Goal: Task Accomplishment & Management: Manage account settings

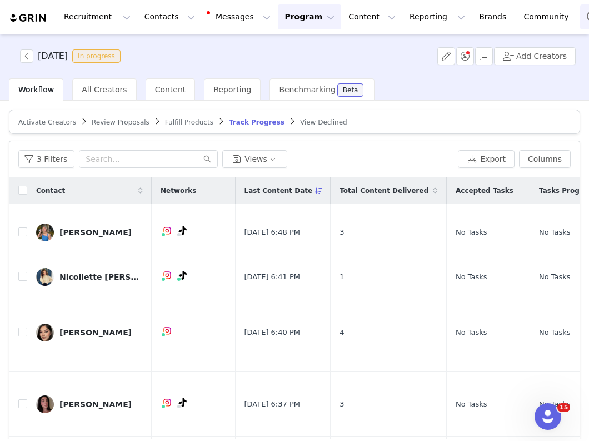
click at [580, 19] on button "Search" at bounding box center [592, 16] width 24 height 25
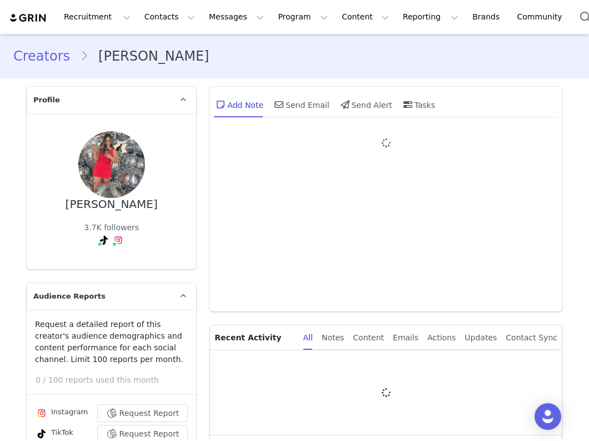
type input "+1 (United States)"
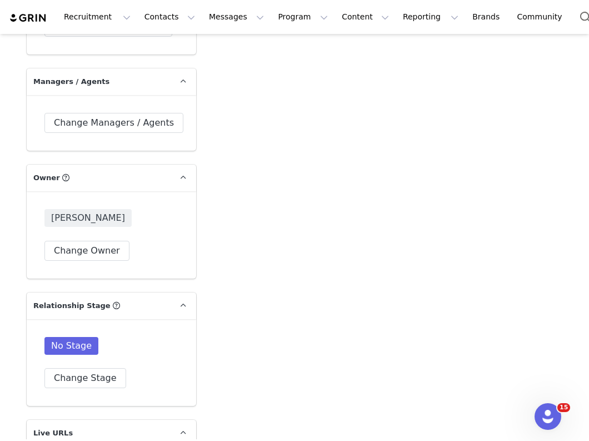
scroll to position [3821, 0]
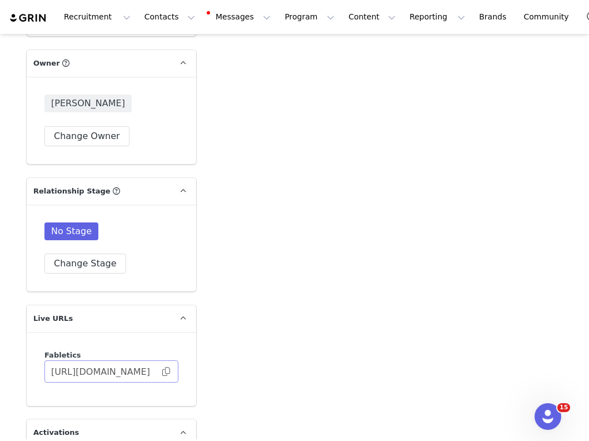
click at [163, 371] on span at bounding box center [166, 371] width 11 height 0
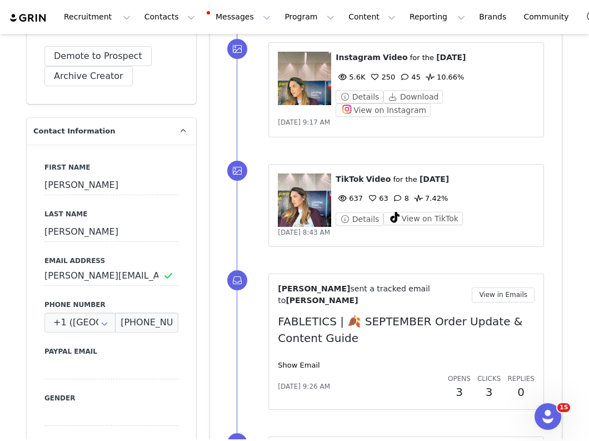
scroll to position [0, 0]
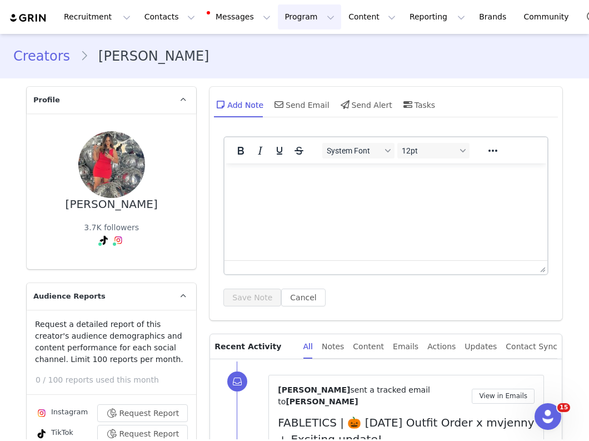
click at [289, 22] on button "Program Program" at bounding box center [309, 16] width 63 height 25
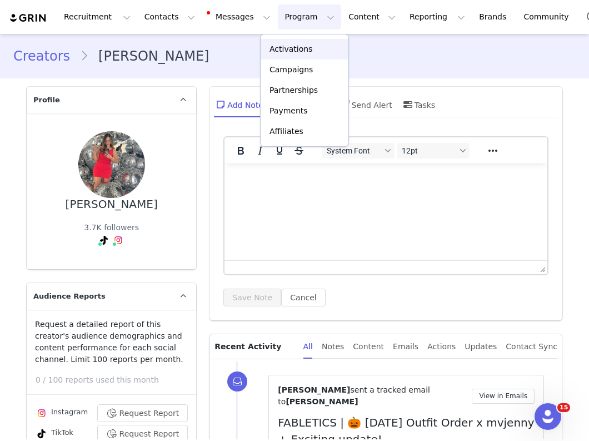
click at [302, 49] on p "Activations" at bounding box center [291, 49] width 43 height 12
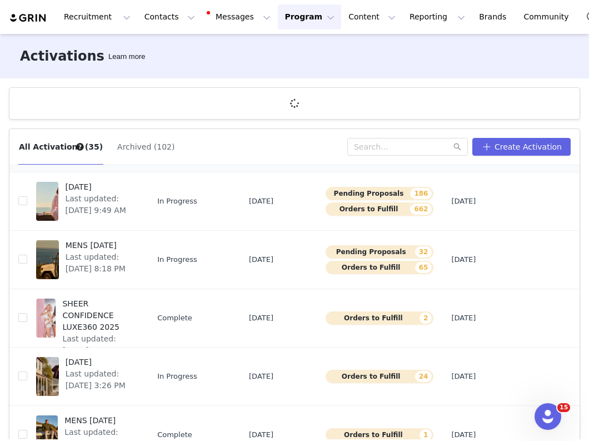
scroll to position [146, 0]
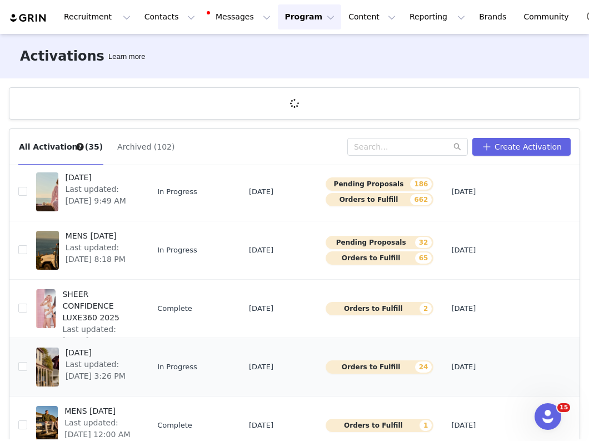
click at [145, 372] on td "SEPTEMBER 2025 Last updated: Sep 8, 2025 3:26 PM" at bounding box center [87, 367] width 121 height 58
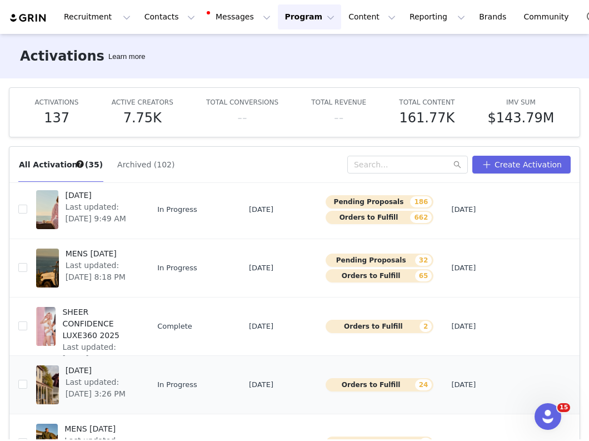
click at [124, 372] on span "[DATE]" at bounding box center [100, 371] width 68 height 12
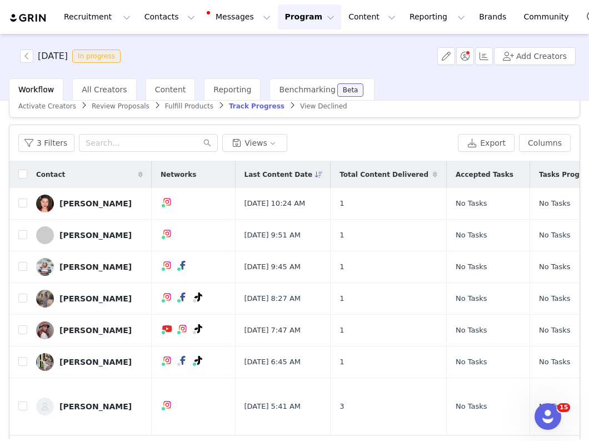
scroll to position [5, 0]
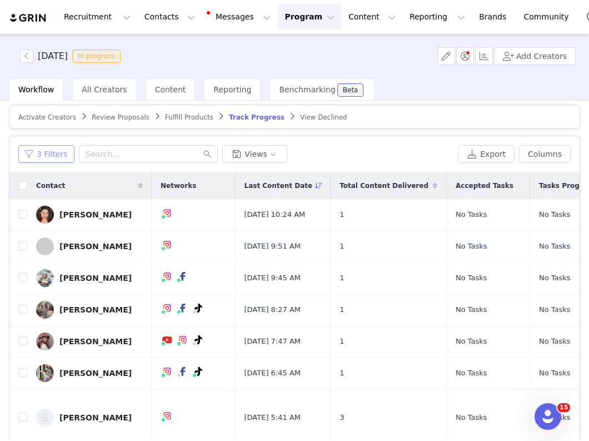
click at [50, 158] on button "3 Filters" at bounding box center [46, 154] width 56 height 18
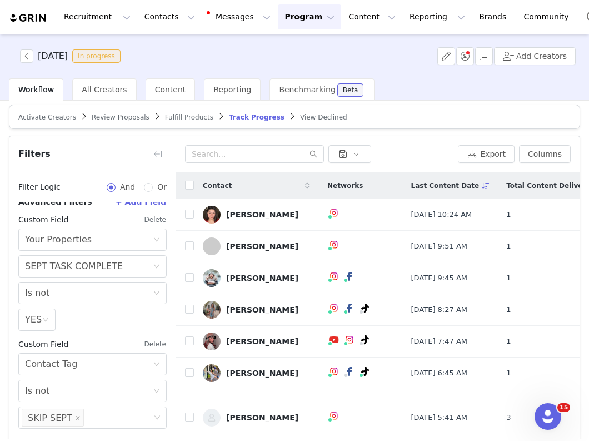
scroll to position [52, 0]
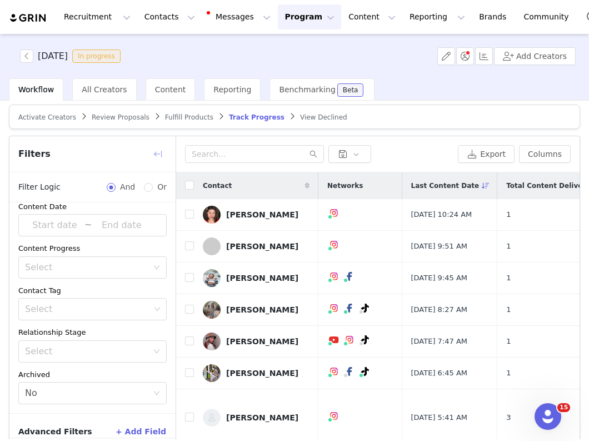
click at [158, 152] on button "button" at bounding box center [158, 154] width 18 height 18
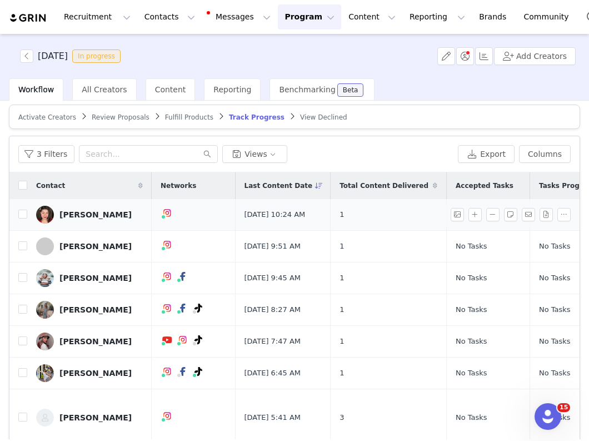
scroll to position [0, 301]
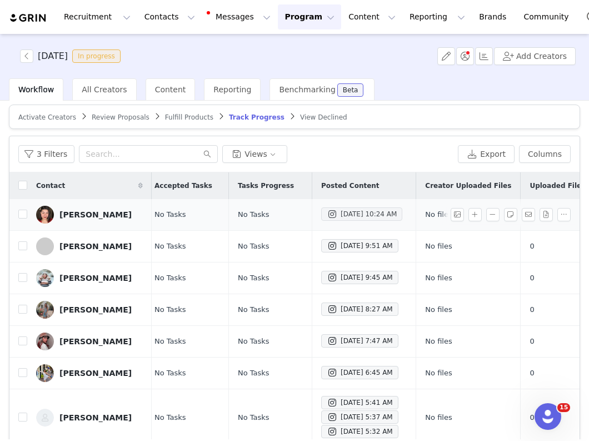
click at [360, 220] on div "Oct 1, 2025 10:24 AM" at bounding box center [362, 213] width 70 height 13
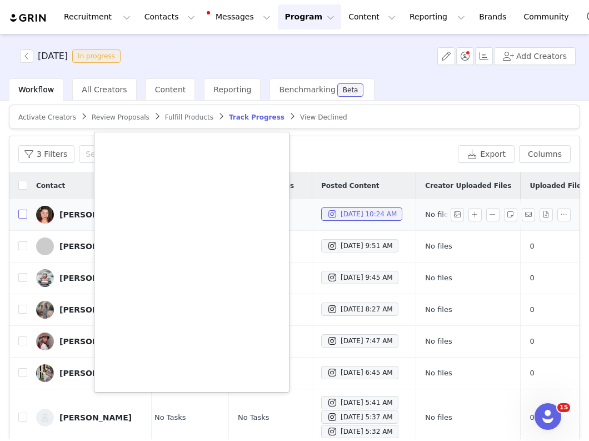
click at [26, 218] on input "checkbox" at bounding box center [22, 214] width 9 height 9
checkbox input "true"
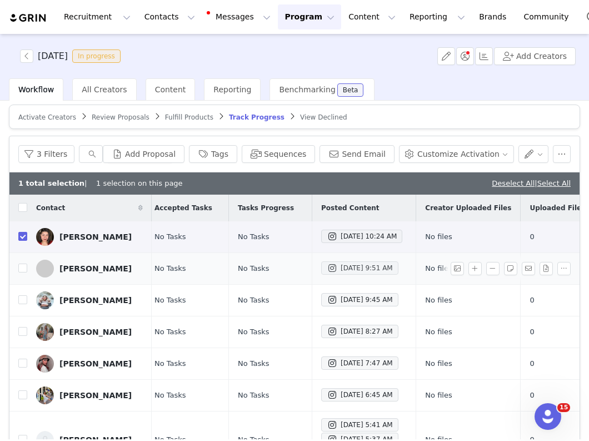
click at [327, 269] on div "Oct 1, 2025 9:51 AM" at bounding box center [360, 267] width 66 height 13
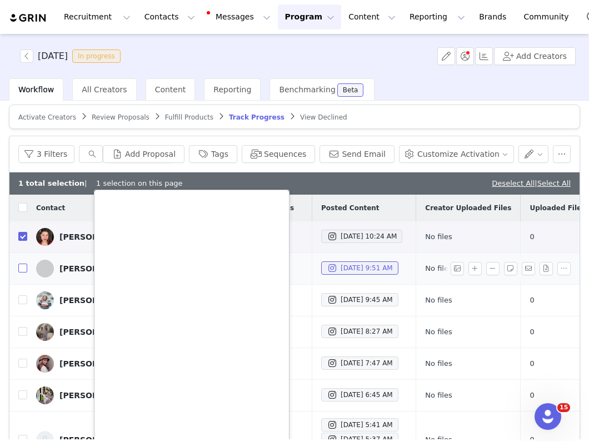
click at [23, 271] on input "checkbox" at bounding box center [22, 268] width 9 height 9
checkbox input "true"
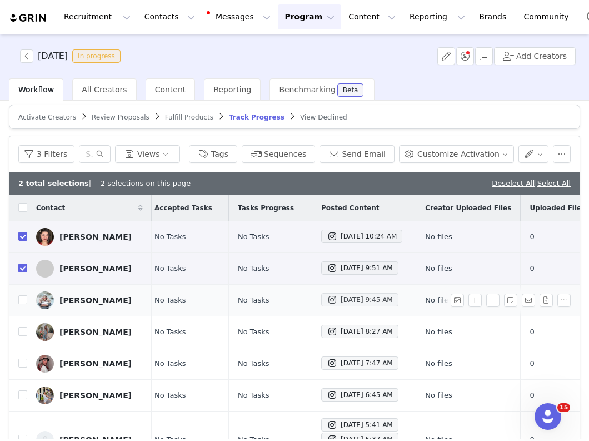
click at [361, 306] on div "Oct 1, 2025 9:45 AM" at bounding box center [360, 299] width 66 height 13
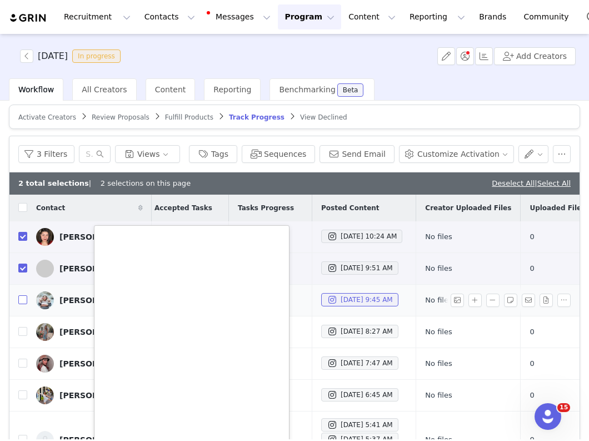
click at [23, 304] on input "checkbox" at bounding box center [22, 299] width 9 height 9
checkbox input "true"
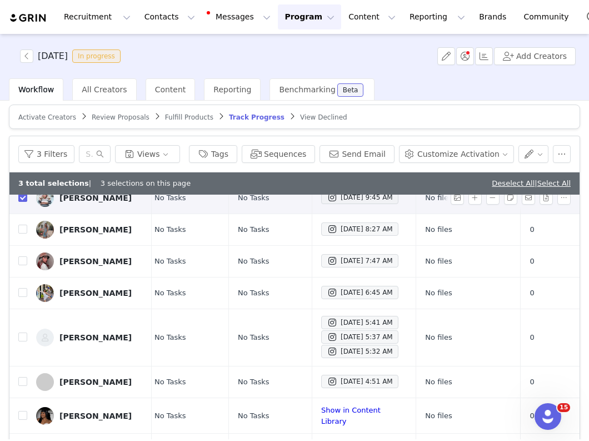
scroll to position [102, 301]
click at [340, 236] on div "Oct 1, 2025 8:27 AM" at bounding box center [360, 229] width 66 height 13
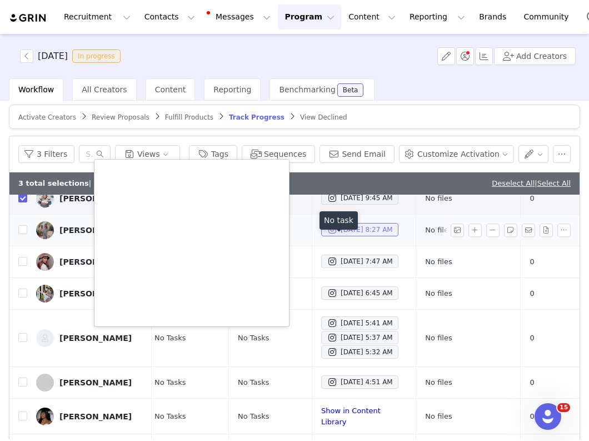
click at [340, 236] on div "Oct 1, 2025 8:27 AM" at bounding box center [360, 229] width 66 height 13
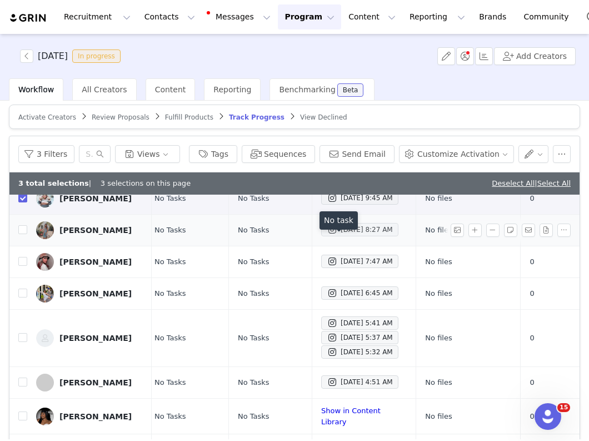
scroll to position [102, 0]
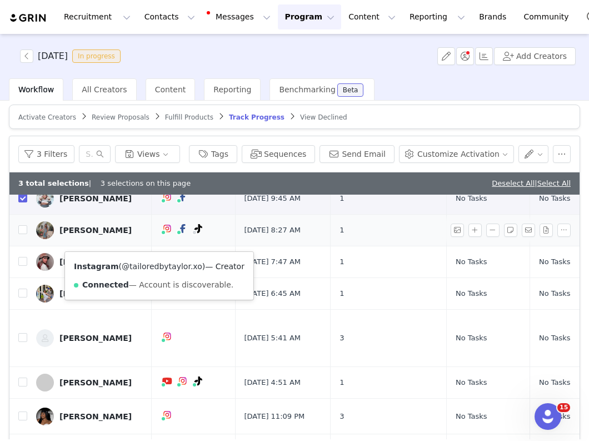
click at [148, 265] on link "@tailoredbytaylor.xo" at bounding box center [162, 266] width 81 height 9
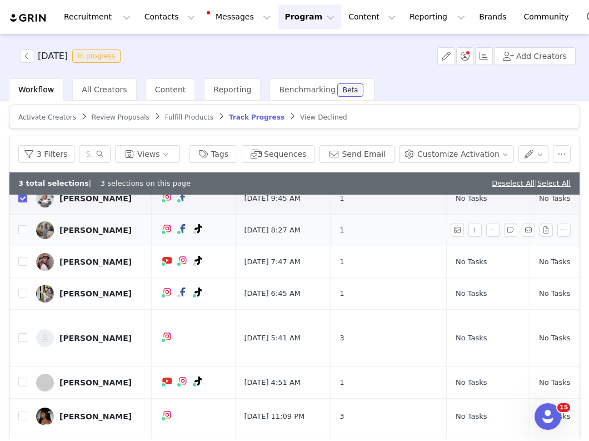
click at [94, 235] on div "Taylor Keightley" at bounding box center [95, 230] width 72 height 9
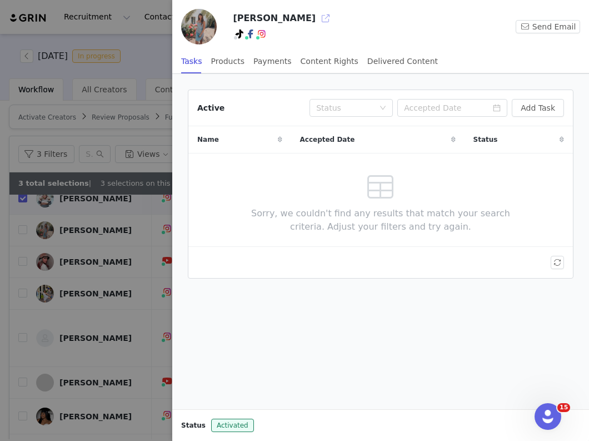
click at [317, 17] on button "button" at bounding box center [326, 18] width 18 height 18
click at [110, 228] on div at bounding box center [294, 220] width 589 height 441
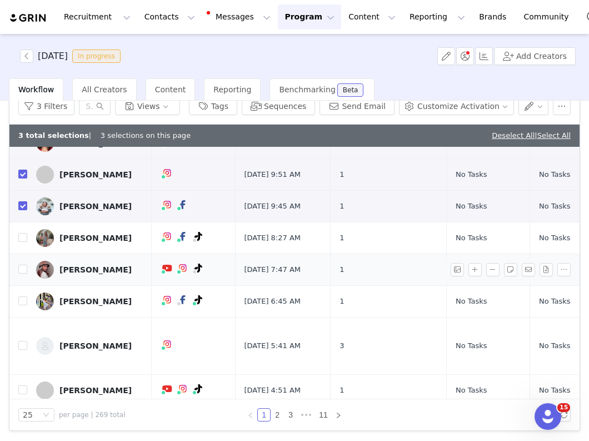
scroll to position [46, 301]
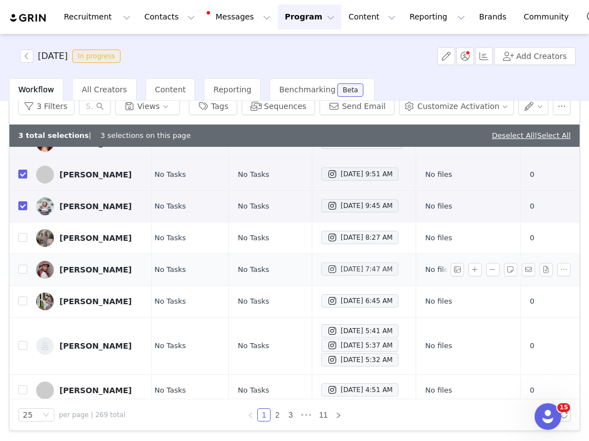
click at [370, 276] on div "Oct 1, 2025 7:47 AM" at bounding box center [360, 268] width 66 height 13
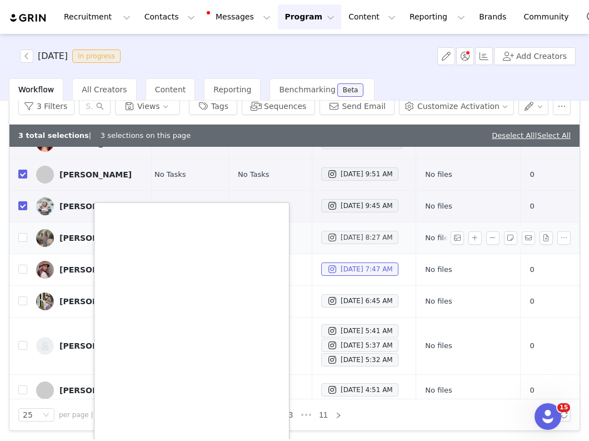
click at [327, 244] on div "Oct 1, 2025 8:27 AM" at bounding box center [360, 237] width 66 height 13
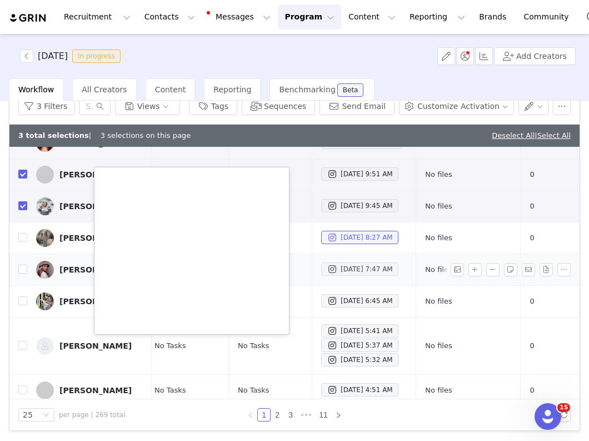
click at [327, 276] on div "Oct 1, 2025 7:47 AM" at bounding box center [360, 268] width 66 height 13
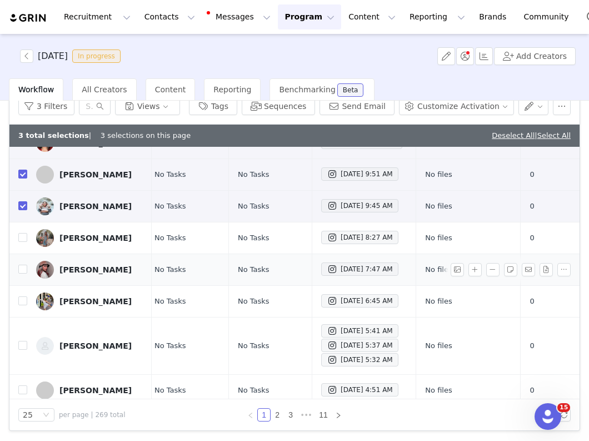
click at [17, 286] on td at bounding box center [18, 270] width 18 height 32
click at [23, 274] on input "checkbox" at bounding box center [22, 269] width 9 height 9
checkbox input "true"
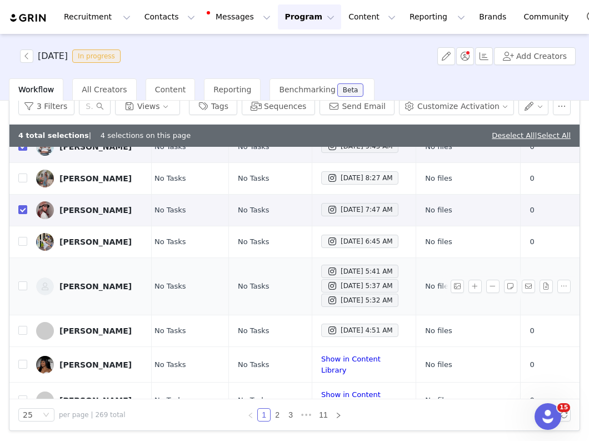
scroll to position [118, 301]
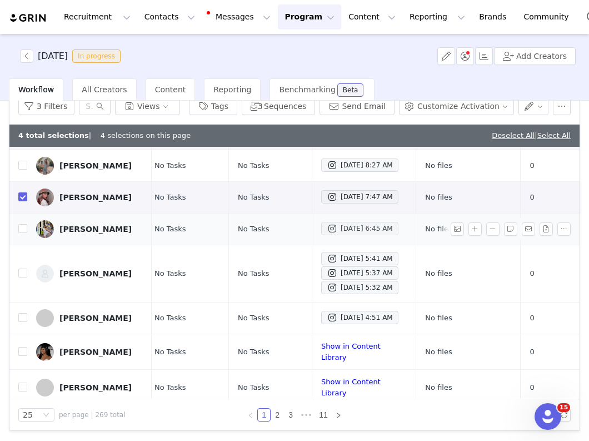
click at [332, 235] on div "Oct 1, 2025 6:45 AM" at bounding box center [360, 228] width 66 height 13
click at [19, 233] on input "checkbox" at bounding box center [22, 228] width 9 height 9
checkbox input "true"
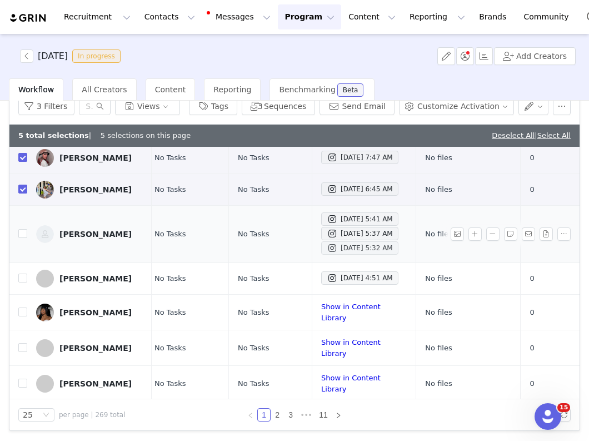
click at [327, 255] on div "Oct 1, 2025 5:32 AM" at bounding box center [360, 247] width 66 height 13
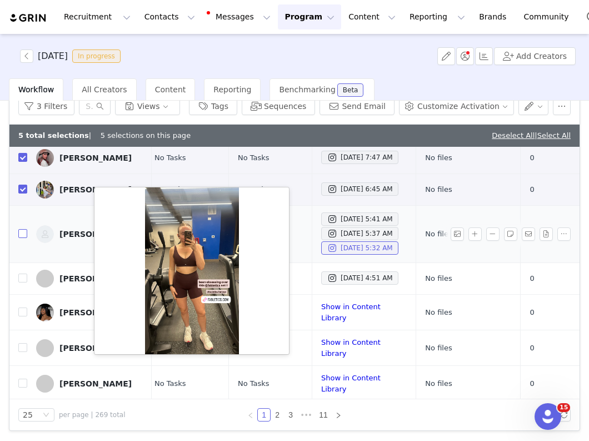
click at [20, 238] on input "checkbox" at bounding box center [22, 233] width 9 height 9
checkbox input "true"
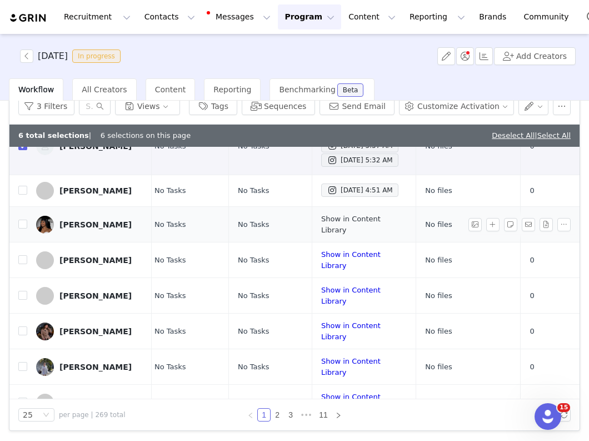
scroll to position [252, 301]
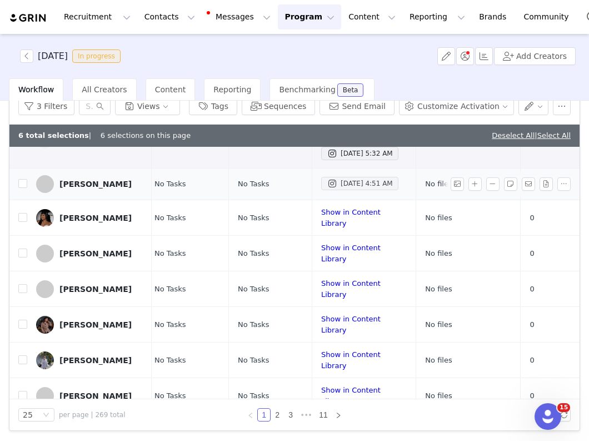
click at [327, 190] on div "Oct 1, 2025 4:51 AM" at bounding box center [360, 183] width 66 height 13
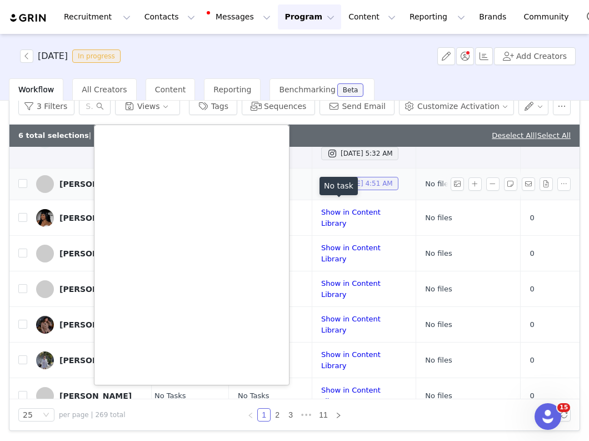
click at [327, 190] on div "Oct 1, 2025 4:51 AM" at bounding box center [360, 183] width 66 height 13
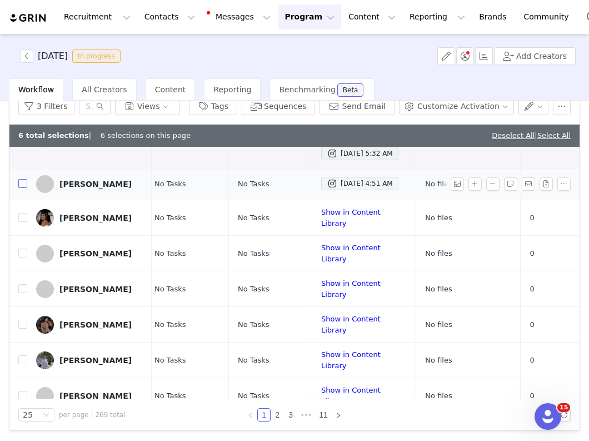
click at [24, 188] on input "checkbox" at bounding box center [22, 183] width 9 height 9
checkbox input "true"
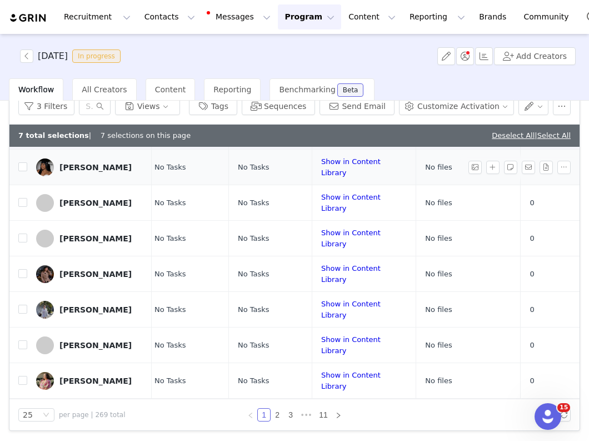
click at [330, 178] on div "Show in Content Library" at bounding box center [364, 167] width 86 height 22
click at [330, 177] on link "Show in Content Library" at bounding box center [350, 166] width 59 height 19
click at [24, 171] on input "checkbox" at bounding box center [22, 166] width 9 height 9
checkbox input "true"
click at [340, 212] on link "Show in Content Library" at bounding box center [350, 202] width 59 height 19
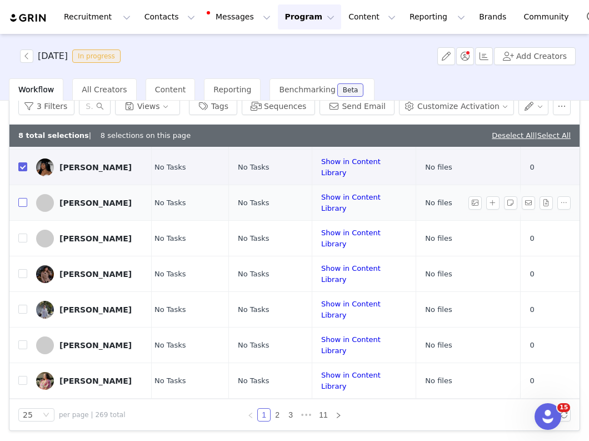
click at [22, 207] on input "checkbox" at bounding box center [22, 202] width 9 height 9
checkbox input "true"
click at [324, 248] on link "Show in Content Library" at bounding box center [350, 237] width 59 height 19
click at [22, 256] on td at bounding box center [18, 239] width 18 height 36
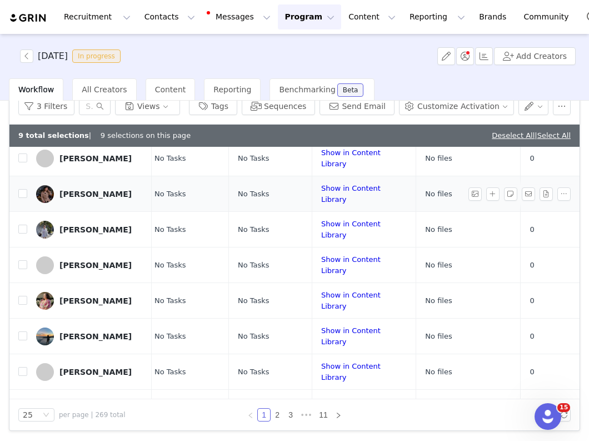
scroll to position [380, 301]
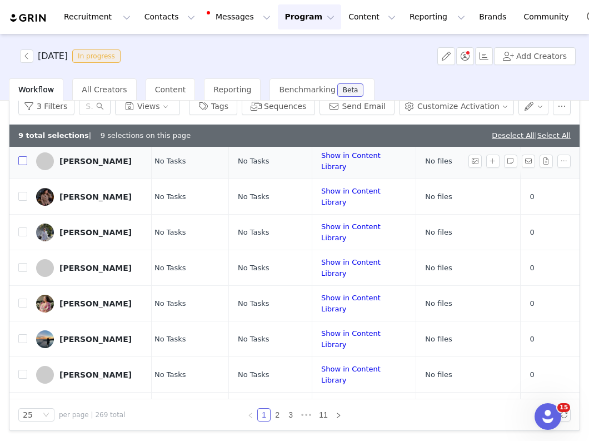
click at [22, 165] on input "checkbox" at bounding box center [22, 160] width 9 height 9
checkbox input "true"
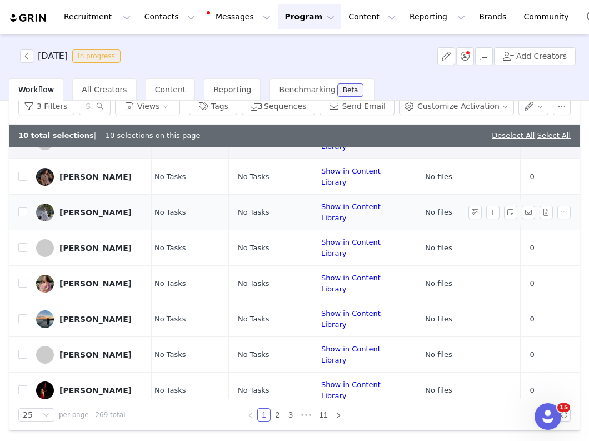
scroll to position [424, 301]
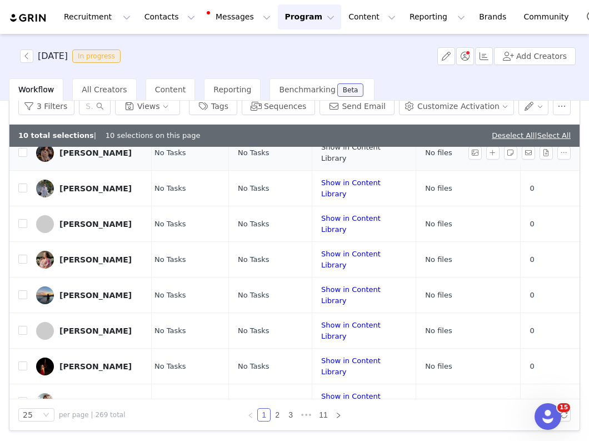
click at [321, 162] on link "Show in Content Library" at bounding box center [350, 152] width 59 height 19
click at [25, 157] on input "checkbox" at bounding box center [22, 152] width 9 height 9
checkbox input "true"
click at [341, 198] on link "Show in Content Library" at bounding box center [350, 187] width 59 height 19
click at [22, 192] on input "checkbox" at bounding box center [22, 187] width 9 height 9
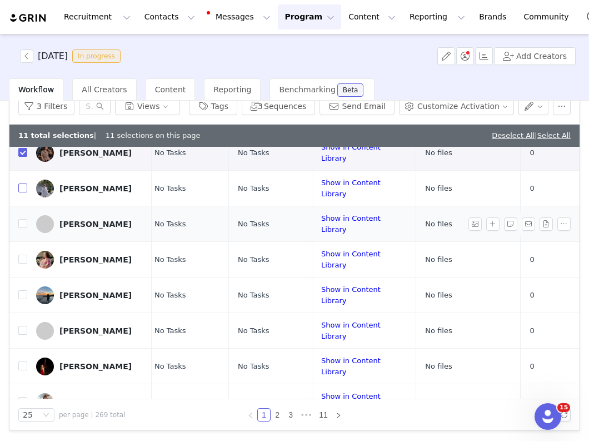
checkbox input "true"
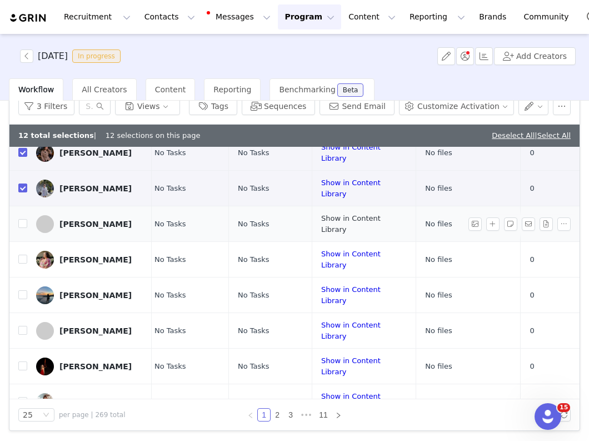
click at [353, 233] on link "Show in Content Library" at bounding box center [350, 223] width 59 height 19
click at [21, 228] on input "checkbox" at bounding box center [22, 223] width 9 height 9
checkbox input "true"
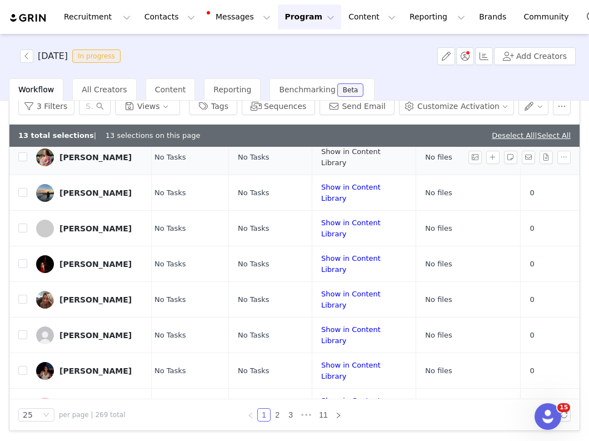
click at [333, 167] on link "Show in Content Library" at bounding box center [350, 156] width 59 height 19
click at [23, 161] on input "checkbox" at bounding box center [22, 156] width 9 height 9
checkbox input "true"
click at [321, 202] on link "Show in Content Library" at bounding box center [350, 192] width 59 height 19
click at [22, 197] on input "checkbox" at bounding box center [22, 192] width 9 height 9
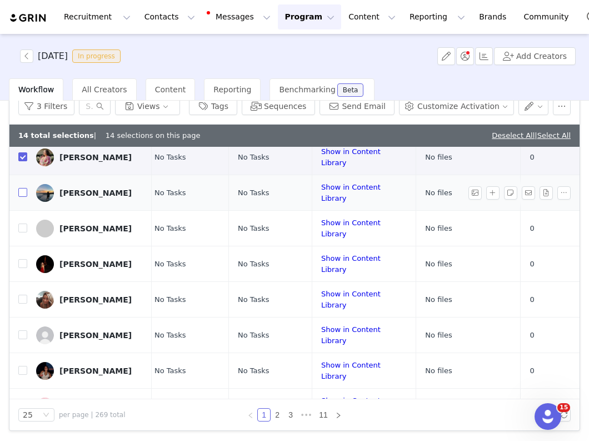
checkbox input "true"
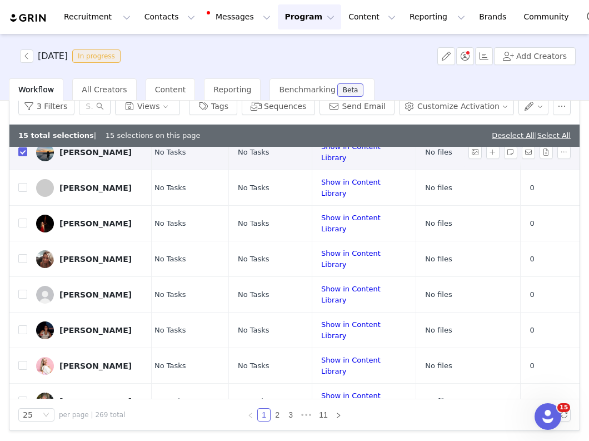
scroll to position [569, 301]
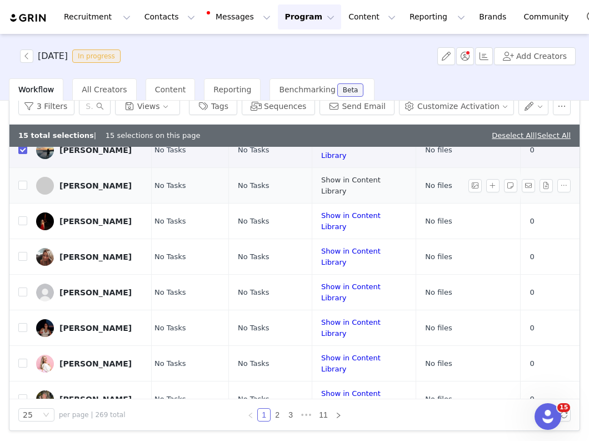
click at [339, 195] on link "Show in Content Library" at bounding box center [350, 185] width 59 height 19
click at [22, 190] on input "checkbox" at bounding box center [22, 185] width 9 height 9
checkbox input "true"
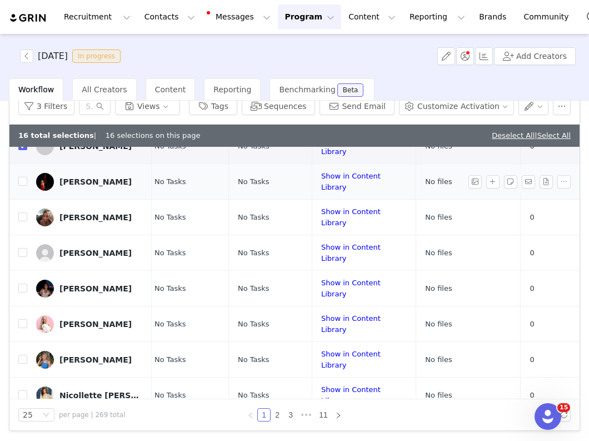
scroll to position [612, 301]
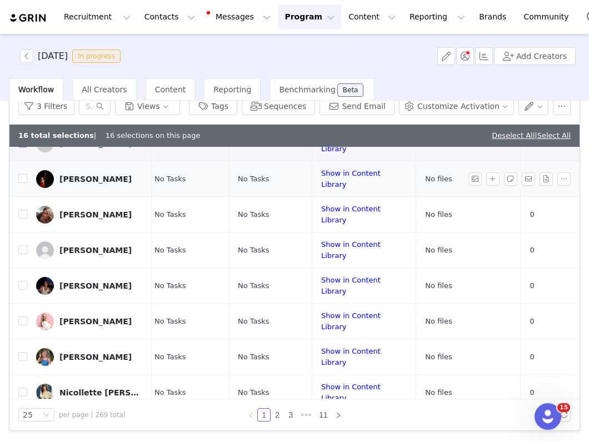
click at [327, 190] on div "Show in Content Library" at bounding box center [364, 179] width 86 height 22
click at [327, 188] on link "Show in Content Library" at bounding box center [350, 178] width 59 height 19
click at [19, 183] on input "checkbox" at bounding box center [22, 178] width 9 height 9
checkbox input "true"
click at [321, 224] on link "Show in Content Library" at bounding box center [350, 214] width 59 height 19
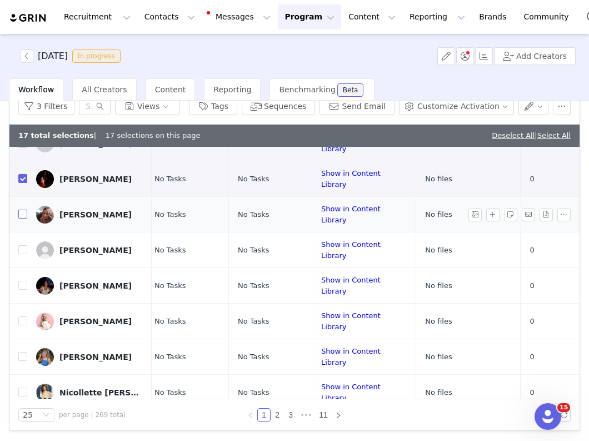
click at [24, 218] on input "checkbox" at bounding box center [22, 214] width 9 height 9
checkbox input "true"
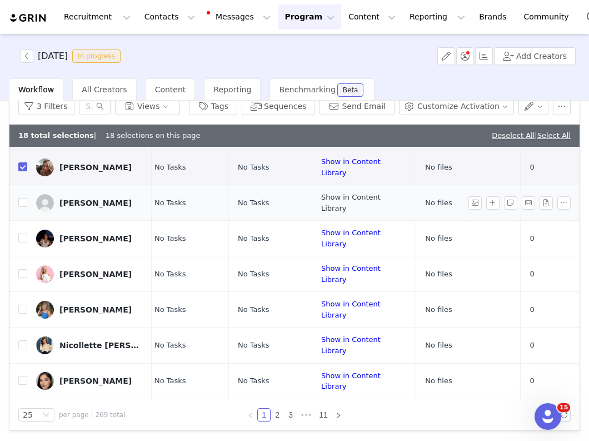
click at [321, 203] on link "Show in Content Library" at bounding box center [350, 202] width 59 height 19
click at [23, 202] on input "checkbox" at bounding box center [22, 202] width 9 height 9
checkbox input "true"
click at [321, 239] on link "Show in Content Library" at bounding box center [350, 237] width 59 height 19
click at [20, 236] on input "checkbox" at bounding box center [22, 237] width 9 height 9
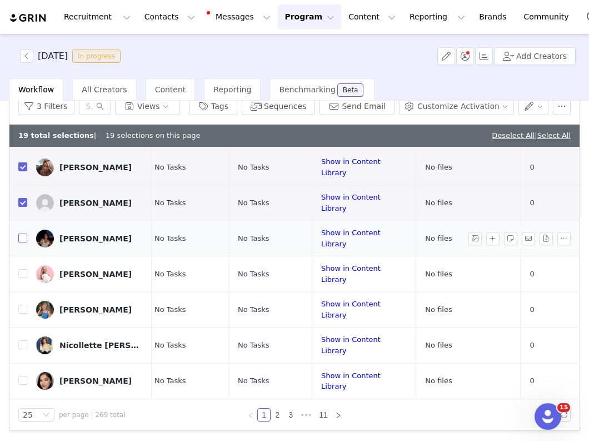
checkbox input "true"
click at [321, 274] on link "Show in Content Library" at bounding box center [350, 273] width 59 height 19
click at [24, 273] on input "checkbox" at bounding box center [22, 273] width 9 height 9
checkbox input "true"
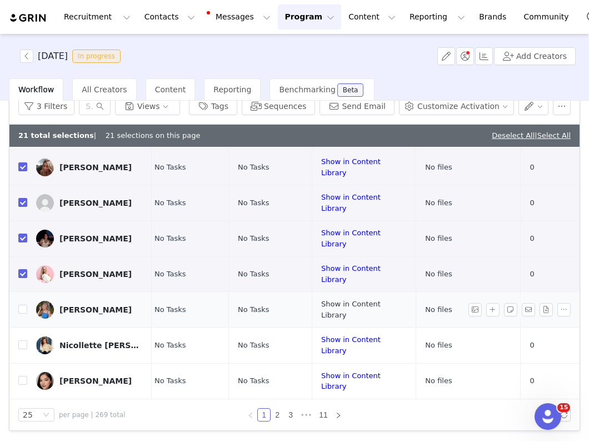
click at [345, 307] on link "Show in Content Library" at bounding box center [350, 309] width 59 height 19
click at [24, 309] on input "checkbox" at bounding box center [22, 309] width 9 height 9
checkbox input "true"
click at [331, 343] on link "Show in Content Library" at bounding box center [350, 344] width 59 height 19
click at [325, 380] on link "Show in Content Library" at bounding box center [350, 380] width 59 height 19
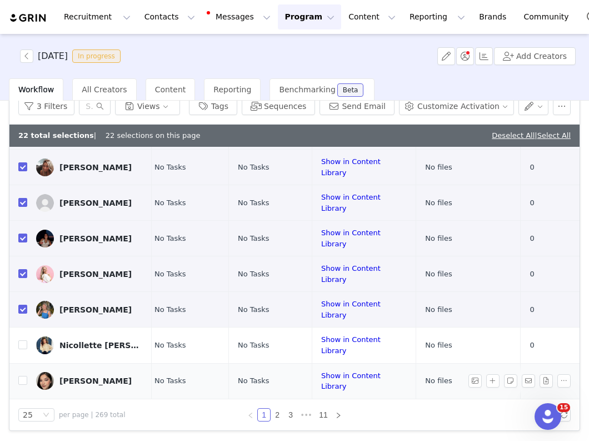
click at [27, 379] on td "Briana Acuna" at bounding box center [89, 381] width 125 height 36
click at [21, 380] on input "checkbox" at bounding box center [22, 380] width 9 height 9
checkbox input "true"
click at [536, 108] on button "button" at bounding box center [534, 106] width 31 height 18
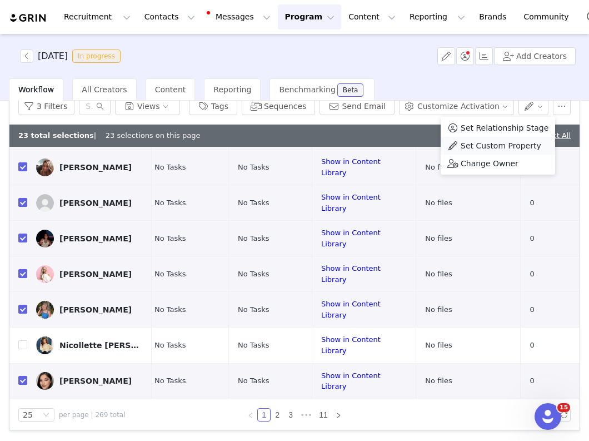
click at [521, 147] on span "Set Custom Property" at bounding box center [501, 146] width 81 height 12
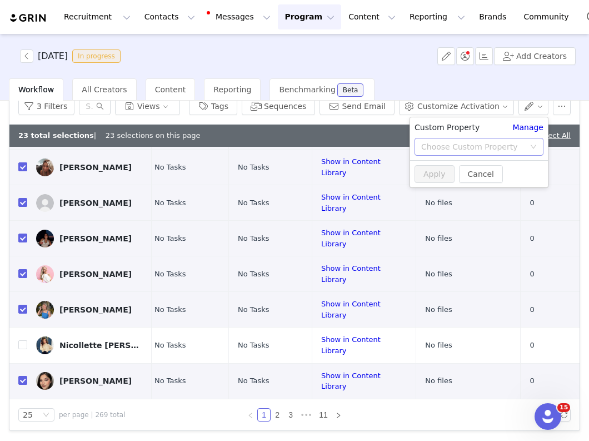
click at [479, 145] on div "Choose Custom Property" at bounding box center [472, 146] width 103 height 11
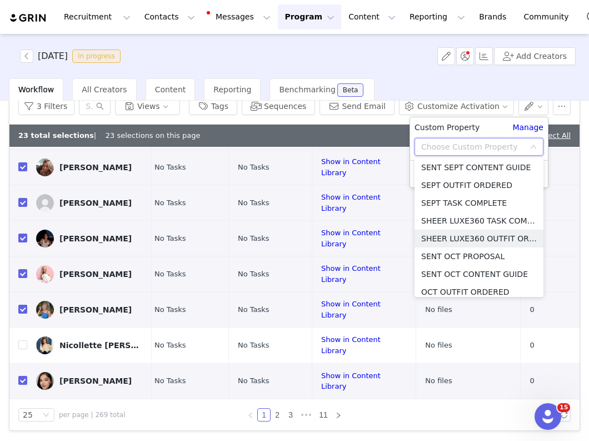
scroll to position [534, 0]
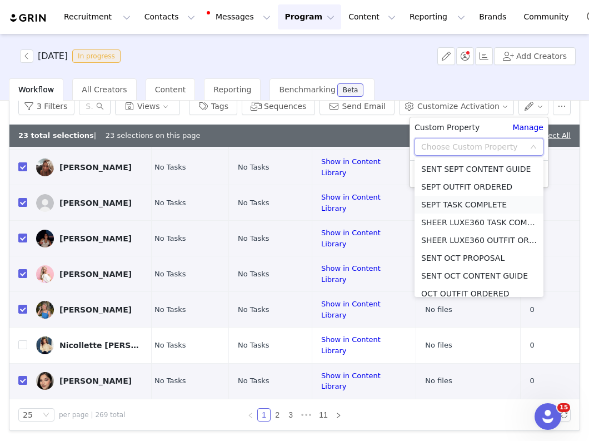
click at [478, 204] on li "SEPT TASK COMPLETE" at bounding box center [479, 205] width 129 height 18
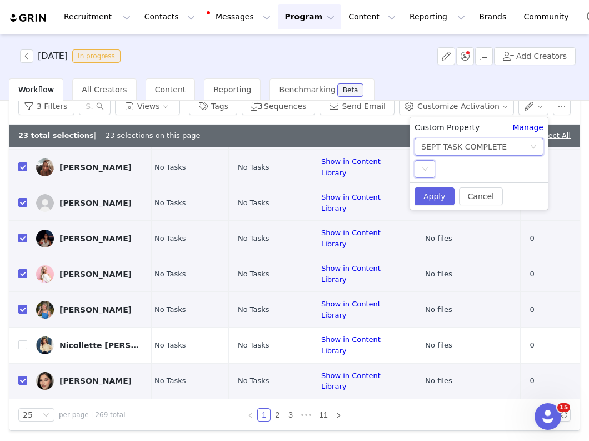
click at [420, 167] on div "Select" at bounding box center [425, 169] width 21 height 18
click at [435, 185] on li "YES" at bounding box center [479, 191] width 129 height 18
click at [435, 194] on button "Apply" at bounding box center [435, 196] width 40 height 18
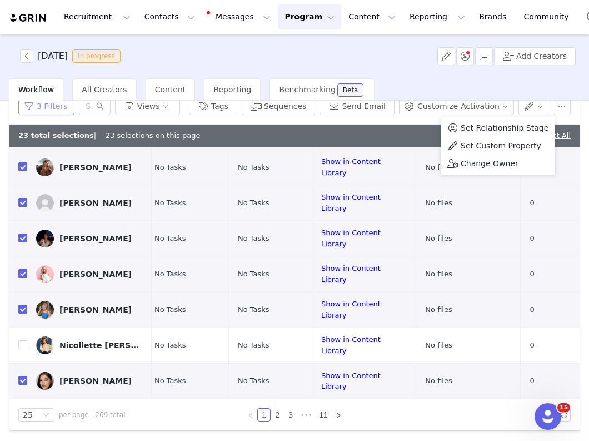
click at [54, 108] on button "3 Filters" at bounding box center [46, 106] width 56 height 18
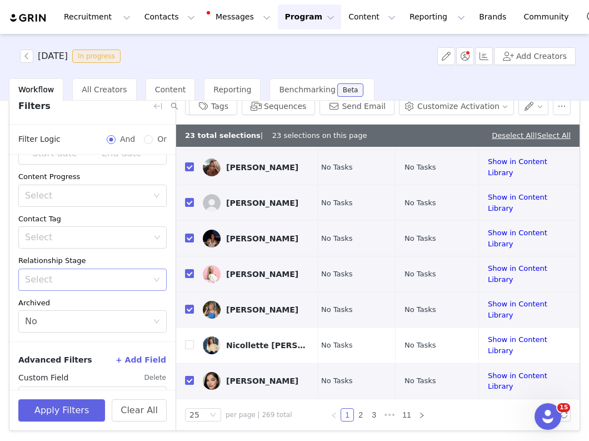
scroll to position [52, 0]
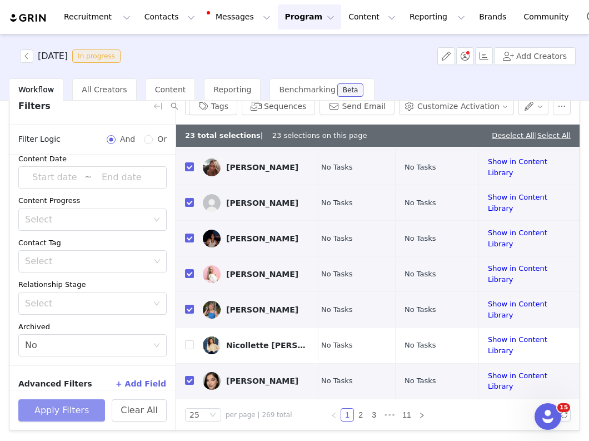
click at [70, 411] on button "Apply Filters" at bounding box center [61, 410] width 87 height 22
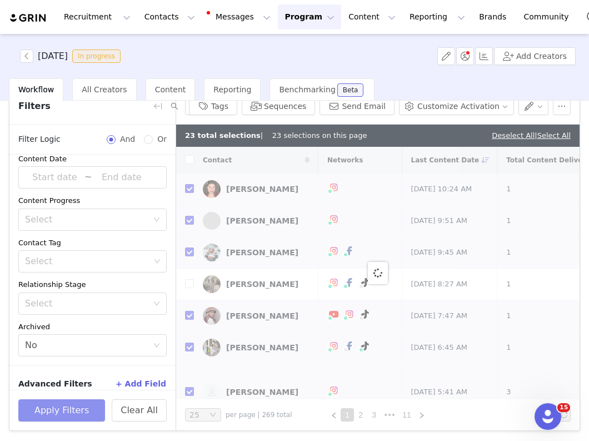
checkbox input "false"
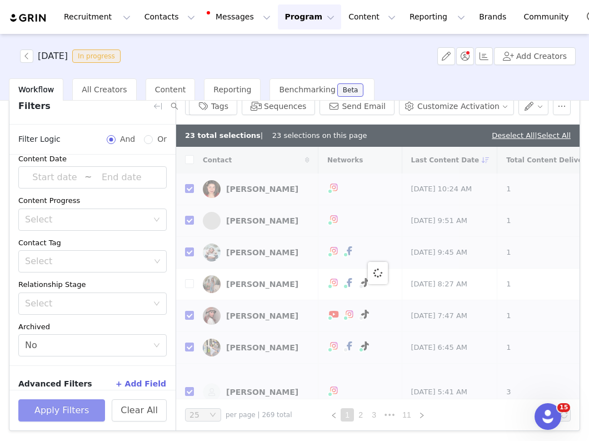
checkbox input "false"
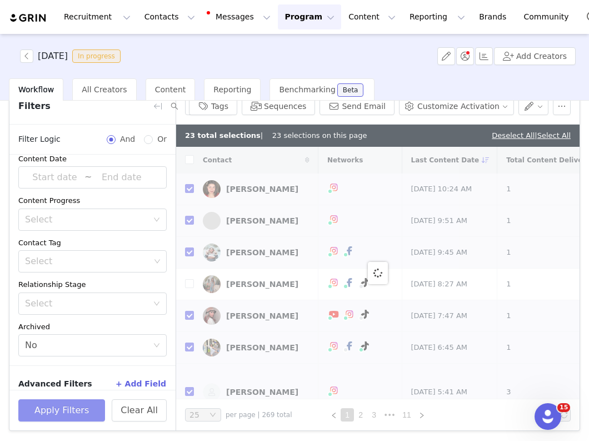
checkbox input "false"
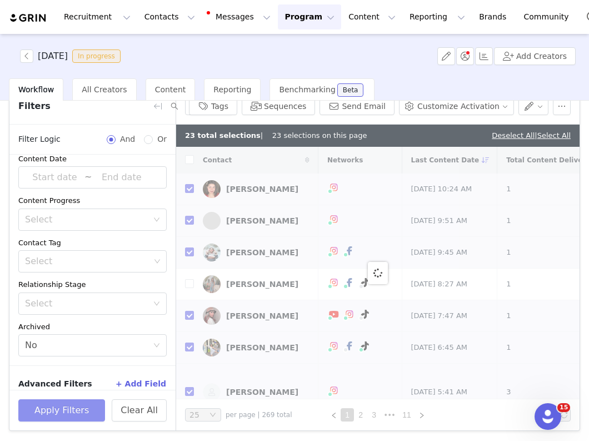
checkbox input "false"
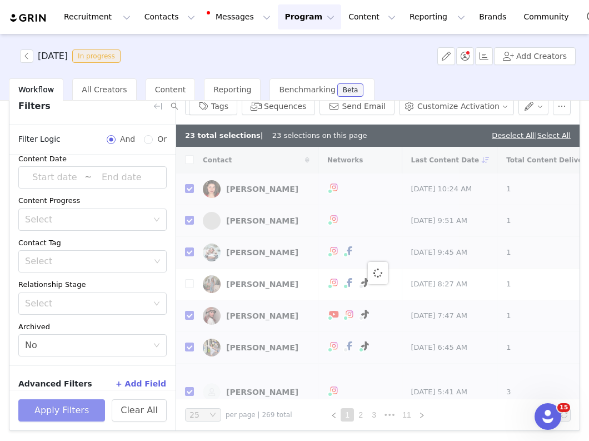
checkbox input "false"
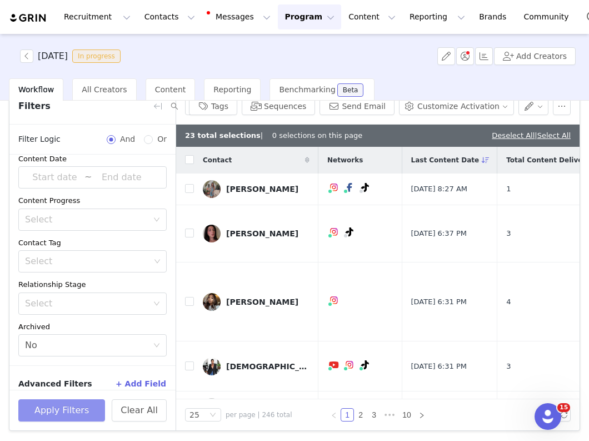
click at [77, 408] on button "Apply Filters" at bounding box center [61, 410] width 87 height 22
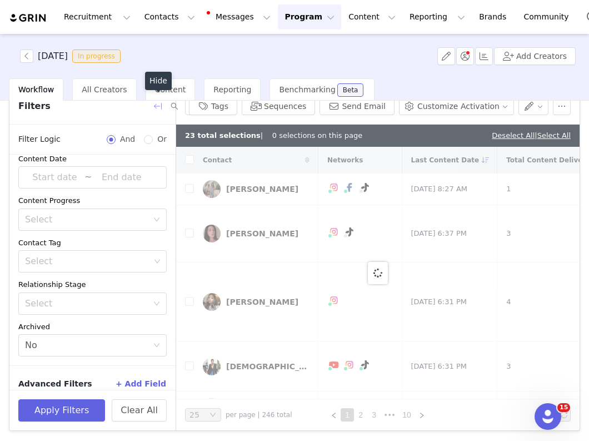
click at [159, 106] on button "button" at bounding box center [158, 106] width 18 height 18
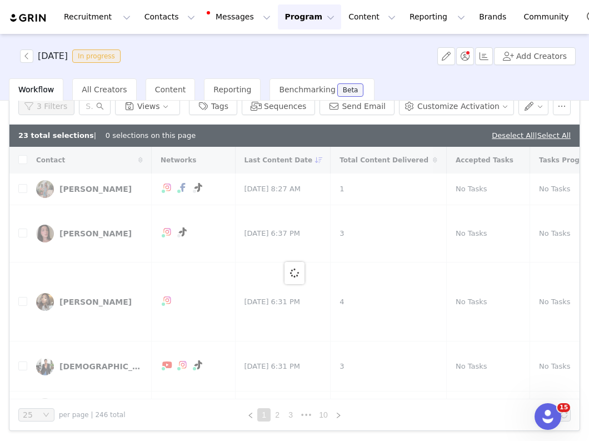
scroll to position [76, 0]
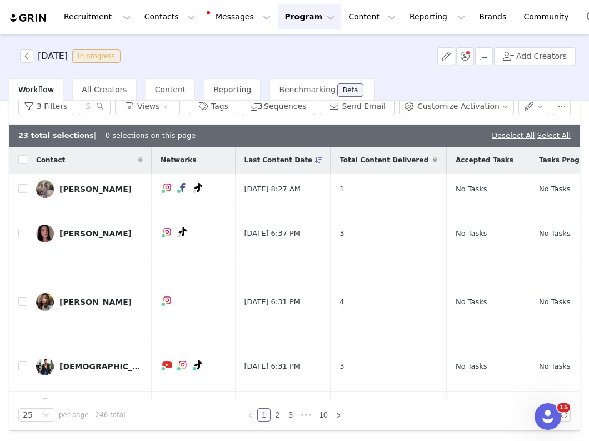
click at [283, 131] on div "23 total selections | 0 selections on this page Deselect All | Select All" at bounding box center [294, 136] width 570 height 22
click at [494, 136] on link "Deselect All" at bounding box center [513, 135] width 43 height 8
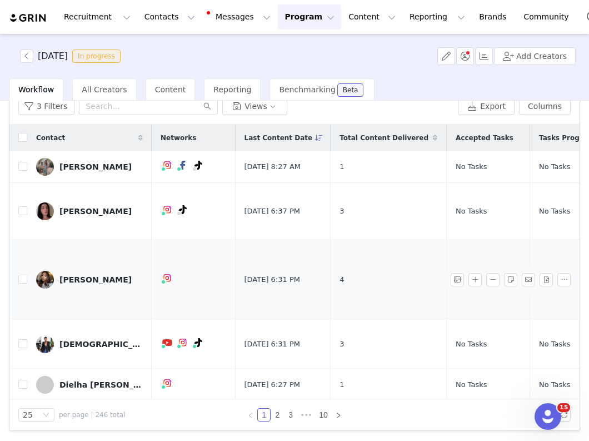
scroll to position [0, 337]
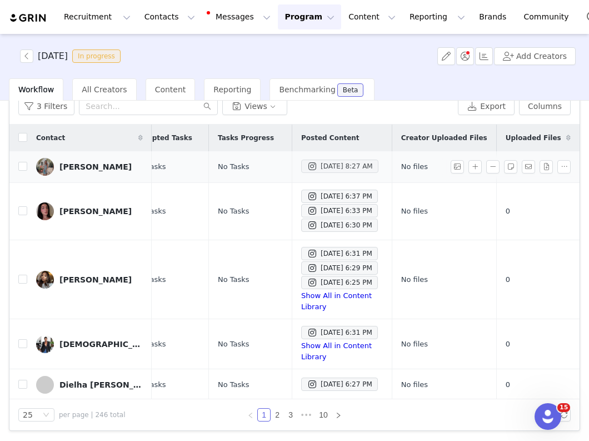
click at [335, 172] on div "Oct 1, 2025 8:27 AM" at bounding box center [340, 166] width 66 height 13
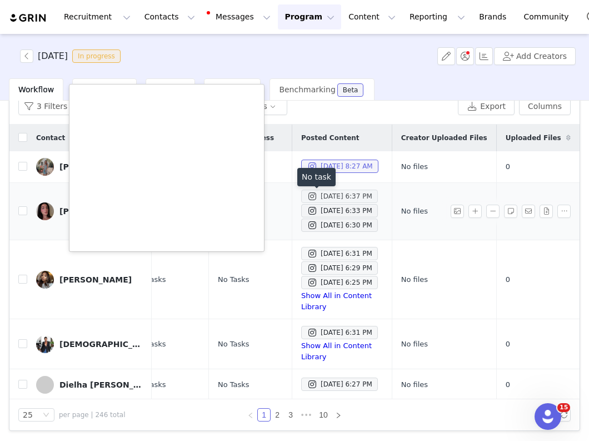
click at [325, 196] on div "Sep 30, 2025 6:37 PM" at bounding box center [340, 196] width 66 height 13
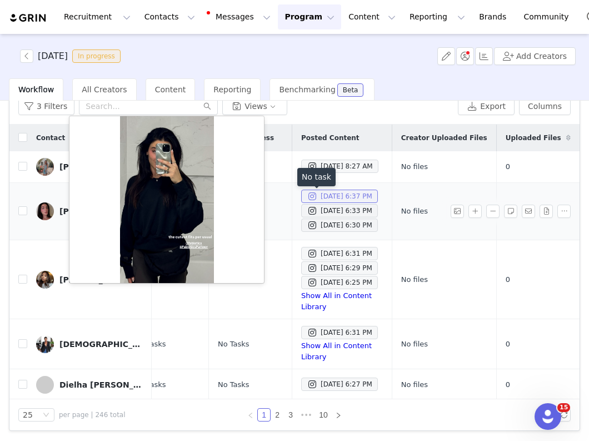
click at [324, 203] on div "Sep 30, 2025 6:37 PM" at bounding box center [340, 196] width 66 height 13
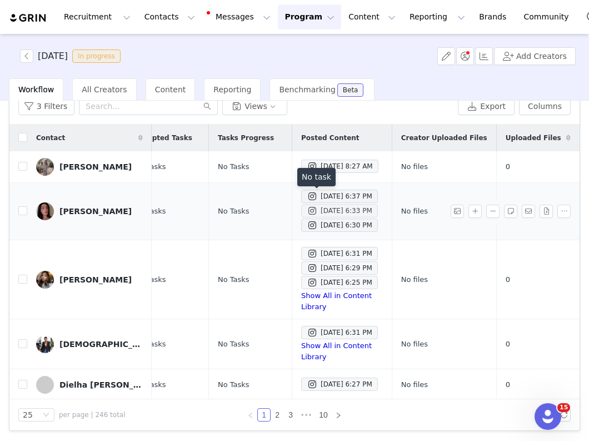
click at [324, 211] on div "Sep 30, 2025 6:33 PM" at bounding box center [340, 210] width 66 height 13
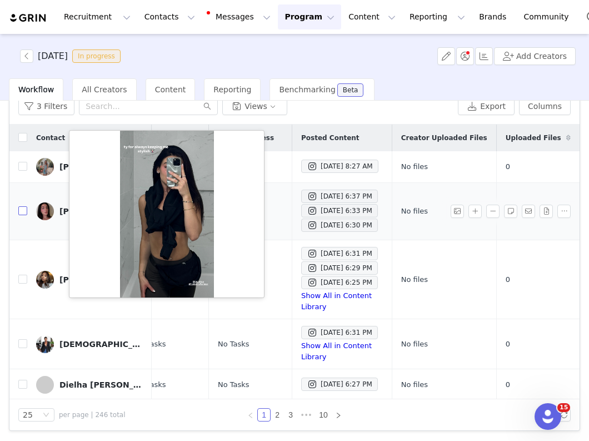
click at [23, 213] on input "checkbox" at bounding box center [22, 210] width 9 height 9
checkbox input "true"
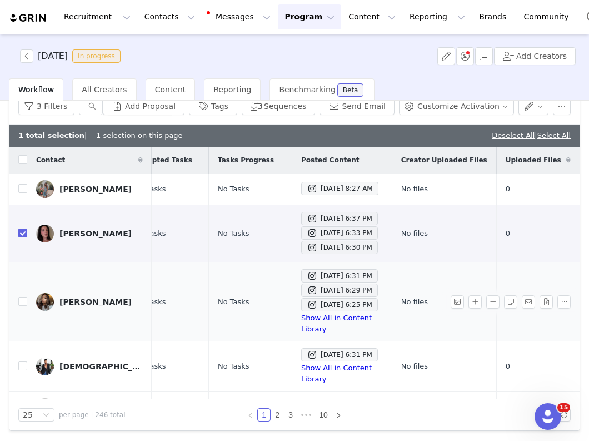
scroll to position [29, 337]
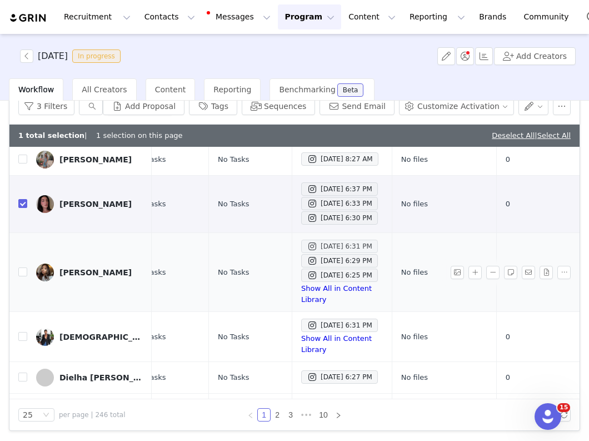
click at [312, 250] on div "Sep 30, 2025 6:31 PM" at bounding box center [340, 246] width 66 height 13
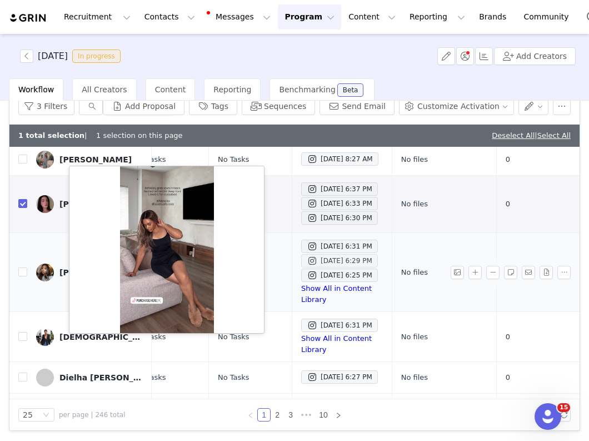
click at [309, 267] on div "Sep 30, 2025 6:29 PM" at bounding box center [340, 260] width 66 height 13
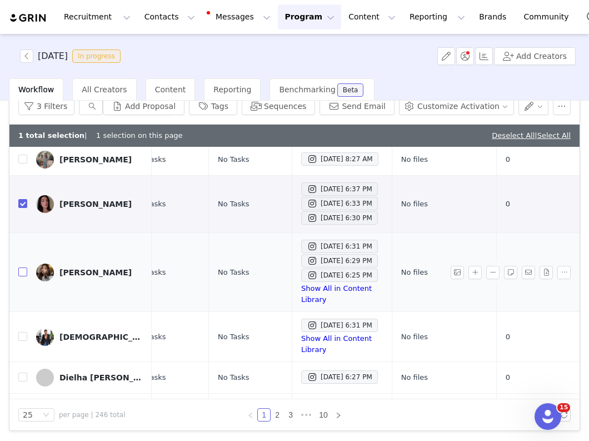
click at [24, 268] on input "checkbox" at bounding box center [22, 271] width 9 height 9
checkbox input "true"
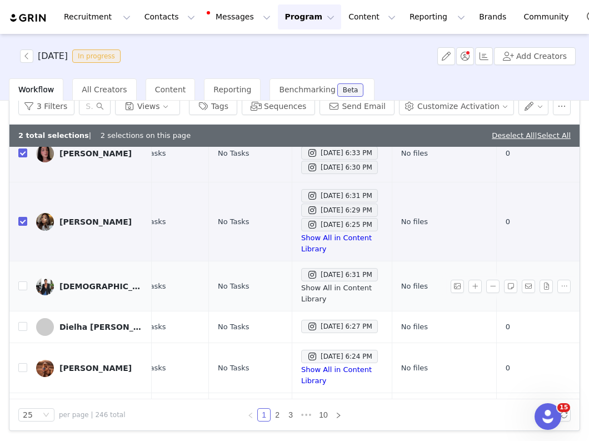
click at [301, 284] on link "Show All in Content Library" at bounding box center [336, 293] width 71 height 19
click at [18, 281] on input "checkbox" at bounding box center [22, 285] width 9 height 9
checkbox input "true"
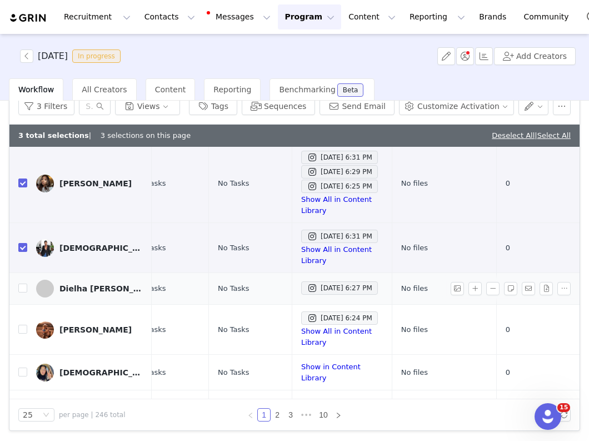
scroll to position [119, 337]
click at [307, 281] on div "Sep 30, 2025 6:27 PM" at bounding box center [340, 287] width 66 height 13
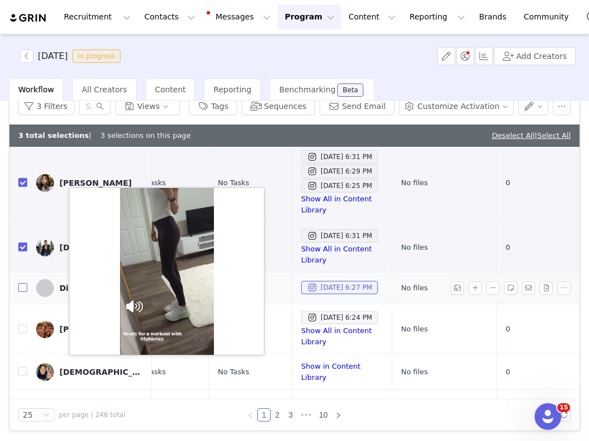
click at [25, 283] on input "checkbox" at bounding box center [22, 287] width 9 height 9
checkbox input "true"
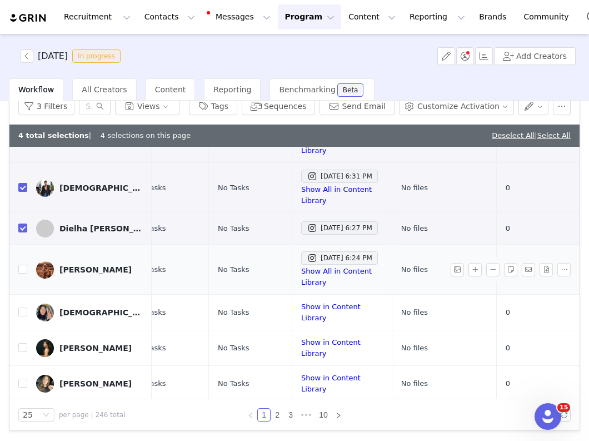
scroll to position [193, 337]
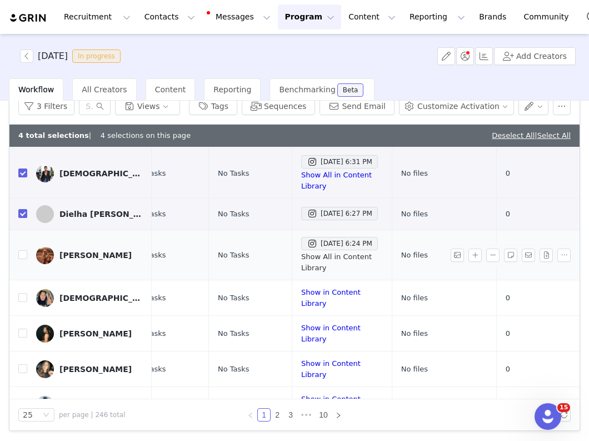
click at [301, 252] on link "Show All in Content Library" at bounding box center [336, 261] width 71 height 19
click at [23, 250] on input "checkbox" at bounding box center [22, 254] width 9 height 9
checkbox input "true"
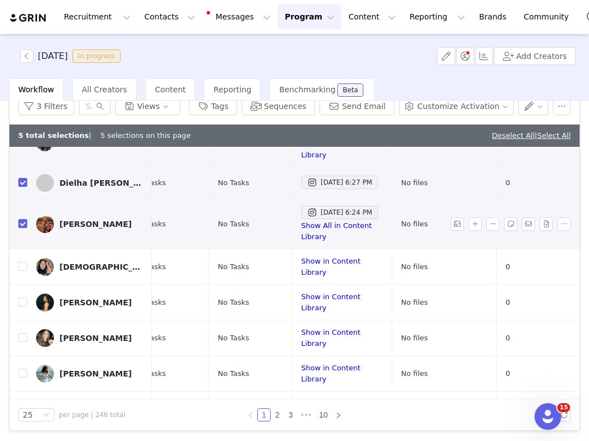
scroll to position [228, 337]
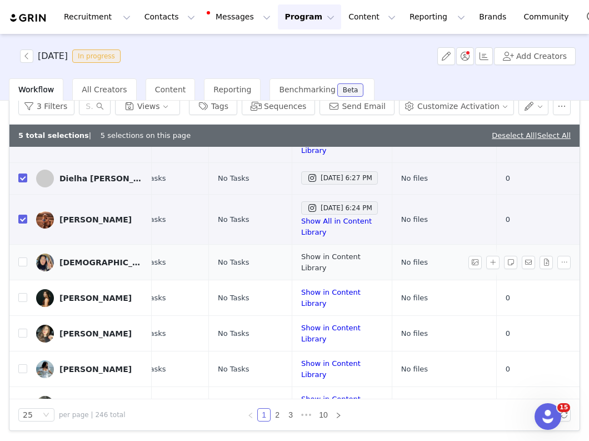
click at [301, 252] on link "Show in Content Library" at bounding box center [330, 261] width 59 height 19
click at [22, 257] on input "checkbox" at bounding box center [22, 261] width 9 height 9
checkbox input "true"
click at [301, 288] on link "Show in Content Library" at bounding box center [330, 297] width 59 height 19
click at [22, 293] on input "checkbox" at bounding box center [22, 297] width 9 height 9
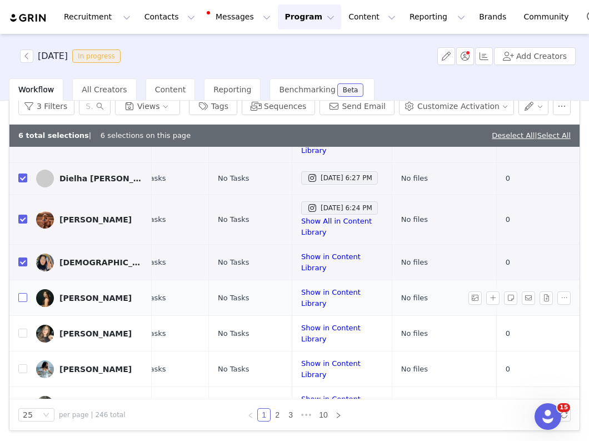
checkbox input "true"
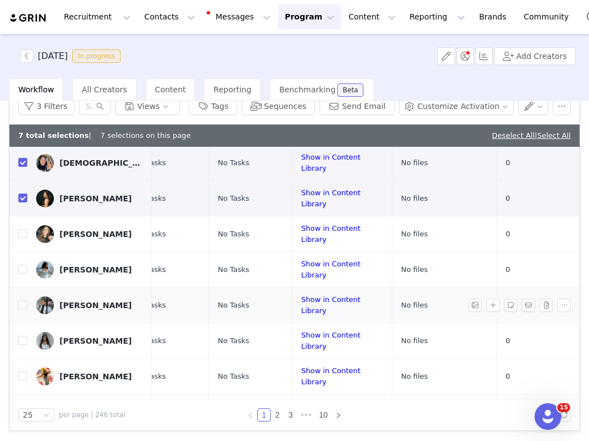
scroll to position [330, 337]
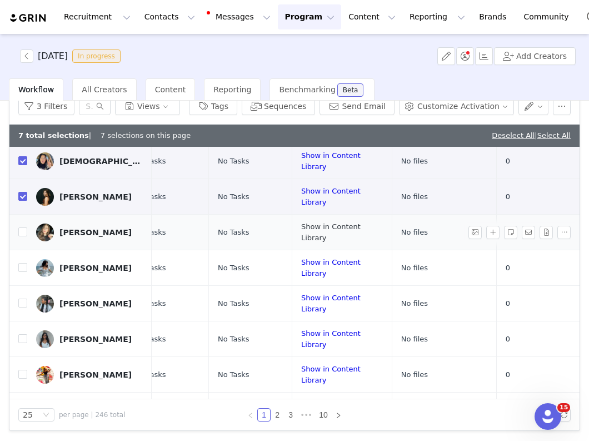
click at [301, 222] on link "Show in Content Library" at bounding box center [330, 231] width 59 height 19
click at [82, 228] on div "Brittney Cuha" at bounding box center [95, 232] width 72 height 9
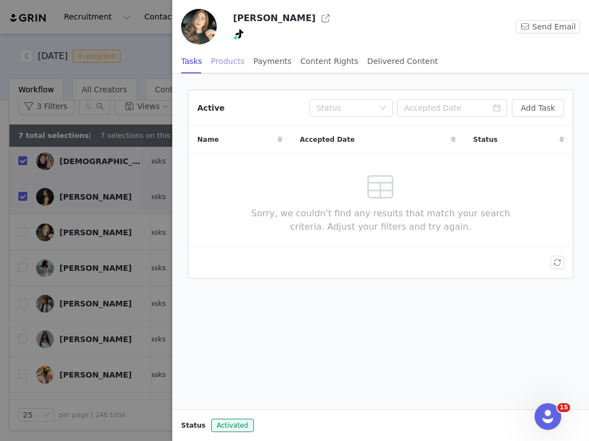
click at [238, 63] on div "Products" at bounding box center [227, 61] width 33 height 25
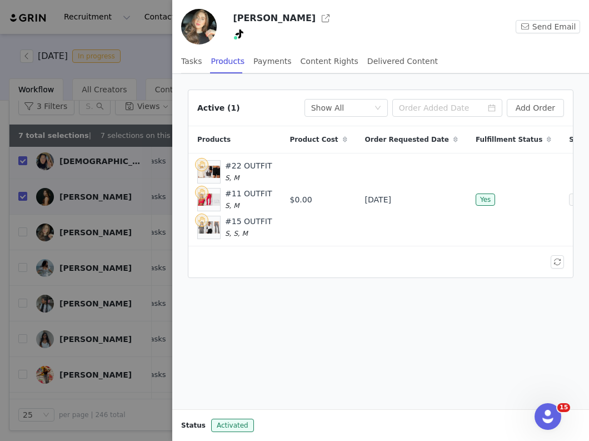
click at [118, 226] on div at bounding box center [294, 220] width 589 height 441
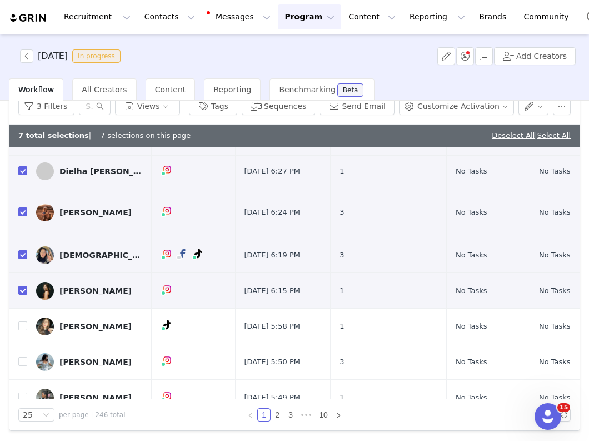
scroll to position [240, 0]
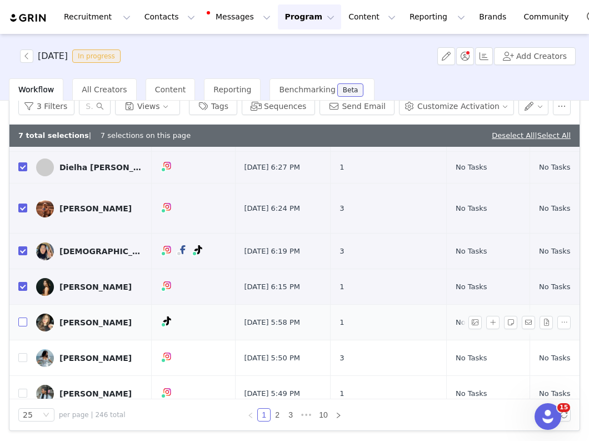
click at [23, 317] on input "checkbox" at bounding box center [22, 321] width 9 height 9
checkbox input "true"
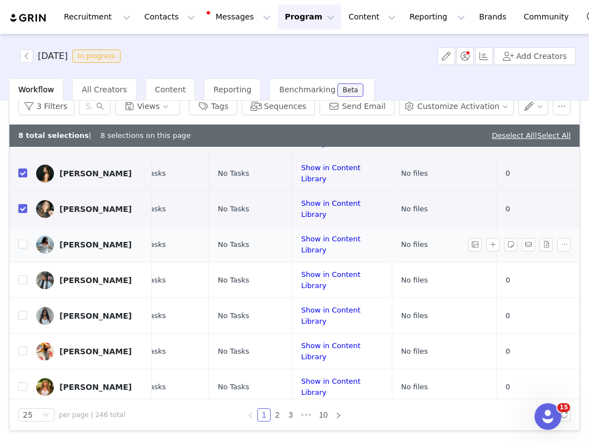
scroll to position [353, 337]
click at [301, 235] on link "Show in Content Library" at bounding box center [330, 244] width 59 height 19
click at [24, 240] on input "checkbox" at bounding box center [22, 244] width 9 height 9
checkbox input "true"
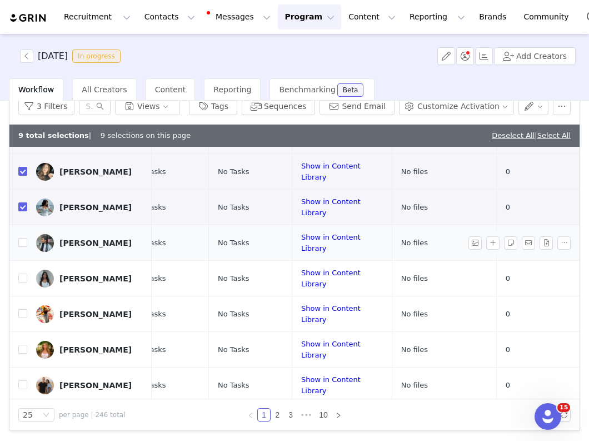
scroll to position [392, 337]
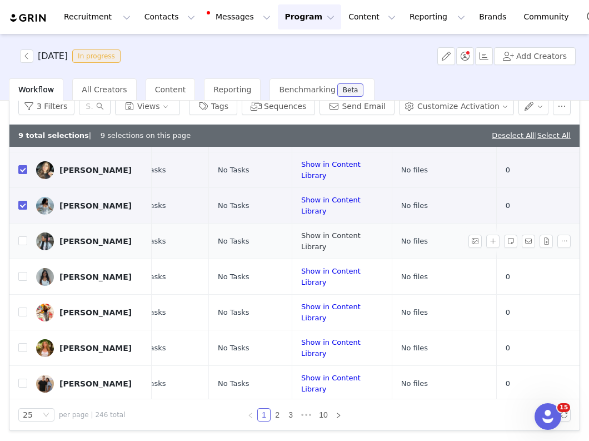
click at [301, 231] on link "Show in Content Library" at bounding box center [330, 240] width 59 height 19
click at [21, 236] on input "checkbox" at bounding box center [22, 240] width 9 height 9
checkbox input "true"
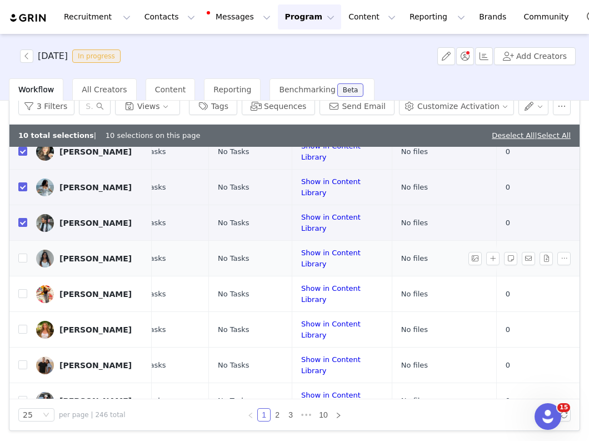
scroll to position [416, 337]
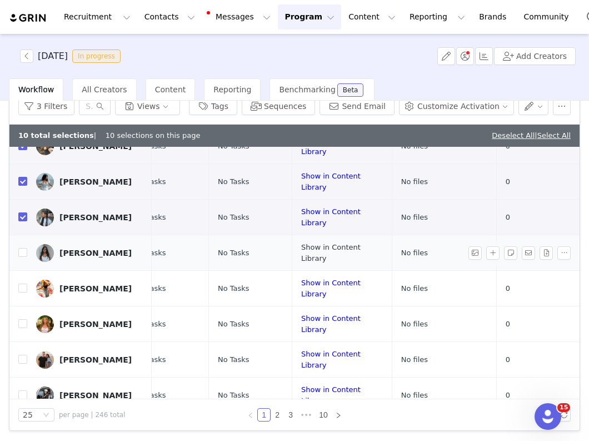
click at [301, 243] on link "Show in Content Library" at bounding box center [330, 252] width 59 height 19
click at [24, 248] on input "checkbox" at bounding box center [22, 252] width 9 height 9
checkbox input "true"
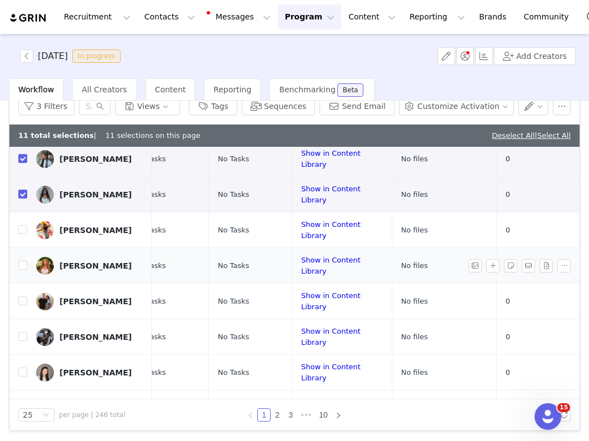
scroll to position [487, 337]
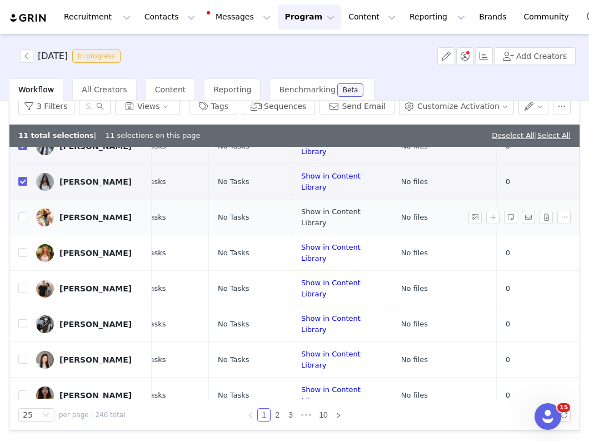
click at [301, 207] on link "Show in Content Library" at bounding box center [330, 216] width 59 height 19
click at [19, 211] on label at bounding box center [22, 217] width 9 height 12
click at [19, 212] on input "checkbox" at bounding box center [22, 216] width 9 height 9
checkbox input "true"
click at [335, 243] on link "Show in Content Library" at bounding box center [330, 252] width 59 height 19
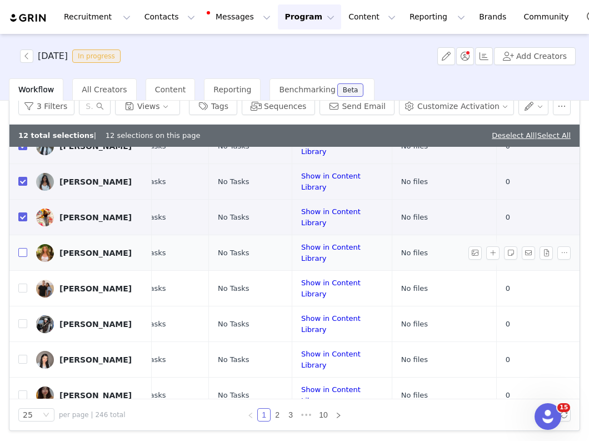
click at [21, 248] on input "checkbox" at bounding box center [22, 252] width 9 height 9
checkbox input "true"
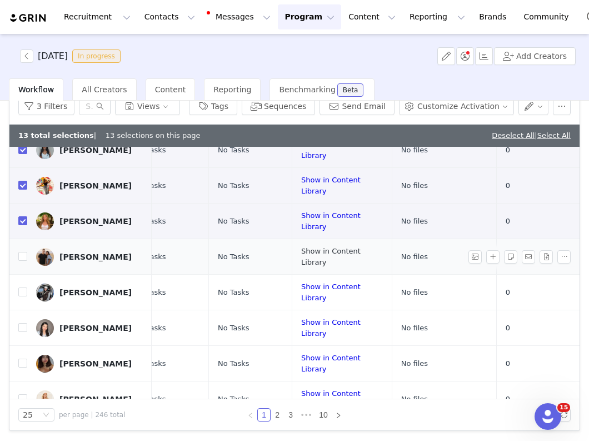
click at [309, 247] on link "Show in Content Library" at bounding box center [330, 256] width 59 height 19
click at [22, 252] on input "checkbox" at bounding box center [22, 256] width 9 height 9
checkbox input "true"
click at [301, 282] on link "Show in Content Library" at bounding box center [330, 291] width 59 height 19
click at [21, 287] on input "checkbox" at bounding box center [22, 291] width 9 height 9
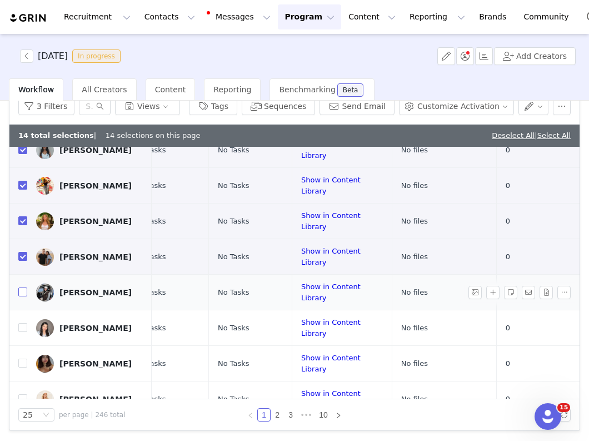
checkbox input "true"
click at [301, 318] on link "Show in Content Library" at bounding box center [330, 327] width 59 height 19
click at [21, 323] on input "checkbox" at bounding box center [22, 327] width 9 height 9
checkbox input "true"
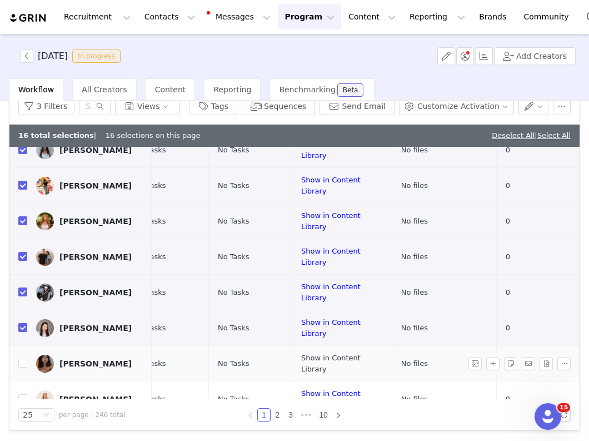
click at [301, 354] on link "Show in Content Library" at bounding box center [330, 363] width 59 height 19
click at [23, 359] on input "checkbox" at bounding box center [22, 363] width 9 height 9
checkbox input "true"
click at [311, 389] on link "Show in Content Library" at bounding box center [330, 398] width 59 height 19
click at [20, 394] on input "checkbox" at bounding box center [22, 398] width 9 height 9
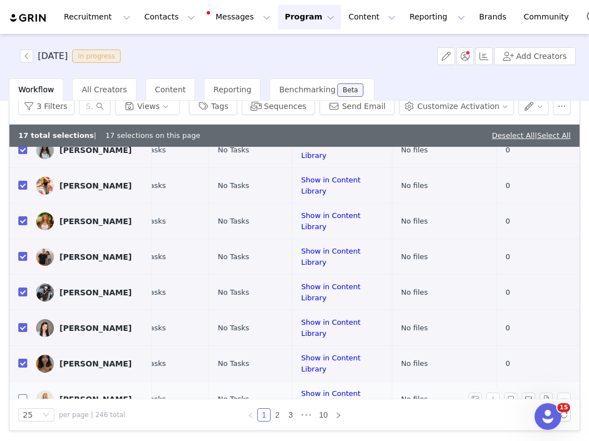
checkbox input "true"
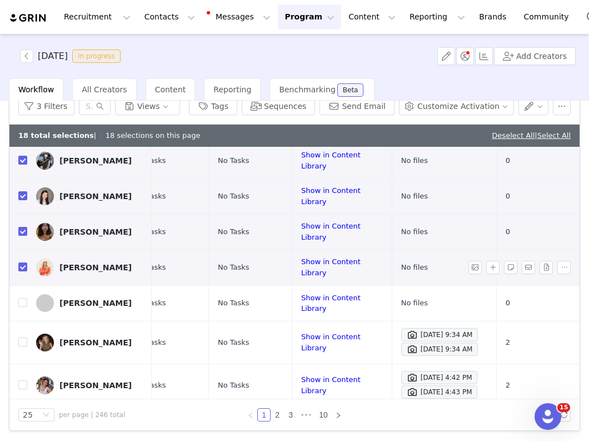
scroll to position [740, 337]
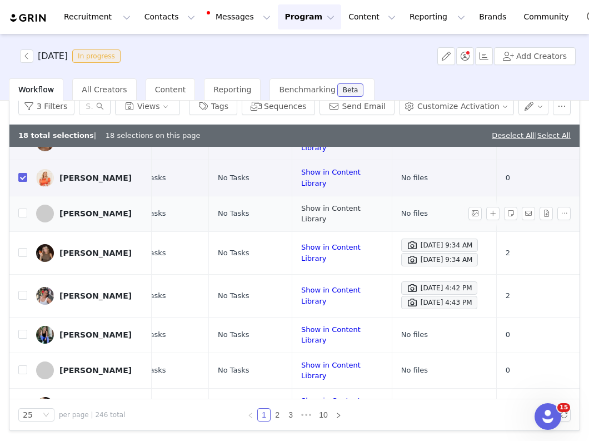
click at [301, 204] on link "Show in Content Library" at bounding box center [330, 213] width 59 height 19
click at [19, 208] on input "checkbox" at bounding box center [22, 212] width 9 height 9
checkbox input "true"
click at [301, 243] on link "Show in Content Library" at bounding box center [330, 252] width 59 height 19
click at [79, 249] on div "Sady Hopkins" at bounding box center [95, 253] width 72 height 9
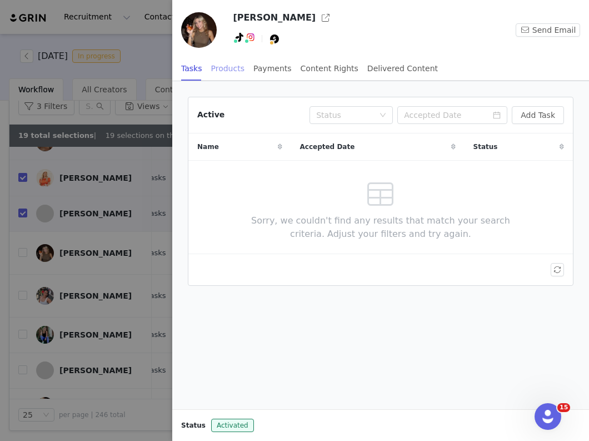
click at [227, 68] on div "Products" at bounding box center [227, 68] width 33 height 25
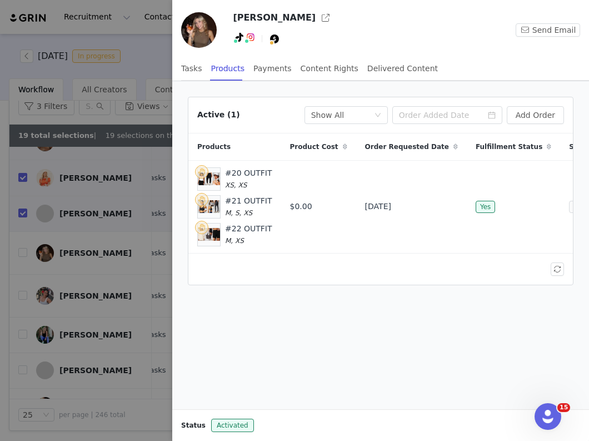
click at [116, 250] on div at bounding box center [294, 220] width 589 height 441
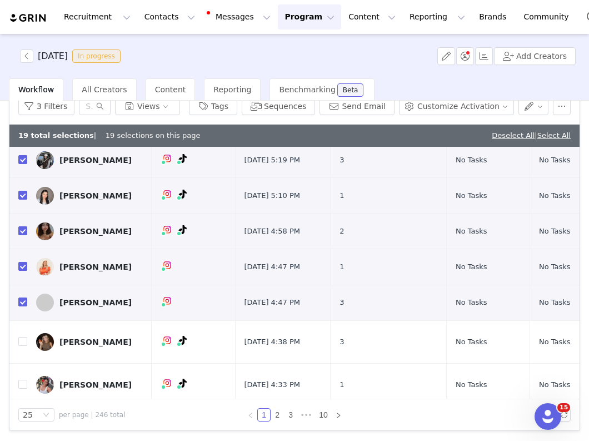
scroll to position [717, 0]
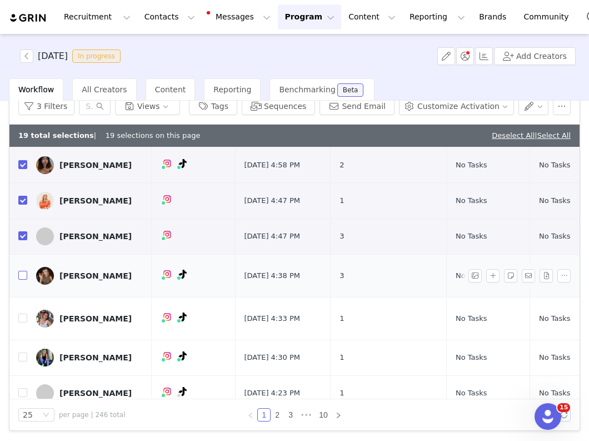
click at [21, 271] on input "checkbox" at bounding box center [22, 275] width 9 height 9
checkbox input "true"
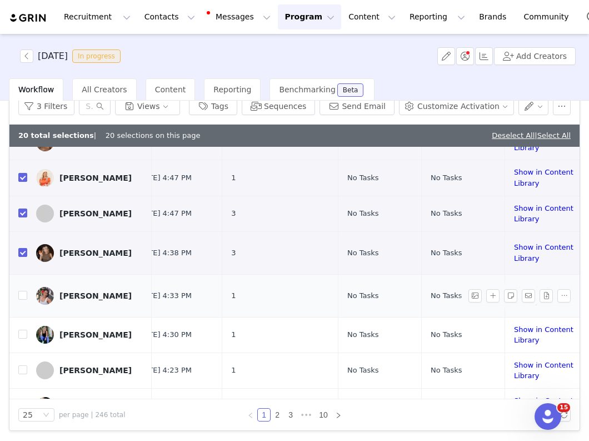
scroll to position [740, 337]
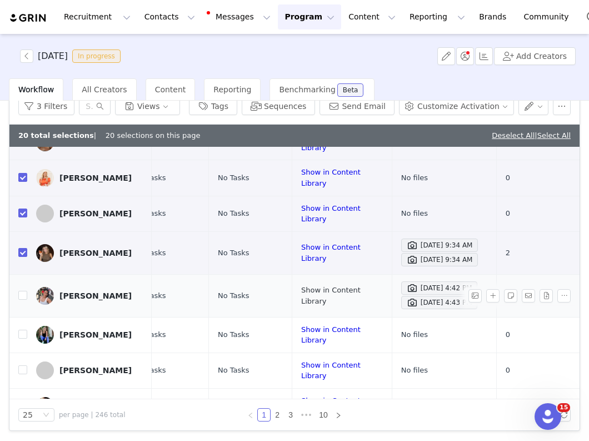
click at [334, 286] on link "Show in Content Library" at bounding box center [330, 295] width 59 height 19
click at [22, 291] on input "checkbox" at bounding box center [22, 295] width 9 height 9
checkbox input "true"
click at [301, 325] on link "Show in Content Library" at bounding box center [330, 334] width 59 height 19
click at [22, 330] on input "checkbox" at bounding box center [22, 334] width 9 height 9
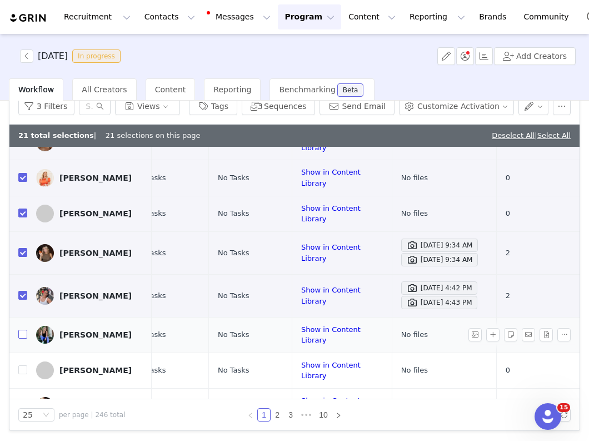
checkbox input "true"
click at [301, 361] on link "Show in Content Library" at bounding box center [330, 370] width 59 height 19
click at [23, 365] on input "checkbox" at bounding box center [22, 369] width 9 height 9
checkbox input "true"
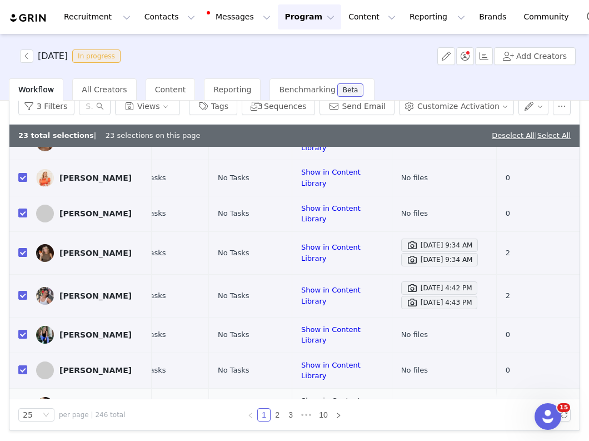
click at [301, 396] on link "Show in Content Library" at bounding box center [330, 405] width 59 height 19
click at [22, 401] on input "checkbox" at bounding box center [22, 405] width 9 height 9
checkbox input "true"
click at [525, 112] on button "button" at bounding box center [534, 106] width 31 height 18
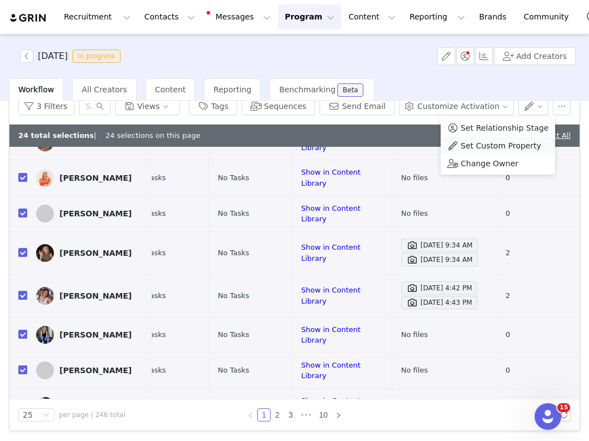
click at [506, 151] on span "Set Custom Property" at bounding box center [501, 146] width 81 height 12
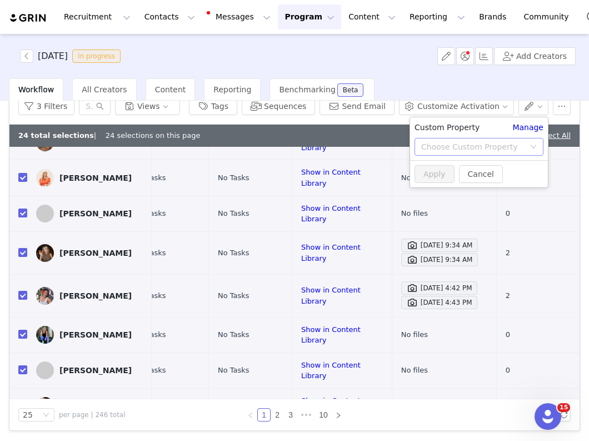
click at [469, 145] on div "Choose Custom Property" at bounding box center [472, 146] width 103 height 11
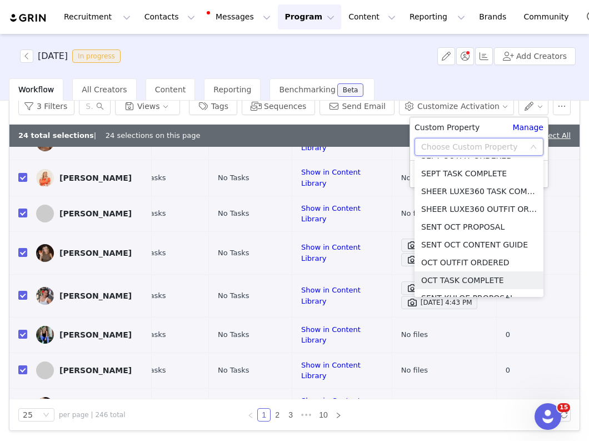
scroll to position [558, 0]
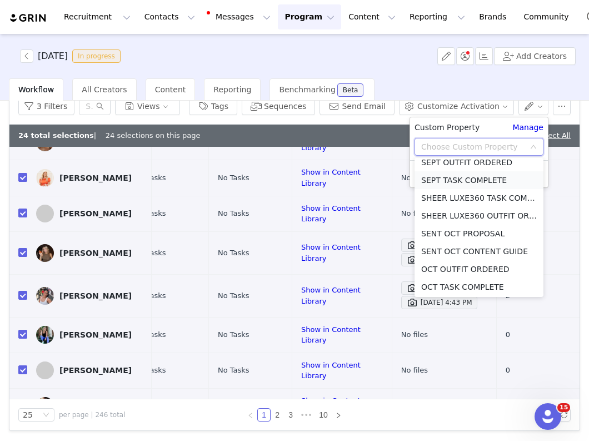
click at [441, 181] on li "SEPT TASK COMPLETE" at bounding box center [479, 180] width 129 height 18
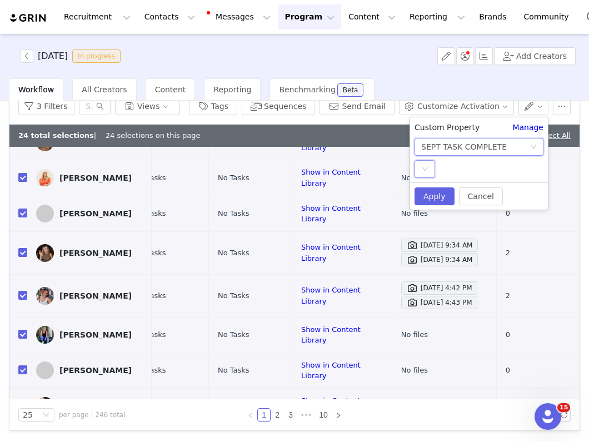
click at [428, 169] on icon "icon: down" at bounding box center [425, 169] width 7 height 7
click at [428, 191] on li "YES" at bounding box center [479, 191] width 129 height 18
click at [428, 196] on button "Apply" at bounding box center [435, 196] width 40 height 18
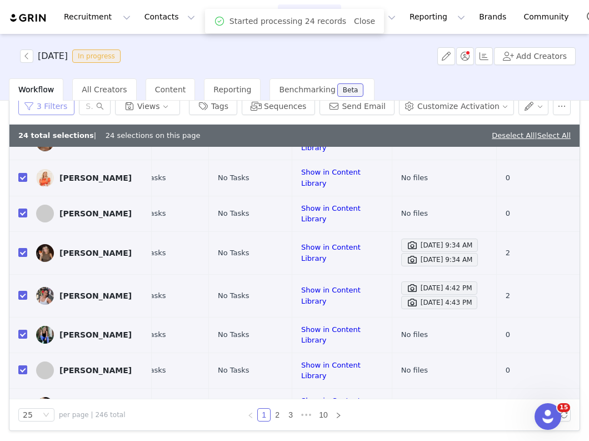
click at [56, 111] on button "3 Filters" at bounding box center [46, 106] width 56 height 18
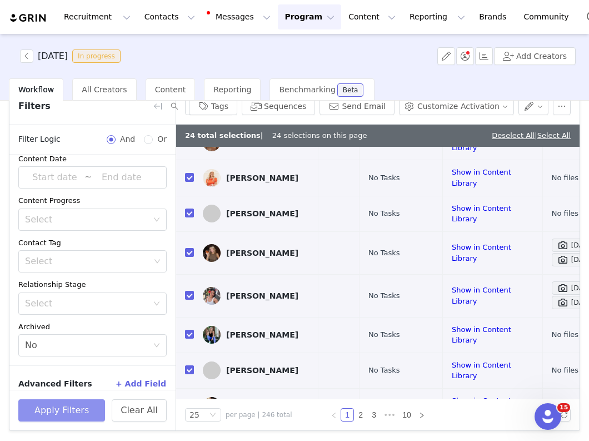
click at [75, 411] on button "Apply Filters" at bounding box center [61, 410] width 87 height 22
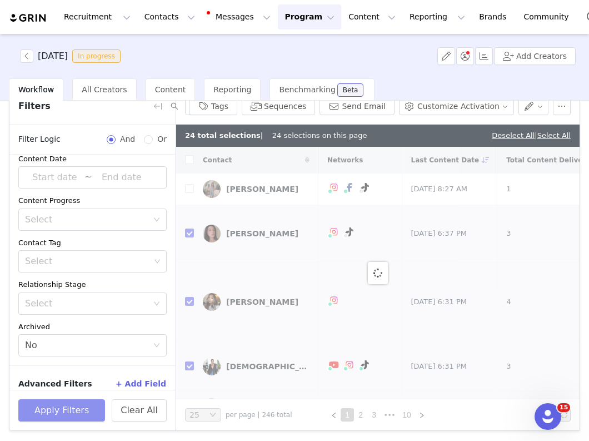
checkbox input "false"
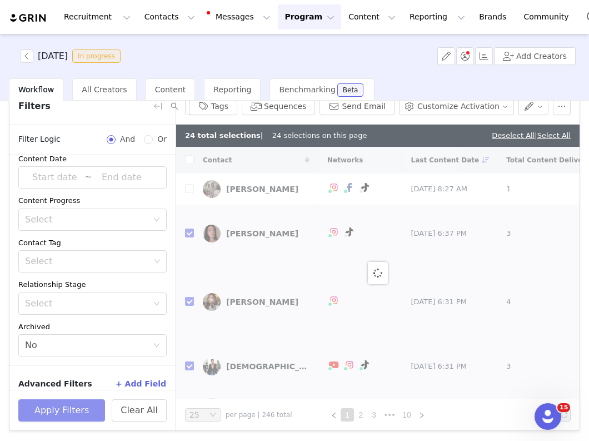
checkbox input "false"
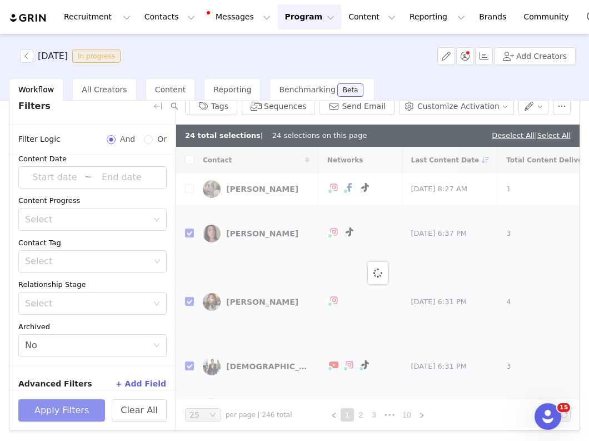
checkbox input "false"
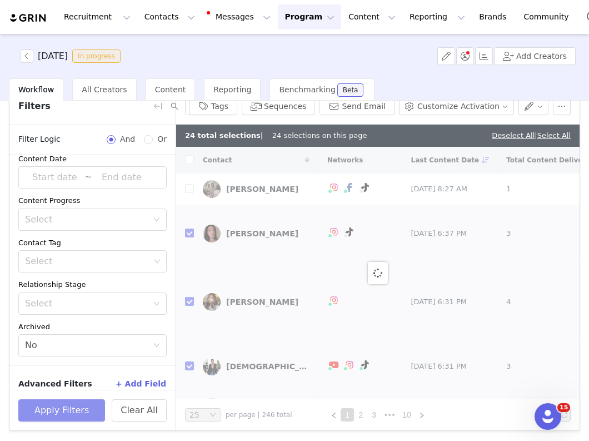
checkbox input "false"
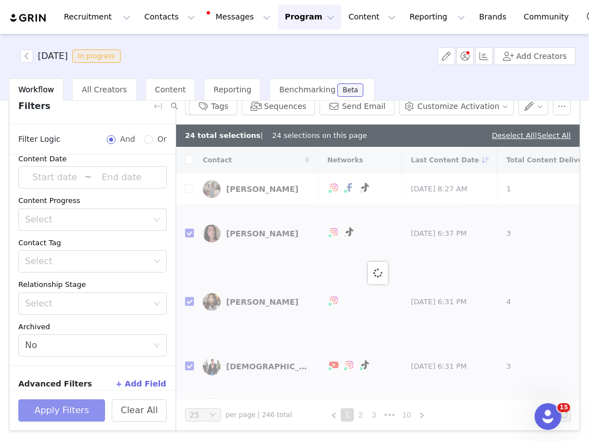
checkbox input "false"
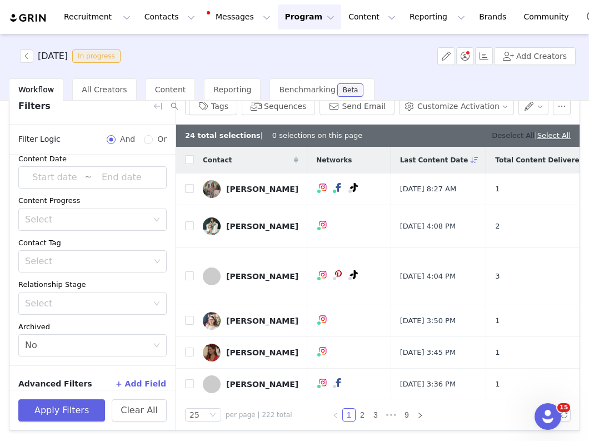
click at [495, 134] on link "Deselect All" at bounding box center [513, 135] width 43 height 8
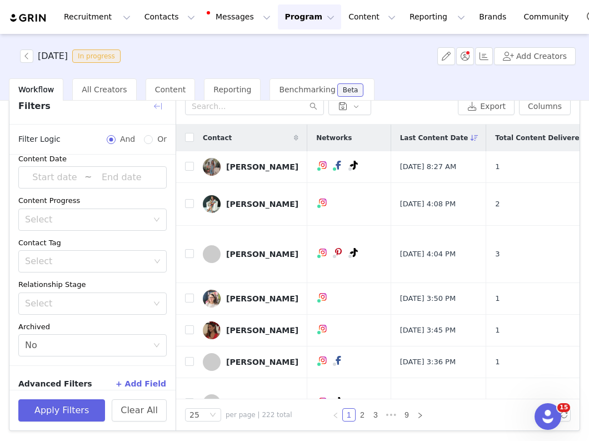
click at [156, 109] on button "button" at bounding box center [158, 106] width 18 height 18
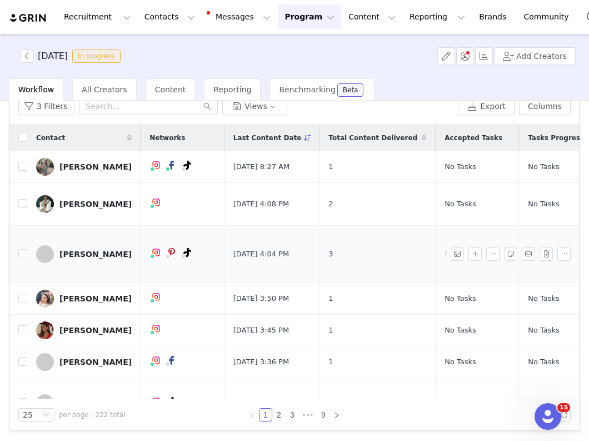
scroll to position [0, 306]
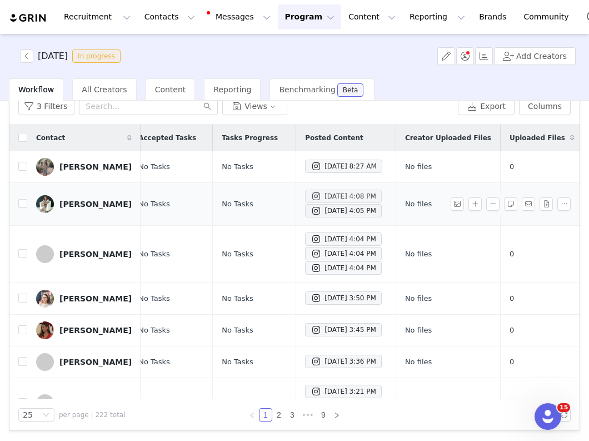
click at [354, 193] on div "Sep 30, 2025 4:08 PM" at bounding box center [344, 196] width 66 height 13
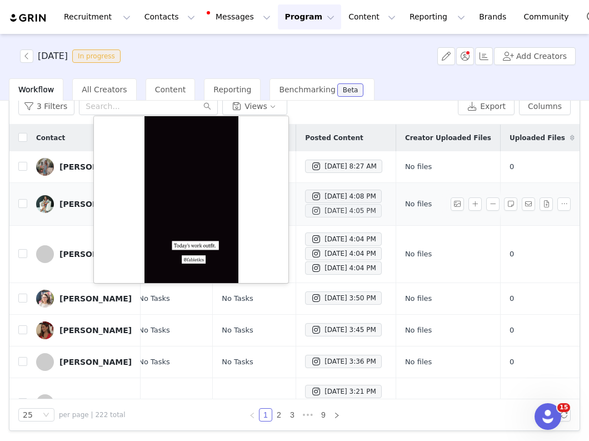
click at [369, 216] on div "Sep 30, 2025 4:05 PM" at bounding box center [344, 210] width 66 height 13
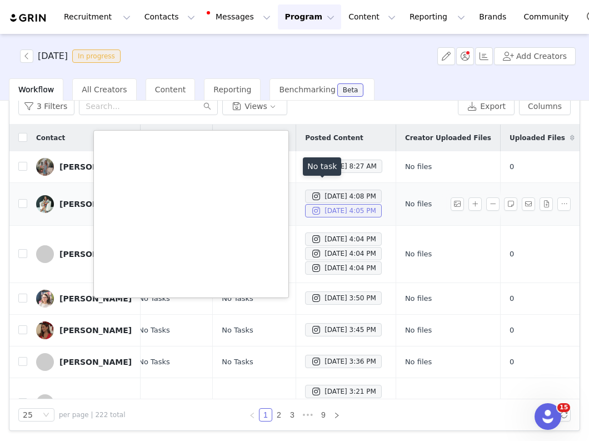
click at [369, 216] on div "Sep 30, 2025 4:05 PM" at bounding box center [344, 210] width 66 height 13
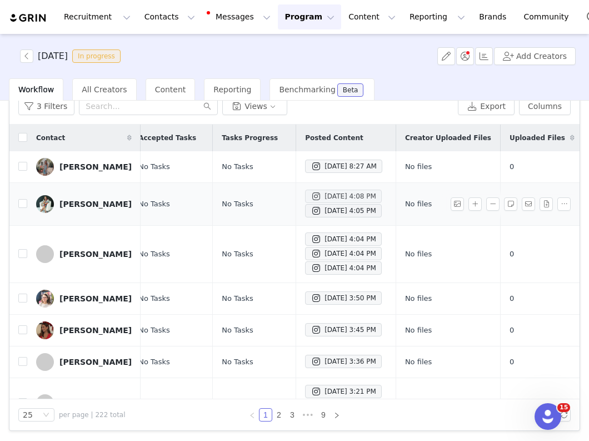
scroll to position [0, 0]
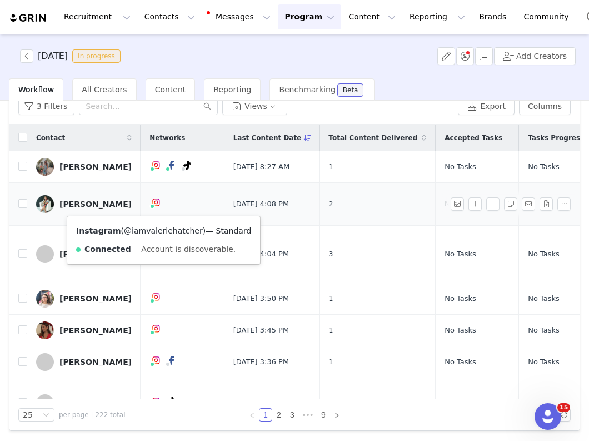
click at [162, 232] on link "@iamvaleriehatcher" at bounding box center [163, 230] width 79 height 9
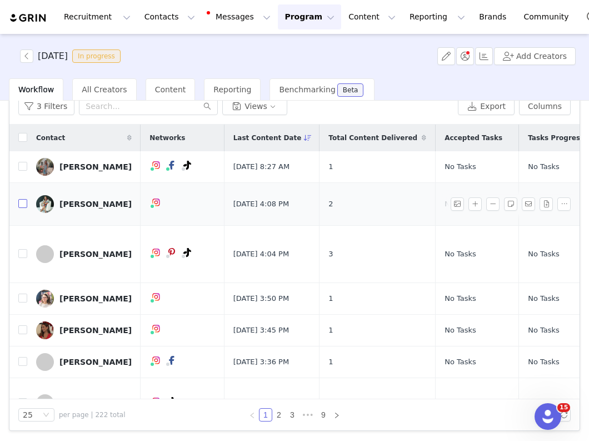
click at [24, 206] on input "checkbox" at bounding box center [22, 203] width 9 height 9
checkbox input "true"
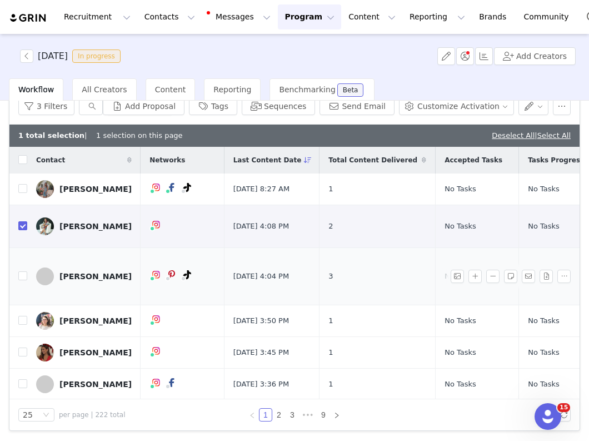
scroll to position [0, 306]
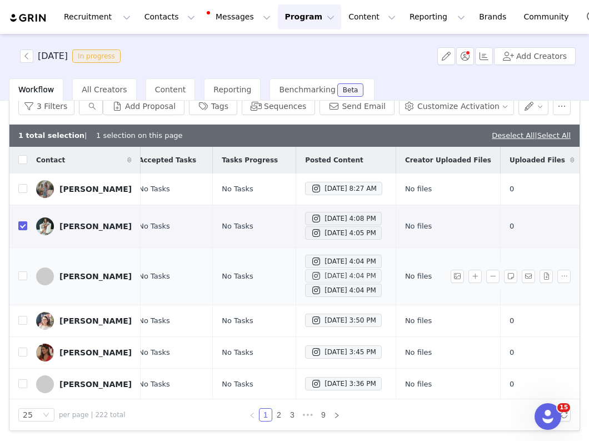
click at [312, 281] on div "Sep 30, 2025 4:04 PM" at bounding box center [344, 275] width 66 height 13
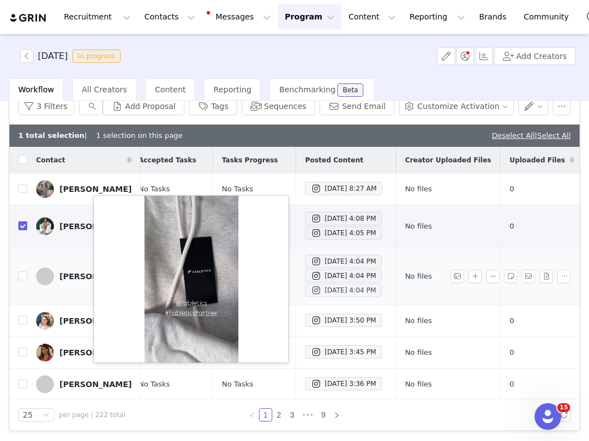
click at [314, 292] on div "Sep 30, 2025 4:04 PM" at bounding box center [344, 290] width 66 height 13
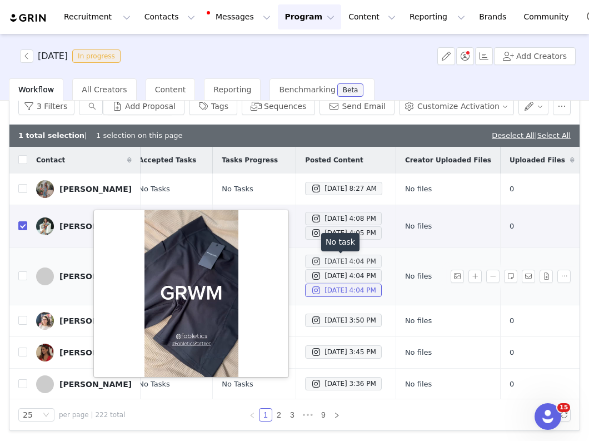
click at [311, 262] on div "Sep 30, 2025 4:04 PM" at bounding box center [344, 261] width 66 height 13
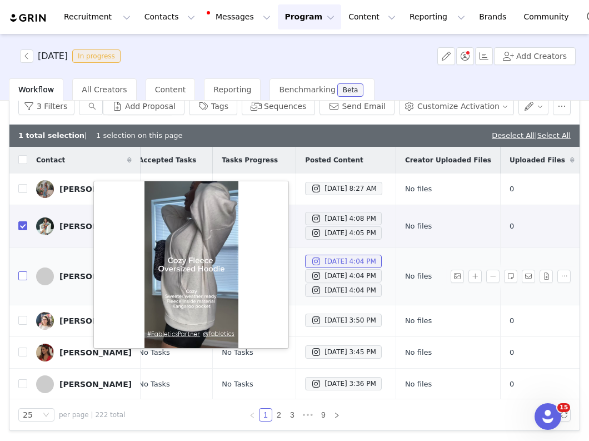
click at [26, 280] on input "checkbox" at bounding box center [22, 275] width 9 height 9
checkbox input "true"
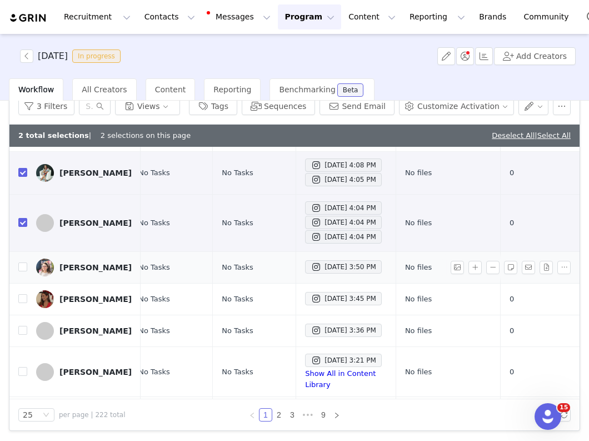
scroll to position [82, 306]
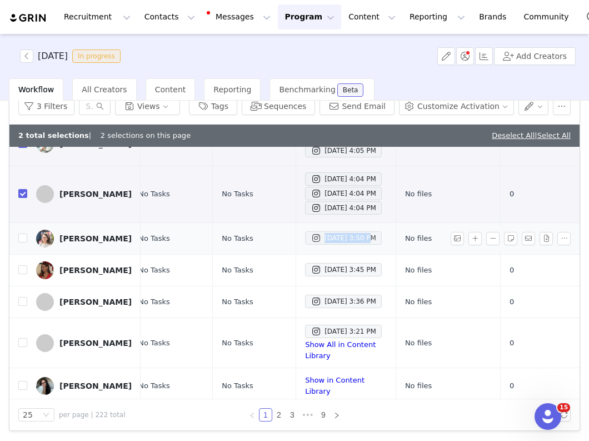
click at [352, 245] on div "Sep 30, 2025 3:50 PM" at bounding box center [344, 237] width 66 height 13
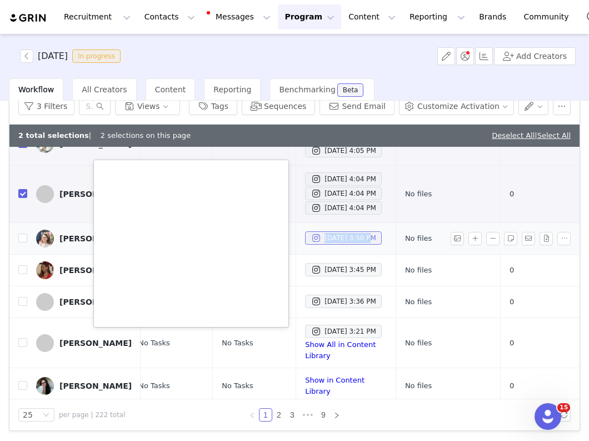
click at [342, 245] on div "Sep 30, 2025 3:50 PM" at bounding box center [344, 237] width 66 height 13
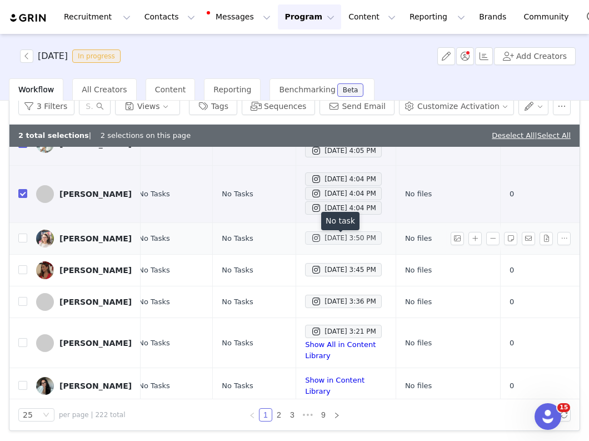
click at [342, 245] on div "Sep 30, 2025 3:50 PM" at bounding box center [344, 237] width 66 height 13
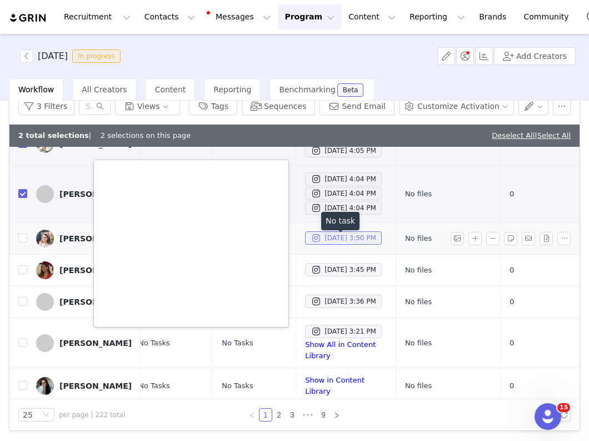
click at [342, 245] on div "Sep 30, 2025 3:50 PM" at bounding box center [344, 237] width 66 height 13
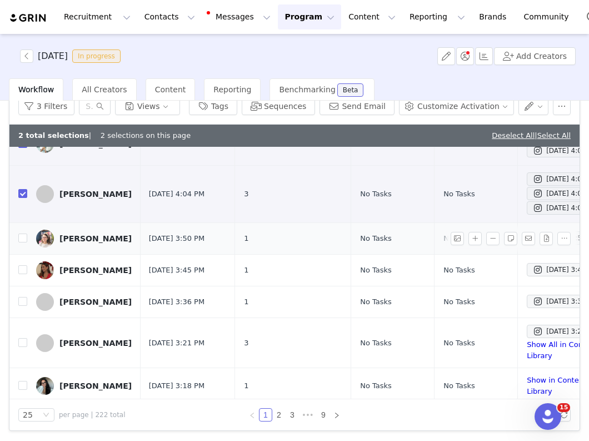
scroll to position [82, 0]
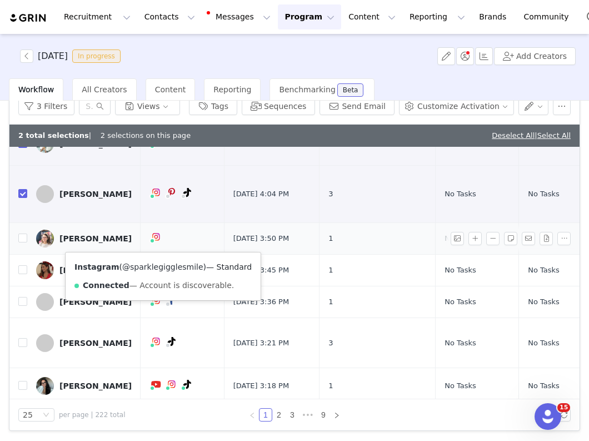
click at [164, 266] on link "@sparklegigglesmile" at bounding box center [162, 266] width 81 height 9
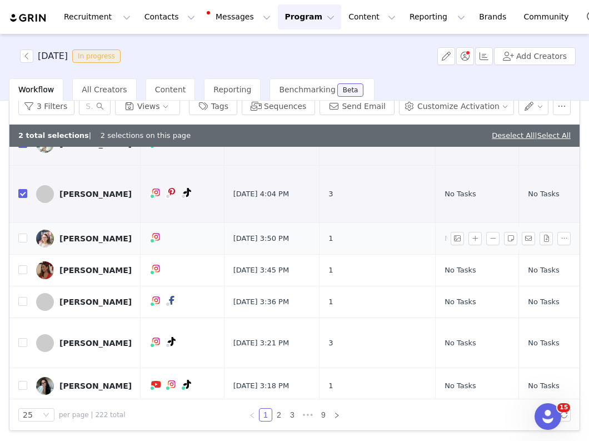
scroll to position [82, 306]
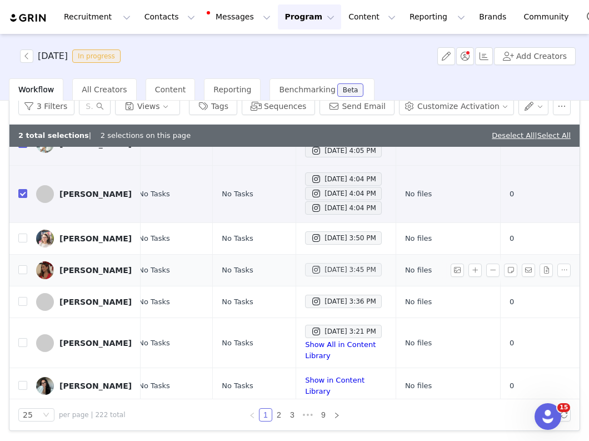
click at [315, 276] on div "Sep 30, 2025 3:45 PM" at bounding box center [344, 269] width 66 height 13
click at [19, 274] on input "checkbox" at bounding box center [22, 269] width 9 height 9
checkbox input "true"
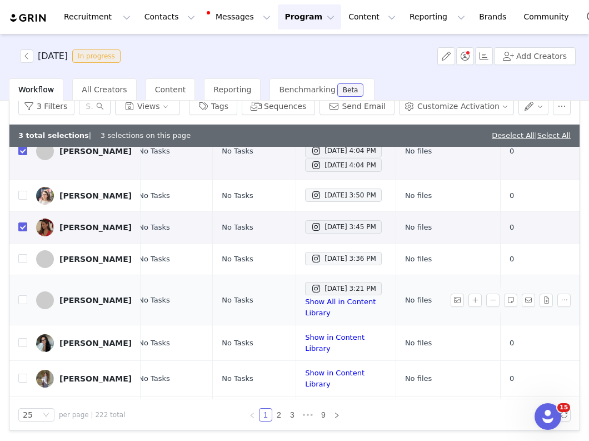
scroll to position [130, 306]
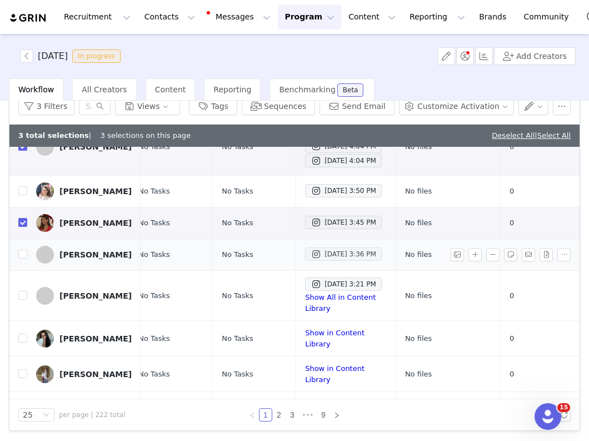
click at [335, 261] on div "Sep 30, 2025 3:36 PM" at bounding box center [344, 253] width 66 height 13
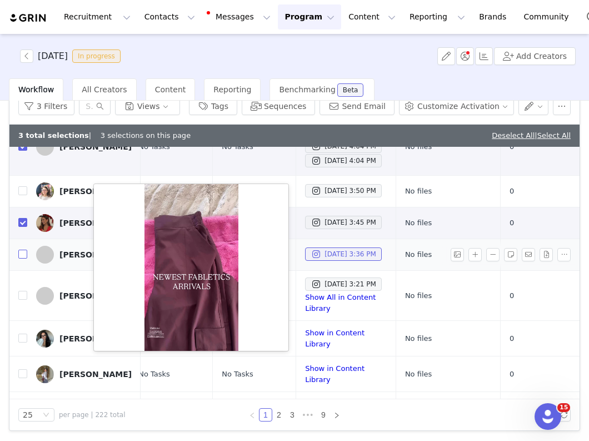
click at [21, 259] on input "checkbox" at bounding box center [22, 254] width 9 height 9
checkbox input "true"
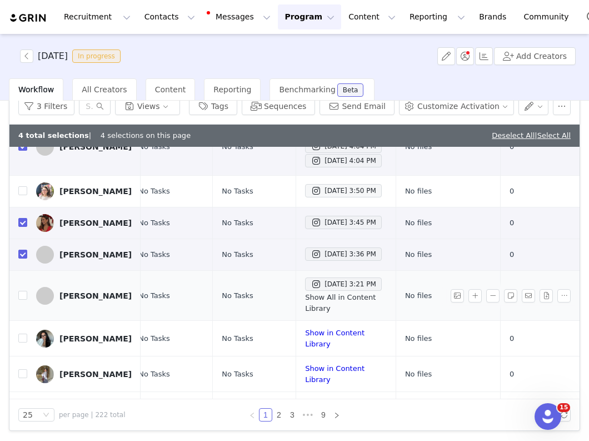
click at [330, 312] on link "Show All in Content Library" at bounding box center [340, 302] width 71 height 19
click at [19, 300] on input "checkbox" at bounding box center [22, 295] width 9 height 9
checkbox input "true"
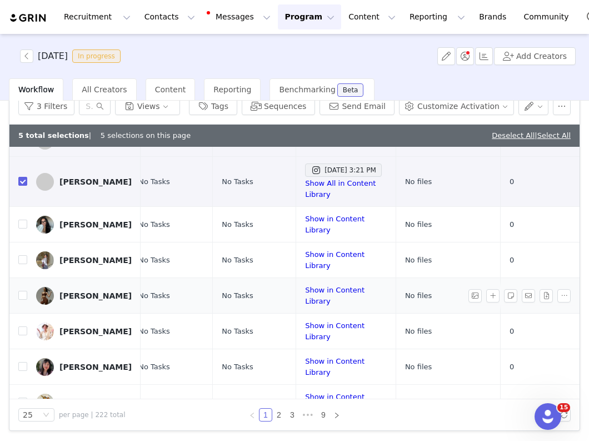
scroll to position [250, 306]
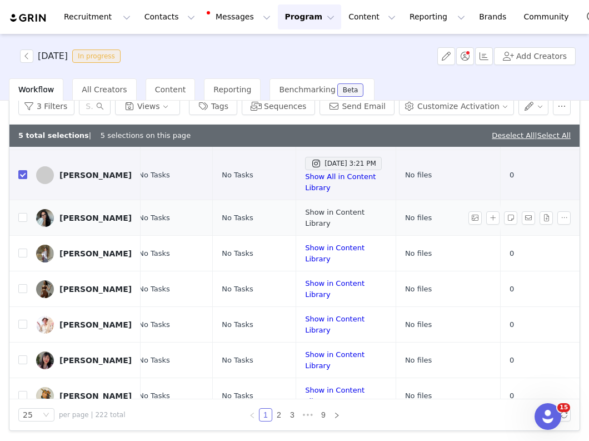
click at [335, 220] on link "Show in Content Library" at bounding box center [334, 217] width 59 height 19
click at [24, 223] on label at bounding box center [22, 218] width 9 height 12
click at [24, 222] on input "checkbox" at bounding box center [22, 217] width 9 height 9
checkbox input "true"
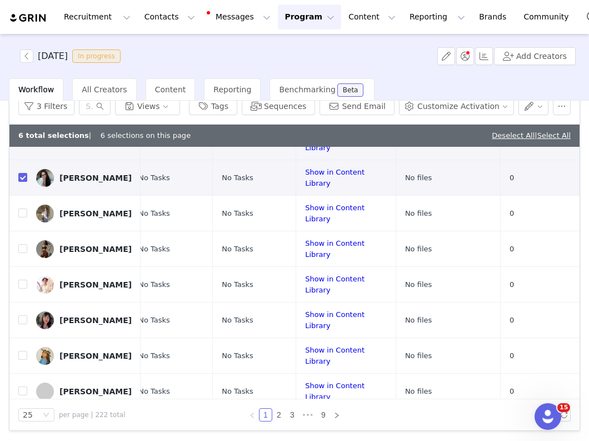
scroll to position [292, 306]
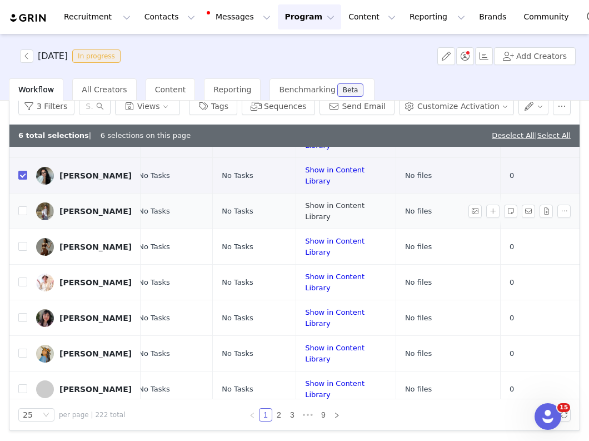
click at [322, 215] on link "Show in Content Library" at bounding box center [334, 210] width 59 height 19
click at [22, 212] on input "checkbox" at bounding box center [22, 210] width 9 height 9
checkbox input "true"
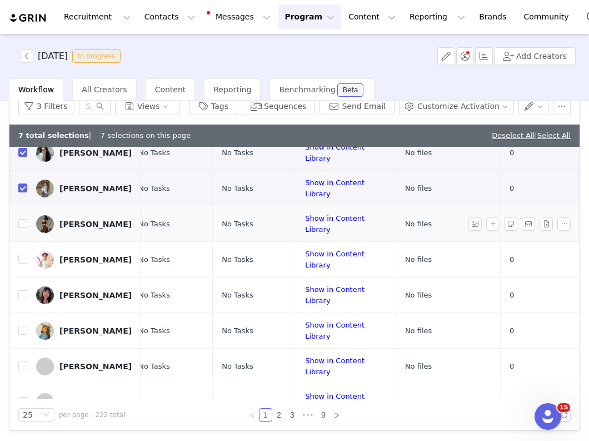
click at [324, 223] on div "Show in Content Library" at bounding box center [346, 224] width 82 height 22
click at [324, 227] on link "Show in Content Library" at bounding box center [334, 223] width 59 height 19
click at [21, 228] on input "checkbox" at bounding box center [22, 223] width 9 height 9
checkbox input "true"
click at [310, 266] on link "Show in Content Library" at bounding box center [334, 259] width 59 height 19
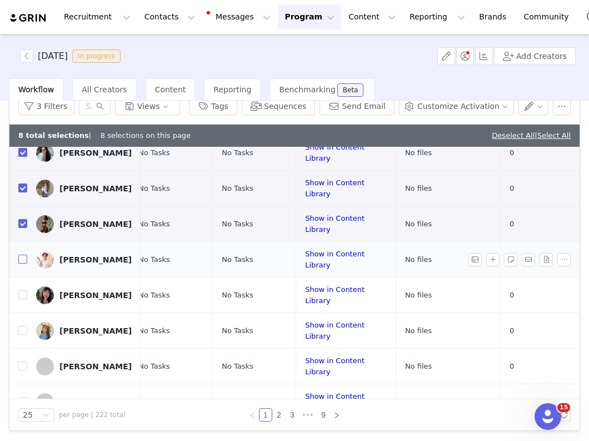
click at [24, 264] on input "checkbox" at bounding box center [22, 259] width 9 height 9
checkbox input "true"
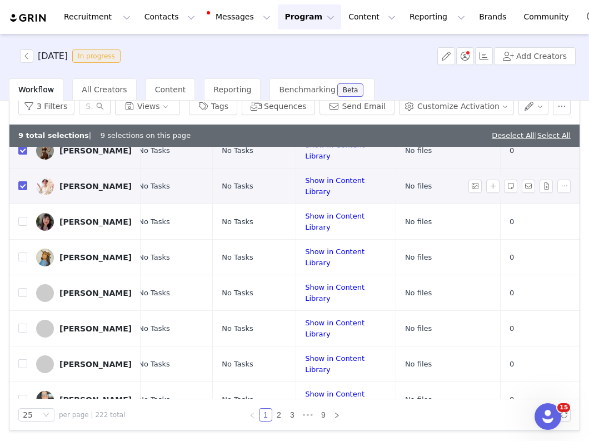
scroll to position [408, 306]
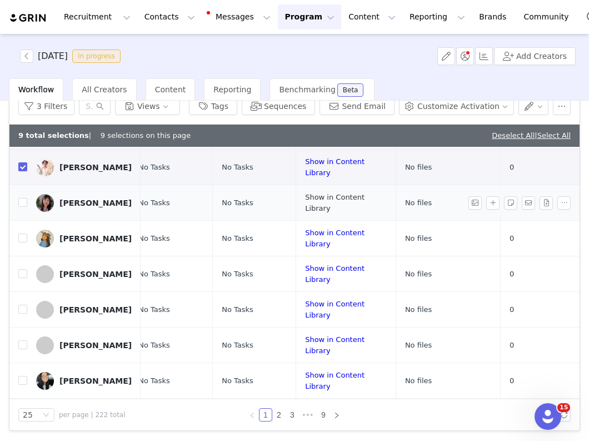
click at [305, 207] on link "Show in Content Library" at bounding box center [334, 202] width 59 height 19
click at [21, 207] on input "checkbox" at bounding box center [22, 202] width 9 height 9
checkbox input "true"
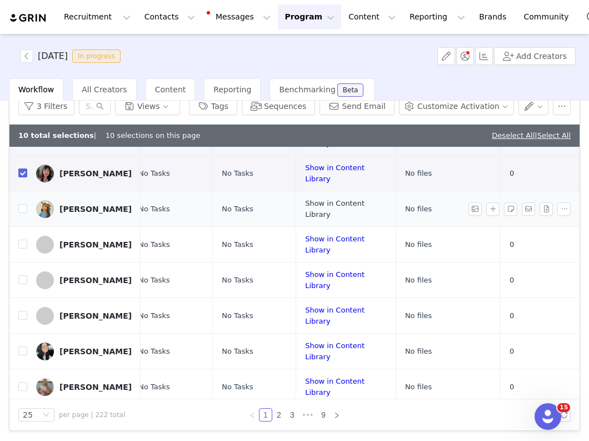
click at [329, 215] on link "Show in Content Library" at bounding box center [334, 208] width 59 height 19
click at [21, 213] on input "checkbox" at bounding box center [22, 208] width 9 height 9
checkbox input "true"
click at [305, 247] on link "Show in Content Library" at bounding box center [334, 244] width 59 height 19
click at [22, 248] on input "checkbox" at bounding box center [22, 244] width 9 height 9
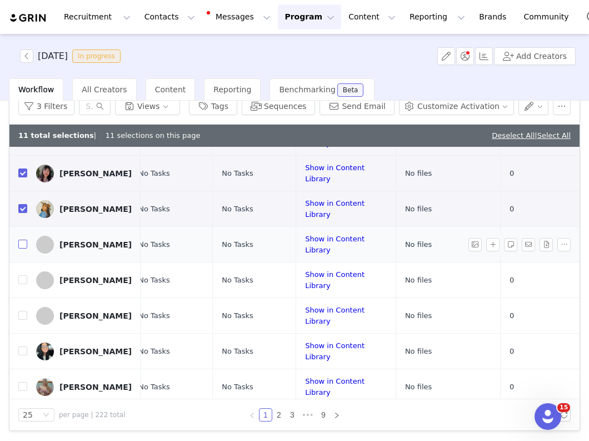
checkbox input "true"
click at [305, 284] on link "Show in Content Library" at bounding box center [334, 279] width 59 height 19
click at [23, 283] on input "checkbox" at bounding box center [22, 279] width 9 height 9
checkbox input "true"
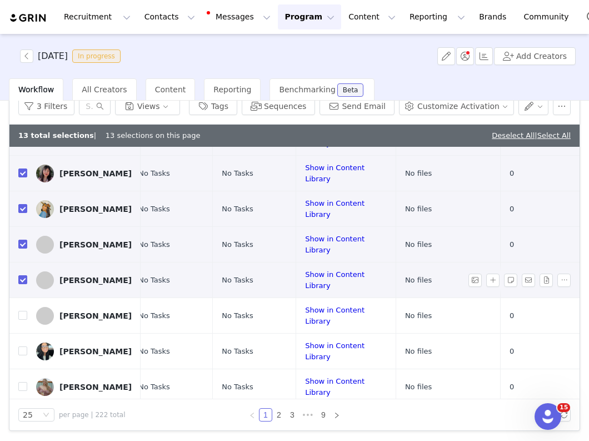
scroll to position [520, 306]
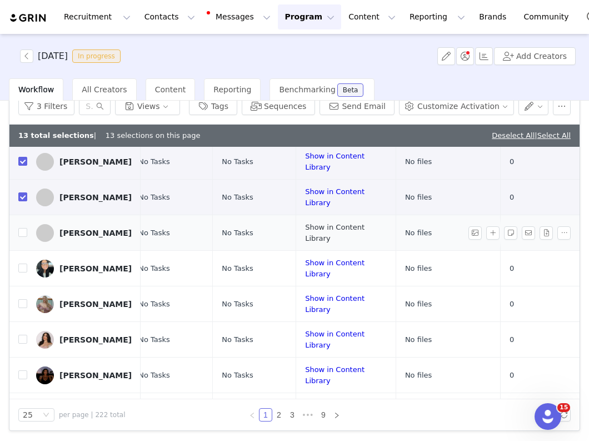
click at [317, 237] on link "Show in Content Library" at bounding box center [334, 232] width 59 height 19
click at [21, 237] on input "checkbox" at bounding box center [22, 232] width 9 height 9
checkbox input "true"
click at [321, 272] on link "Show in Content Library" at bounding box center [334, 268] width 59 height 19
click at [22, 267] on label at bounding box center [22, 268] width 9 height 12
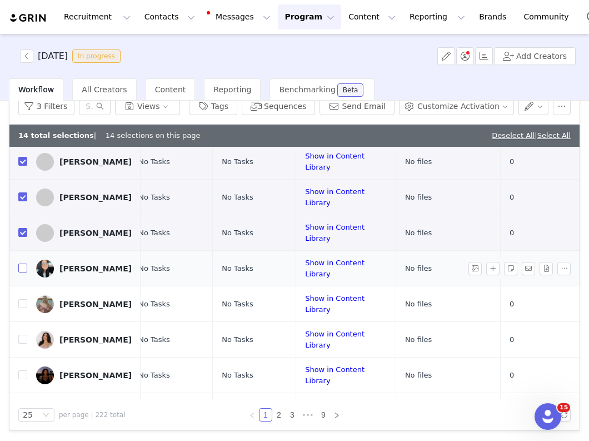
click at [22, 267] on input "checkbox" at bounding box center [22, 268] width 9 height 9
checkbox input "true"
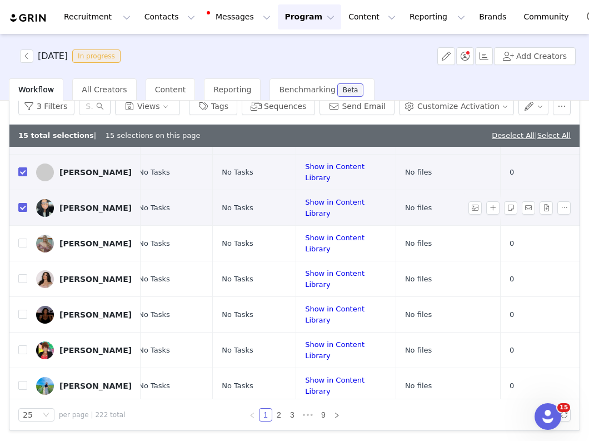
scroll to position [585, 306]
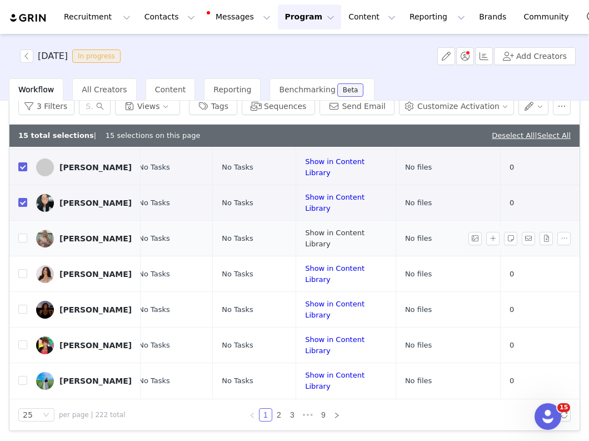
click at [314, 242] on link "Show in Content Library" at bounding box center [334, 237] width 59 height 19
click at [22, 242] on input "checkbox" at bounding box center [22, 237] width 9 height 9
checkbox input "true"
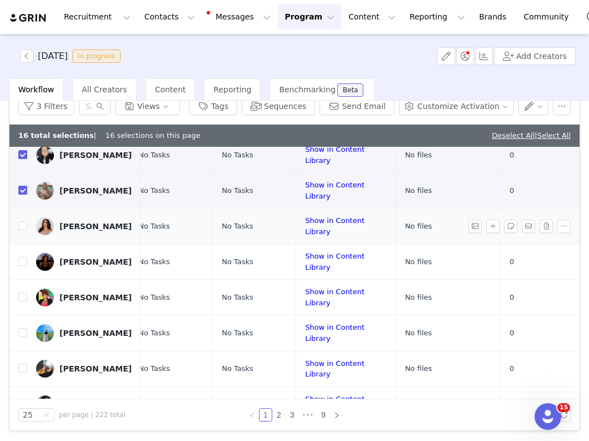
scroll to position [641, 306]
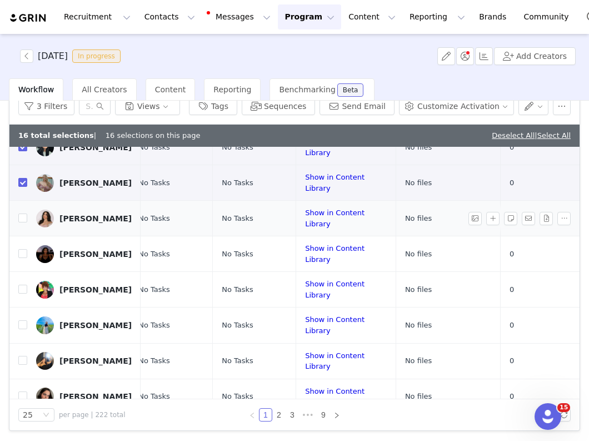
click at [305, 226] on div "Show in Content Library" at bounding box center [346, 218] width 82 height 22
click at [305, 218] on link "Show in Content Library" at bounding box center [334, 217] width 59 height 19
click at [22, 221] on input "checkbox" at bounding box center [22, 217] width 9 height 9
checkbox input "true"
click at [356, 258] on link "Show in Content Library" at bounding box center [334, 253] width 59 height 19
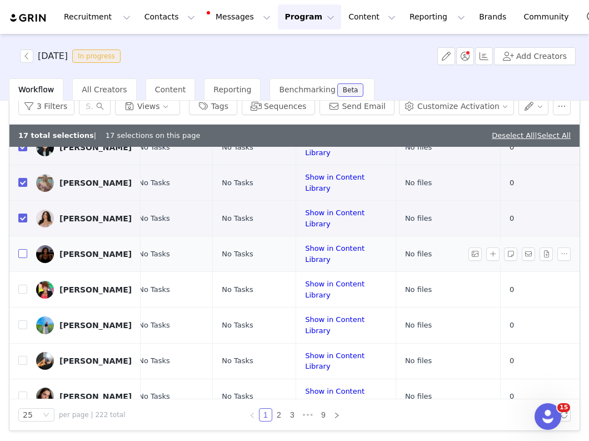
click at [21, 258] on input "checkbox" at bounding box center [22, 253] width 9 height 9
checkbox input "true"
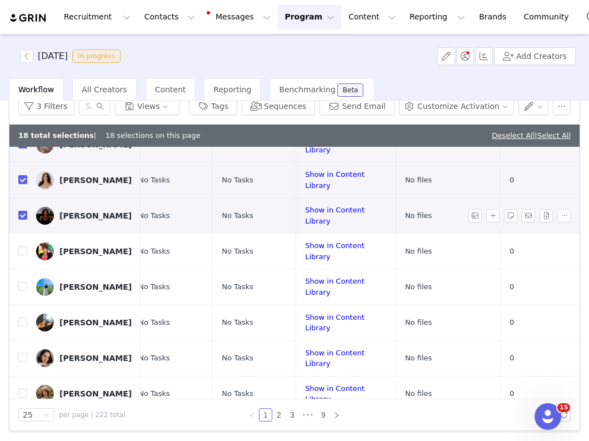
scroll to position [697, 306]
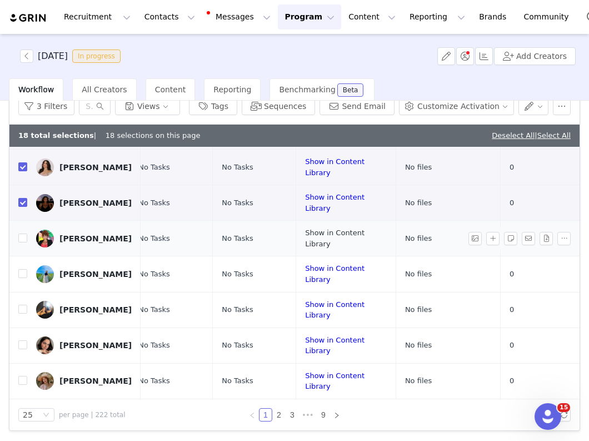
click at [315, 238] on link "Show in Content Library" at bounding box center [334, 237] width 59 height 19
click at [21, 238] on input "checkbox" at bounding box center [22, 237] width 9 height 9
checkbox input "true"
click at [305, 273] on link "Show in Content Library" at bounding box center [334, 273] width 59 height 19
click at [21, 270] on input "checkbox" at bounding box center [22, 273] width 9 height 9
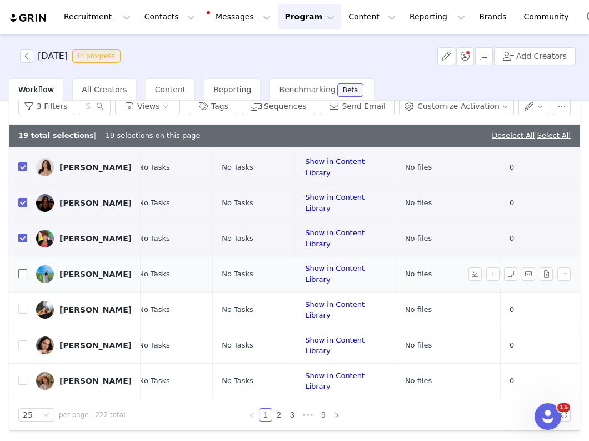
checkbox input "true"
click at [311, 305] on link "Show in Content Library" at bounding box center [334, 309] width 59 height 19
click at [26, 310] on input "checkbox" at bounding box center [22, 309] width 9 height 9
checkbox input "true"
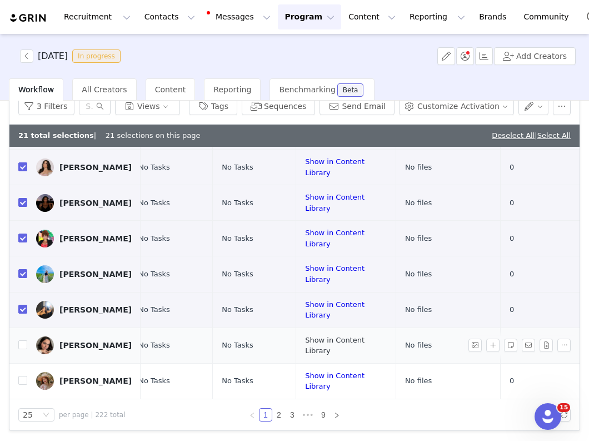
click at [307, 344] on link "Show in Content Library" at bounding box center [334, 345] width 59 height 19
click at [24, 345] on input "checkbox" at bounding box center [22, 344] width 9 height 9
checkbox input "true"
click at [324, 380] on link "Show in Content Library" at bounding box center [334, 380] width 59 height 19
click at [19, 378] on input "checkbox" at bounding box center [22, 380] width 9 height 9
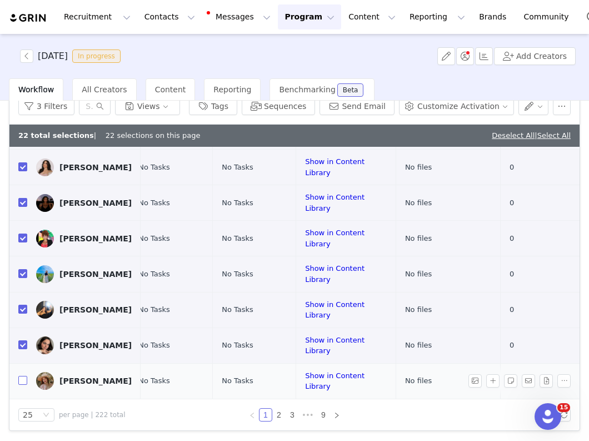
checkbox input "true"
click at [531, 106] on button "button" at bounding box center [534, 106] width 31 height 18
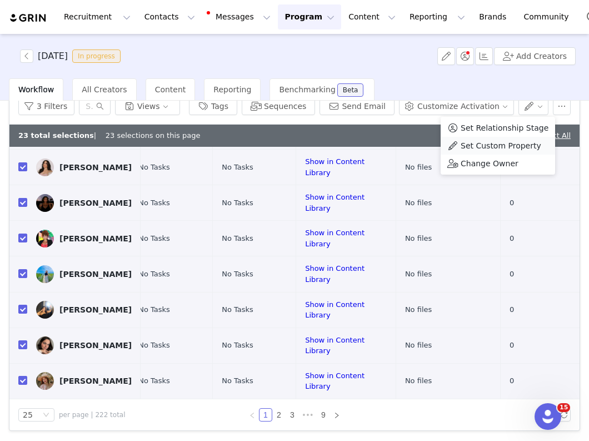
click at [497, 149] on span "Set Custom Property" at bounding box center [501, 146] width 81 height 12
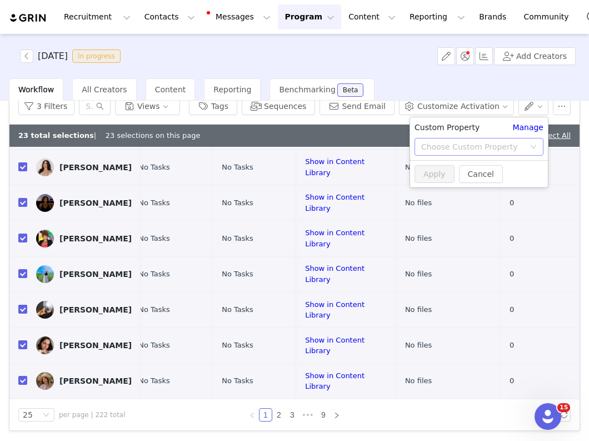
click at [461, 141] on div "Choose Custom Property" at bounding box center [472, 146] width 103 height 11
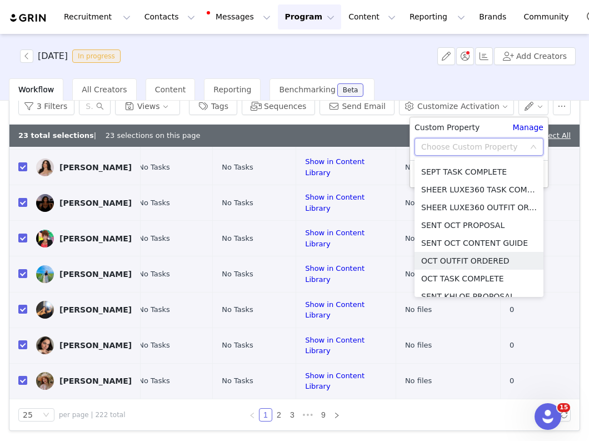
scroll to position [532, 0]
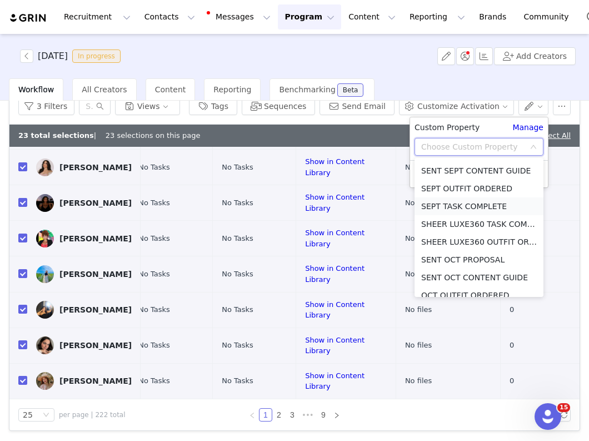
click at [458, 206] on li "SEPT TASK COMPLETE" at bounding box center [479, 206] width 129 height 18
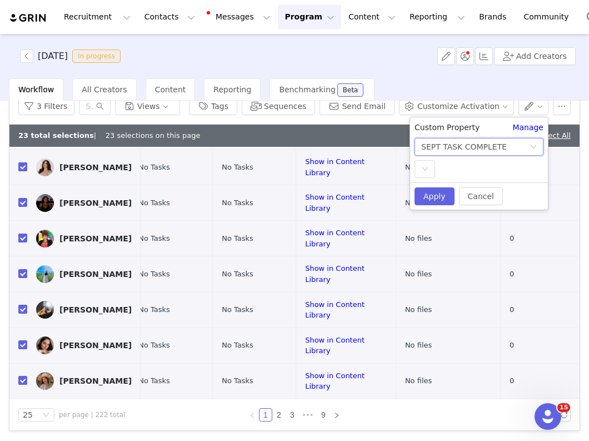
click at [430, 178] on div "Custom Property Manage Choose Custom Property SEPT TASK COMPLETE Select" at bounding box center [479, 149] width 138 height 65
click at [429, 176] on div "Select" at bounding box center [425, 169] width 21 height 18
click at [432, 186] on li "YES" at bounding box center [479, 191] width 129 height 18
click at [434, 199] on button "Apply" at bounding box center [435, 196] width 40 height 18
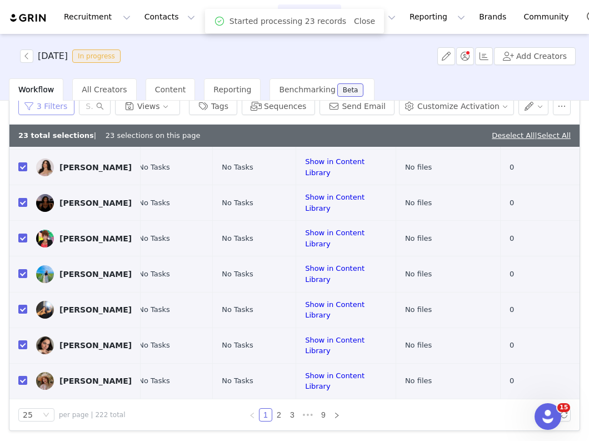
click at [42, 103] on button "3 Filters" at bounding box center [46, 106] width 56 height 18
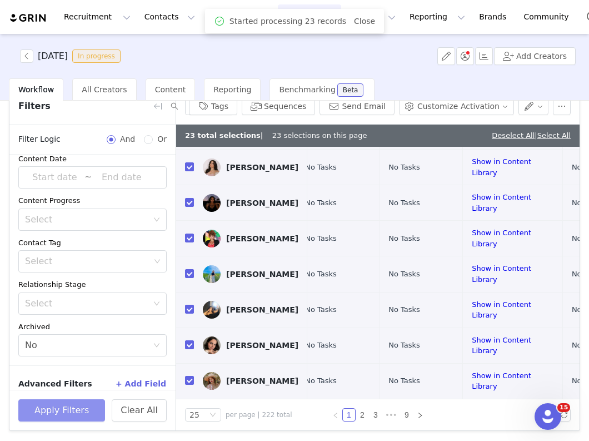
click at [62, 404] on button "Apply Filters" at bounding box center [61, 410] width 87 height 22
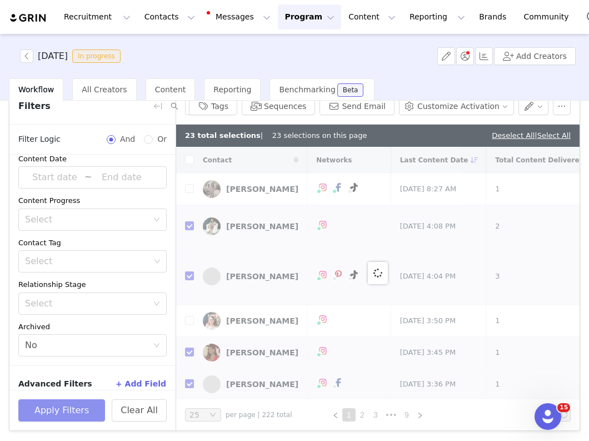
checkbox input "false"
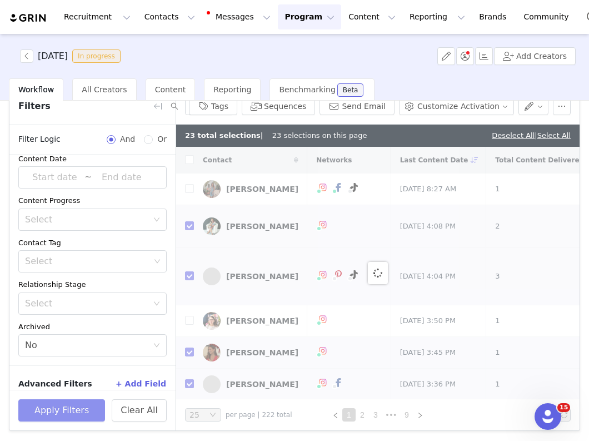
checkbox input "false"
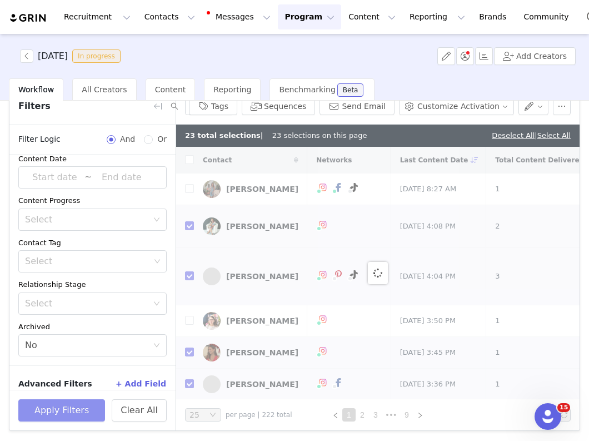
checkbox input "false"
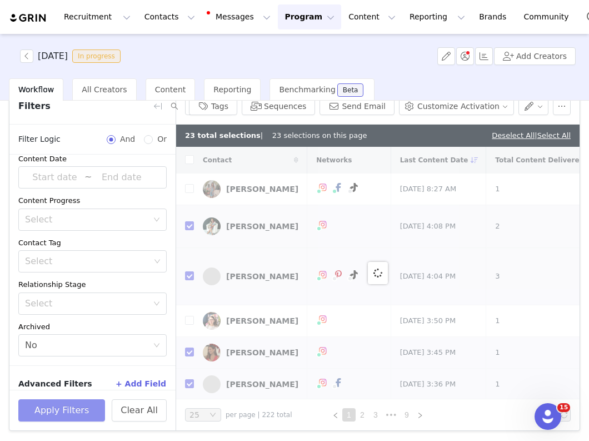
checkbox input "false"
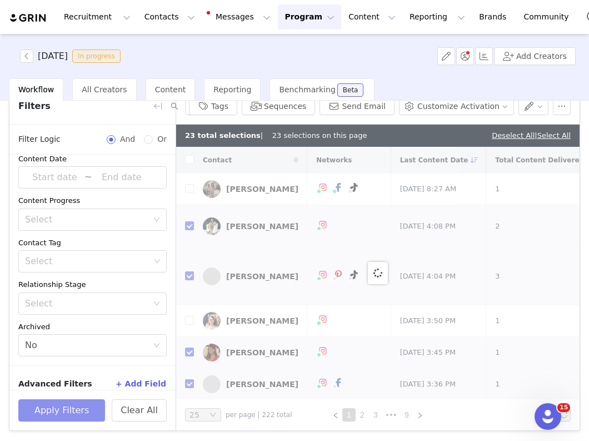
checkbox input "false"
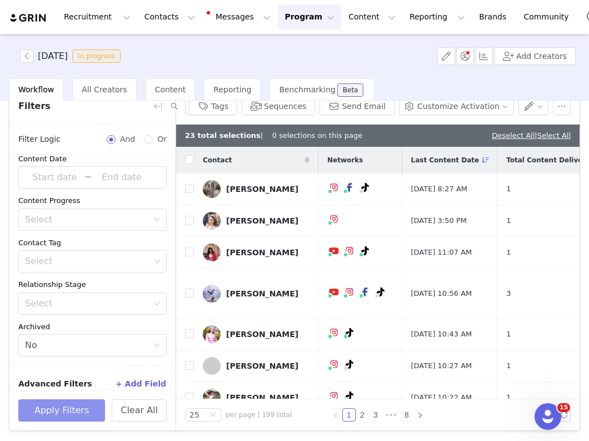
click at [75, 411] on button "Apply Filters" at bounding box center [61, 410] width 87 height 22
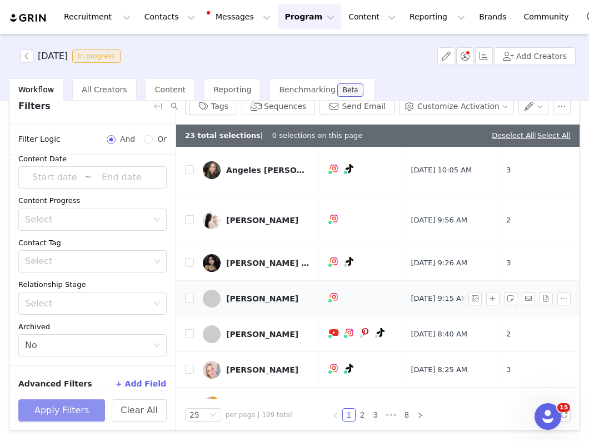
scroll to position [311, 0]
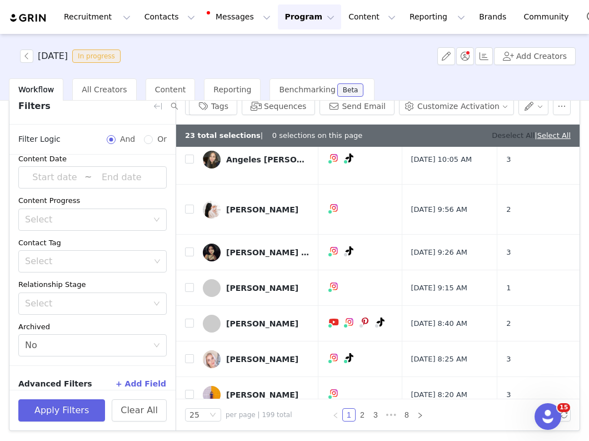
click at [509, 133] on link "Deselect All" at bounding box center [513, 135] width 43 height 8
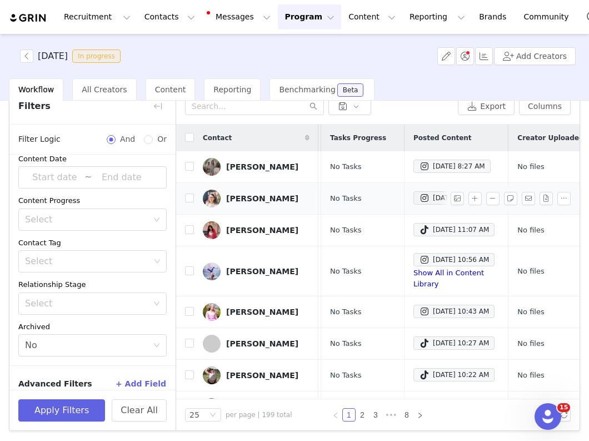
scroll to position [0, 346]
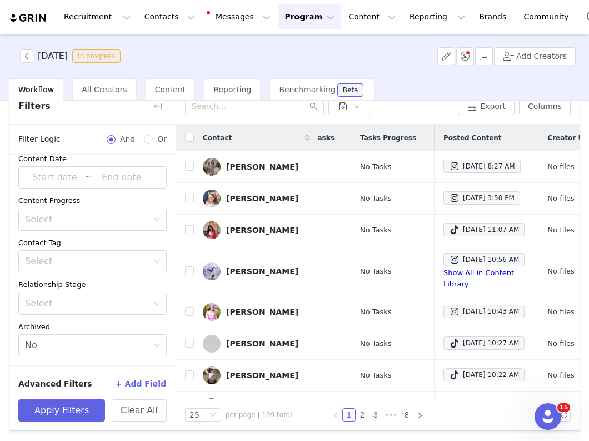
click at [147, 104] on div "Filters" at bounding box center [92, 106] width 166 height 36
click at [161, 104] on button "button" at bounding box center [158, 106] width 18 height 18
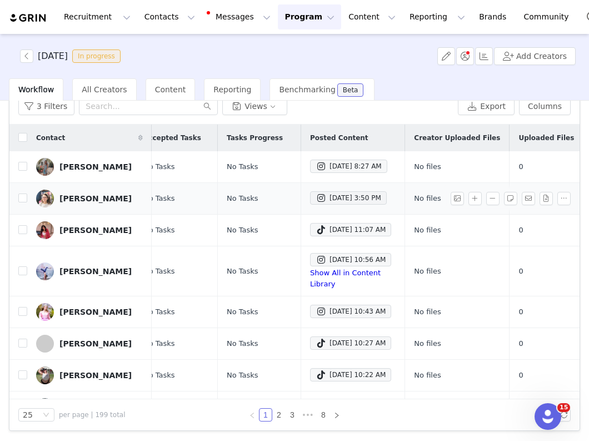
scroll to position [0, 312]
click at [320, 168] on div "Oct 1, 2025 8:27 AM" at bounding box center [349, 166] width 66 height 13
click at [324, 204] on div "Sep 30, 2025 3:50 PM" at bounding box center [349, 197] width 66 height 13
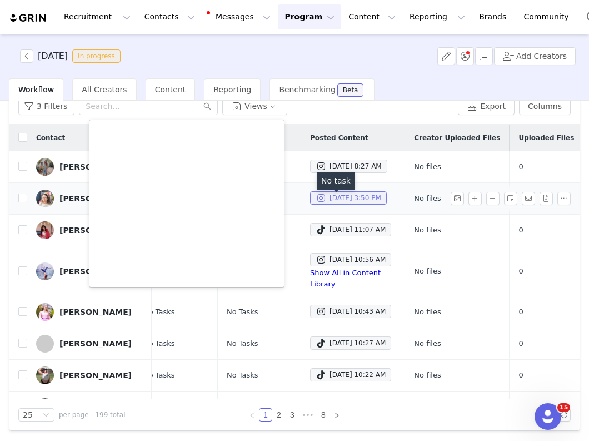
click at [324, 204] on div "Sep 30, 2025 3:50 PM" at bounding box center [349, 197] width 66 height 13
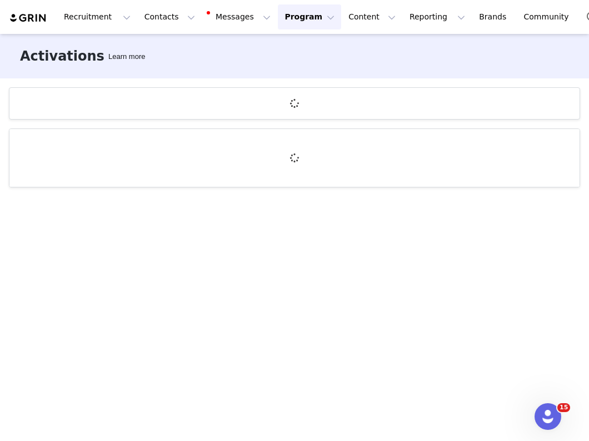
click at [278, 23] on button "Program Program" at bounding box center [309, 16] width 63 height 25
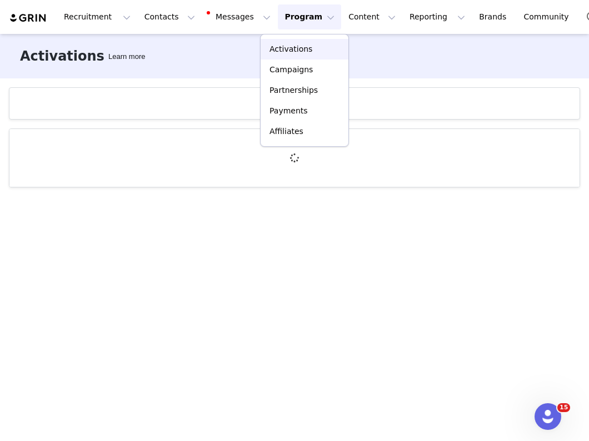
click at [284, 50] on p "Activations" at bounding box center [291, 49] width 43 height 12
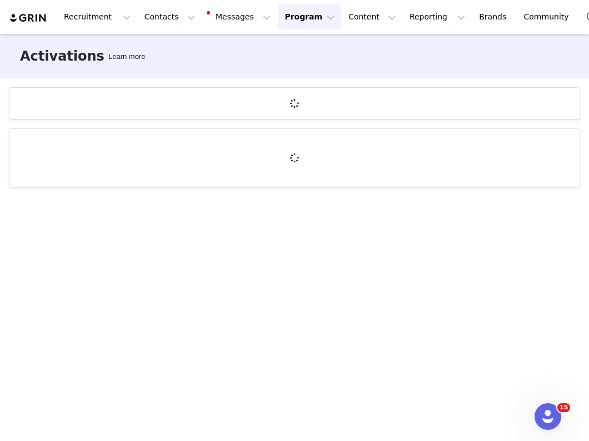
click at [278, 17] on button "Program Program" at bounding box center [309, 16] width 63 height 25
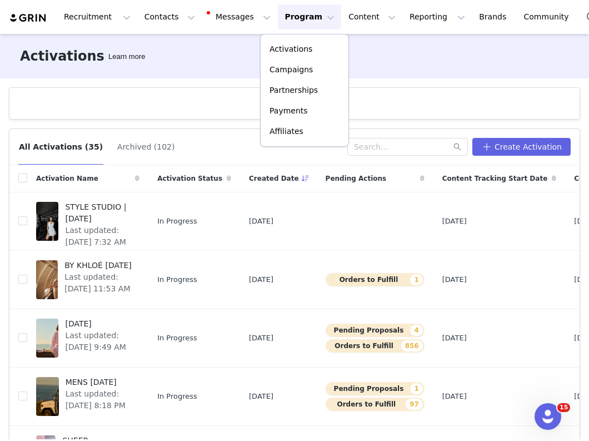
click at [208, 92] on article at bounding box center [295, 103] width 572 height 32
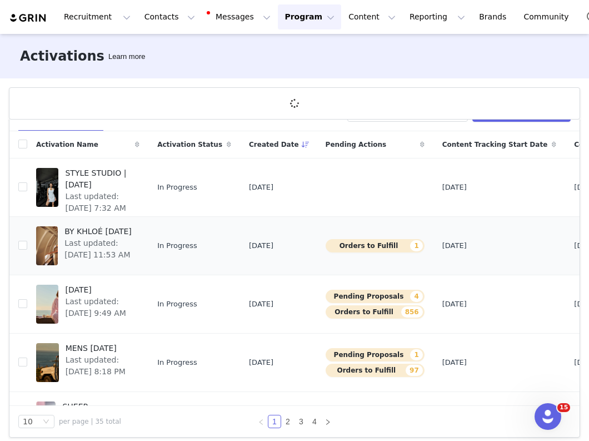
scroll to position [122, 0]
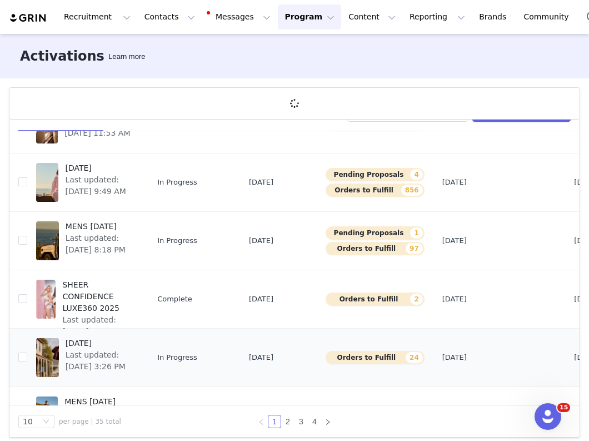
click at [157, 360] on td "In Progress" at bounding box center [194, 358] width 92 height 58
click at [113, 346] on span "[DATE]" at bounding box center [100, 343] width 68 height 12
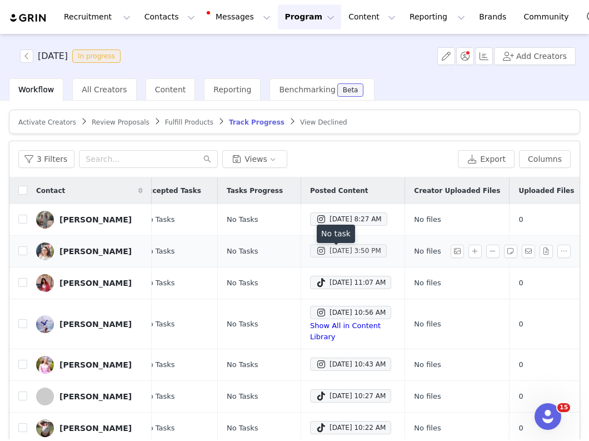
click at [316, 252] on div "Sep 30, 2025 3:50 PM" at bounding box center [349, 250] width 66 height 13
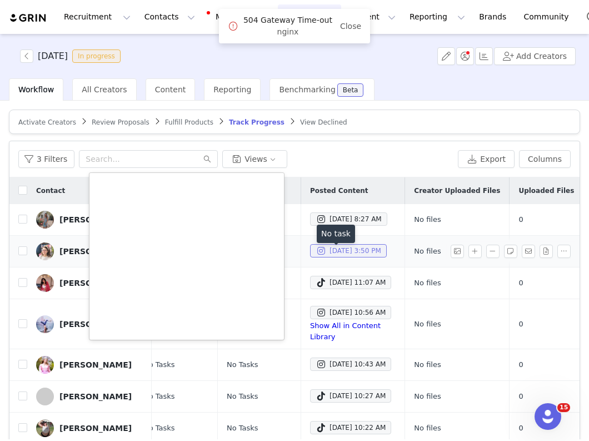
click at [316, 255] on div "Sep 30, 2025 3:50 PM" at bounding box center [349, 250] width 66 height 13
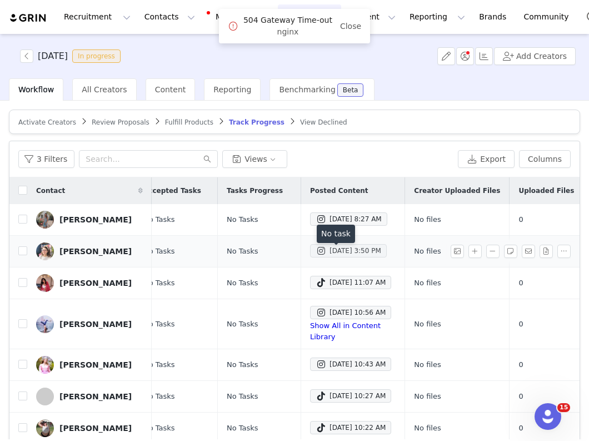
click at [316, 255] on div "Sep 30, 2025 3:50 PM" at bounding box center [349, 250] width 66 height 13
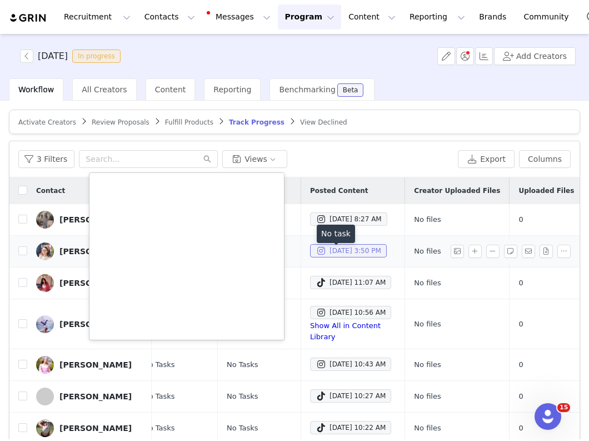
click at [316, 255] on div "Sep 30, 2025 3:50 PM" at bounding box center [349, 250] width 66 height 13
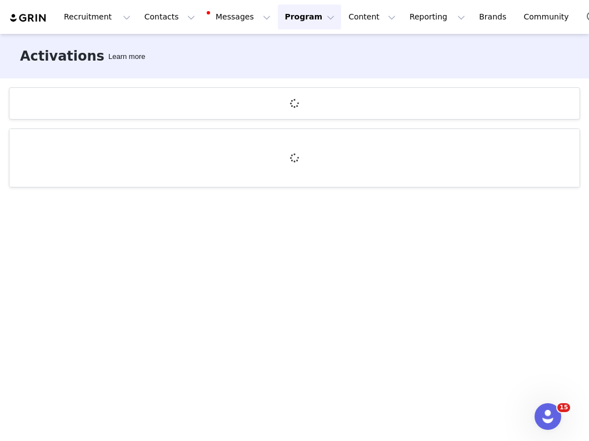
click at [281, 24] on button "Program Program" at bounding box center [309, 16] width 63 height 25
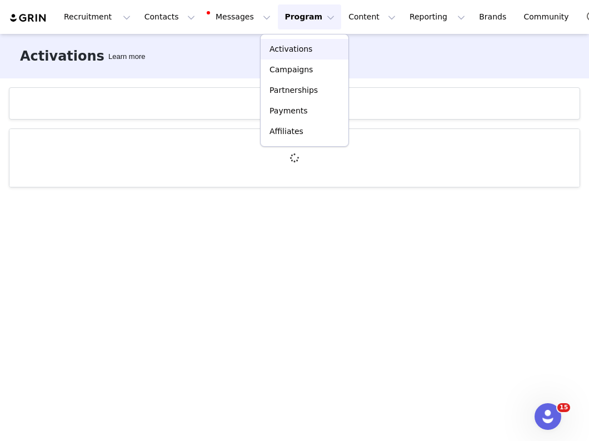
click at [285, 45] on p "Activations" at bounding box center [291, 49] width 43 height 12
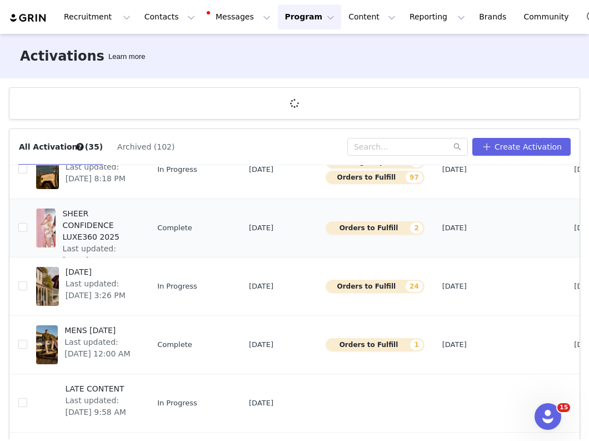
scroll to position [229, 0]
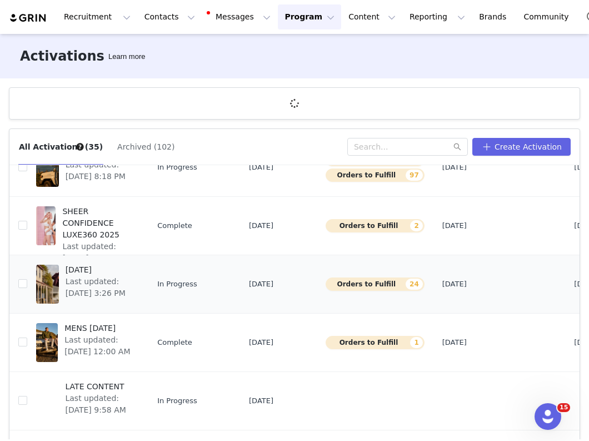
click at [117, 282] on span "Last updated: Sep 8, 2025 3:26 PM" at bounding box center [100, 287] width 68 height 23
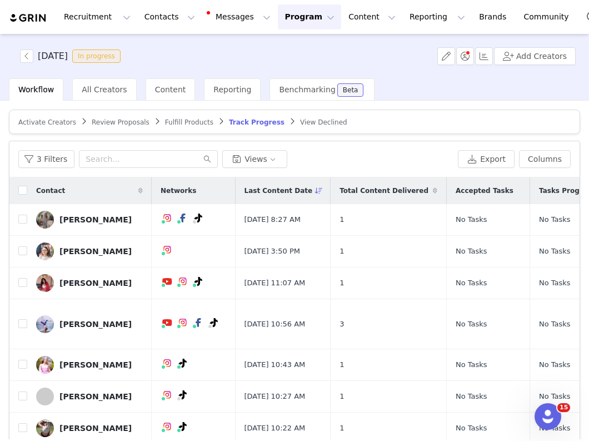
click at [371, 151] on div "3 Filters Views" at bounding box center [235, 159] width 435 height 18
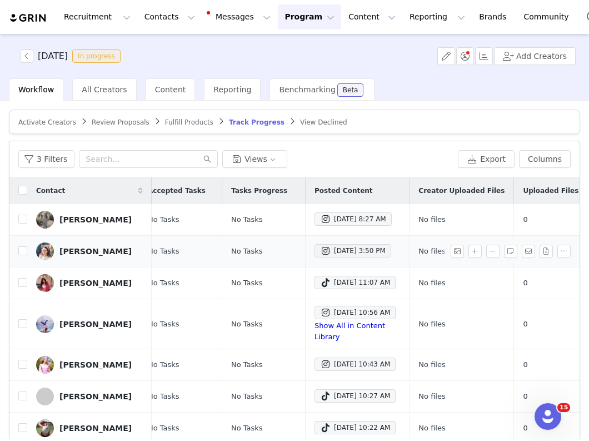
scroll to position [0, 312]
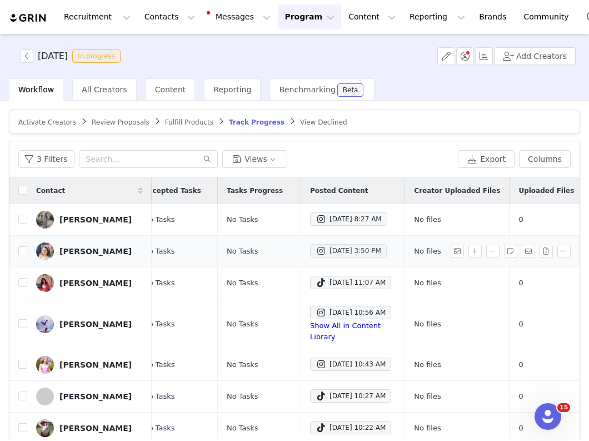
click at [354, 254] on div "Sep 30, 2025 3:50 PM" at bounding box center [349, 250] width 66 height 13
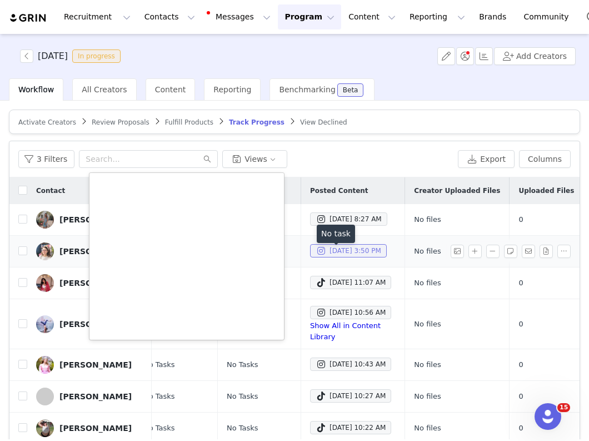
click at [354, 254] on div "Sep 30, 2025 3:50 PM" at bounding box center [349, 250] width 66 height 13
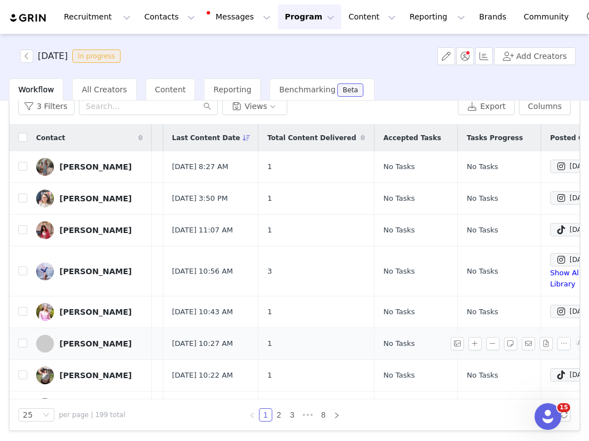
scroll to position [0, 0]
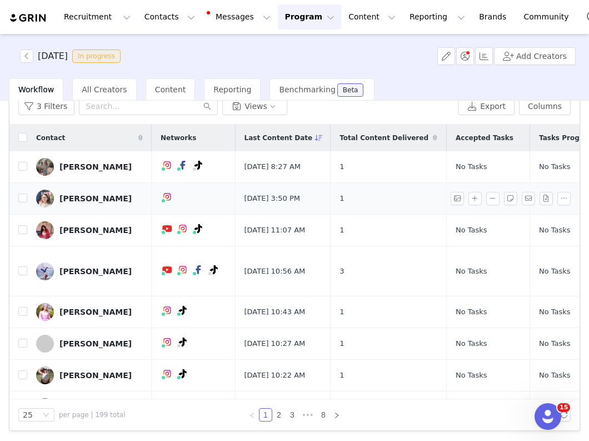
click at [103, 201] on div "Shelby Caswell" at bounding box center [95, 198] width 72 height 9
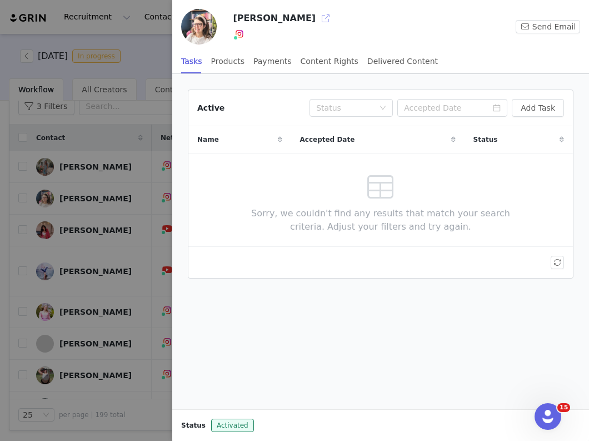
click at [317, 19] on button "button" at bounding box center [326, 18] width 18 height 18
click at [218, 59] on div "Products" at bounding box center [227, 61] width 33 height 25
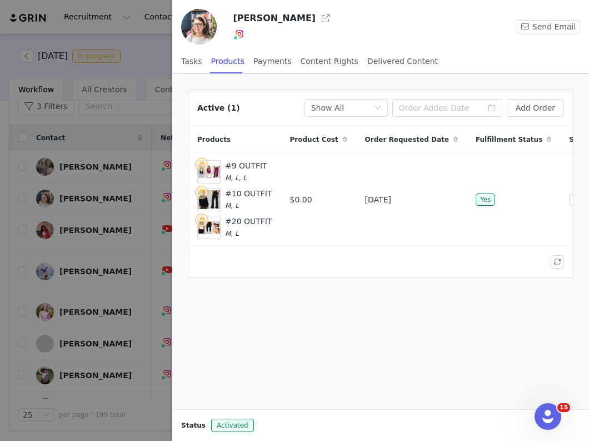
click at [59, 210] on div at bounding box center [294, 220] width 589 height 441
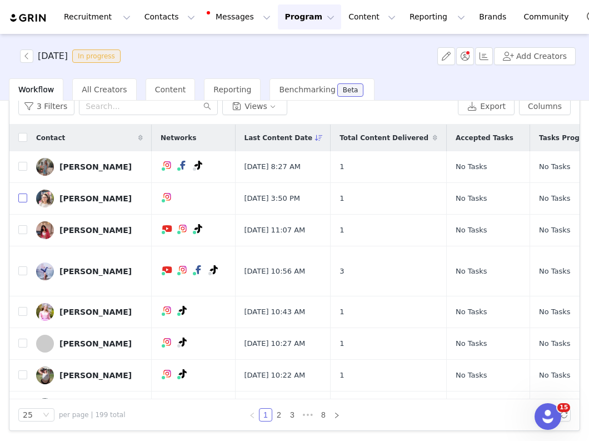
click at [23, 202] on input "checkbox" at bounding box center [22, 197] width 9 height 9
checkbox input "true"
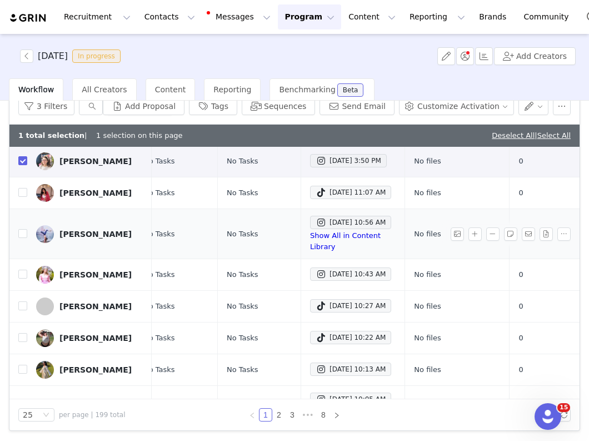
scroll to position [61, 312]
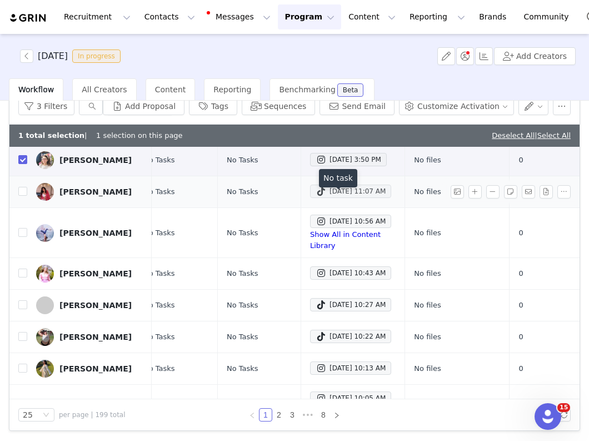
click at [316, 198] on div "Sep 30, 2025 11:07 AM" at bounding box center [351, 191] width 70 height 13
click at [52, 208] on td "Kylie Moran" at bounding box center [89, 192] width 125 height 32
click at [69, 196] on div "Kylie Moran" at bounding box center [95, 191] width 72 height 9
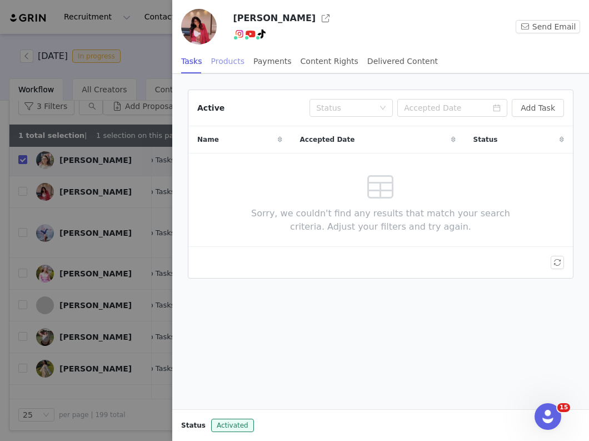
click at [221, 62] on div "Products" at bounding box center [227, 61] width 33 height 25
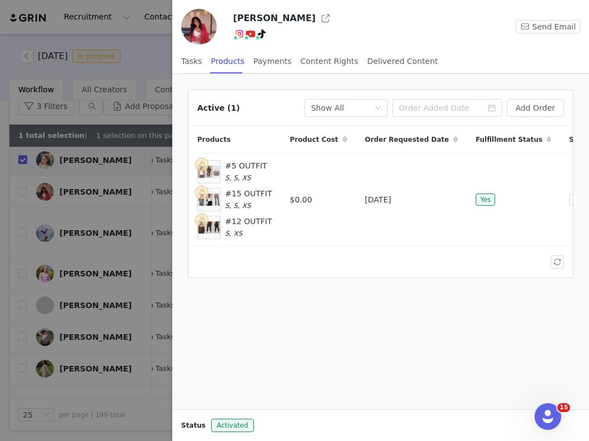
click at [142, 220] on div at bounding box center [294, 220] width 589 height 441
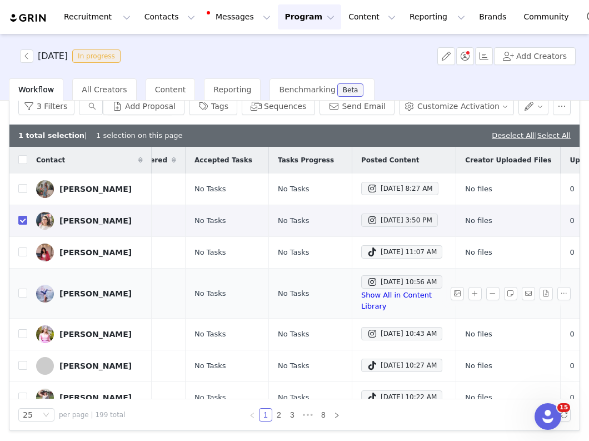
scroll to position [0, 312]
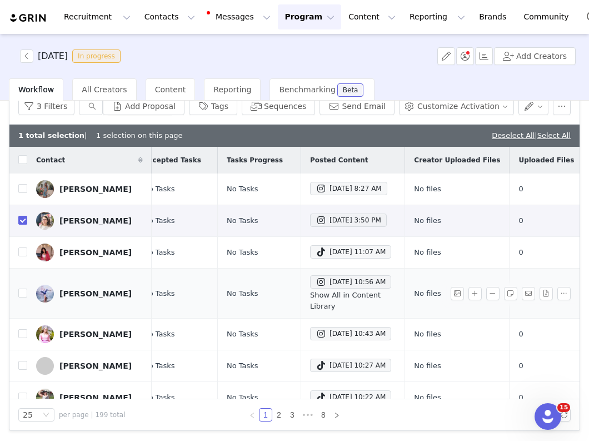
click at [310, 307] on link "Show All in Content Library" at bounding box center [345, 300] width 71 height 19
click at [23, 297] on input "checkbox" at bounding box center [22, 293] width 9 height 9
checkbox input "true"
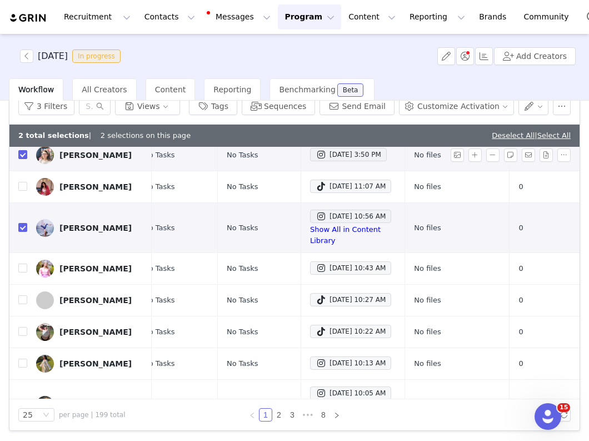
scroll to position [90, 312]
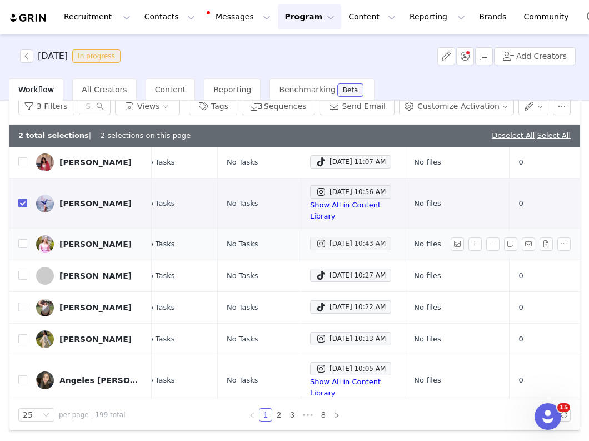
click at [316, 246] on div "Sep 30, 2025 10:43 AM" at bounding box center [351, 243] width 70 height 13
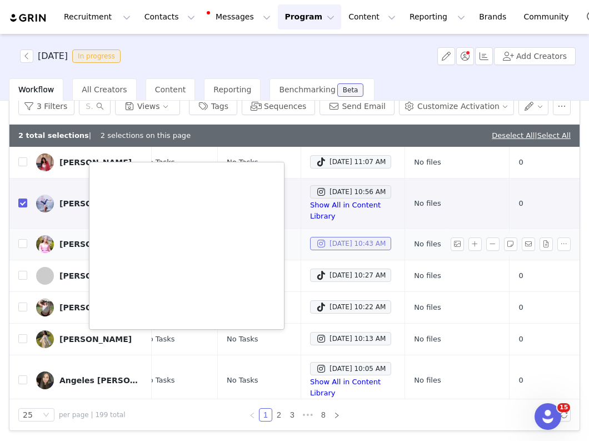
click at [316, 245] on span at bounding box center [321, 243] width 11 height 13
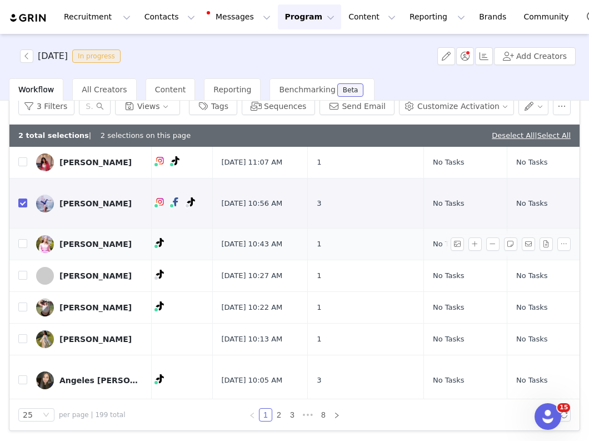
scroll to position [90, 0]
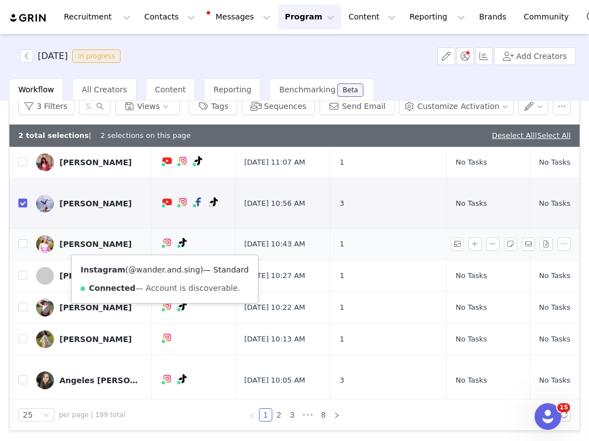
click at [154, 266] on link "@wander.and.sing" at bounding box center [164, 269] width 72 height 9
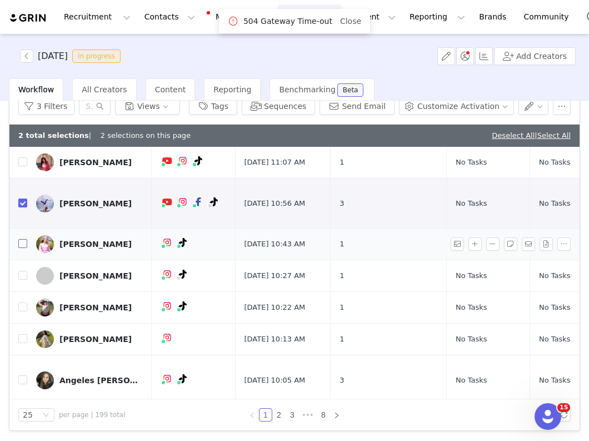
click at [20, 244] on input "checkbox" at bounding box center [22, 243] width 9 height 9
checkbox input "true"
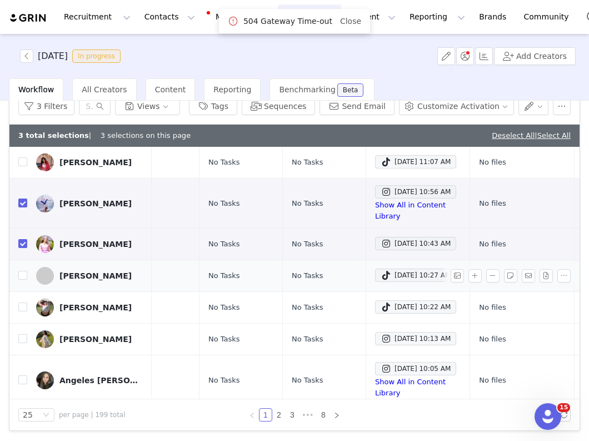
scroll to position [90, 294]
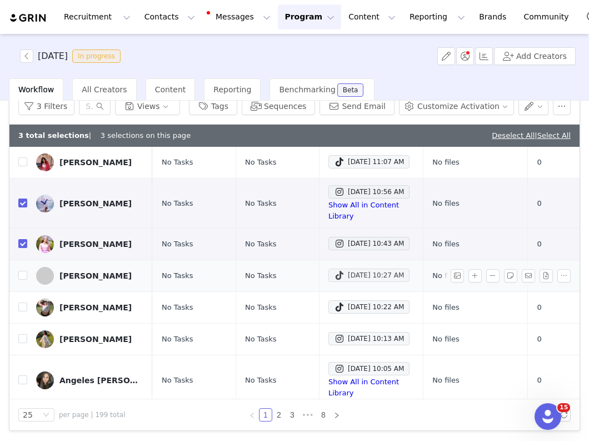
click at [334, 278] on div "Sep 30, 2025 10:27 AM" at bounding box center [369, 275] width 70 height 13
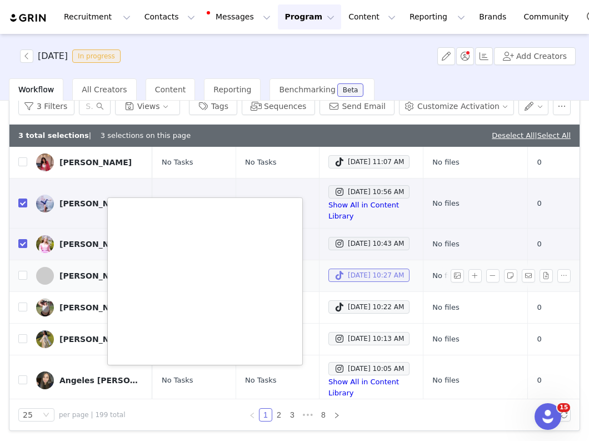
click at [334, 277] on div "Sep 30, 2025 10:27 AM" at bounding box center [369, 275] width 70 height 13
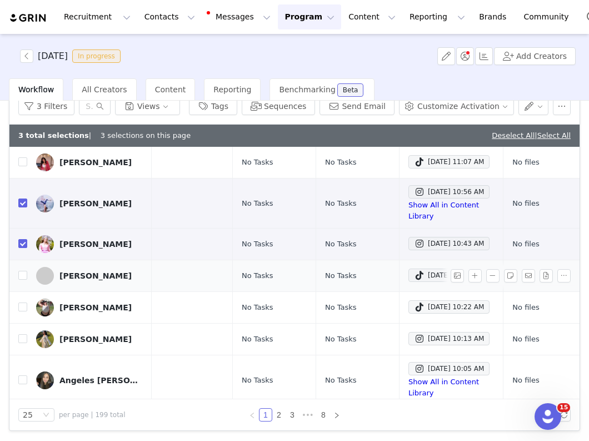
scroll to position [90, 0]
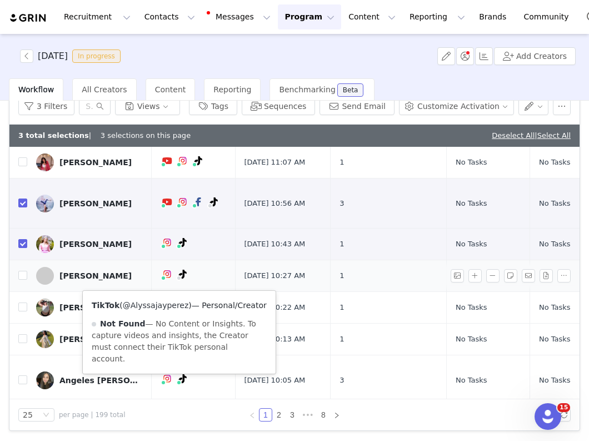
click at [172, 305] on link "@Alyssajayperez" at bounding box center [156, 305] width 66 height 9
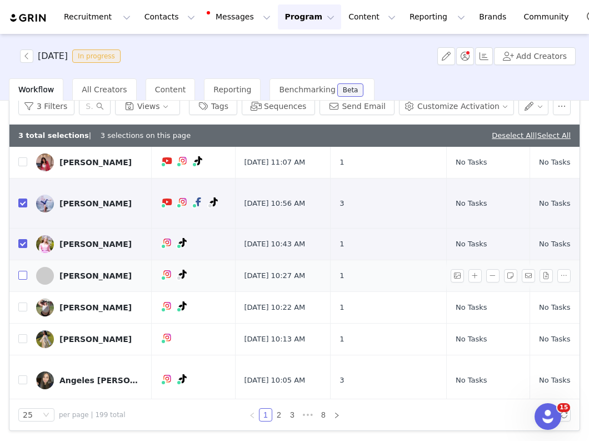
click at [19, 280] on input "checkbox" at bounding box center [22, 275] width 9 height 9
checkbox input "true"
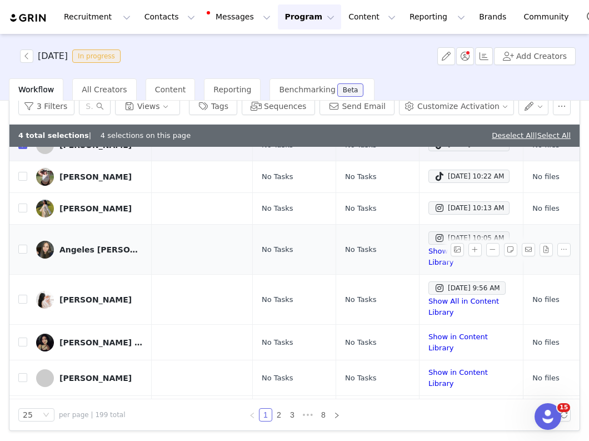
scroll to position [221, 312]
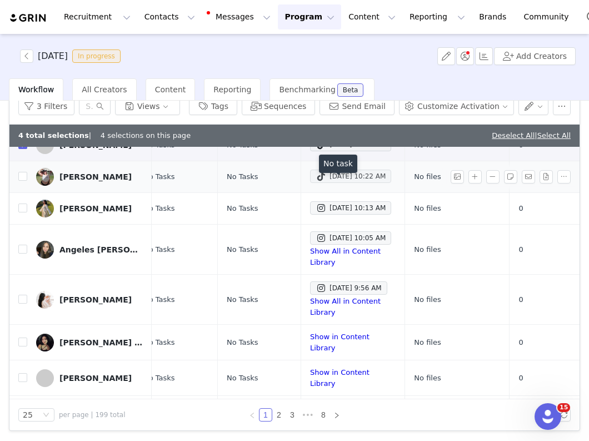
click at [349, 183] on div "Sep 30, 2025 10:22 AM" at bounding box center [351, 176] width 70 height 13
click at [24, 181] on input "checkbox" at bounding box center [22, 176] width 9 height 9
checkbox input "true"
click at [362, 215] on div "Sep 30, 2025 10:13 AM" at bounding box center [351, 207] width 70 height 13
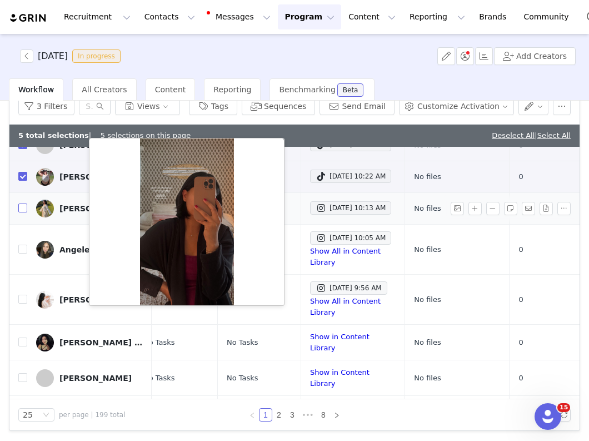
click at [21, 212] on input "checkbox" at bounding box center [22, 207] width 9 height 9
checkbox input "true"
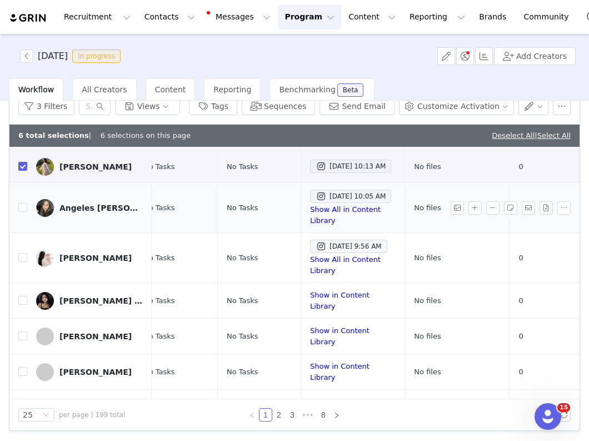
scroll to position [263, 312]
click at [323, 224] on link "Show All in Content Library" at bounding box center [345, 214] width 71 height 19
click at [23, 211] on input "checkbox" at bounding box center [22, 206] width 9 height 9
checkbox input "true"
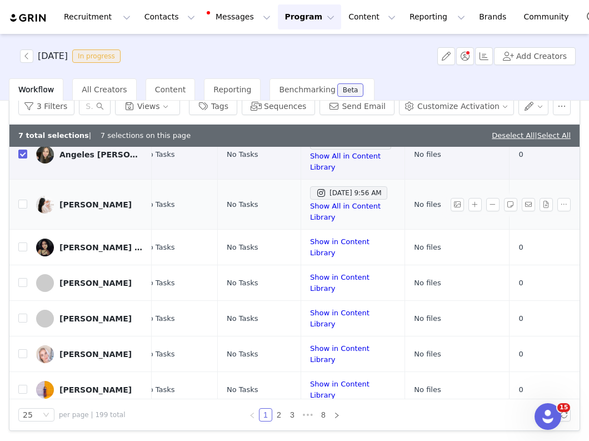
scroll to position [317, 312]
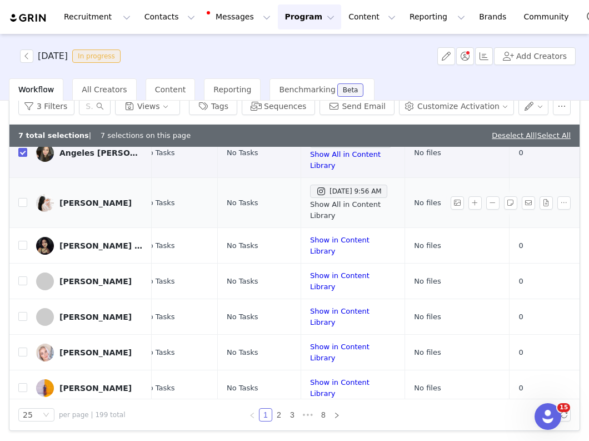
click at [330, 208] on link "Show All in Content Library" at bounding box center [345, 209] width 71 height 19
click at [24, 202] on input "checkbox" at bounding box center [22, 202] width 9 height 9
checkbox input "true"
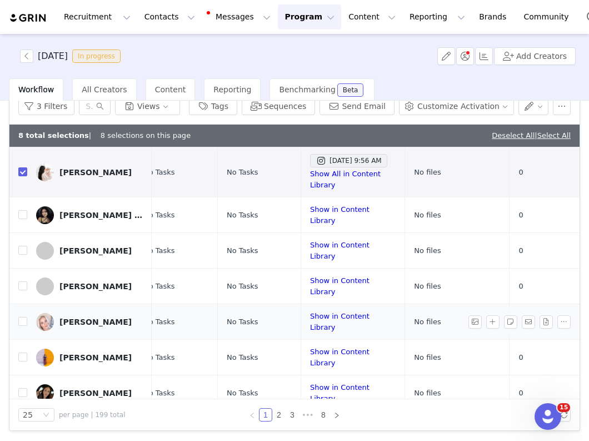
scroll to position [367, 312]
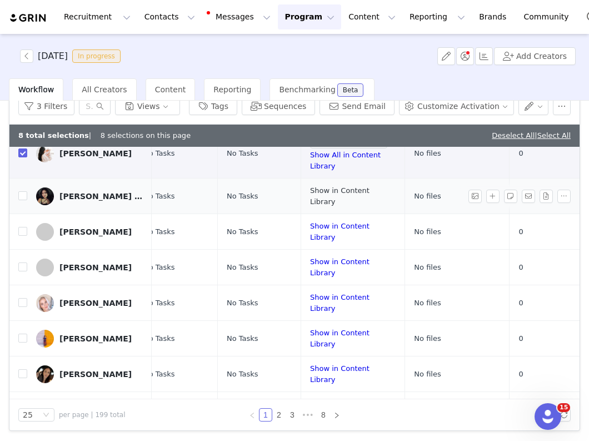
click at [310, 190] on link "Show in Content Library" at bounding box center [339, 195] width 59 height 19
click at [24, 191] on input "checkbox" at bounding box center [22, 195] width 9 height 9
checkbox input "true"
click at [315, 226] on link "Show in Content Library" at bounding box center [339, 231] width 59 height 19
click at [22, 227] on input "checkbox" at bounding box center [22, 231] width 9 height 9
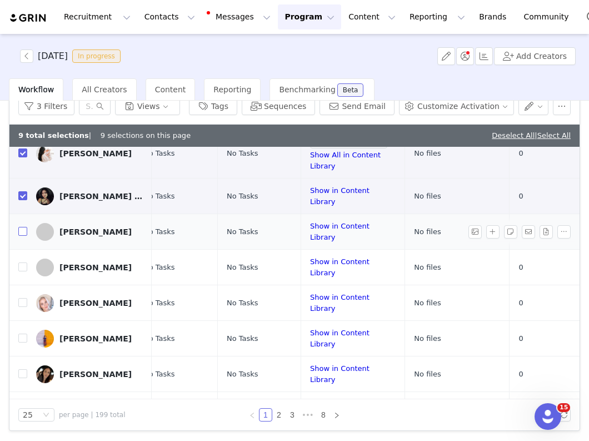
checkbox input "true"
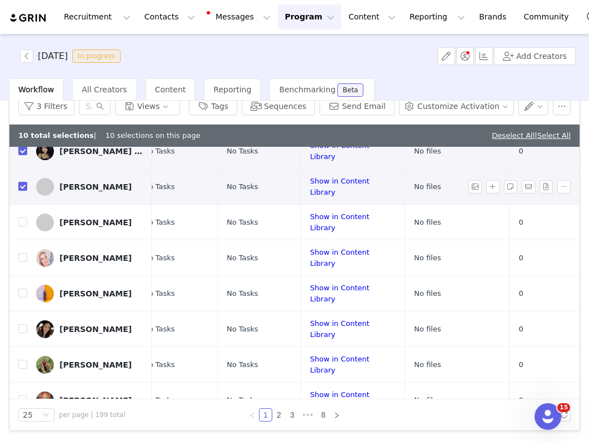
scroll to position [421, 312]
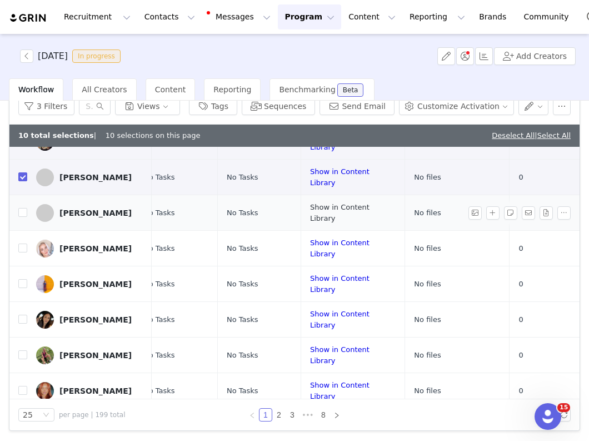
click at [310, 207] on link "Show in Content Library" at bounding box center [339, 212] width 59 height 19
click at [22, 208] on input "checkbox" at bounding box center [22, 212] width 9 height 9
checkbox input "true"
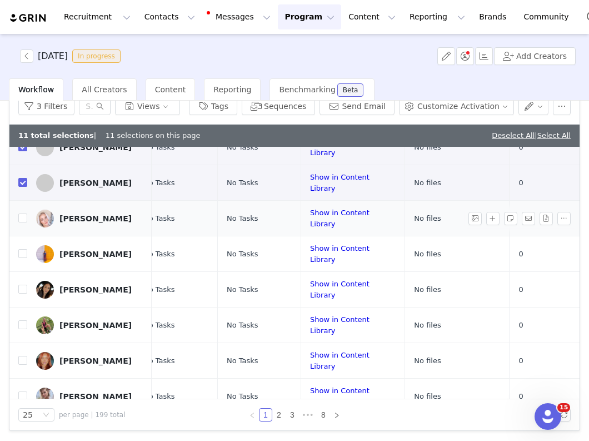
scroll to position [454, 312]
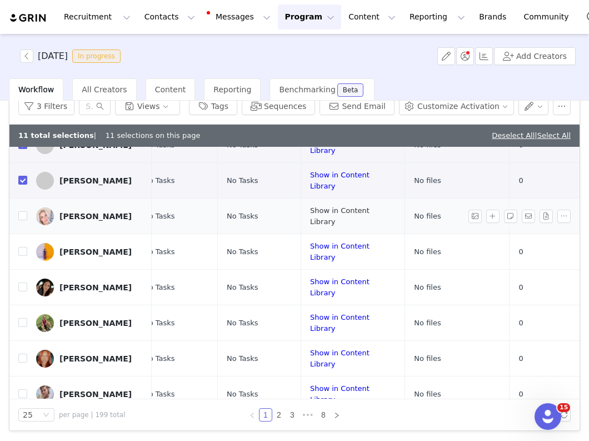
click at [310, 210] on link "Show in Content Library" at bounding box center [339, 215] width 59 height 19
click at [24, 211] on input "checkbox" at bounding box center [22, 215] width 9 height 9
checkbox input "true"
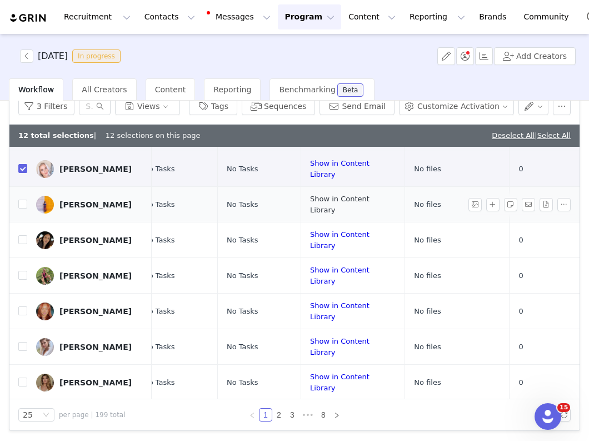
click at [332, 195] on link "Show in Content Library" at bounding box center [339, 204] width 59 height 19
click at [23, 200] on input "checkbox" at bounding box center [22, 204] width 9 height 9
checkbox input "true"
click at [336, 237] on link "Show in Content Library" at bounding box center [339, 239] width 59 height 19
click at [23, 235] on input "checkbox" at bounding box center [22, 239] width 9 height 9
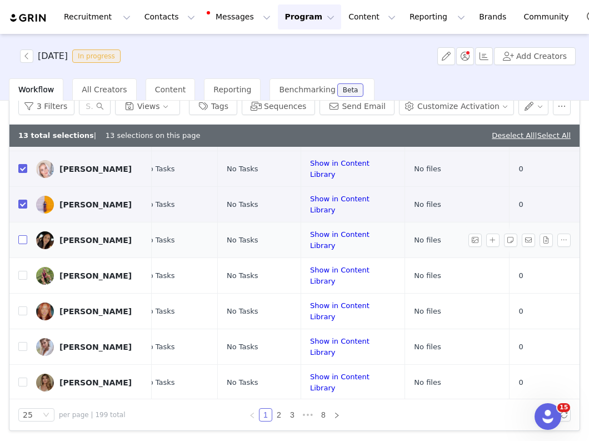
checkbox input "true"
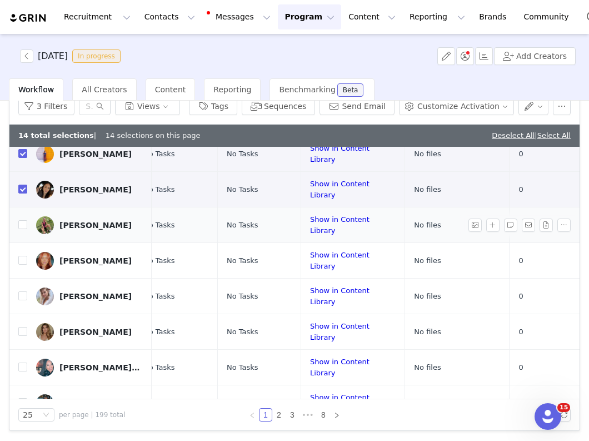
scroll to position [552, 312]
click at [314, 216] on link "Show in Content Library" at bounding box center [339, 224] width 59 height 19
click at [21, 220] on input "checkbox" at bounding box center [22, 224] width 9 height 9
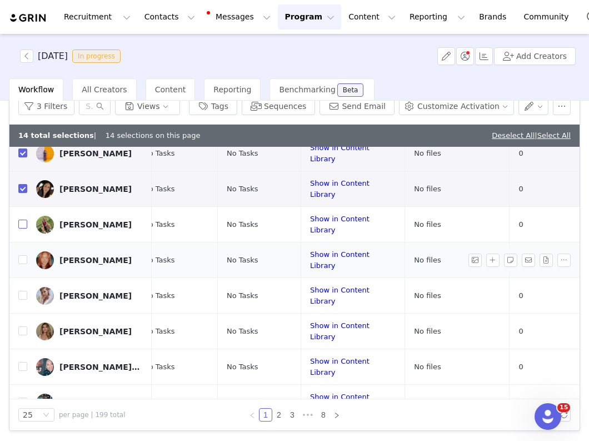
checkbox input "true"
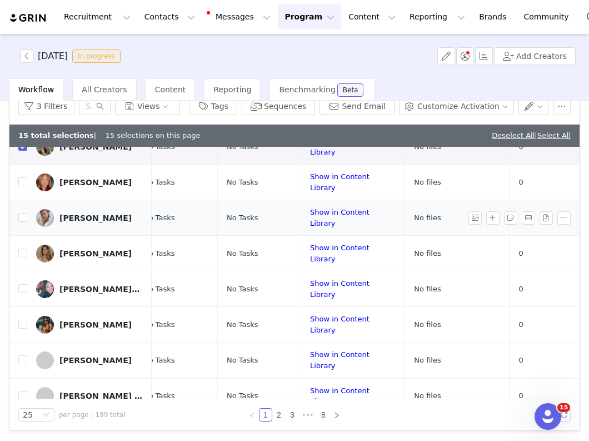
scroll to position [629, 312]
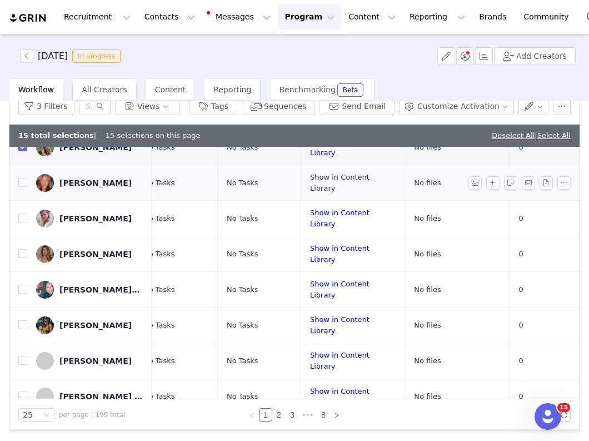
click at [319, 177] on link "Show in Content Library" at bounding box center [339, 182] width 59 height 19
click at [22, 178] on input "checkbox" at bounding box center [22, 182] width 9 height 9
checkbox input "true"
click at [310, 213] on link "Show in Content Library" at bounding box center [339, 217] width 59 height 19
click at [21, 213] on input "checkbox" at bounding box center [22, 217] width 9 height 9
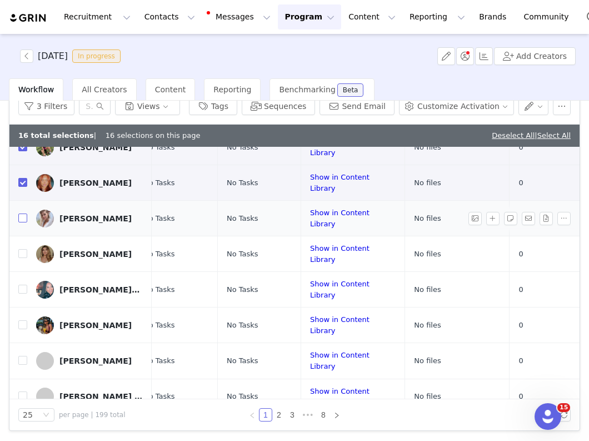
checkbox input "true"
click at [347, 245] on link "Show in Content Library" at bounding box center [339, 253] width 59 height 19
click at [22, 249] on input "checkbox" at bounding box center [22, 253] width 9 height 9
checkbox input "true"
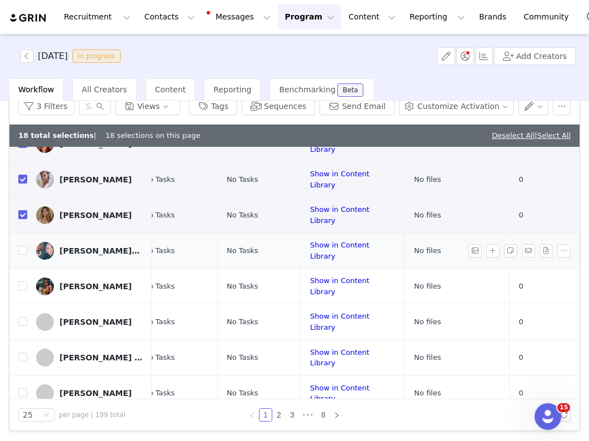
scroll to position [675, 312]
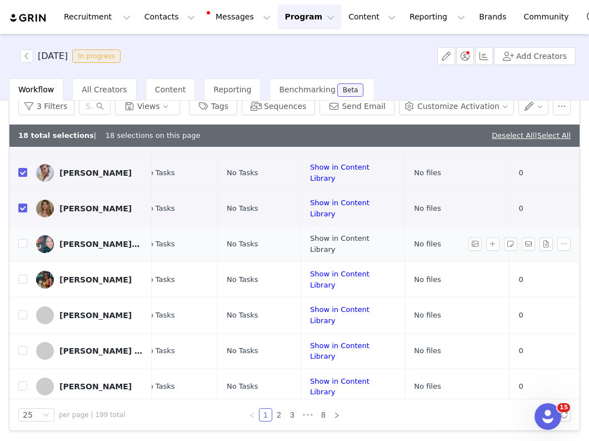
click at [336, 237] on link "Show in Content Library" at bounding box center [339, 243] width 59 height 19
click at [24, 239] on input "checkbox" at bounding box center [22, 243] width 9 height 9
checkbox input "true"
click at [315, 271] on link "Show in Content Library" at bounding box center [339, 279] width 59 height 19
click at [21, 275] on input "checkbox" at bounding box center [22, 279] width 9 height 9
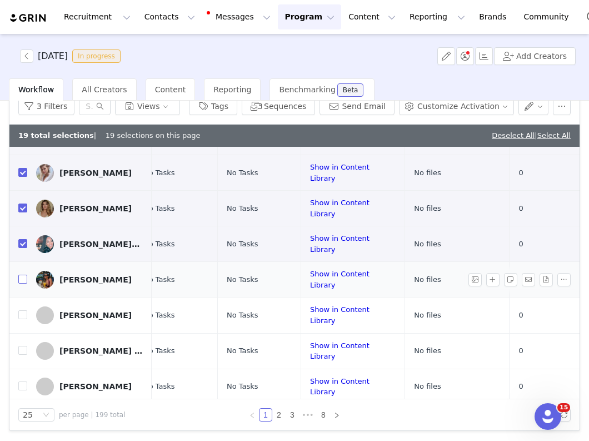
checkbox input "true"
click at [314, 306] on link "Show in Content Library" at bounding box center [339, 314] width 59 height 19
click at [26, 310] on input "checkbox" at bounding box center [22, 314] width 9 height 9
checkbox input "true"
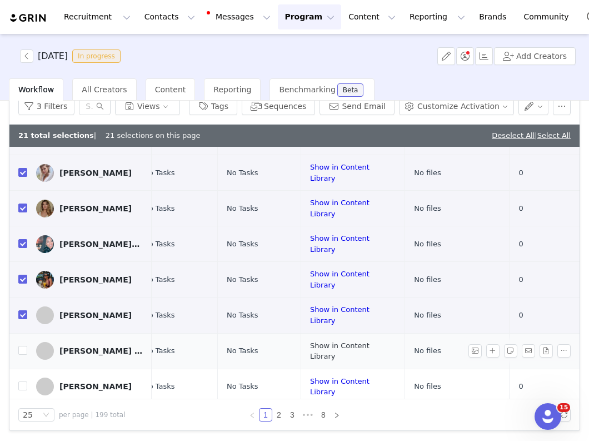
click at [317, 341] on link "Show in Content Library" at bounding box center [339, 350] width 59 height 19
click at [22, 346] on input "checkbox" at bounding box center [22, 350] width 9 height 9
checkbox input "true"
click at [310, 381] on link "Show in Content Library" at bounding box center [339, 386] width 59 height 19
click at [24, 381] on input "checkbox" at bounding box center [22, 385] width 9 height 9
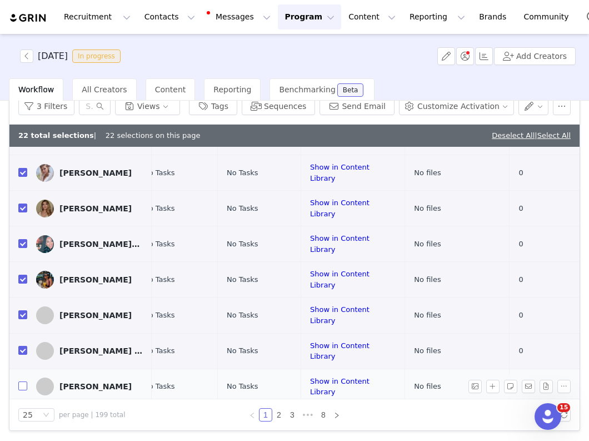
checkbox input "true"
click at [531, 102] on button "button" at bounding box center [534, 106] width 31 height 18
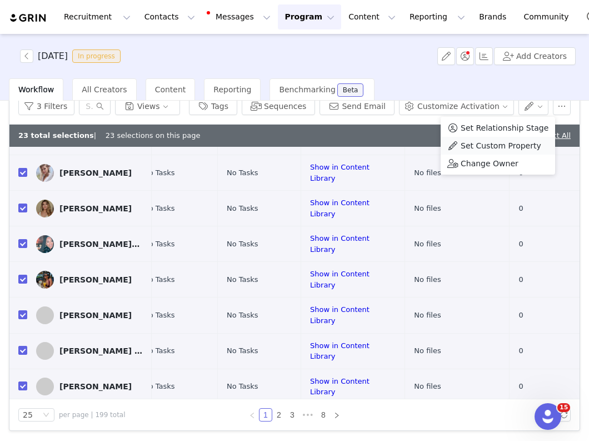
click at [489, 147] on span "Set Custom Property" at bounding box center [501, 146] width 81 height 12
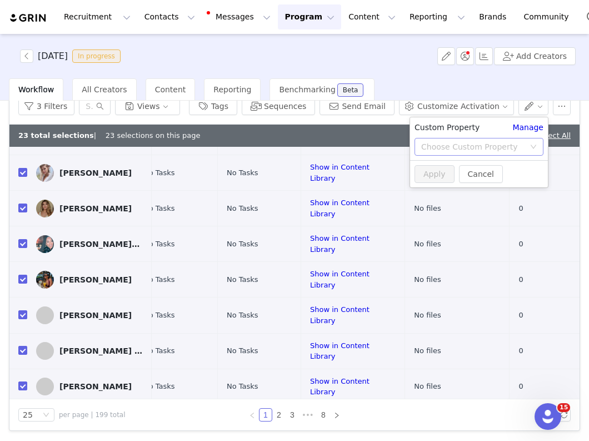
click at [464, 150] on div "Choose Custom Property" at bounding box center [472, 146] width 103 height 11
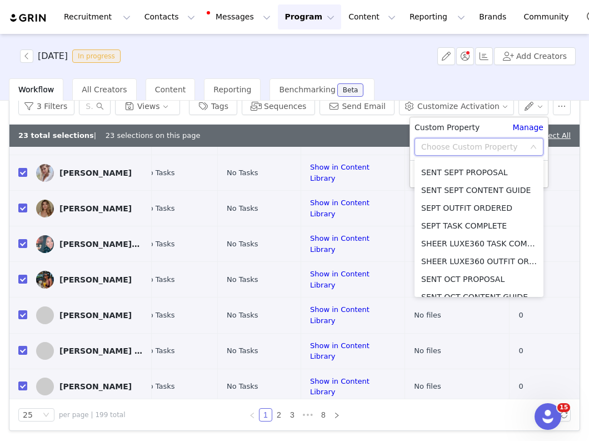
scroll to position [536, 0]
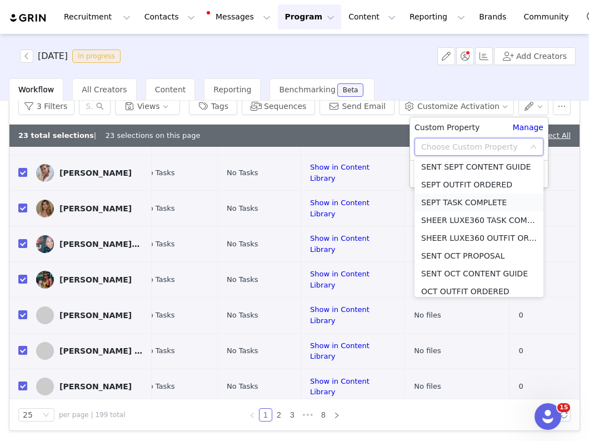
click at [464, 198] on li "SEPT TASK COMPLETE" at bounding box center [479, 202] width 129 height 18
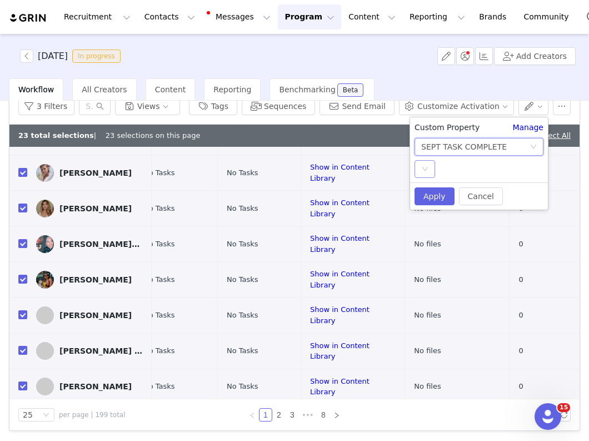
click at [425, 167] on icon "icon: down" at bounding box center [425, 169] width 7 height 7
click at [425, 184] on li "YES" at bounding box center [479, 191] width 129 height 18
click at [429, 205] on button "Apply" at bounding box center [435, 196] width 40 height 18
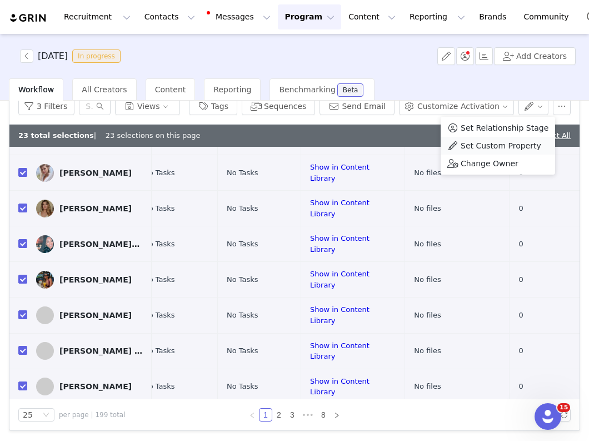
click at [456, 145] on span at bounding box center [453, 146] width 11 height 12
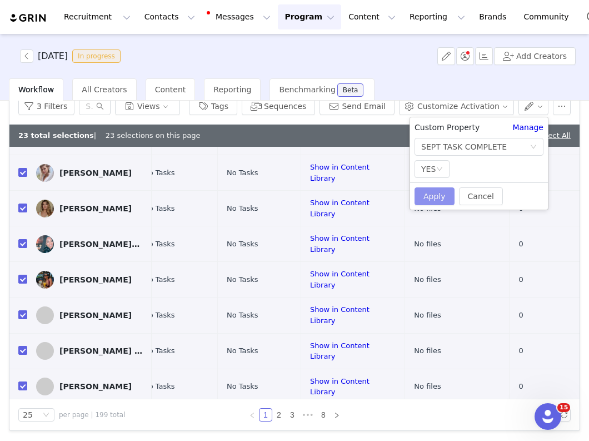
click at [436, 197] on button "Apply" at bounding box center [435, 196] width 40 height 18
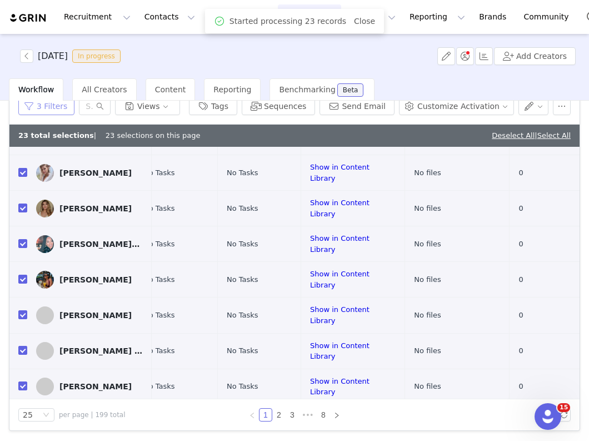
click at [53, 110] on button "3 Filters" at bounding box center [46, 106] width 56 height 18
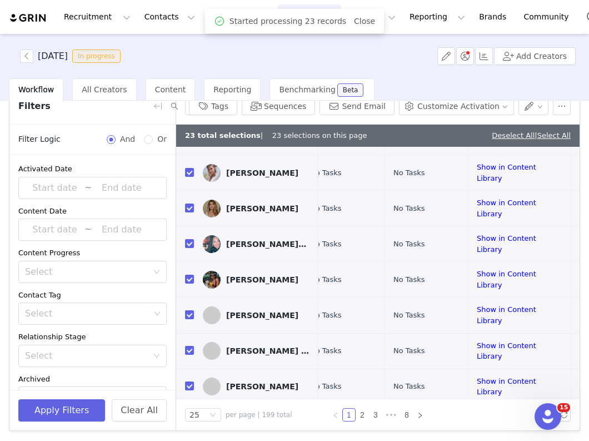
scroll to position [162, 0]
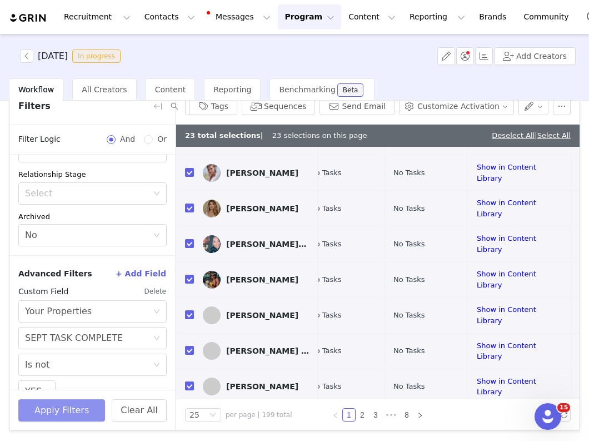
click at [70, 406] on button "Apply Filters" at bounding box center [61, 410] width 87 height 22
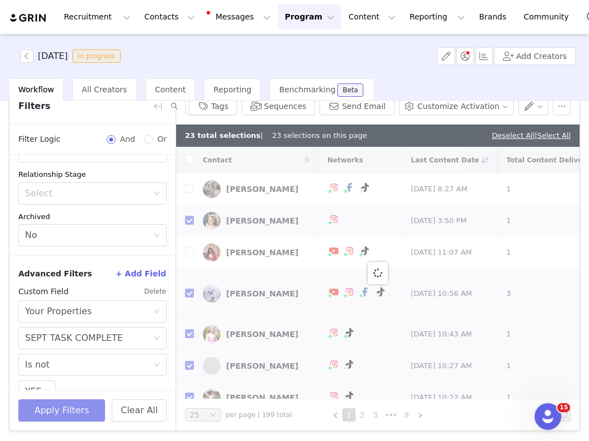
checkbox input "false"
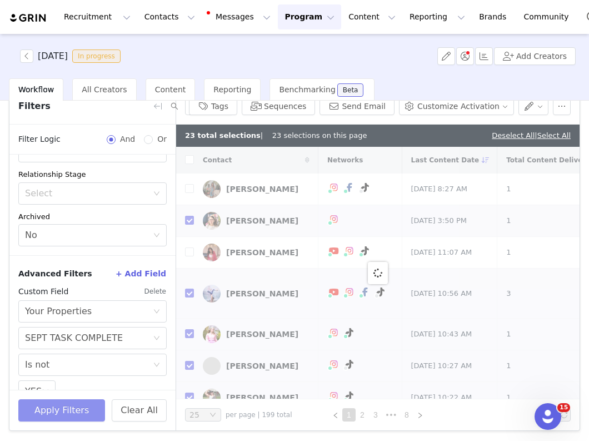
checkbox input "false"
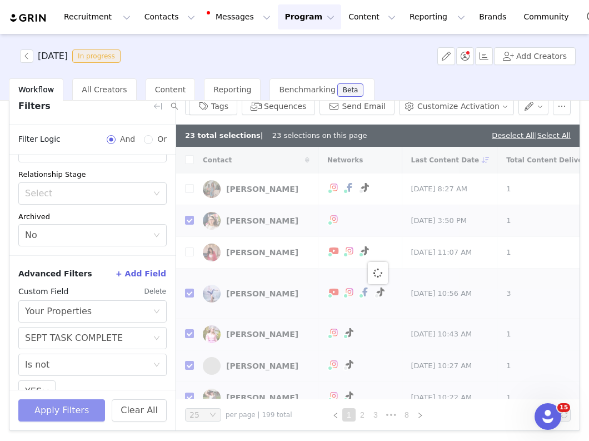
checkbox input "false"
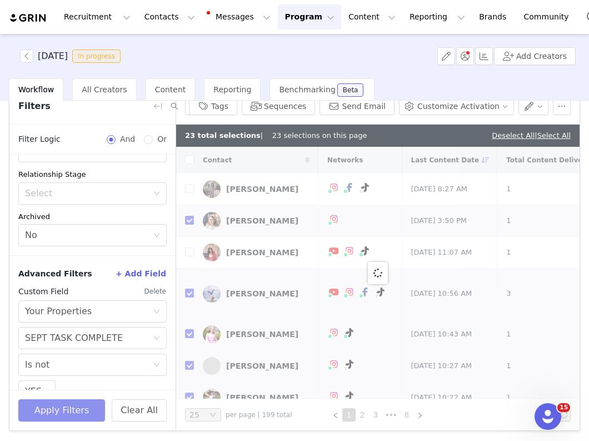
checkbox input "false"
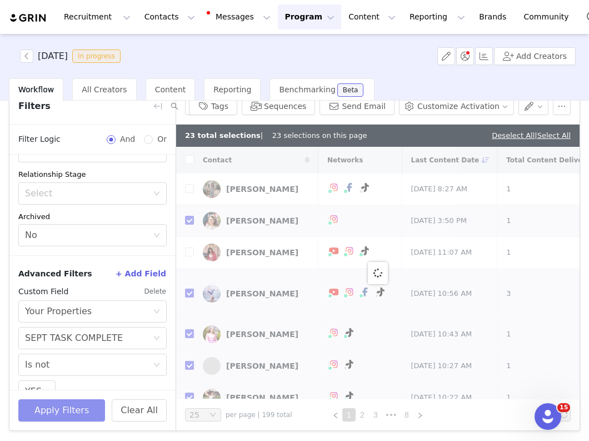
checkbox input "false"
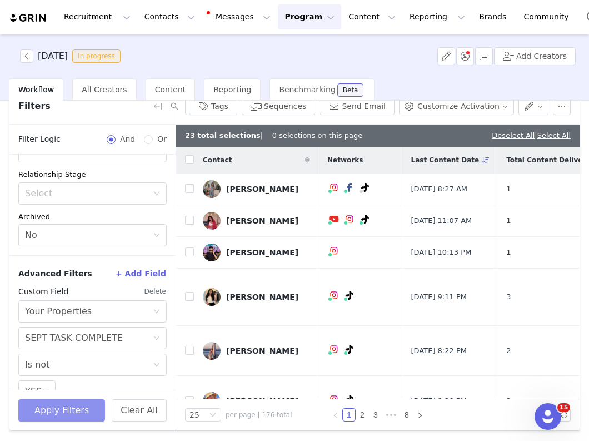
click at [70, 406] on button "Apply Filters" at bounding box center [61, 410] width 87 height 22
click at [152, 105] on button "button" at bounding box center [158, 106] width 18 height 18
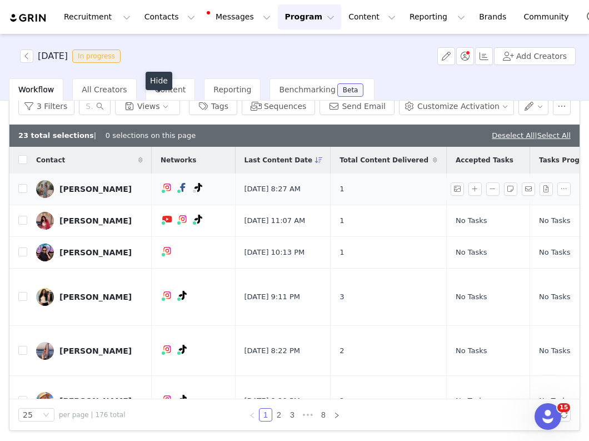
scroll to position [210, 0]
click at [500, 132] on link "Deselect All" at bounding box center [513, 135] width 43 height 8
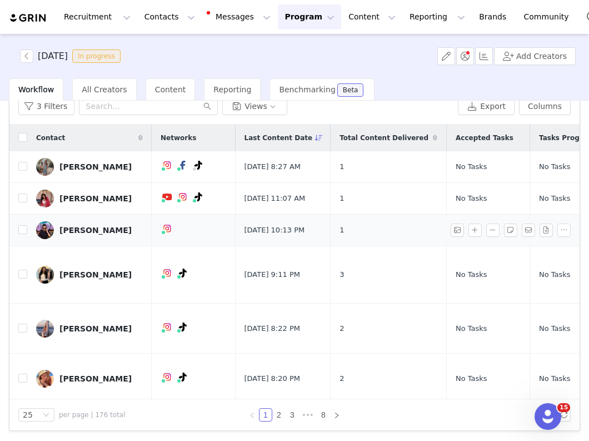
scroll to position [0, 302]
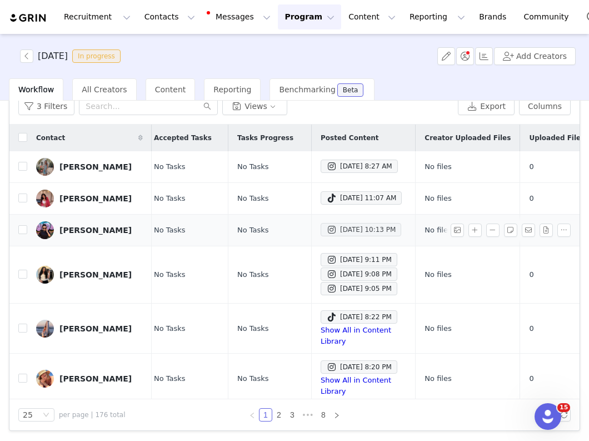
click at [349, 236] on div "Sep 29, 2025 10:13 PM" at bounding box center [360, 229] width 69 height 13
click at [21, 234] on input "checkbox" at bounding box center [22, 229] width 9 height 9
checkbox input "true"
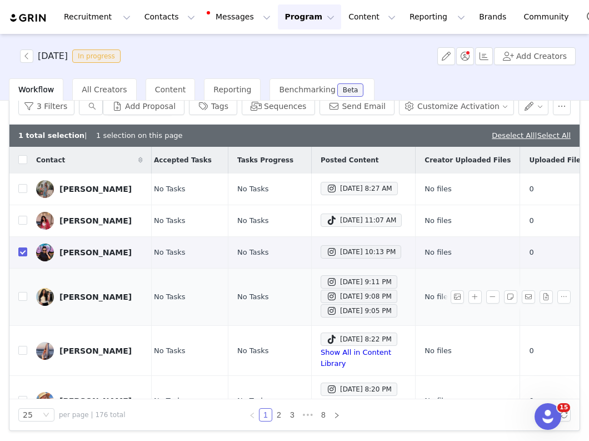
scroll to position [28, 302]
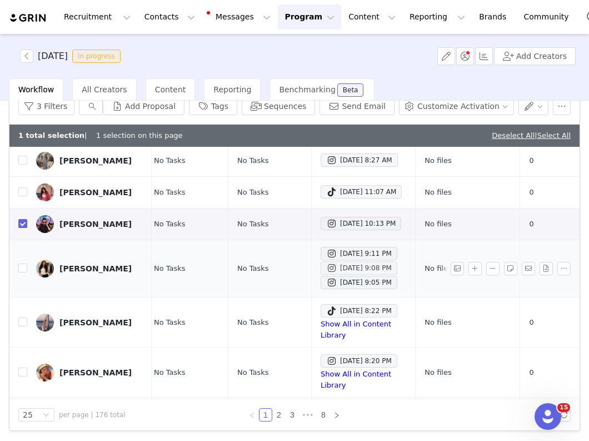
click at [326, 275] on div "Sep 29, 2025 9:08 PM" at bounding box center [359, 267] width 66 height 13
click at [23, 272] on input "checkbox" at bounding box center [22, 268] width 9 height 9
checkbox input "true"
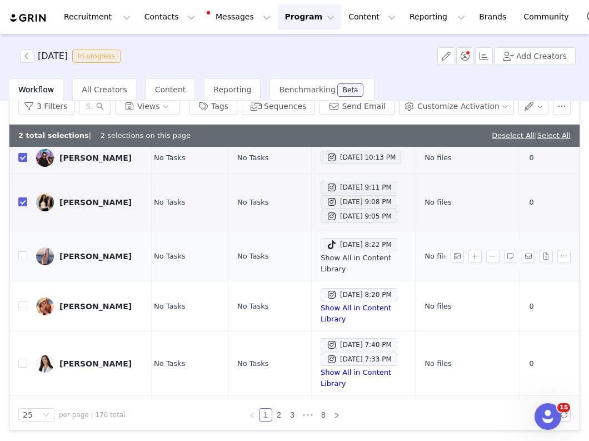
click at [321, 272] on link "Show All in Content Library" at bounding box center [356, 263] width 71 height 19
click at [24, 260] on input "checkbox" at bounding box center [22, 255] width 9 height 9
checkbox input "true"
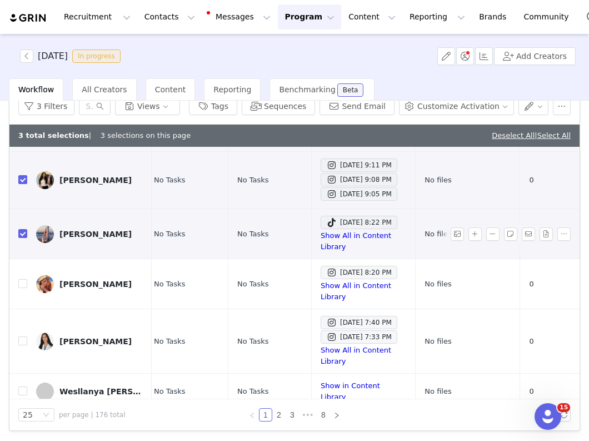
scroll to position [121, 302]
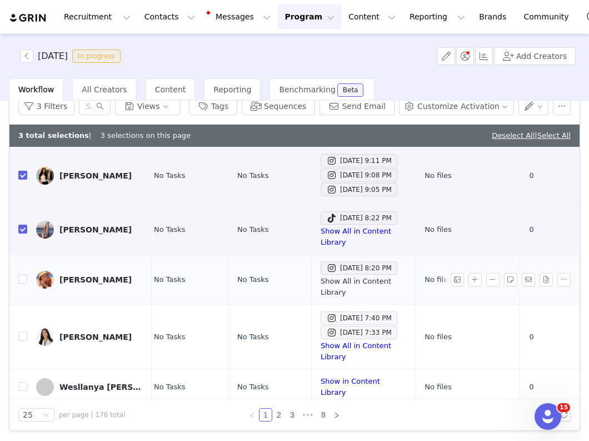
click at [346, 279] on link "Show All in Content Library" at bounding box center [356, 286] width 71 height 19
click at [326, 266] on div "Sep 29, 2025 8:20 PM" at bounding box center [359, 267] width 66 height 13
click at [321, 279] on link "Show All in Content Library" at bounding box center [356, 286] width 71 height 19
click at [68, 275] on div "Allie Coates" at bounding box center [95, 279] width 72 height 9
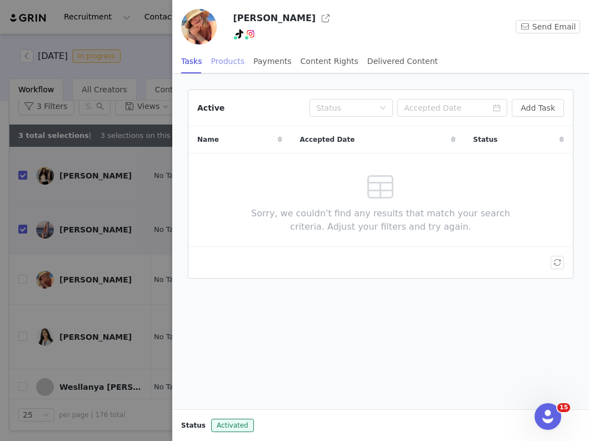
click at [218, 59] on div "Products" at bounding box center [227, 61] width 33 height 25
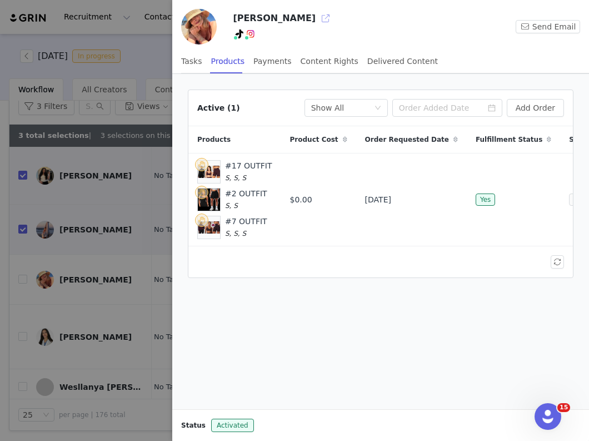
click at [317, 14] on button "button" at bounding box center [326, 18] width 18 height 18
click at [137, 278] on div at bounding box center [294, 220] width 589 height 441
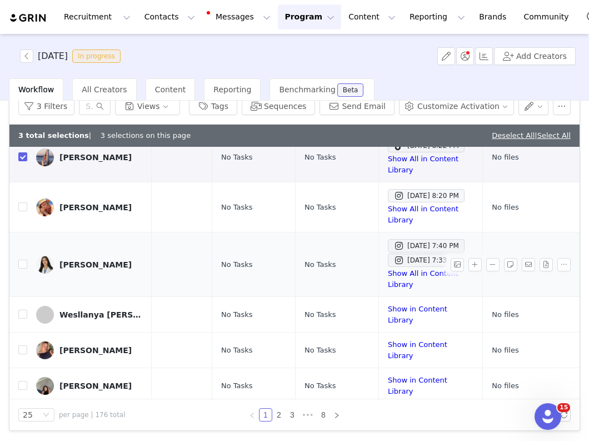
scroll to position [193, 302]
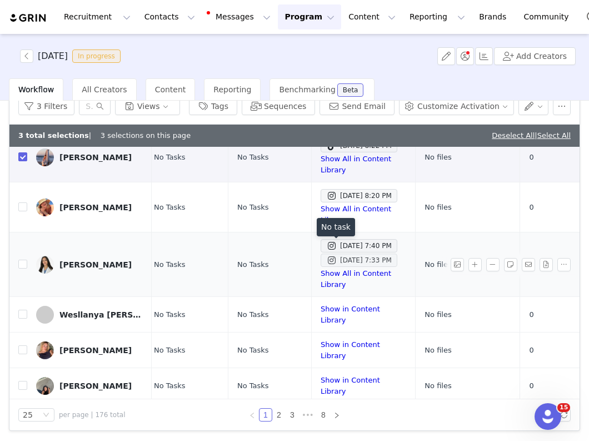
click at [326, 254] on div "Sep 29, 2025 7:33 PM" at bounding box center [359, 260] width 66 height 13
click at [321, 269] on link "Show All in Content Library" at bounding box center [356, 278] width 71 height 19
click at [27, 260] on input "checkbox" at bounding box center [22, 264] width 9 height 9
checkbox input "true"
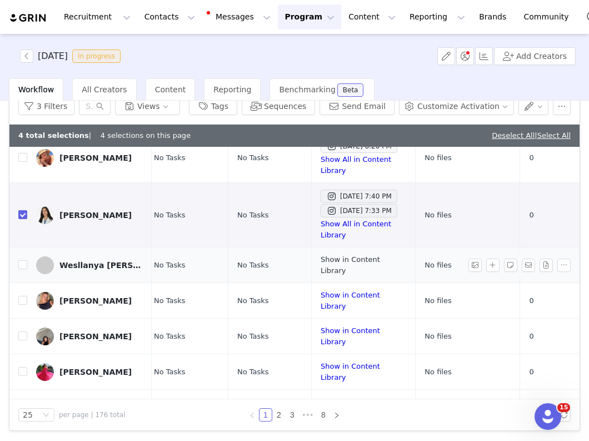
click at [321, 255] on link "Show in Content Library" at bounding box center [350, 264] width 59 height 19
click at [23, 260] on input "checkbox" at bounding box center [22, 264] width 9 height 9
checkbox input "true"
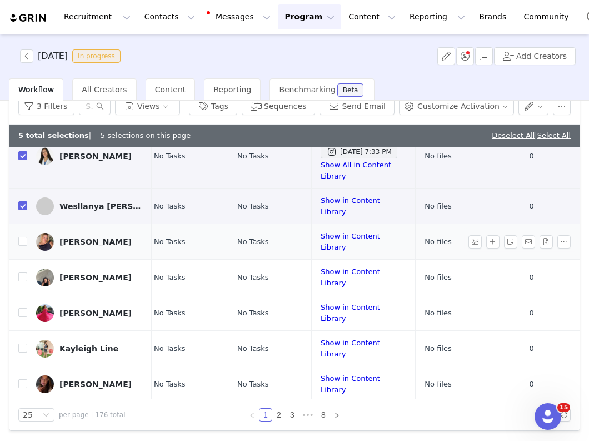
scroll to position [310, 302]
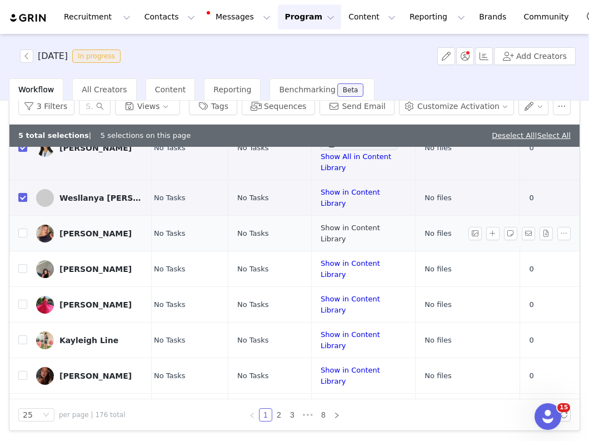
click at [324, 223] on link "Show in Content Library" at bounding box center [350, 232] width 59 height 19
click at [23, 228] on input "checkbox" at bounding box center [22, 232] width 9 height 9
checkbox input "true"
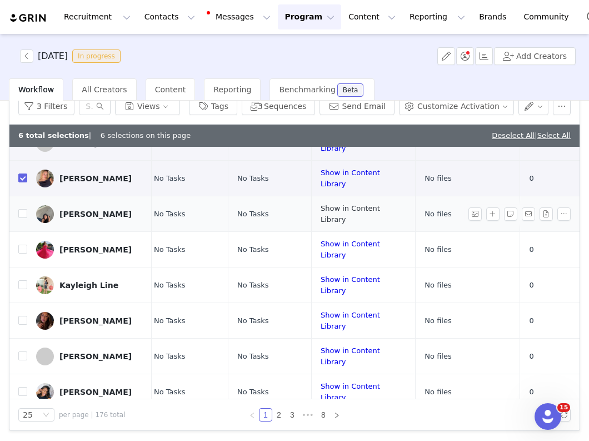
click at [321, 204] on link "Show in Content Library" at bounding box center [350, 213] width 59 height 19
click at [17, 196] on td at bounding box center [18, 214] width 18 height 36
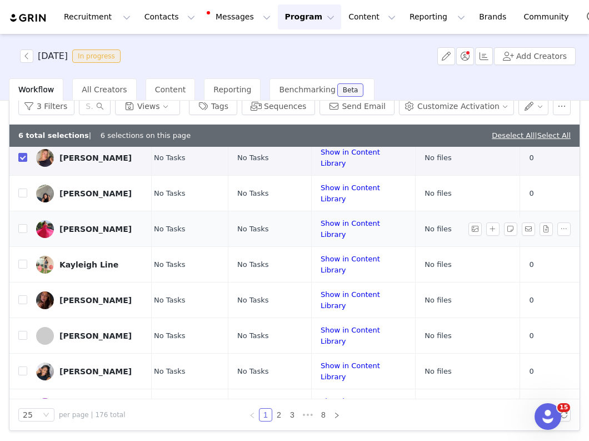
scroll to position [391, 302]
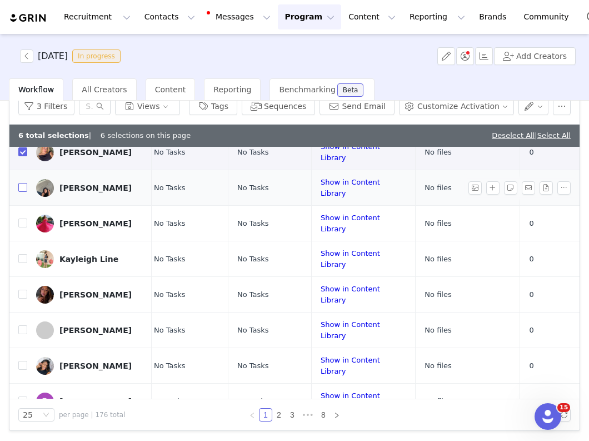
click at [25, 183] on input "checkbox" at bounding box center [22, 187] width 9 height 9
checkbox input "true"
click at [321, 213] on link "Show in Content Library" at bounding box center [350, 222] width 59 height 19
click at [21, 218] on input "checkbox" at bounding box center [22, 222] width 9 height 9
checkbox input "true"
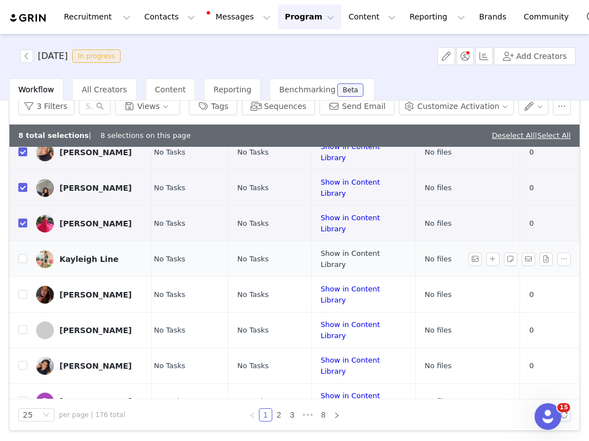
click at [321, 249] on link "Show in Content Library" at bounding box center [350, 258] width 59 height 19
click at [23, 254] on input "checkbox" at bounding box center [22, 258] width 9 height 9
checkbox input "true"
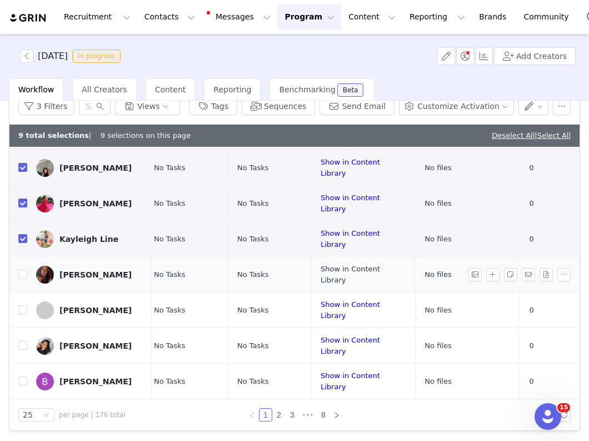
click at [325, 265] on link "Show in Content Library" at bounding box center [350, 274] width 59 height 19
click at [22, 270] on input "checkbox" at bounding box center [22, 274] width 9 height 9
checkbox input "true"
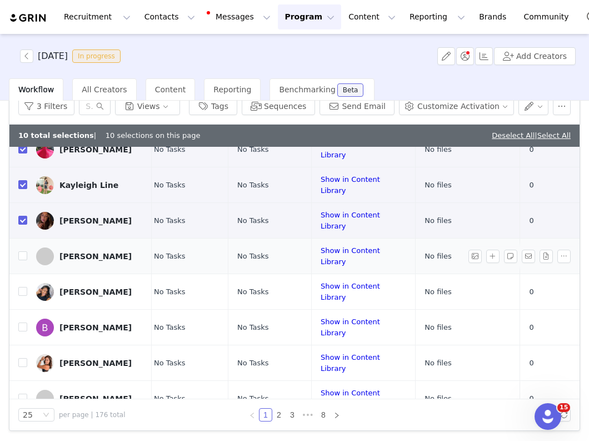
scroll to position [480, 302]
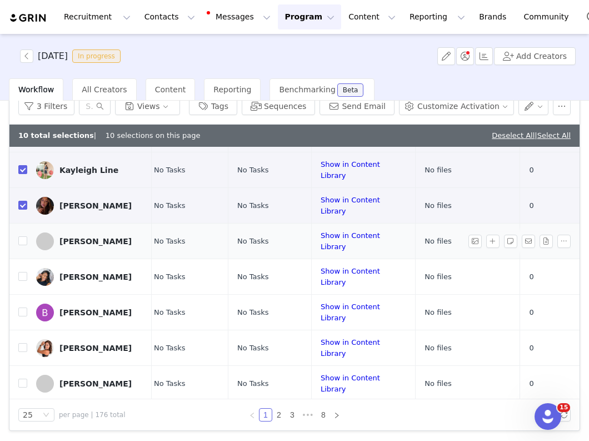
click at [321, 230] on div "Show in Content Library" at bounding box center [364, 241] width 86 height 22
click at [321, 231] on link "Show in Content Library" at bounding box center [350, 240] width 59 height 19
click at [21, 236] on input "checkbox" at bounding box center [22, 240] width 9 height 9
checkbox input "true"
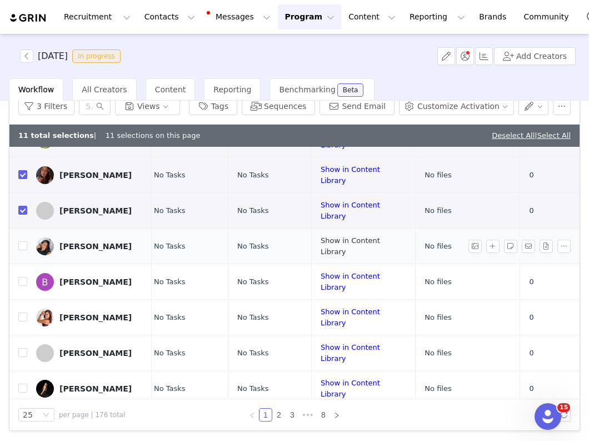
click at [321, 236] on link "Show in Content Library" at bounding box center [350, 245] width 59 height 19
click at [23, 241] on input "checkbox" at bounding box center [22, 245] width 9 height 9
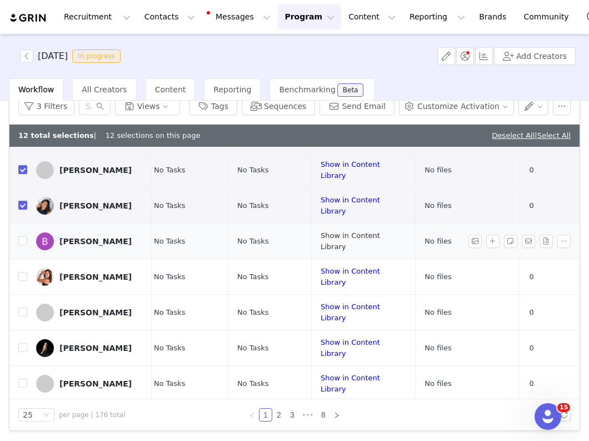
click at [321, 231] on link "Show in Content Library" at bounding box center [350, 240] width 59 height 19
click at [22, 236] on input "checkbox" at bounding box center [22, 240] width 9 height 9
click at [324, 267] on link "Show in Content Library" at bounding box center [350, 276] width 59 height 19
click at [19, 272] on input "checkbox" at bounding box center [22, 276] width 9 height 9
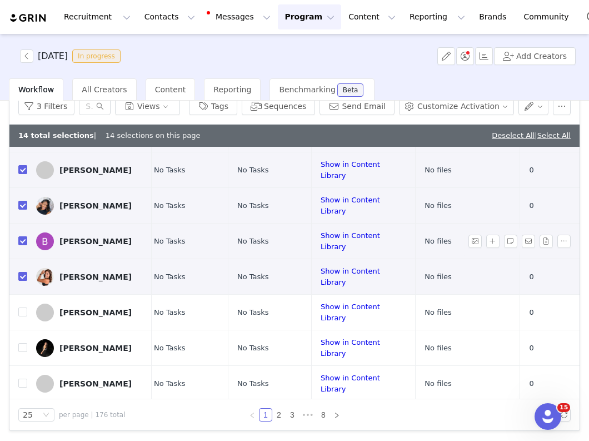
scroll to position [614, 302]
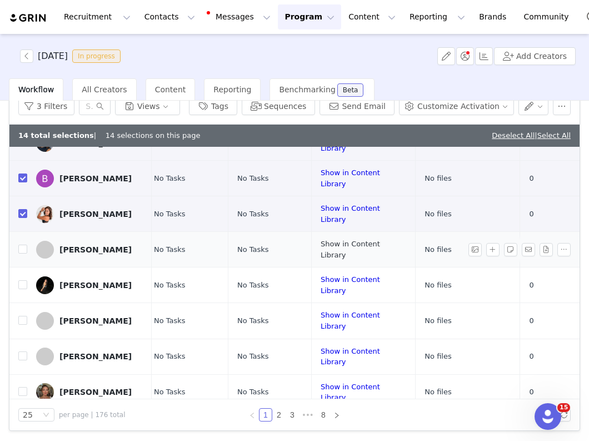
click at [321, 240] on link "Show in Content Library" at bounding box center [350, 249] width 59 height 19
click at [21, 245] on input "checkbox" at bounding box center [22, 249] width 9 height 9
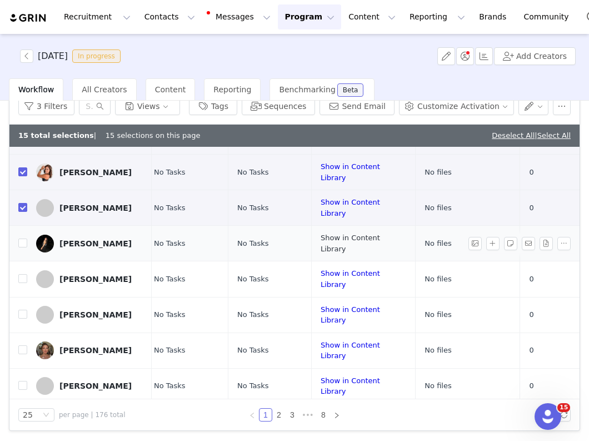
click at [321, 233] on link "Show in Content Library" at bounding box center [350, 242] width 59 height 19
click at [21, 238] on input "checkbox" at bounding box center [22, 242] width 9 height 9
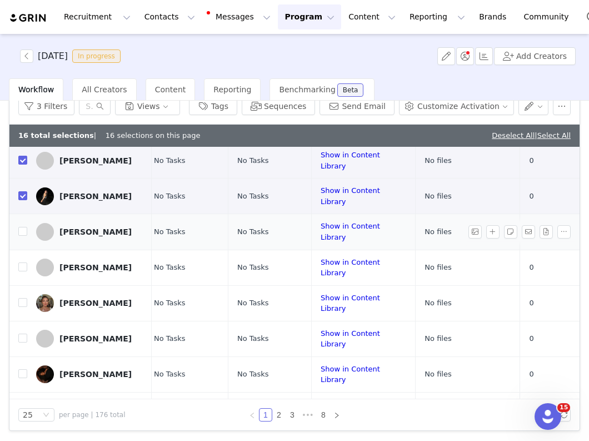
scroll to position [711, 302]
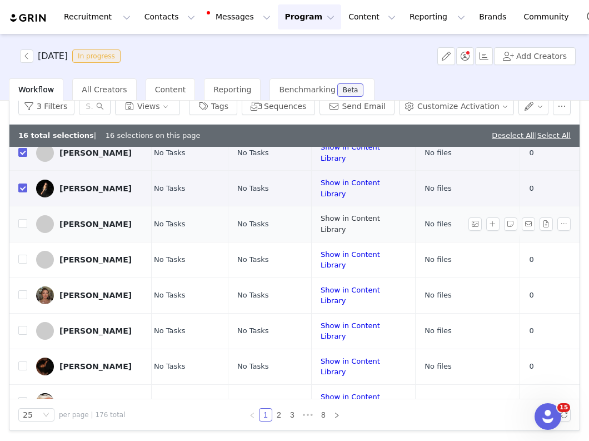
click at [321, 214] on link "Show in Content Library" at bounding box center [350, 223] width 59 height 19
click at [21, 219] on input "checkbox" at bounding box center [22, 223] width 9 height 9
click at [322, 250] on link "Show in Content Library" at bounding box center [350, 259] width 59 height 19
click at [22, 255] on input "checkbox" at bounding box center [22, 259] width 9 height 9
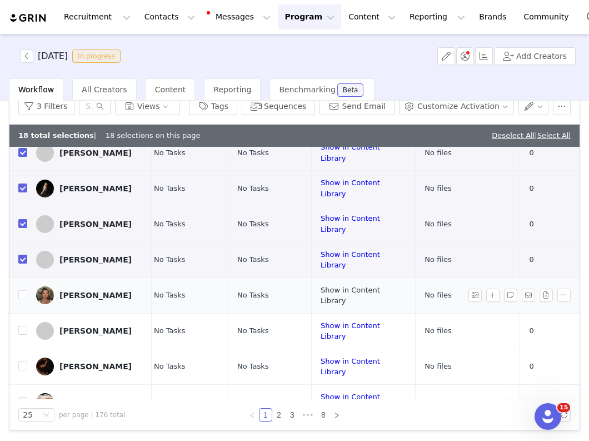
click at [321, 286] on link "Show in Content Library" at bounding box center [350, 295] width 59 height 19
click at [22, 290] on input "checkbox" at bounding box center [22, 294] width 9 height 9
click at [321, 321] on link "Show in Content Library" at bounding box center [350, 330] width 59 height 19
click at [21, 326] on input "checkbox" at bounding box center [22, 330] width 9 height 9
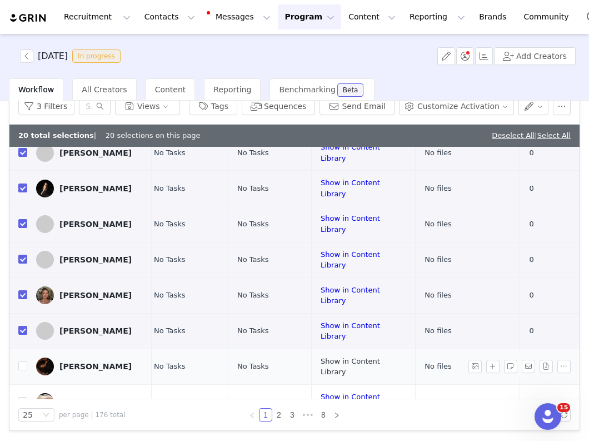
click at [334, 357] on link "Show in Content Library" at bounding box center [350, 366] width 59 height 19
click at [73, 362] on div "Coralie Diora" at bounding box center [95, 366] width 72 height 9
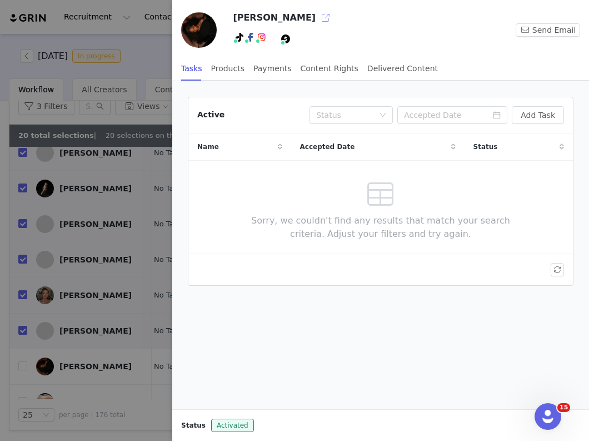
click at [317, 14] on button "button" at bounding box center [326, 18] width 18 height 18
click at [112, 253] on div at bounding box center [294, 220] width 589 height 441
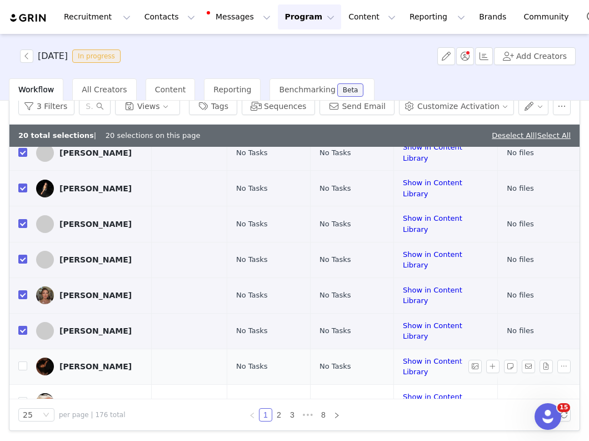
scroll to position [711, 250]
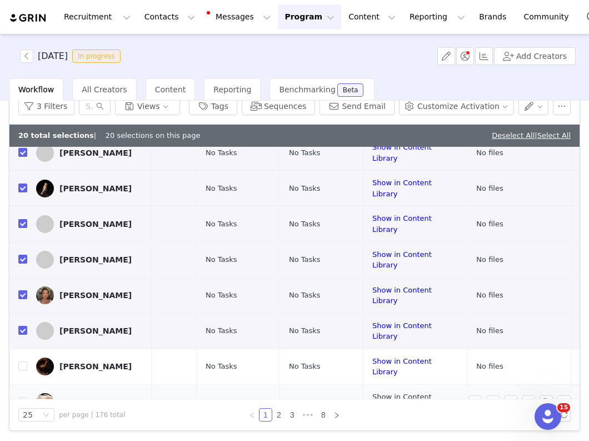
click at [372, 392] on link "Show in Content Library" at bounding box center [401, 401] width 59 height 19
click at [25, 397] on input "checkbox" at bounding box center [22, 401] width 9 height 9
click at [529, 107] on button "button" at bounding box center [534, 106] width 31 height 18
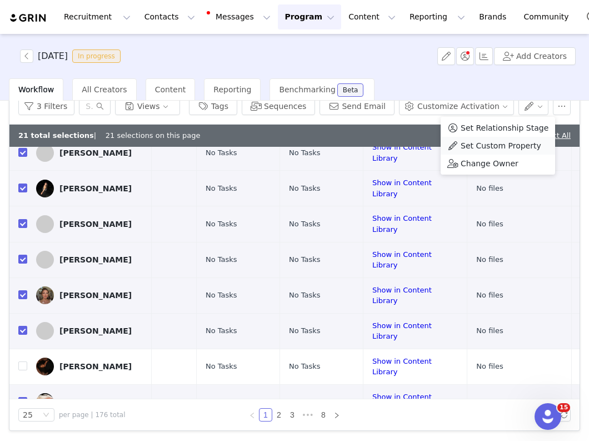
click at [494, 146] on span "Set Custom Property" at bounding box center [501, 146] width 81 height 12
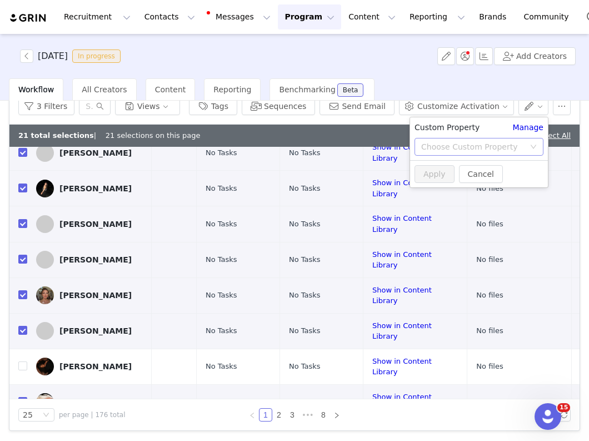
click at [458, 147] on div "Choose Custom Property" at bounding box center [472, 146] width 103 height 11
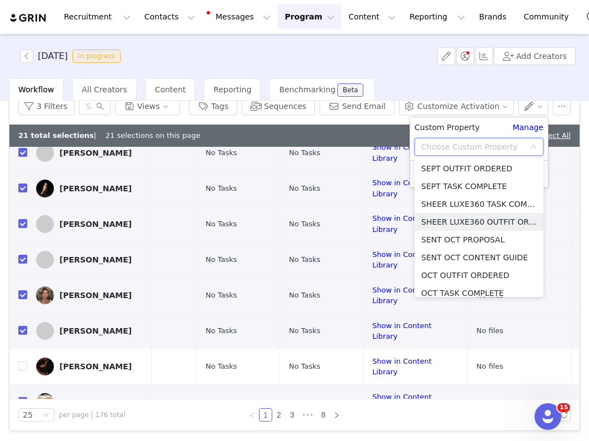
scroll to position [532, 0]
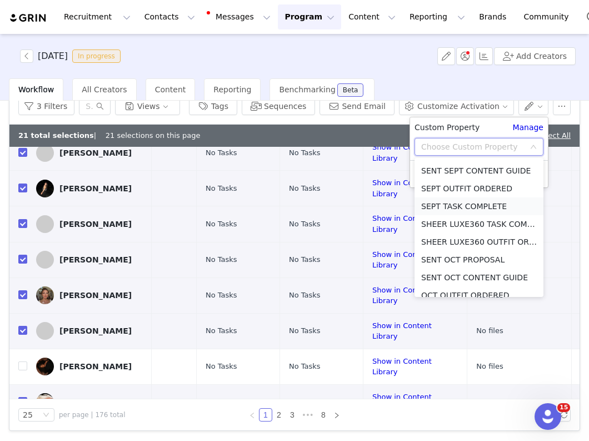
click at [455, 206] on li "SEPT TASK COMPLETE" at bounding box center [479, 206] width 129 height 18
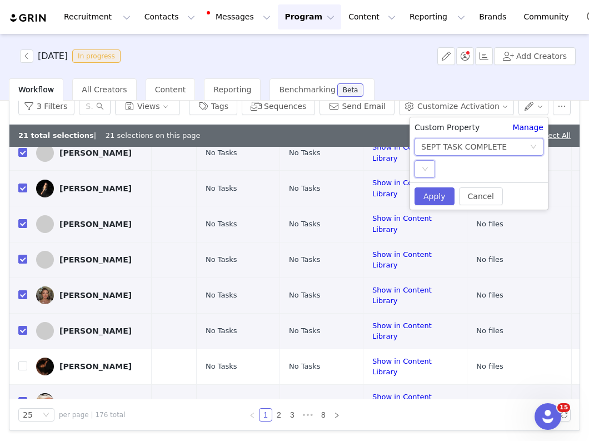
click at [427, 164] on div "Select" at bounding box center [425, 169] width 21 height 18
click at [430, 191] on li "YES" at bounding box center [479, 191] width 129 height 18
click at [431, 196] on button "Apply" at bounding box center [435, 196] width 40 height 18
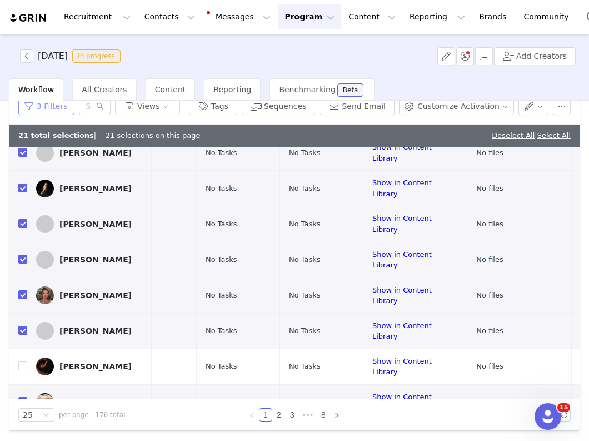
click at [51, 103] on button "3 Filters" at bounding box center [46, 106] width 56 height 18
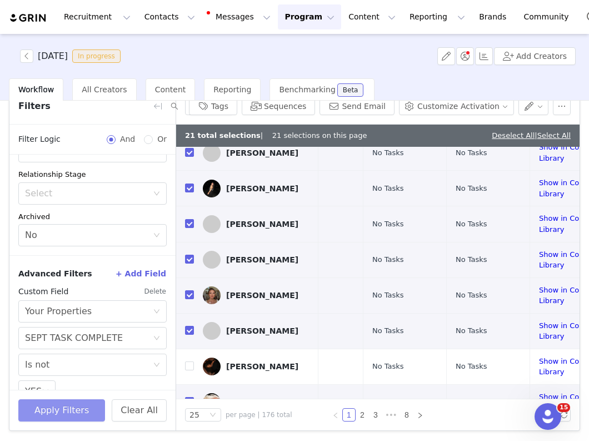
click at [74, 406] on button "Apply Filters" at bounding box center [61, 410] width 87 height 22
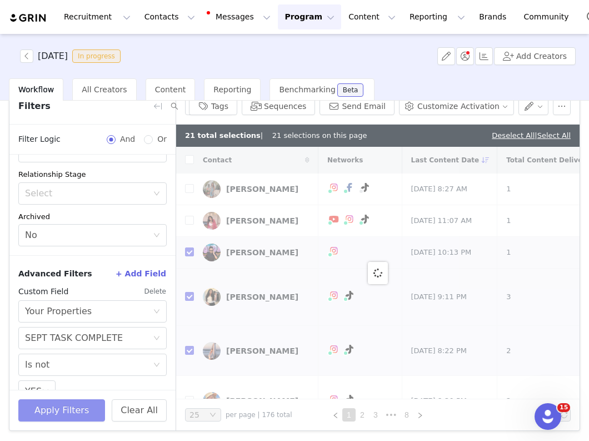
click at [74, 406] on button "Apply Filters" at bounding box center [61, 410] width 87 height 22
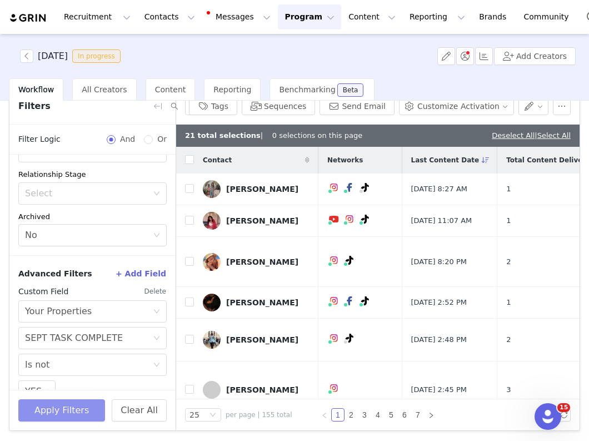
click at [74, 406] on button "Apply Filters" at bounding box center [61, 410] width 87 height 22
click at [492, 135] on link "Deselect All" at bounding box center [513, 135] width 43 height 8
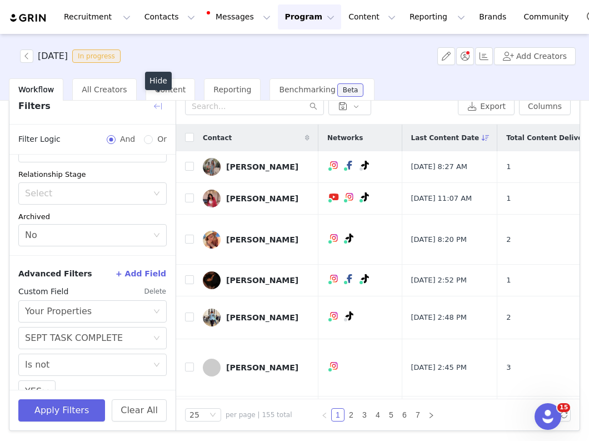
click at [156, 104] on button "button" at bounding box center [158, 106] width 18 height 18
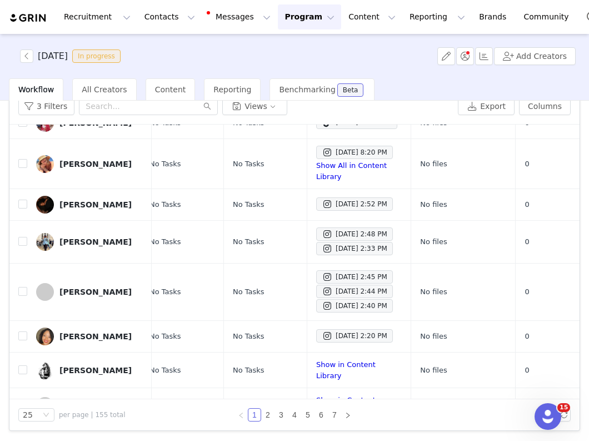
scroll to position [0, 306]
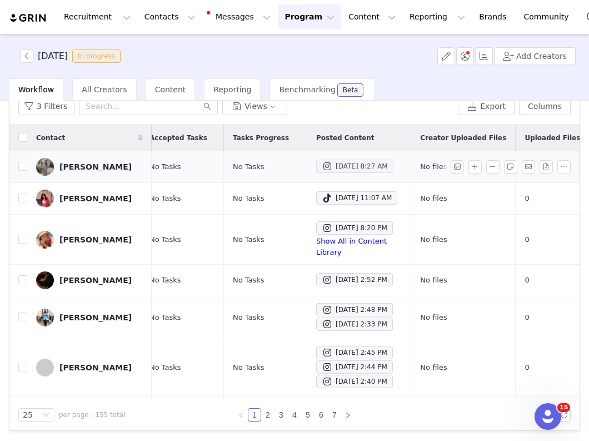
click at [328, 173] on div "Oct 1, 2025 8:27 AM" at bounding box center [355, 166] width 66 height 13
click at [328, 203] on div "Sep 30, 2025 11:07 AM" at bounding box center [357, 197] width 70 height 13
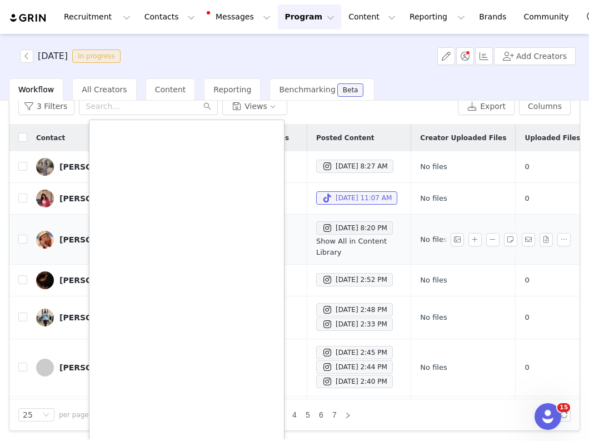
click at [327, 247] on link "Show All in Content Library" at bounding box center [351, 246] width 71 height 19
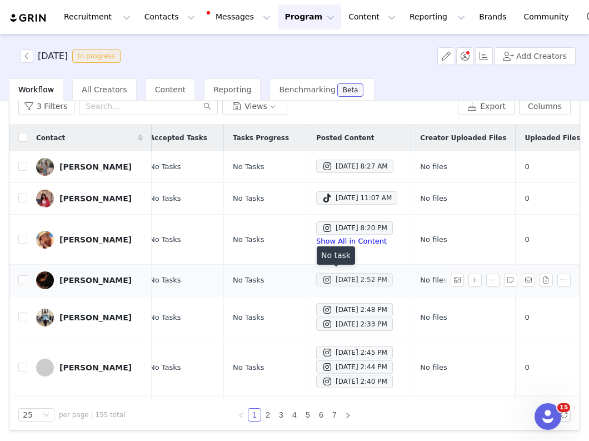
click at [322, 277] on div "Sep 29, 2025 2:52 PM" at bounding box center [355, 279] width 66 height 13
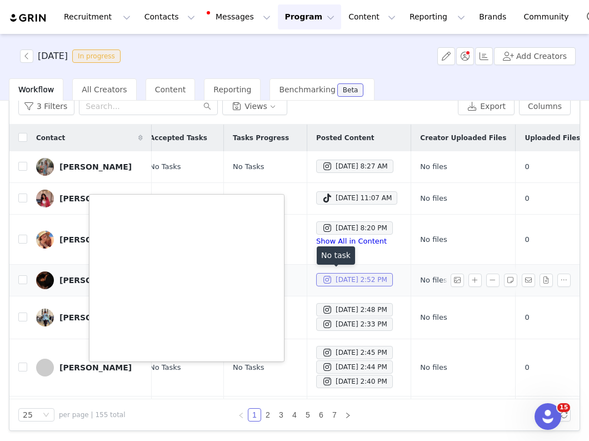
click at [322, 277] on div "Sep 29, 2025 2:52 PM" at bounding box center [355, 279] width 66 height 13
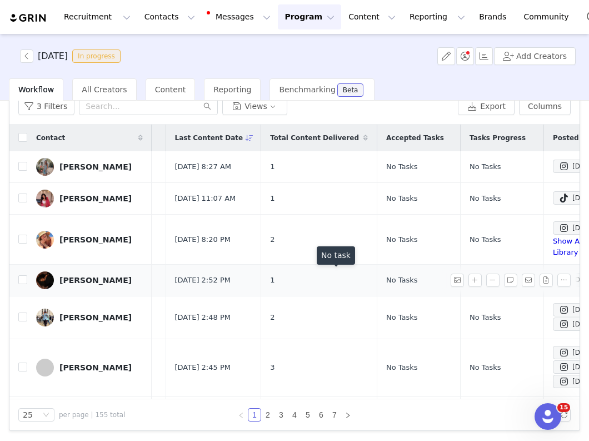
scroll to position [0, 0]
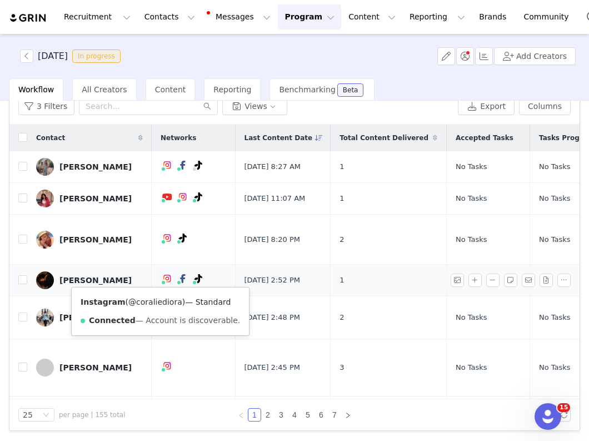
click at [155, 305] on link "@coraliediora" at bounding box center [155, 301] width 54 height 9
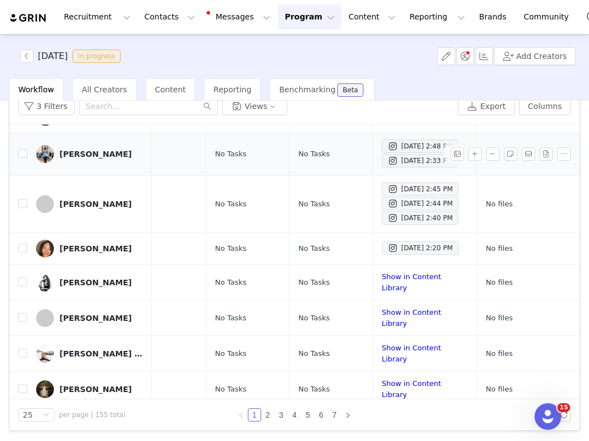
scroll to position [163, 306]
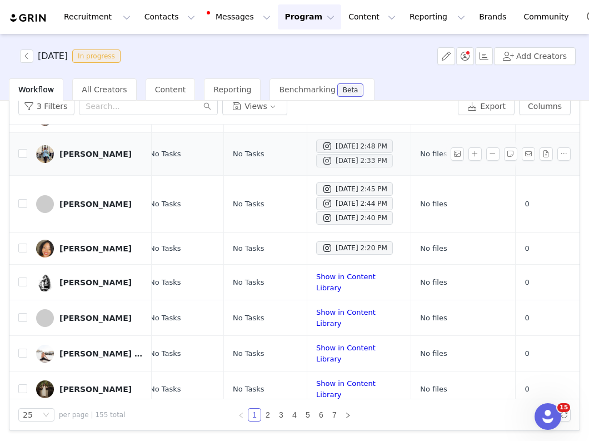
click at [322, 160] on div "Sep 29, 2025 2:33 PM" at bounding box center [355, 160] width 66 height 13
click at [322, 147] on span at bounding box center [327, 146] width 11 height 13
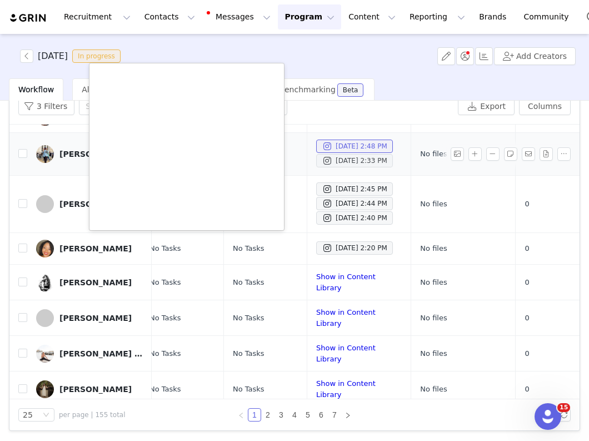
click at [322, 162] on span at bounding box center [327, 160] width 11 height 13
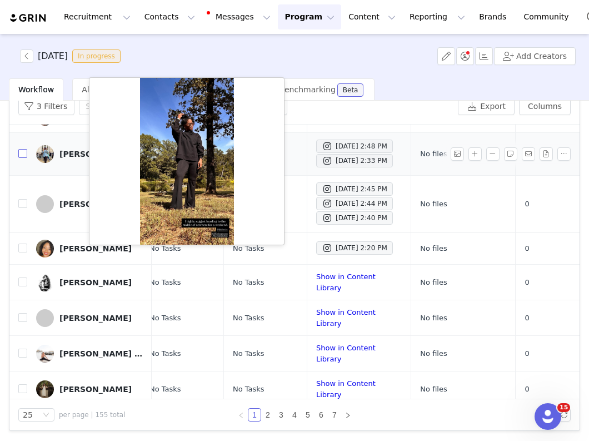
click at [24, 155] on input "checkbox" at bounding box center [22, 153] width 9 height 9
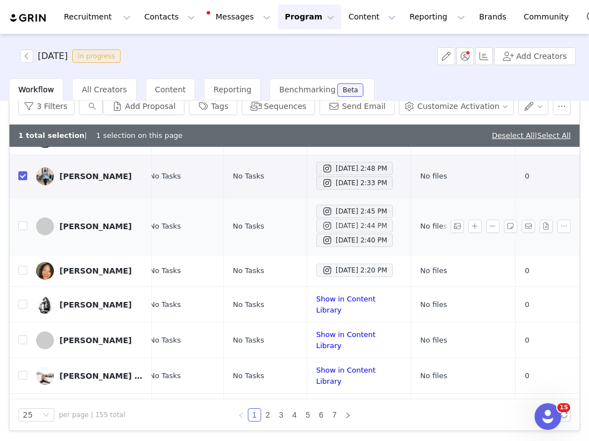
click at [324, 224] on div "Sep 29, 2025 2:44 PM" at bounding box center [355, 225] width 66 height 13
click at [322, 245] on div "Sep 29, 2025 2:40 PM" at bounding box center [355, 239] width 66 height 13
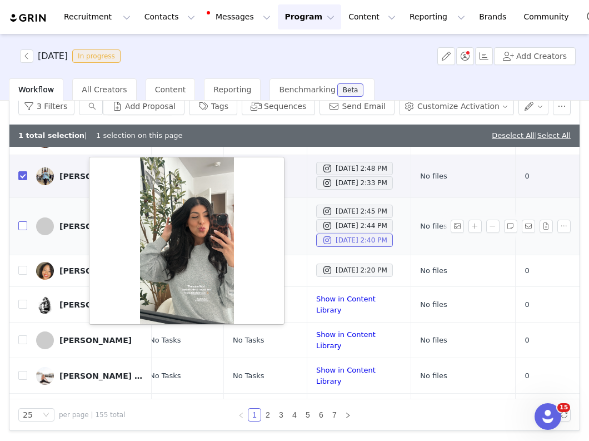
click at [20, 228] on input "checkbox" at bounding box center [22, 225] width 9 height 9
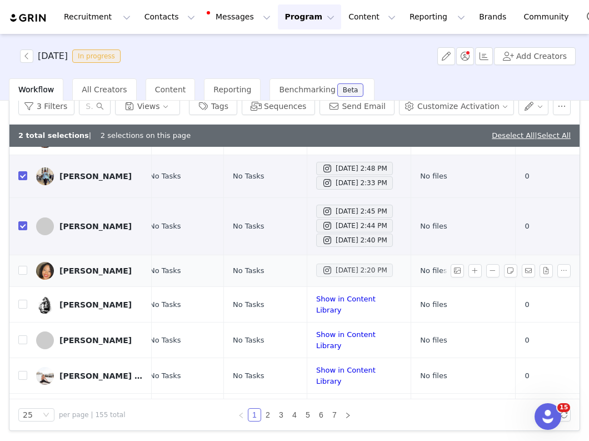
click at [322, 276] on span at bounding box center [327, 270] width 11 height 13
click at [22, 275] on input "checkbox" at bounding box center [22, 270] width 9 height 9
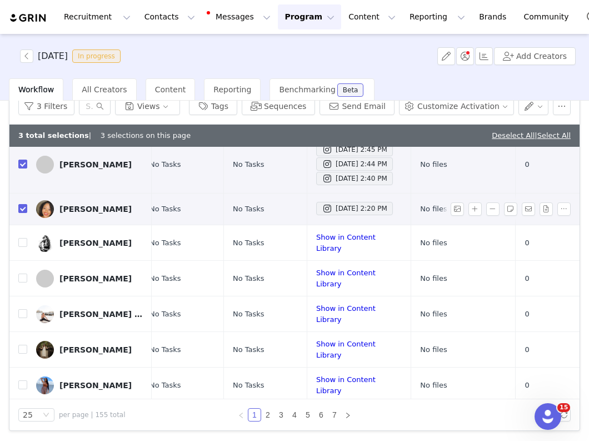
scroll to position [228, 306]
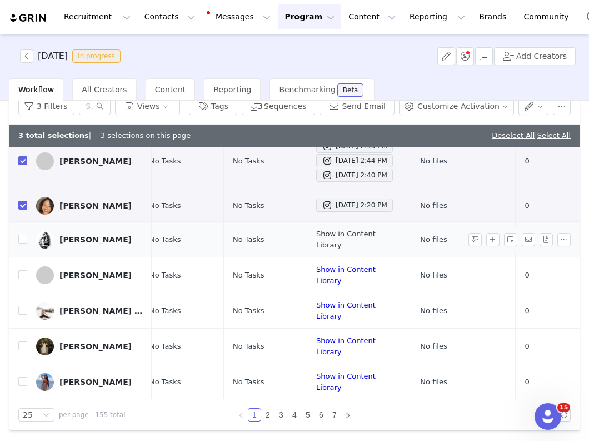
click at [316, 244] on link "Show in Content Library" at bounding box center [345, 239] width 59 height 19
click at [21, 243] on input "checkbox" at bounding box center [22, 239] width 9 height 9
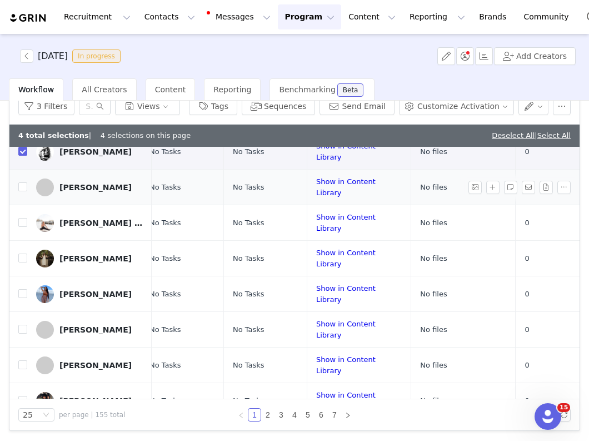
scroll to position [319, 306]
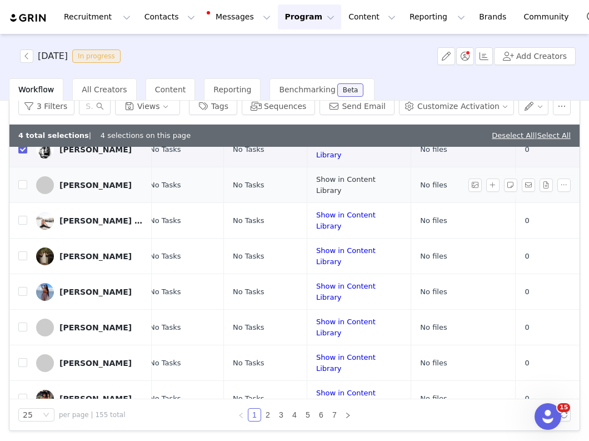
click at [322, 190] on link "Show in Content Library" at bounding box center [345, 184] width 59 height 19
click at [22, 189] on input "checkbox" at bounding box center [22, 184] width 9 height 9
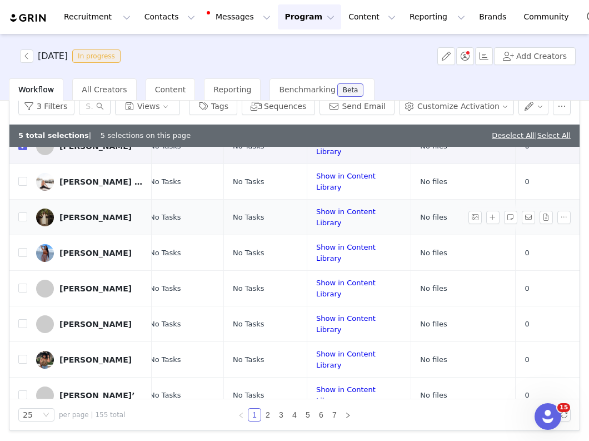
scroll to position [365, 306]
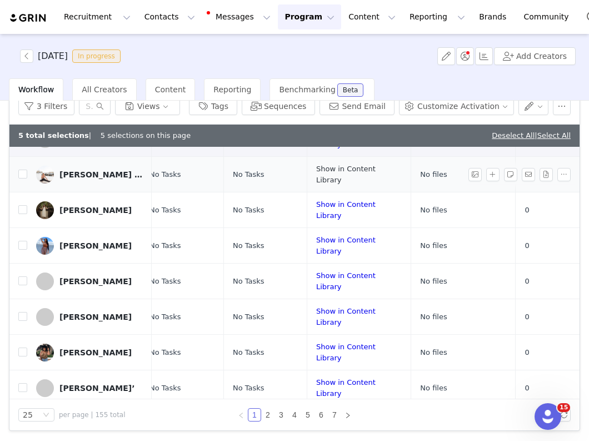
click at [331, 179] on link "Show in Content Library" at bounding box center [345, 174] width 59 height 19
click at [22, 180] on label at bounding box center [22, 174] width 9 height 12
click at [22, 178] on input "checkbox" at bounding box center [22, 174] width 9 height 9
click at [326, 215] on link "Show in Content Library" at bounding box center [345, 209] width 59 height 19
click at [26, 177] on input "checkbox" at bounding box center [22, 174] width 9 height 9
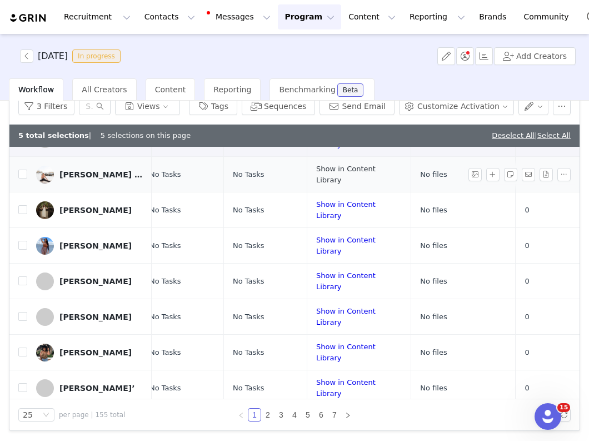
click at [334, 178] on link "Show in Content Library" at bounding box center [345, 174] width 59 height 19
click at [316, 213] on link "Show in Content Library" at bounding box center [345, 209] width 59 height 19
click at [24, 212] on input "checkbox" at bounding box center [22, 209] width 9 height 9
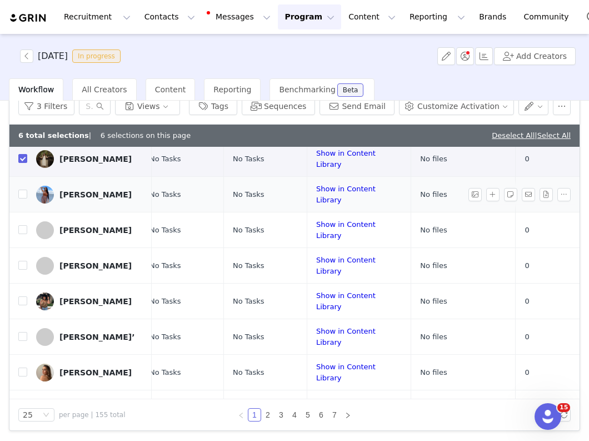
scroll to position [423, 306]
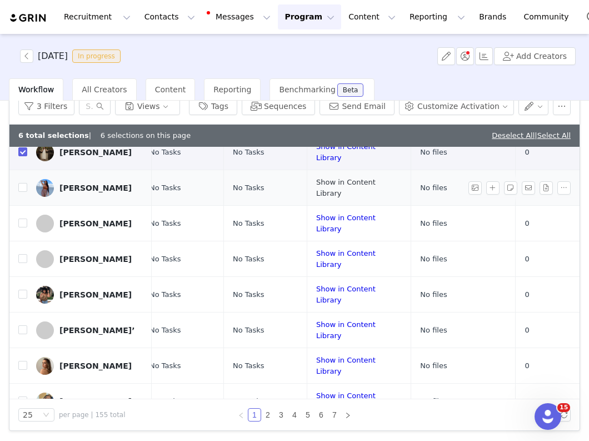
click at [322, 191] on link "Show in Content Library" at bounding box center [345, 187] width 59 height 19
click at [24, 187] on input "checkbox" at bounding box center [22, 187] width 9 height 9
click at [316, 225] on link "Show in Content Library" at bounding box center [345, 222] width 59 height 19
click at [21, 227] on input "checkbox" at bounding box center [22, 222] width 9 height 9
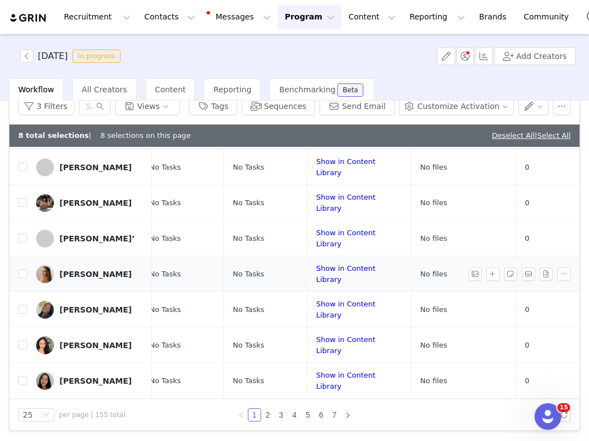
scroll to position [515, 306]
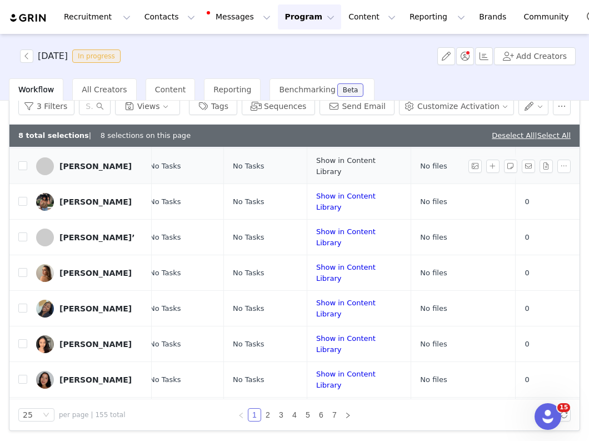
click at [325, 172] on link "Show in Content Library" at bounding box center [345, 165] width 59 height 19
click at [23, 168] on input "checkbox" at bounding box center [22, 165] width 9 height 9
click at [316, 202] on link "Show in Content Library" at bounding box center [345, 201] width 59 height 19
click at [22, 206] on input "checkbox" at bounding box center [22, 201] width 9 height 9
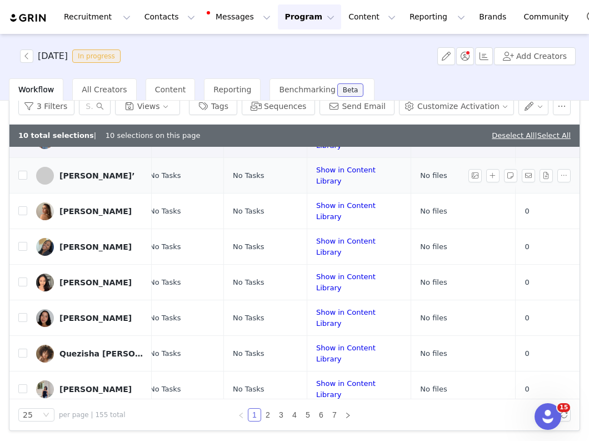
scroll to position [583, 306]
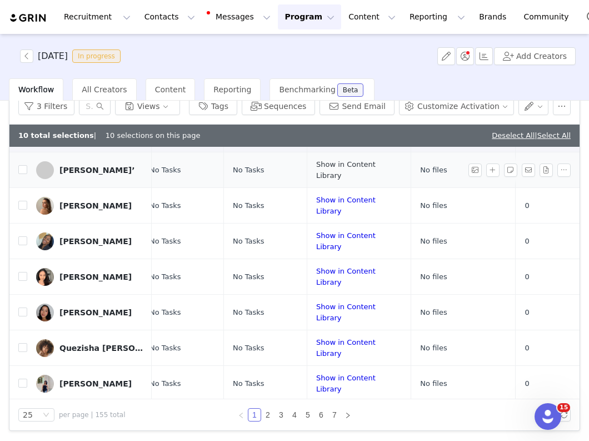
click at [316, 175] on link "Show in Content Library" at bounding box center [345, 169] width 59 height 19
click at [20, 174] on input "checkbox" at bounding box center [22, 169] width 9 height 9
click at [316, 207] on link "Show in Content Library" at bounding box center [345, 205] width 59 height 19
click at [27, 206] on td "Abbie Milligan" at bounding box center [89, 206] width 125 height 36
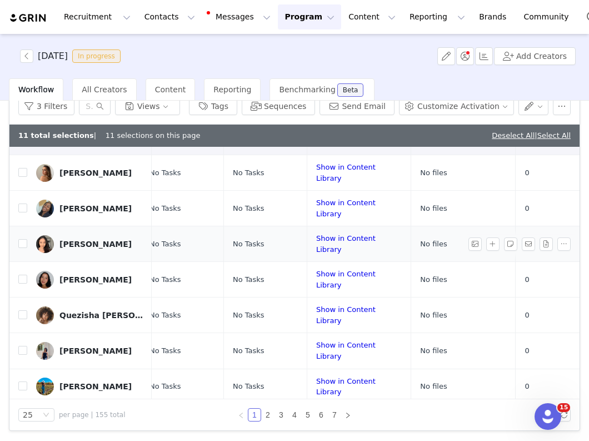
scroll to position [617, 306]
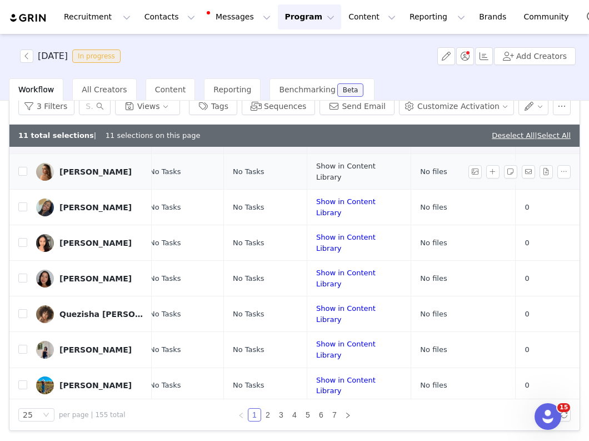
click at [321, 173] on link "Show in Content Library" at bounding box center [345, 171] width 59 height 19
click at [24, 175] on input "checkbox" at bounding box center [22, 171] width 9 height 9
click at [316, 213] on link "Show in Content Library" at bounding box center [345, 206] width 59 height 19
click at [26, 209] on input "checkbox" at bounding box center [22, 206] width 9 height 9
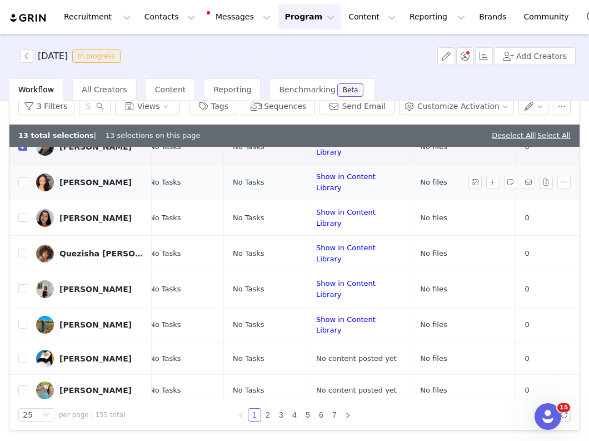
scroll to position [689, 306]
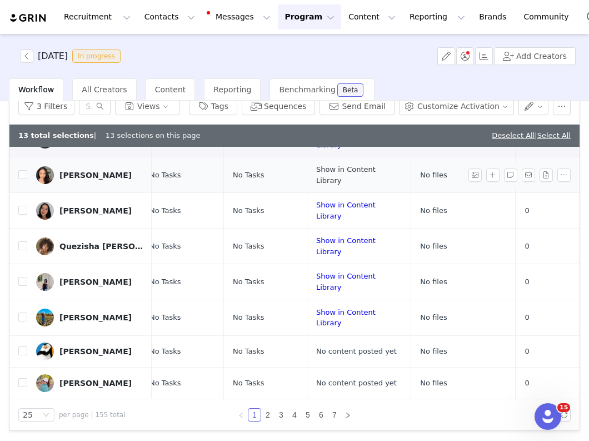
click at [316, 175] on link "Show in Content Library" at bounding box center [345, 174] width 59 height 19
click at [24, 175] on input "checkbox" at bounding box center [22, 174] width 9 height 9
click at [316, 210] on link "Show in Content Library" at bounding box center [345, 210] width 59 height 19
click at [25, 213] on input "checkbox" at bounding box center [22, 210] width 9 height 9
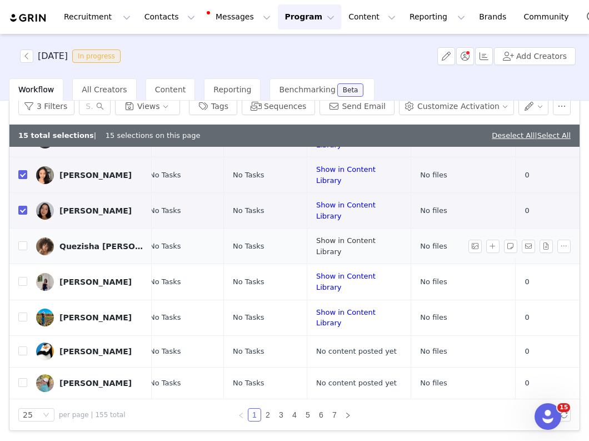
click at [316, 246] on link "Show in Content Library" at bounding box center [345, 245] width 59 height 19
click at [22, 249] on input "checkbox" at bounding box center [22, 245] width 9 height 9
click at [317, 282] on link "Show in Content Library" at bounding box center [345, 281] width 59 height 19
click at [19, 280] on input "checkbox" at bounding box center [22, 281] width 9 height 9
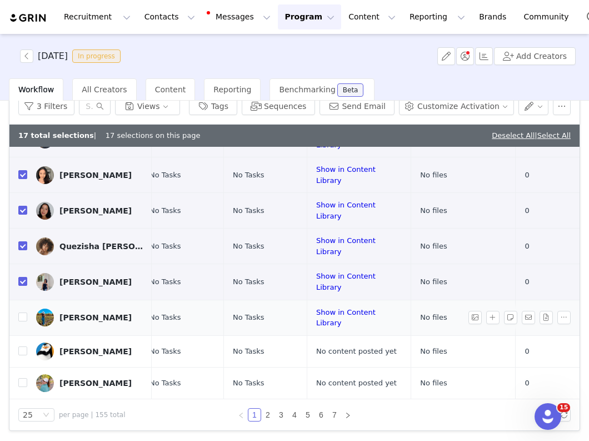
click at [312, 322] on td "Show in Content Library" at bounding box center [359, 318] width 104 height 36
click at [316, 321] on link "Show in Content Library" at bounding box center [345, 317] width 59 height 19
click at [22, 320] on input "checkbox" at bounding box center [22, 316] width 9 height 9
click at [531, 110] on button "button" at bounding box center [534, 106] width 31 height 18
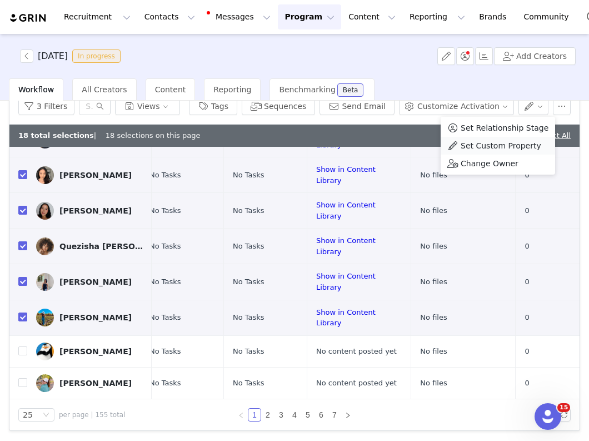
click at [506, 146] on span "Set Custom Property" at bounding box center [501, 146] width 81 height 12
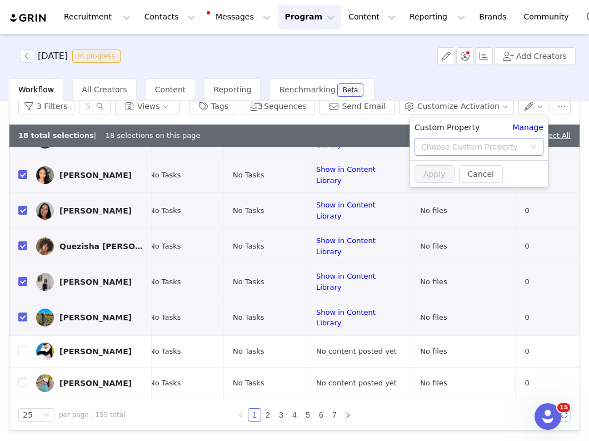
click at [479, 142] on div "Choose Custom Property" at bounding box center [472, 146] width 103 height 11
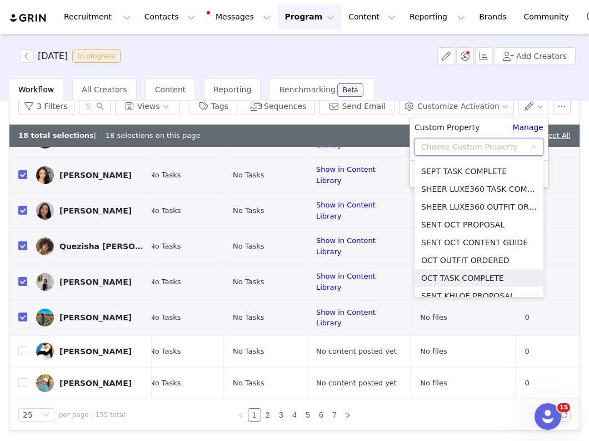
scroll to position [565, 0]
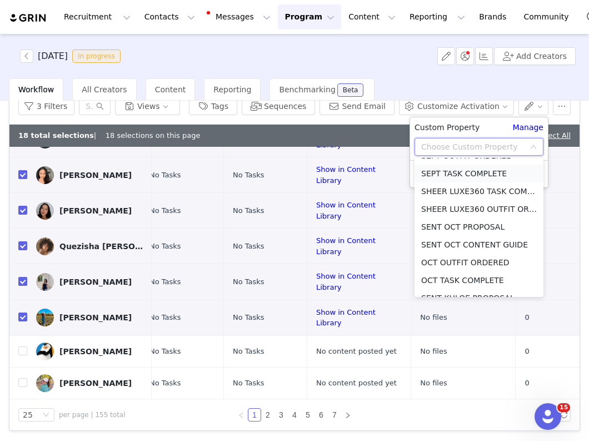
click at [463, 172] on li "SEPT TASK COMPLETE" at bounding box center [479, 174] width 129 height 18
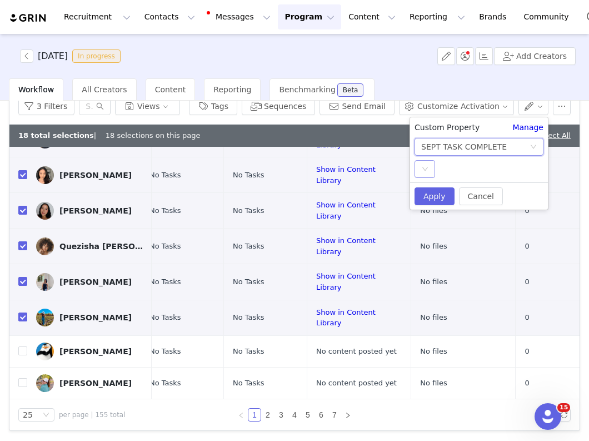
click at [427, 162] on div "Select" at bounding box center [425, 169] width 21 height 18
click at [427, 192] on li "YES" at bounding box center [479, 191] width 129 height 18
click at [427, 194] on button "Apply" at bounding box center [435, 196] width 40 height 18
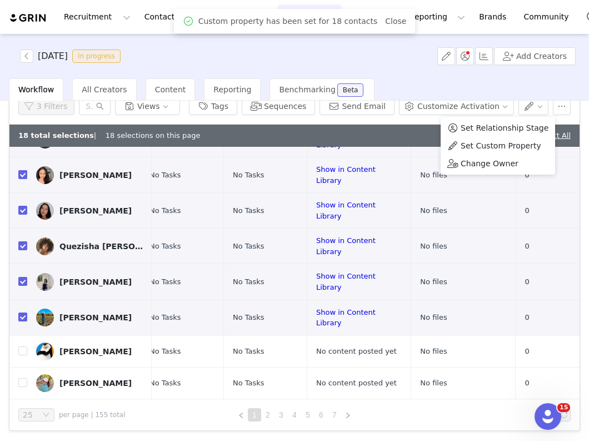
scroll to position [0, 0]
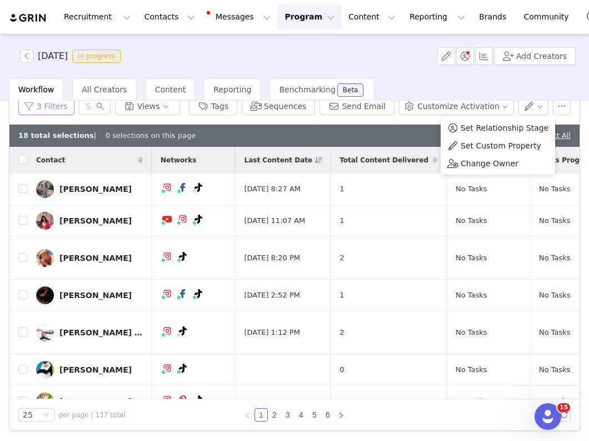
click at [51, 105] on button "3 Filters" at bounding box center [46, 106] width 56 height 18
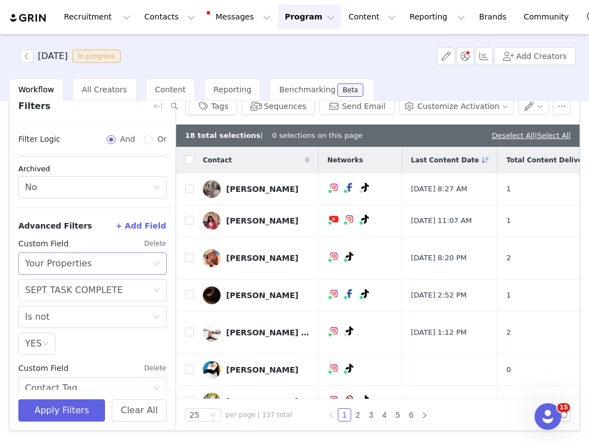
scroll to position [162, 0]
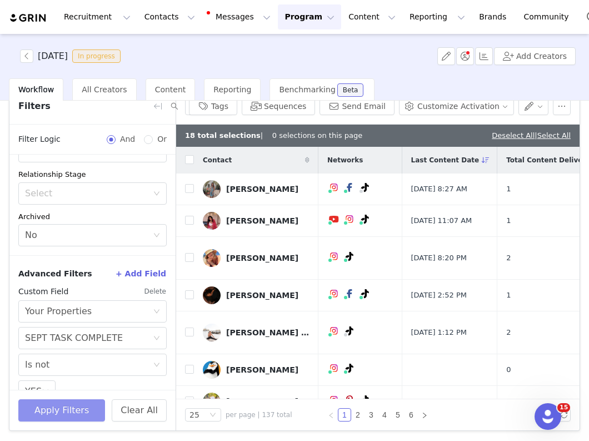
click at [45, 415] on button "Apply Filters" at bounding box center [61, 410] width 87 height 22
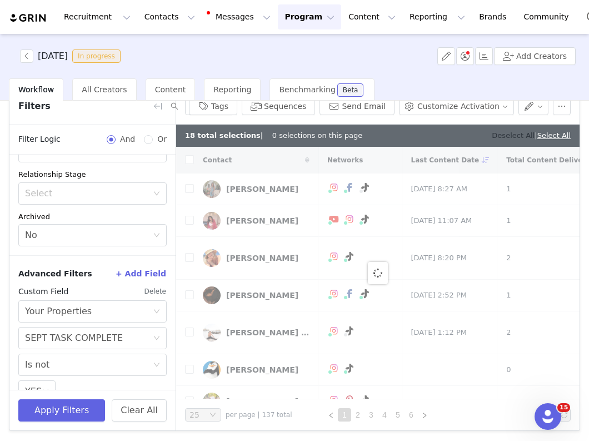
click at [497, 135] on link "Deselect All" at bounding box center [513, 135] width 43 height 8
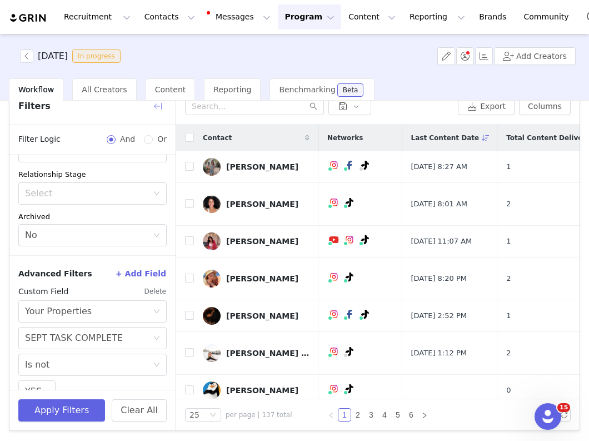
click at [157, 106] on button "button" at bounding box center [158, 106] width 18 height 18
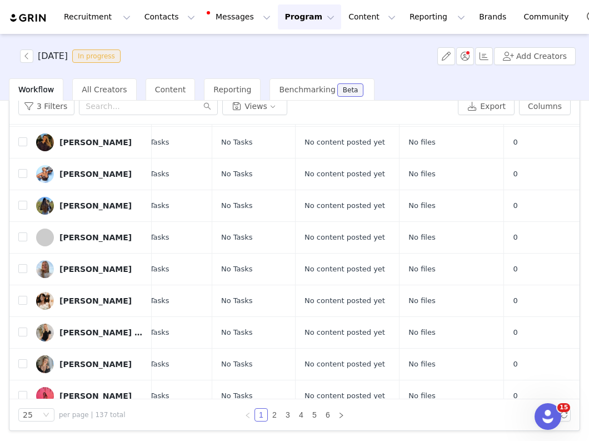
scroll to position [0, 318]
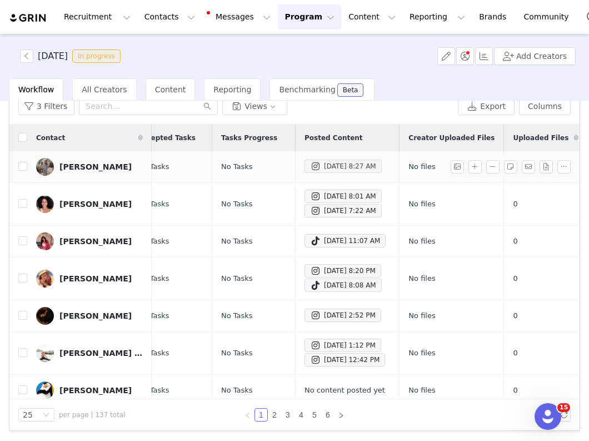
click at [324, 168] on div "Oct 1, 2025 8:27 AM" at bounding box center [343, 166] width 66 height 13
click at [324, 198] on div "Oct 1, 2025 8:01 AM" at bounding box center [343, 196] width 66 height 13
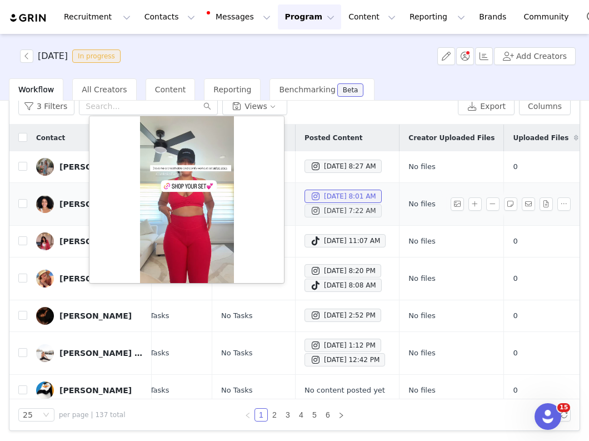
click at [320, 215] on div "Oct 1, 2025 7:22 AM" at bounding box center [343, 210] width 66 height 13
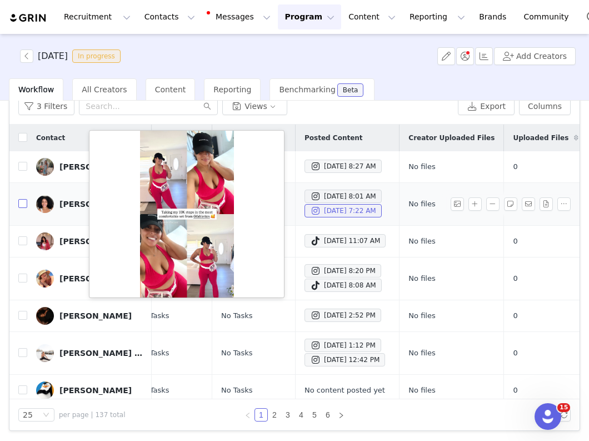
click at [21, 206] on input "checkbox" at bounding box center [22, 203] width 9 height 9
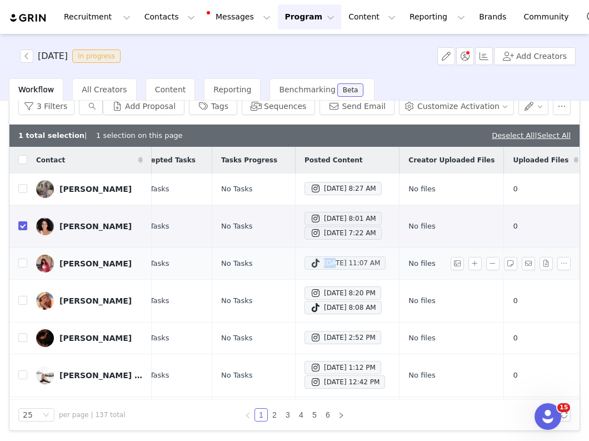
click at [314, 270] on div "Sep 30, 2025 11:07 AM" at bounding box center [345, 262] width 70 height 13
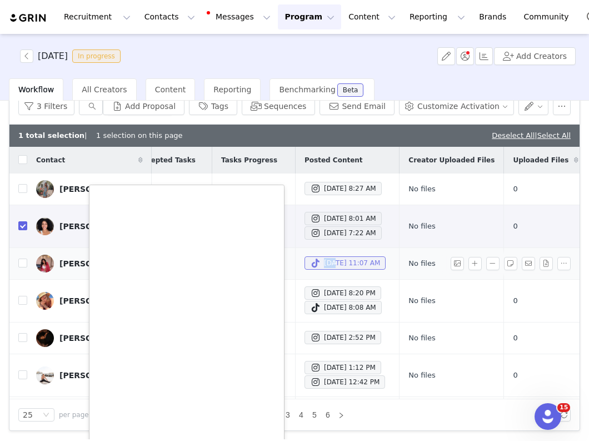
click at [351, 263] on div "Sep 30, 2025 11:07 AM" at bounding box center [345, 262] width 70 height 13
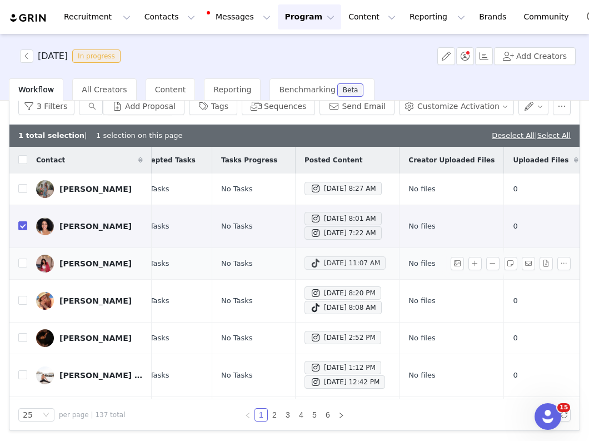
click at [335, 270] on div "Sep 30, 2025 11:07 AM" at bounding box center [345, 262] width 70 height 13
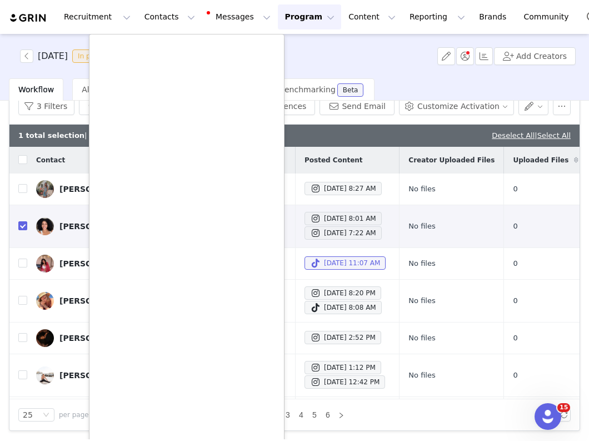
scroll to position [18, 0]
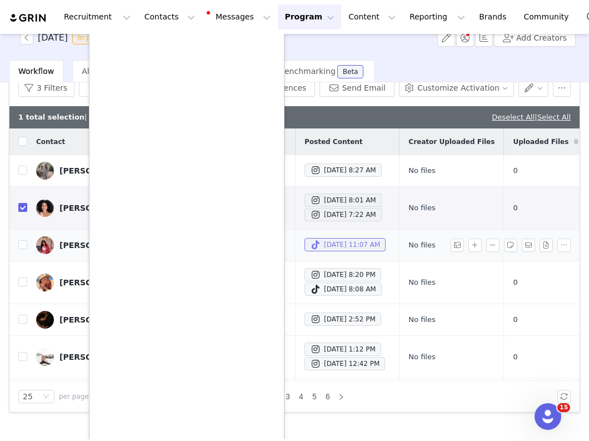
click at [344, 249] on div "Sep 30, 2025 11:07 AM" at bounding box center [345, 244] width 70 height 13
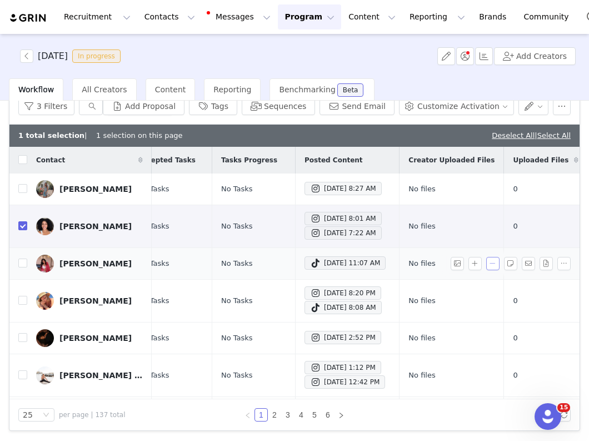
click at [495, 268] on button "button" at bounding box center [492, 263] width 13 height 13
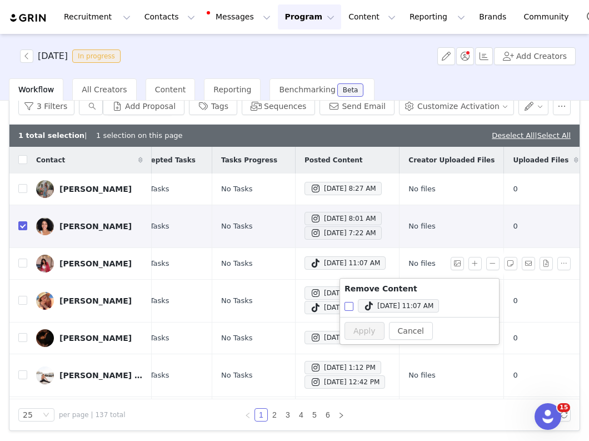
click at [352, 310] on input "Sep 30, 2025 11:07 AM" at bounding box center [349, 306] width 9 height 9
click at [359, 327] on button "Apply" at bounding box center [365, 331] width 40 height 18
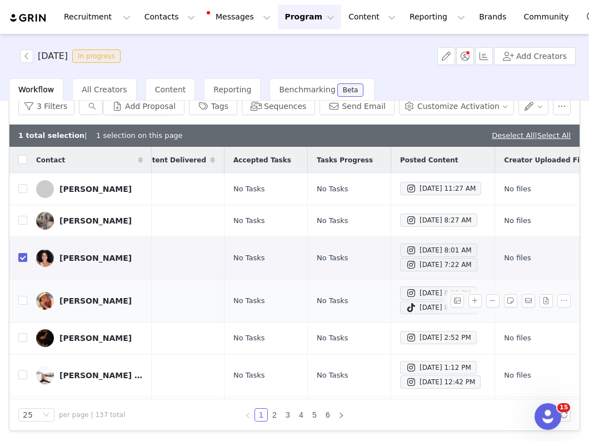
scroll to position [0, 317]
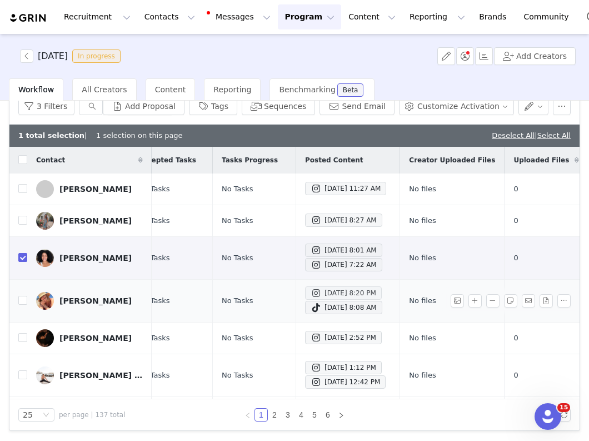
click at [369, 298] on div "Sep 29, 2025 8:20 PM" at bounding box center [344, 292] width 66 height 13
click at [311, 314] on div "Sep 29, 2025 8:08 AM" at bounding box center [344, 307] width 66 height 13
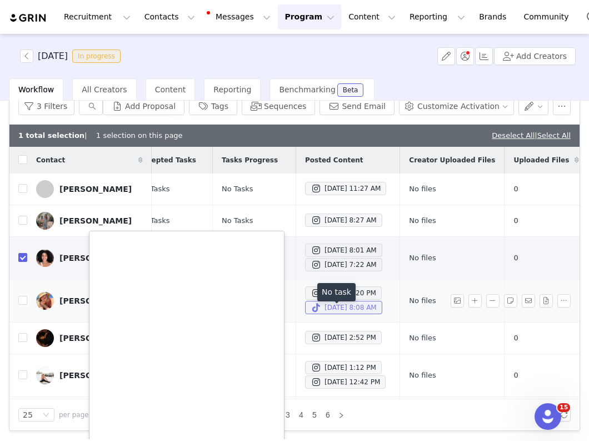
click at [311, 314] on div "Sep 29, 2025 8:08 AM" at bounding box center [344, 307] width 66 height 13
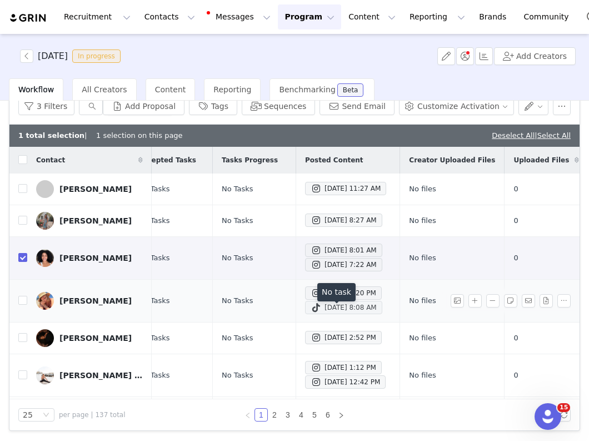
scroll to position [72, 317]
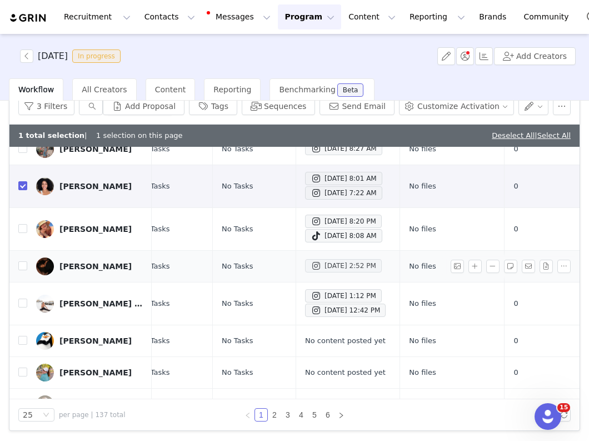
click at [314, 272] on div "Sep 29, 2025 2:52 PM" at bounding box center [344, 265] width 66 height 13
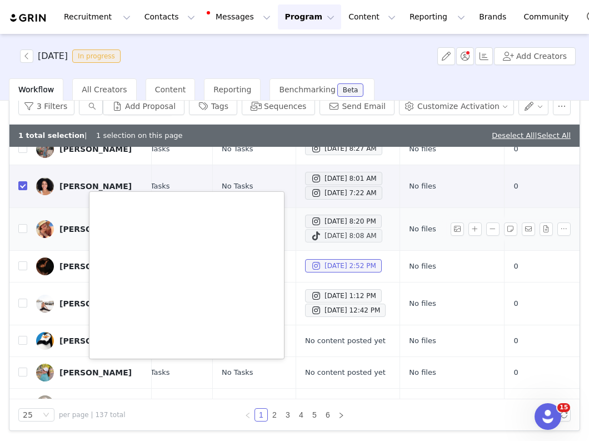
click at [311, 242] on div "Sep 29, 2025 8:08 AM" at bounding box center [344, 235] width 66 height 13
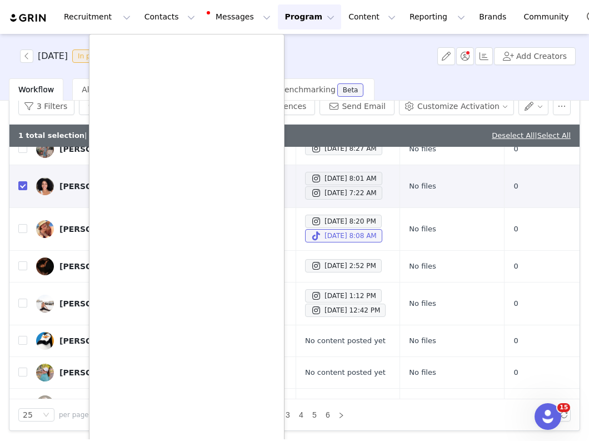
scroll to position [37, 0]
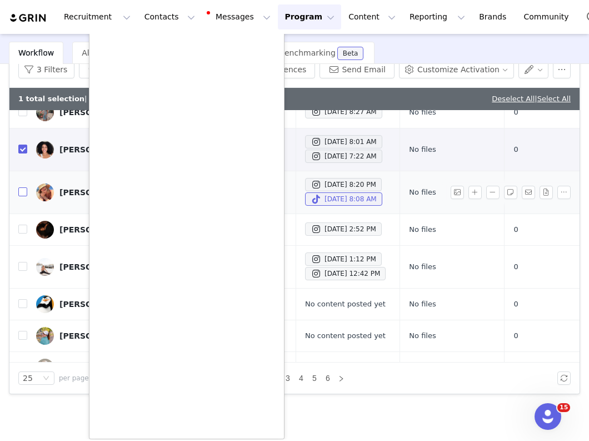
click at [26, 196] on input "checkbox" at bounding box center [22, 191] width 9 height 9
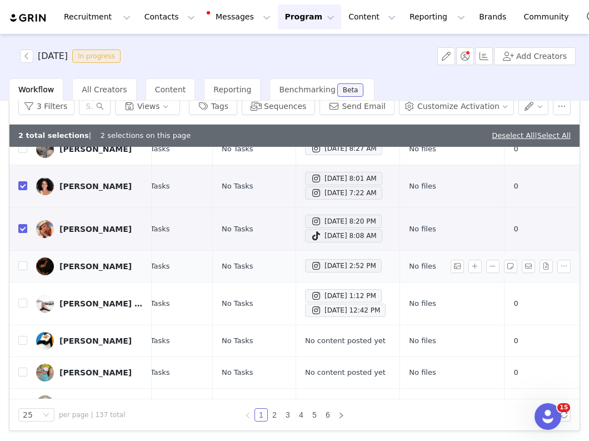
scroll to position [145, 317]
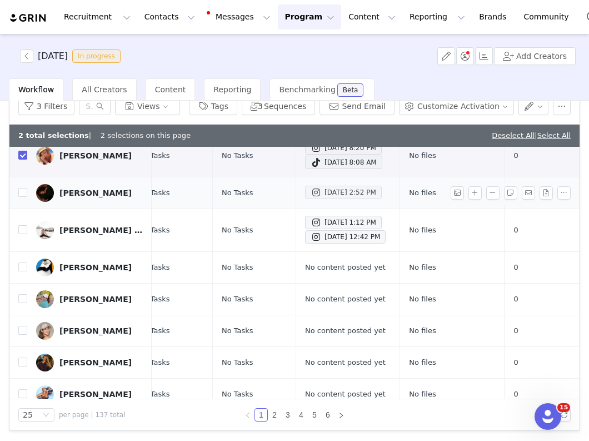
click at [311, 199] on div "Sep 29, 2025 2:52 PM" at bounding box center [344, 192] width 66 height 13
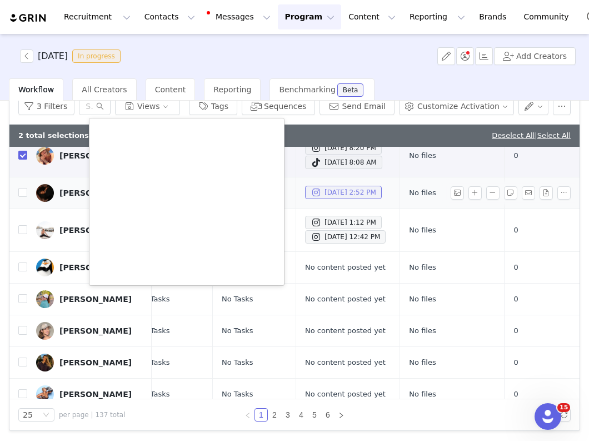
click at [311, 199] on div "Sep 29, 2025 2:52 PM" at bounding box center [344, 192] width 66 height 13
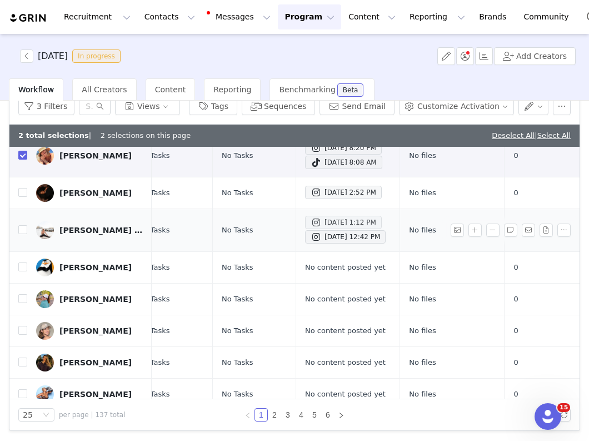
click at [311, 229] on div "Sep 29, 2025 1:12 PM" at bounding box center [344, 222] width 66 height 13
click at [312, 244] on div "Sep 29, 2025 12:42 PM" at bounding box center [345, 236] width 69 height 13
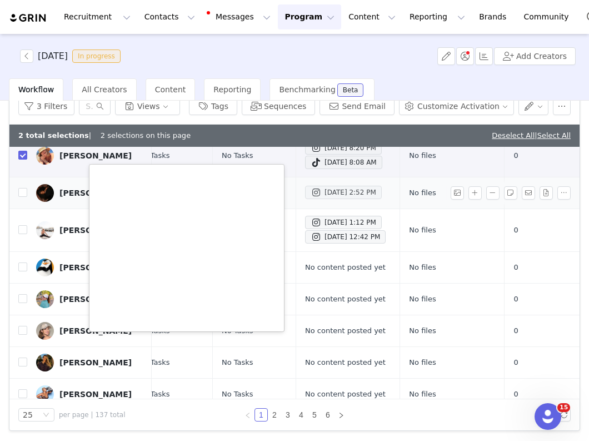
click at [311, 199] on span at bounding box center [316, 192] width 11 height 13
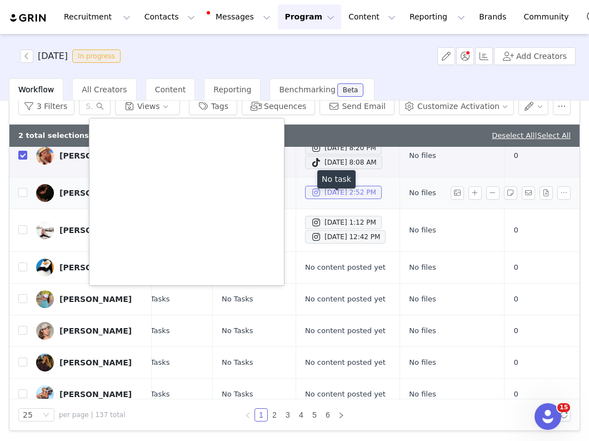
click at [311, 199] on span at bounding box center [316, 192] width 11 height 13
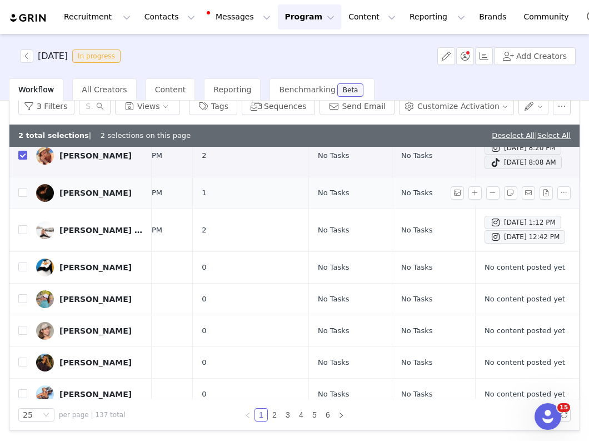
scroll to position [145, 0]
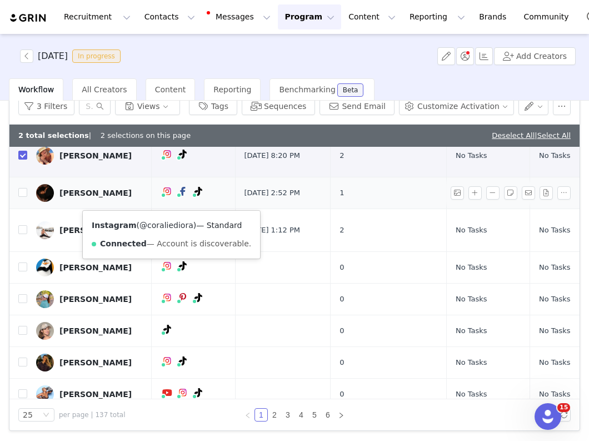
click at [167, 225] on link "@coraliediora" at bounding box center [167, 225] width 54 height 9
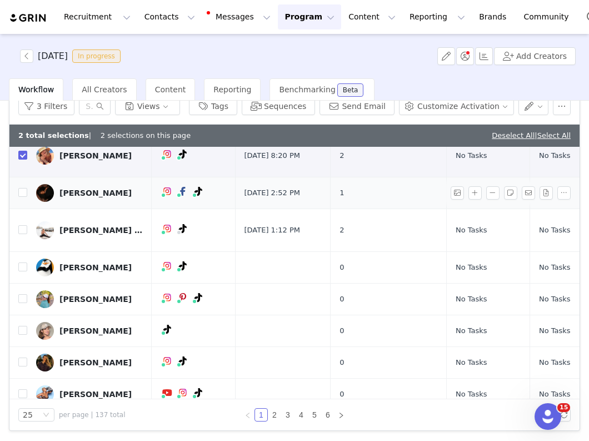
click at [93, 197] on div "Coralie Diora" at bounding box center [95, 192] width 72 height 9
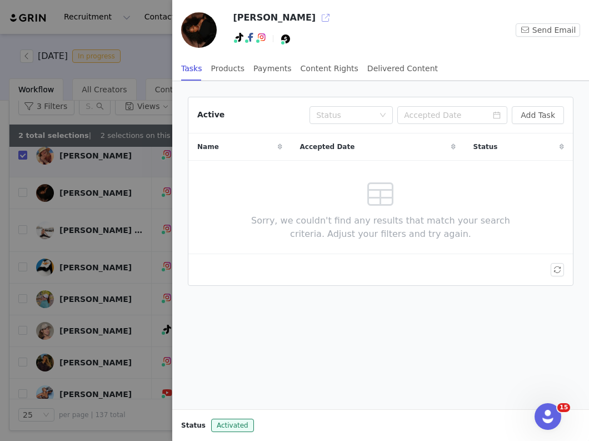
click at [317, 15] on button "button" at bounding box center [326, 18] width 18 height 18
click at [138, 124] on div at bounding box center [294, 220] width 589 height 441
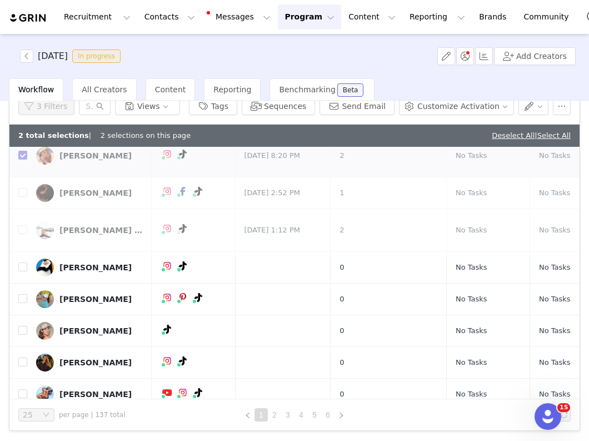
scroll to position [0, 0]
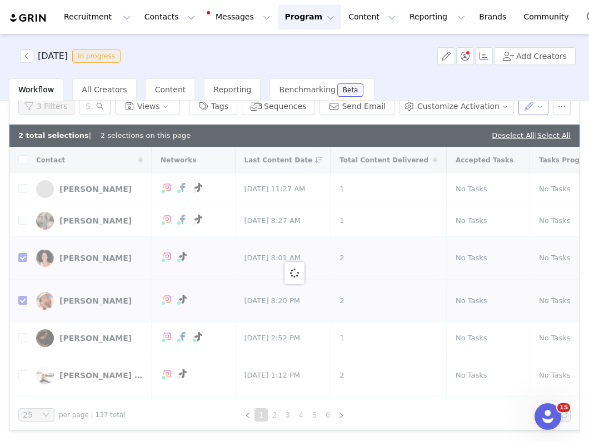
click at [543, 106] on button "button" at bounding box center [534, 106] width 31 height 18
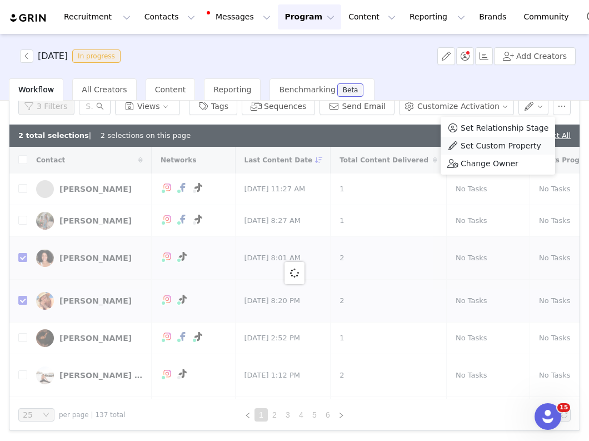
click at [502, 146] on span "Set Custom Property" at bounding box center [501, 146] width 81 height 12
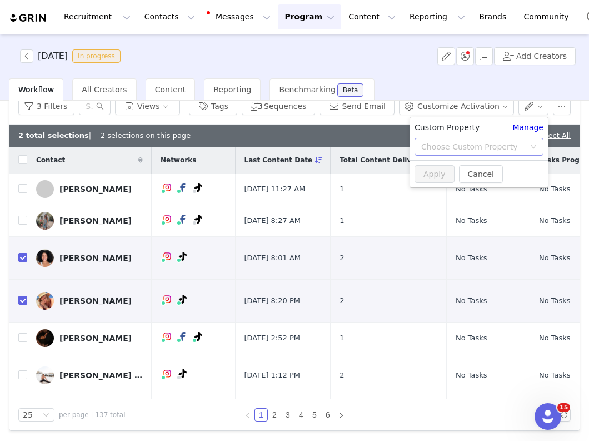
click at [459, 142] on div "Choose Custom Property" at bounding box center [472, 146] width 103 height 11
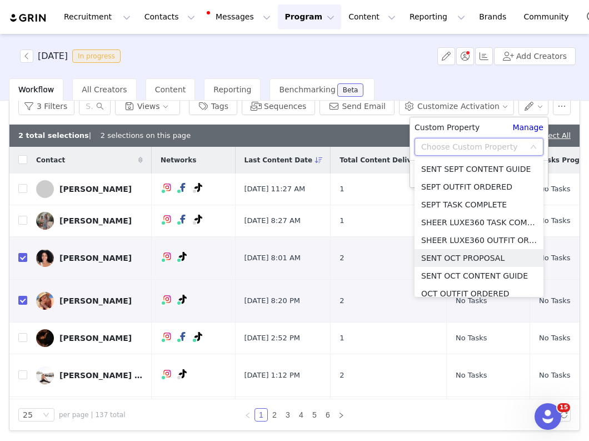
scroll to position [533, 0]
click at [438, 203] on li "SEPT TASK COMPLETE" at bounding box center [479, 206] width 129 height 18
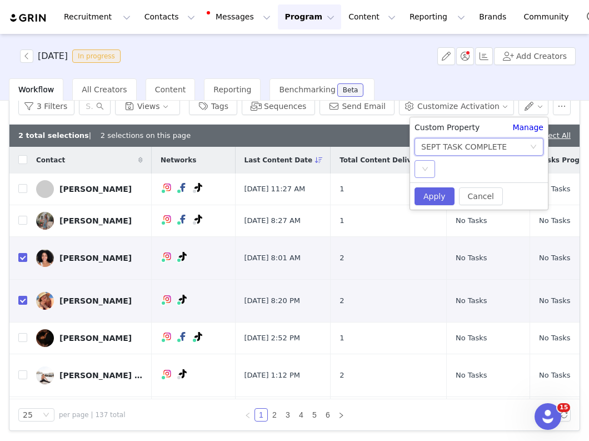
click at [421, 172] on div "Select" at bounding box center [425, 169] width 21 height 18
click at [425, 191] on li "YES" at bounding box center [479, 191] width 129 height 18
click at [425, 192] on button "Apply" at bounding box center [435, 196] width 40 height 18
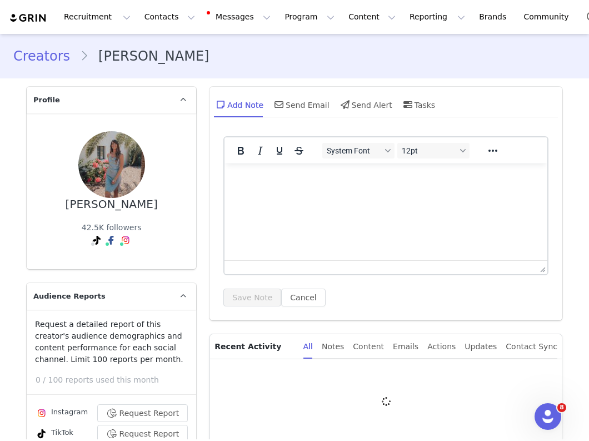
type input "+1 ([GEOGRAPHIC_DATA])"
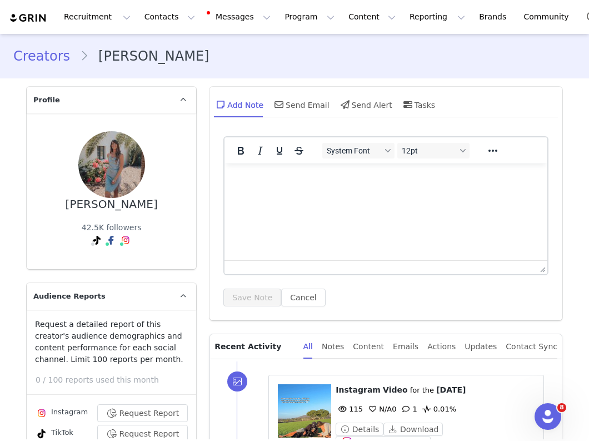
scroll to position [191, 0]
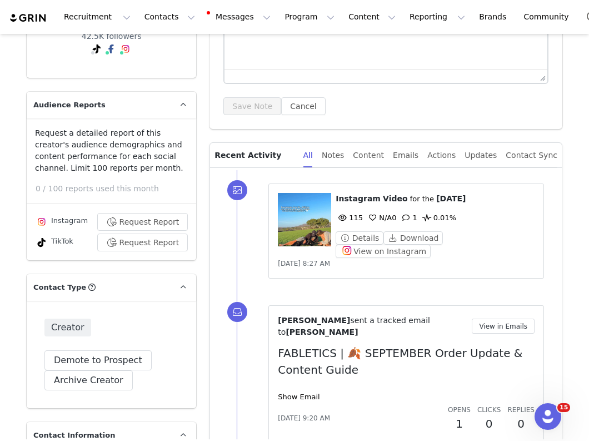
click at [299, 238] on figure at bounding box center [304, 219] width 53 height 53
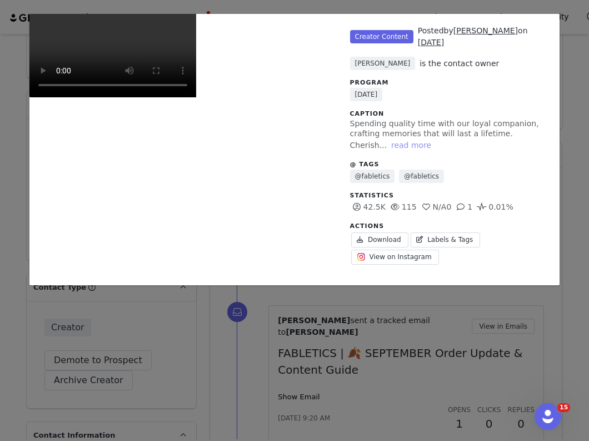
click at [387, 145] on button "read more" at bounding box center [411, 144] width 49 height 13
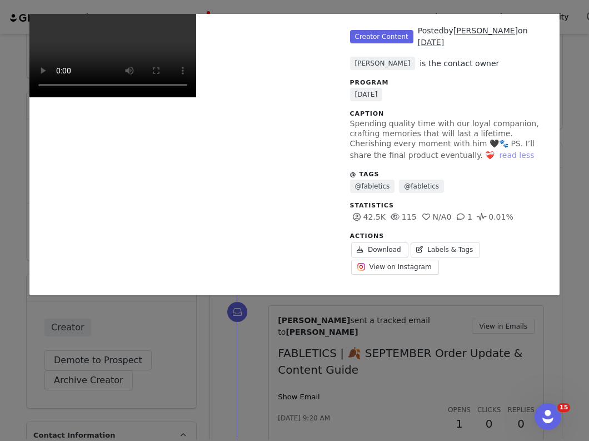
scroll to position [96, 0]
click at [387, 262] on span "View on Instagram" at bounding box center [401, 267] width 62 height 10
click at [18, 217] on div "Unlabeled Creator Content Posted by Taylor Keightley on Oct 1, 2025 Sandra Abre…" at bounding box center [294, 220] width 589 height 441
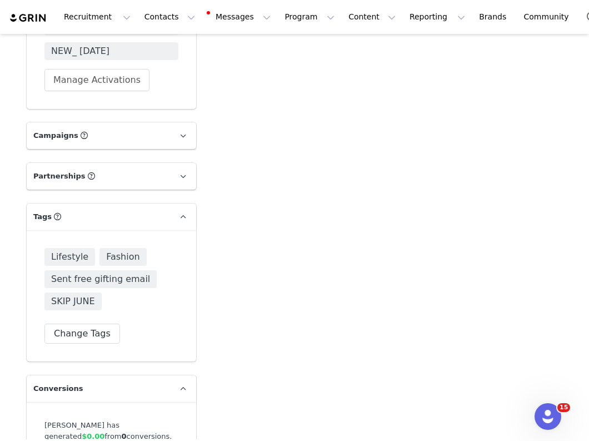
scroll to position [4907, 0]
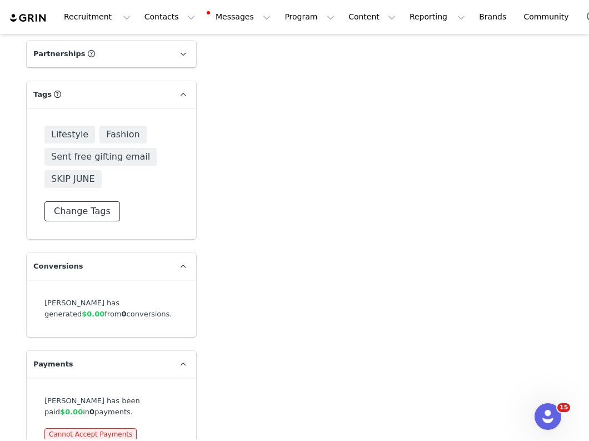
click at [87, 201] on button "Change Tags" at bounding box center [82, 211] width 76 height 20
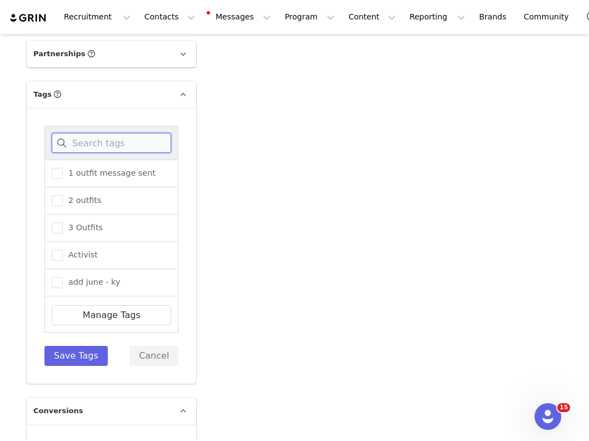
click at [107, 133] on input at bounding box center [112, 143] width 120 height 20
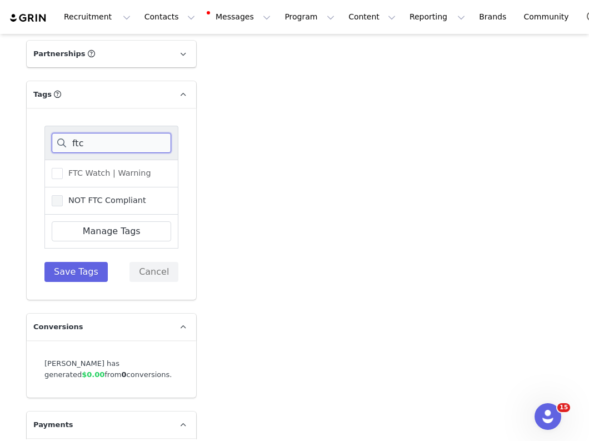
type input "ftc"
click at [81, 195] on span "NOT FTC Compliant" at bounding box center [104, 200] width 83 height 11
click at [63, 195] on input "NOT FTC Compliant" at bounding box center [63, 195] width 0 height 0
click at [78, 262] on button "Save Tags" at bounding box center [75, 272] width 63 height 20
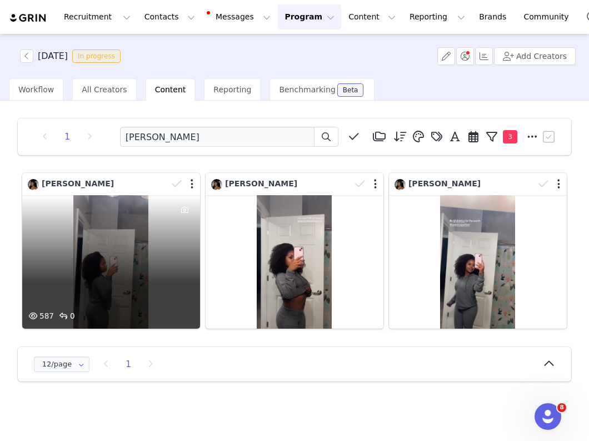
click at [144, 274] on div "587 0" at bounding box center [111, 261] width 178 height 133
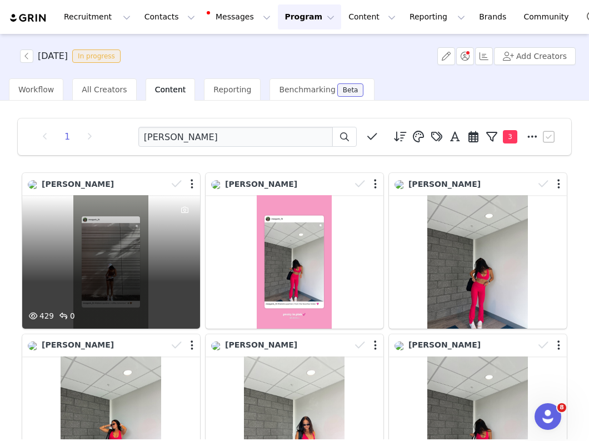
scroll to position [57, 0]
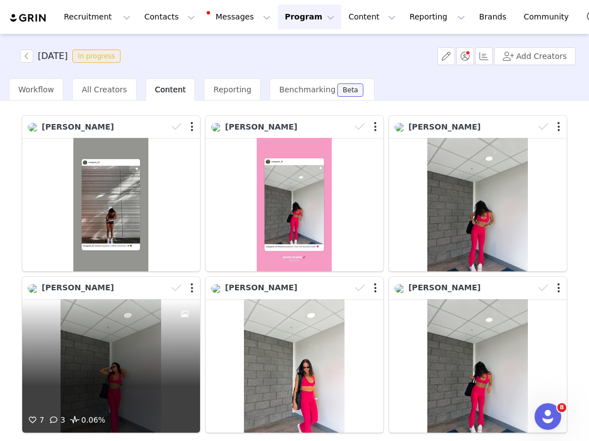
click at [100, 342] on div "7 3 0.06%" at bounding box center [111, 365] width 178 height 133
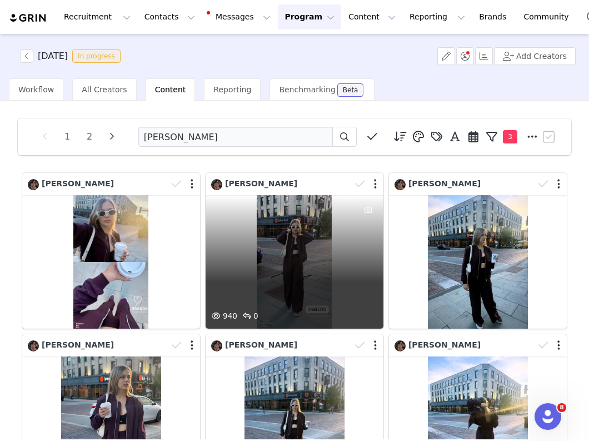
drag, startPoint x: 215, startPoint y: 256, endPoint x: 275, endPoint y: 262, distance: 60.4
click at [275, 262] on div "940 0" at bounding box center [295, 261] width 178 height 133
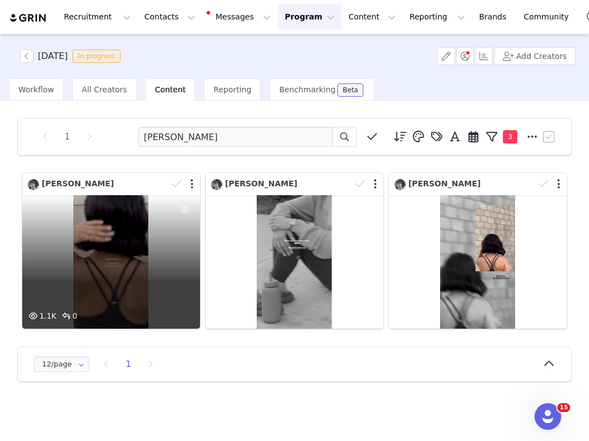
click at [93, 229] on div "1.1K 0" at bounding box center [111, 261] width 178 height 133
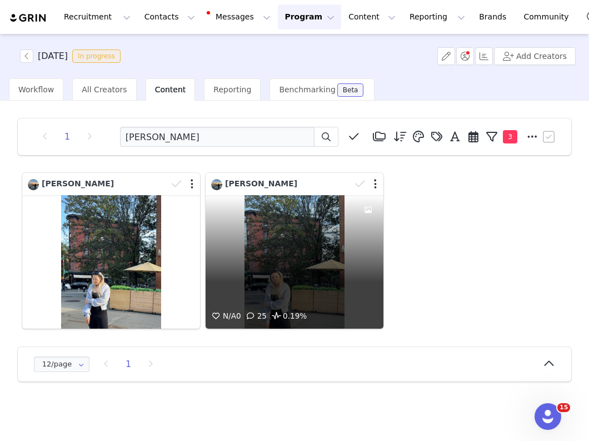
click at [249, 238] on div "N/A 0 25 0.19%" at bounding box center [295, 261] width 178 height 133
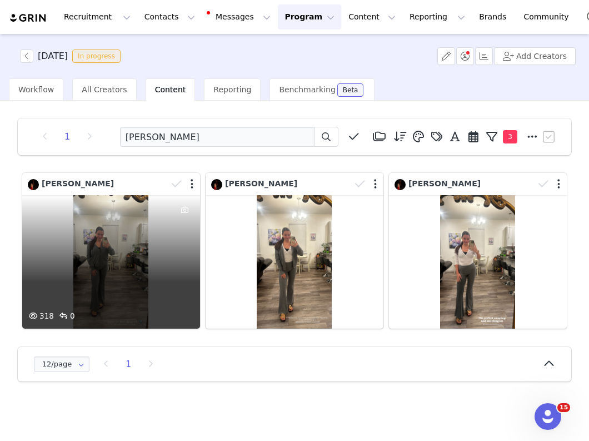
click at [89, 290] on div "318 0" at bounding box center [111, 261] width 178 height 133
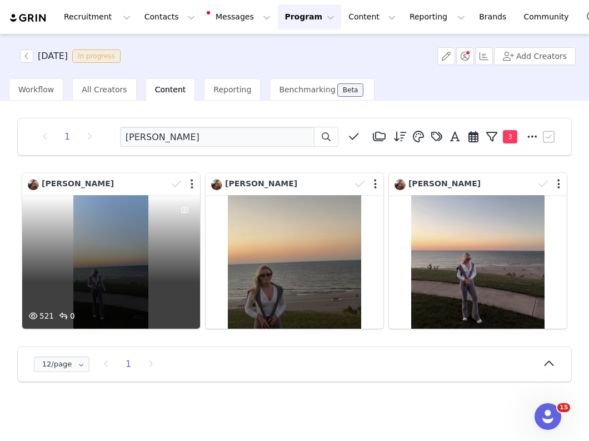
click at [136, 272] on div "521 0" at bounding box center [111, 261] width 178 height 133
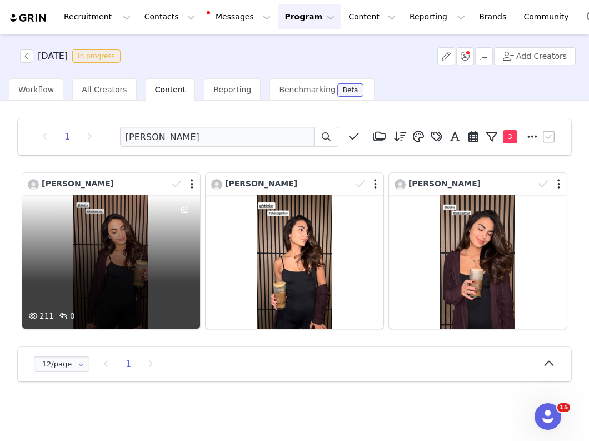
click at [172, 232] on div at bounding box center [185, 252] width 30 height 115
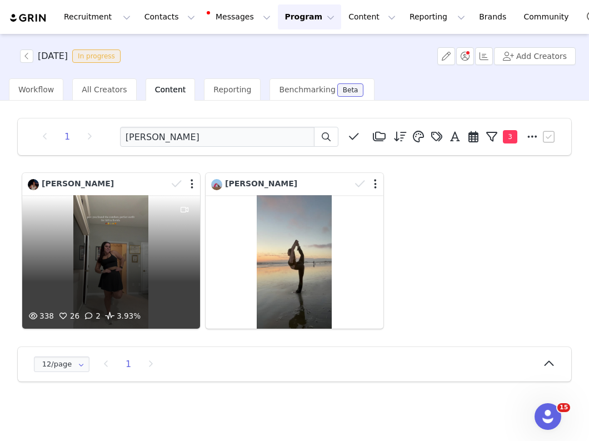
click at [108, 283] on div "338 26 2 3.93%" at bounding box center [111, 261] width 178 height 133
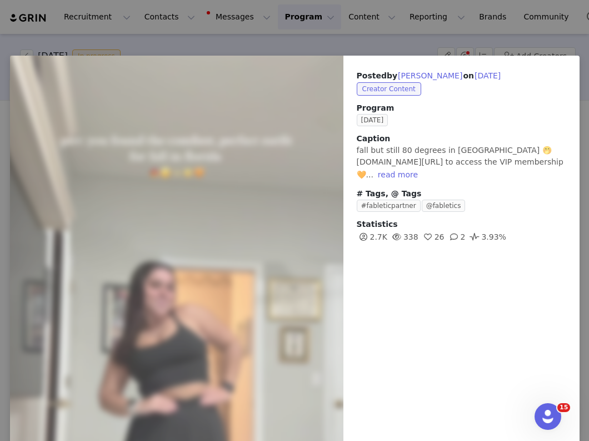
click at [153, 29] on div "Posted by Mary Grace Maurer on Sep 30, 2025 Creator Content Program SEPTEMBER 2…" at bounding box center [294, 220] width 589 height 441
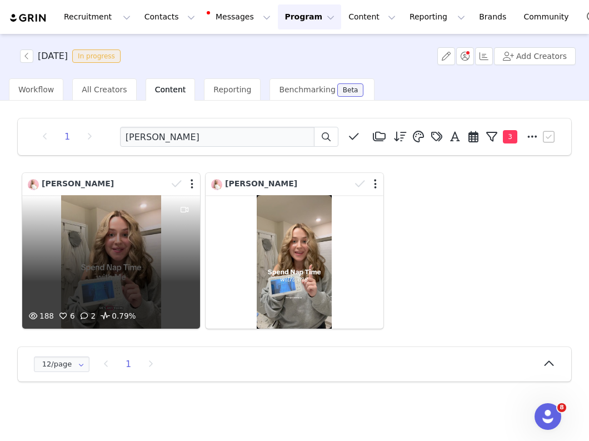
click at [165, 223] on div "188 6 2 0.79%" at bounding box center [111, 261] width 178 height 133
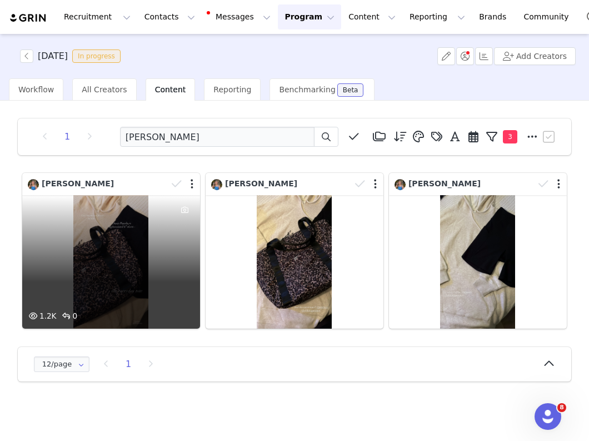
click at [142, 265] on div "1.2K 0" at bounding box center [111, 261] width 178 height 133
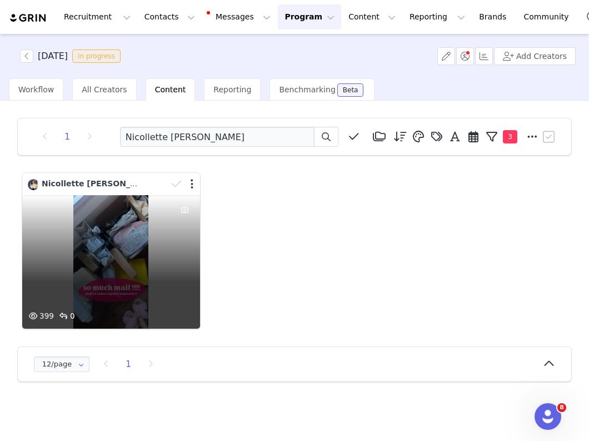
click at [158, 273] on div "399 0" at bounding box center [111, 261] width 178 height 133
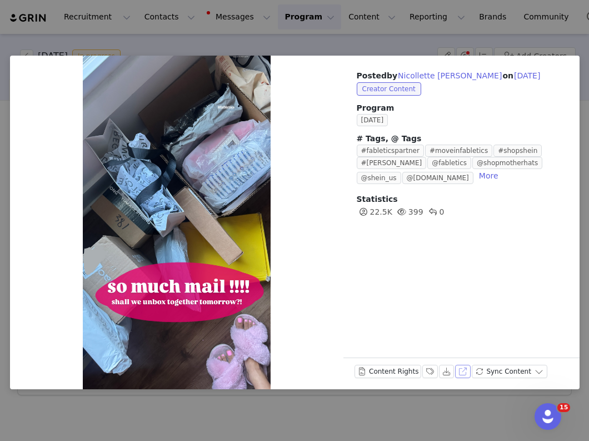
click at [463, 370] on button "View on Instagram" at bounding box center [463, 371] width 16 height 13
click at [146, 49] on div "Posted by [PERSON_NAME] on [DATE] Creator Content Program [DATE] # Tags, @ Tags…" at bounding box center [294, 220] width 589 height 441
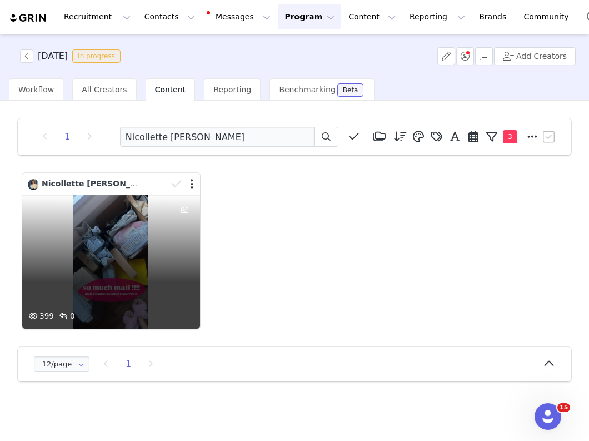
click at [193, 186] on div at bounding box center [184, 184] width 32 height 17
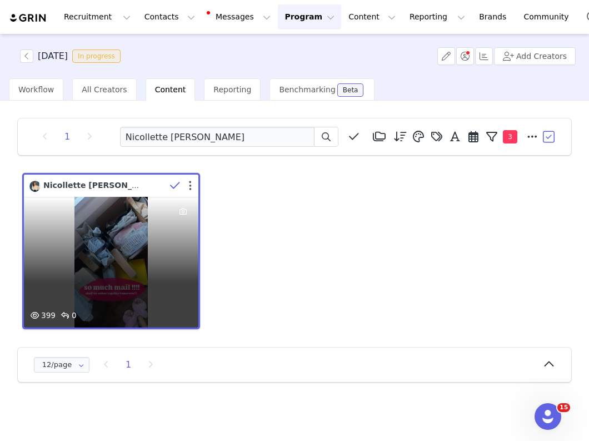
click at [190, 186] on button "button" at bounding box center [190, 185] width 3 height 11
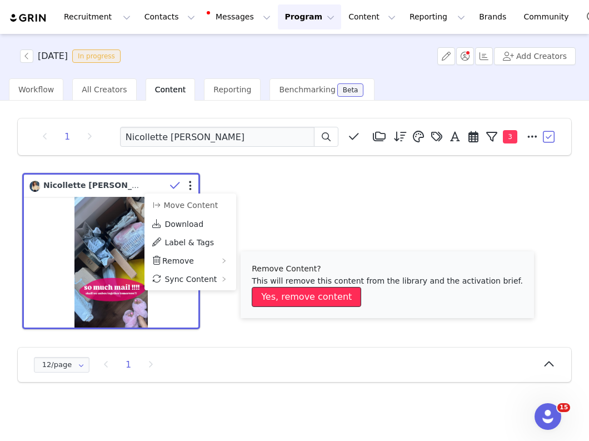
click at [276, 300] on button "Yes, remove content" at bounding box center [307, 297] width 110 height 20
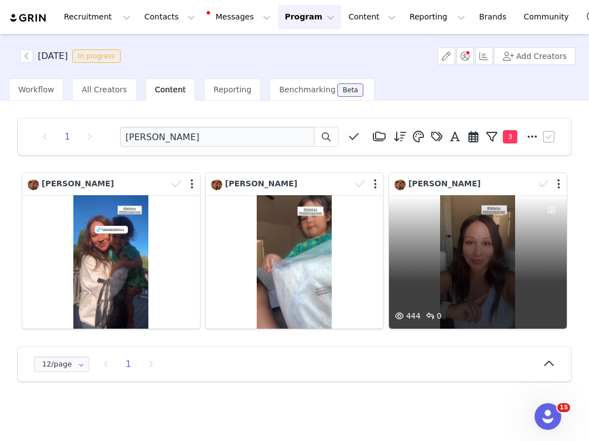
click at [464, 259] on div "444 0" at bounding box center [478, 261] width 178 height 133
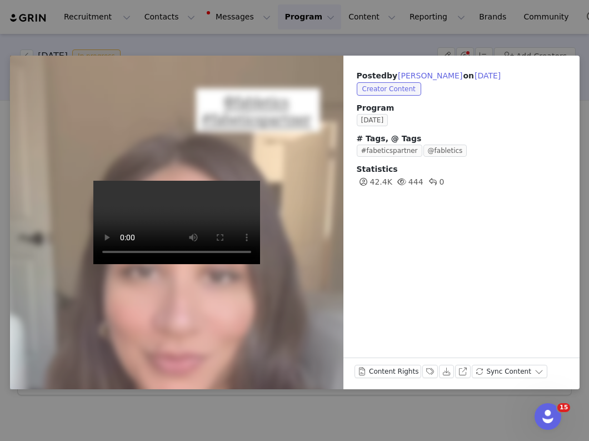
click at [123, 28] on div "Posted by Kay-Dee Lane on Sep 30, 2025 Creator Content Program SEPTEMBER 2025 #…" at bounding box center [294, 220] width 589 height 441
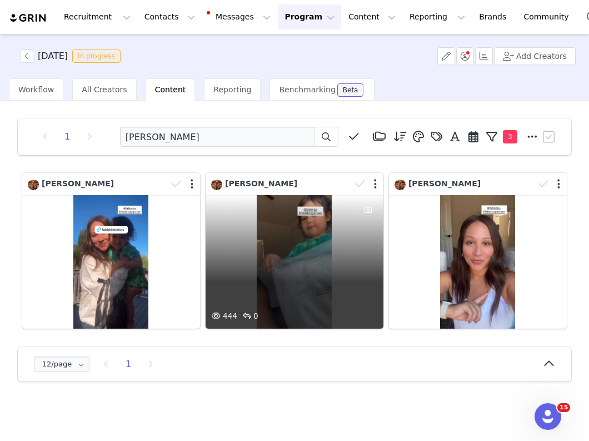
click at [236, 294] on div "444 0" at bounding box center [295, 261] width 178 height 133
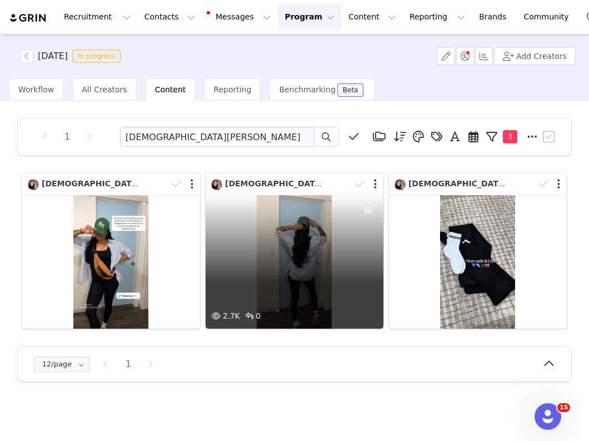
click at [268, 286] on div "2.7K 0" at bounding box center [295, 261] width 178 height 133
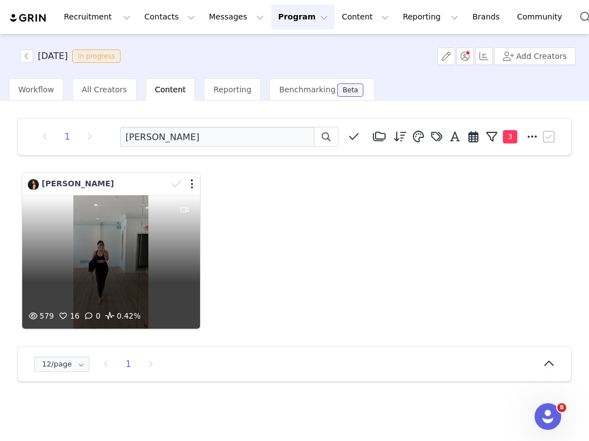
click at [150, 277] on div "579 16 0 0.42%" at bounding box center [111, 261] width 178 height 133
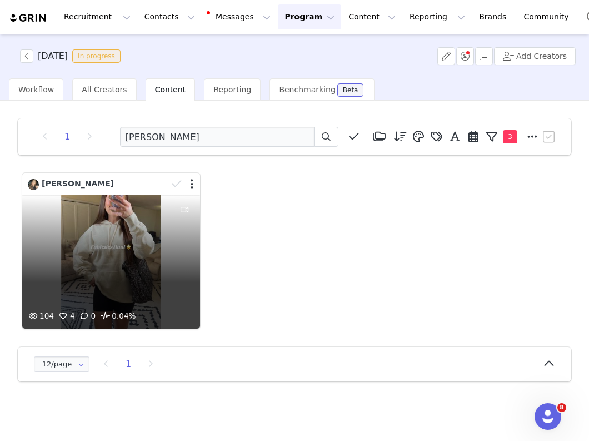
click at [140, 268] on div "104 4 0 0.04%" at bounding box center [111, 261] width 178 height 133
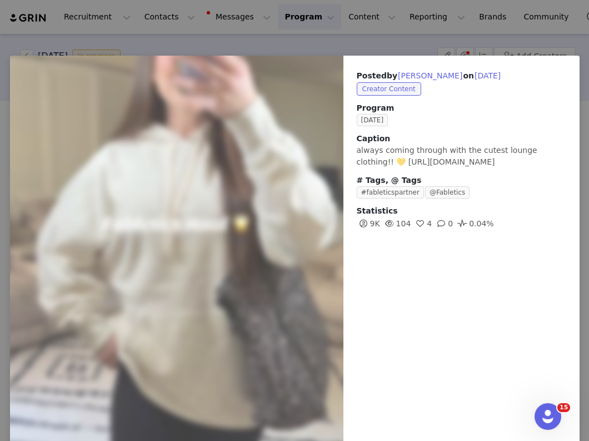
scroll to position [8, 0]
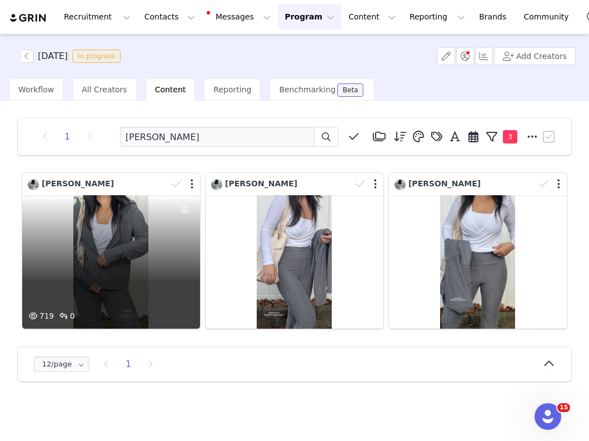
click at [166, 242] on div "719 0" at bounding box center [111, 261] width 178 height 133
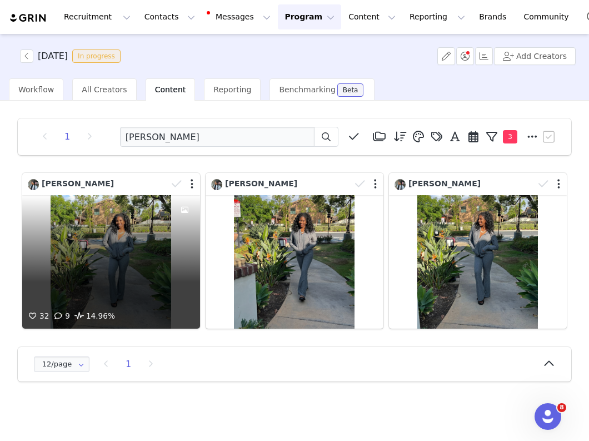
click at [132, 265] on div "32 9 14.96%" at bounding box center [111, 261] width 178 height 133
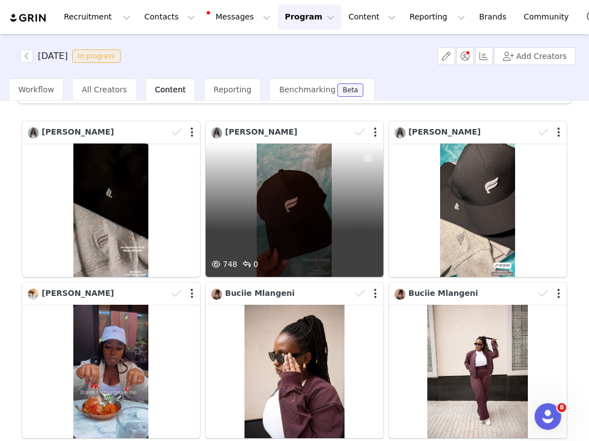
scroll to position [55, 0]
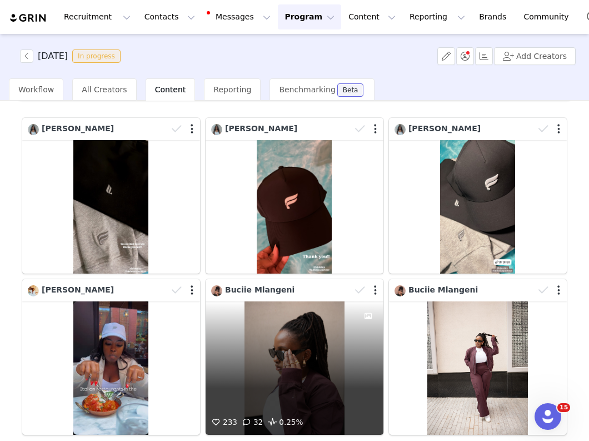
click at [259, 324] on div "233 32 0.25%" at bounding box center [295, 367] width 178 height 133
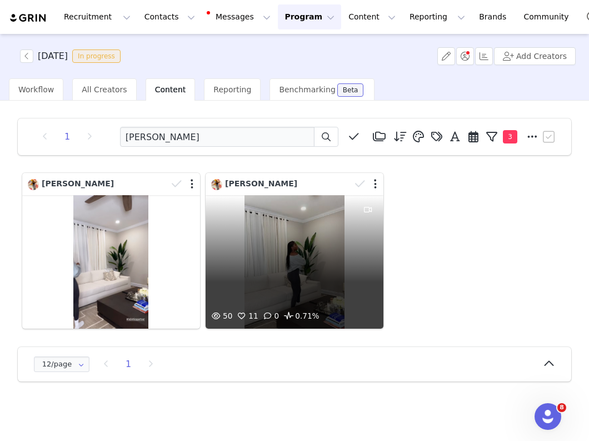
click at [261, 272] on div "50 11 0 0.71%" at bounding box center [295, 261] width 178 height 133
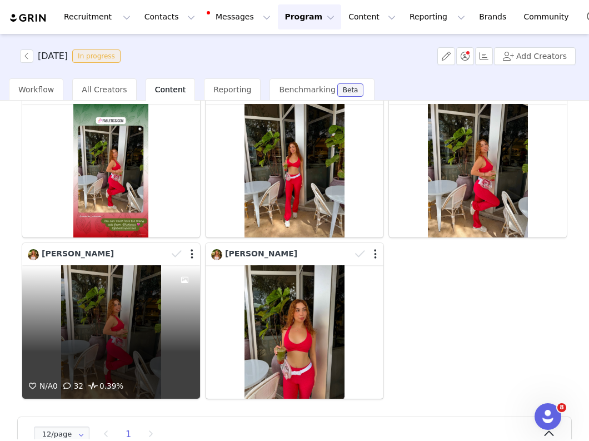
scroll to position [100, 0]
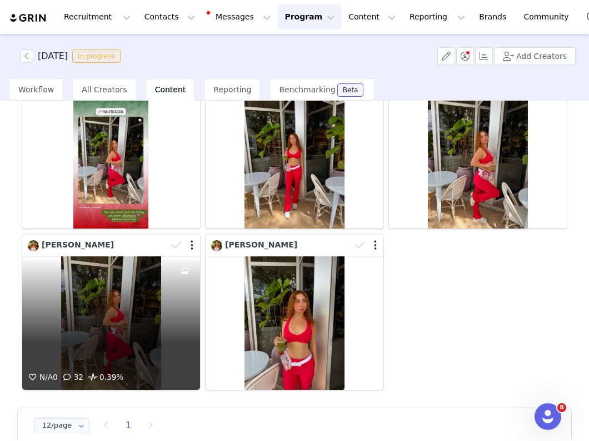
click at [143, 346] on div "N/A 0 32 0.39%" at bounding box center [111, 322] width 178 height 133
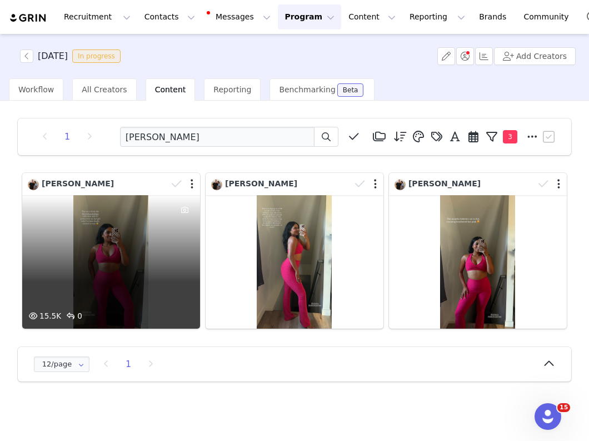
click at [121, 275] on div "15.5K 0" at bounding box center [111, 261] width 178 height 133
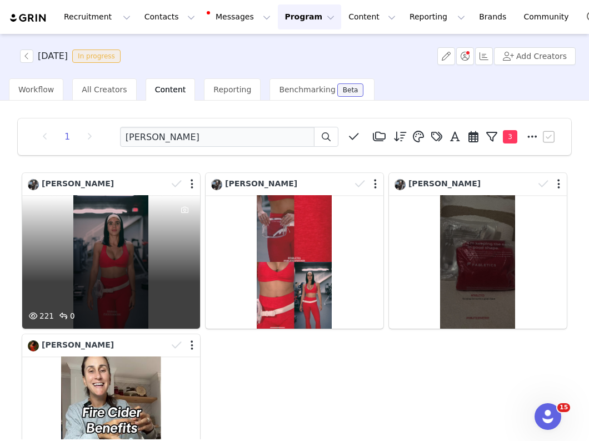
click at [138, 266] on div "221 0" at bounding box center [111, 261] width 178 height 133
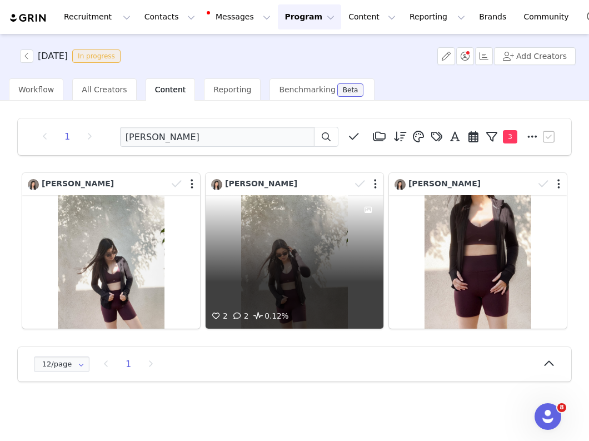
click at [241, 259] on div "2 2 0.12%" at bounding box center [295, 261] width 178 height 133
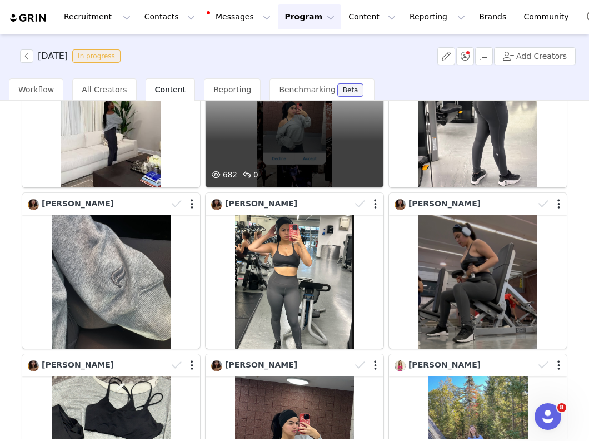
scroll to position [181, 0]
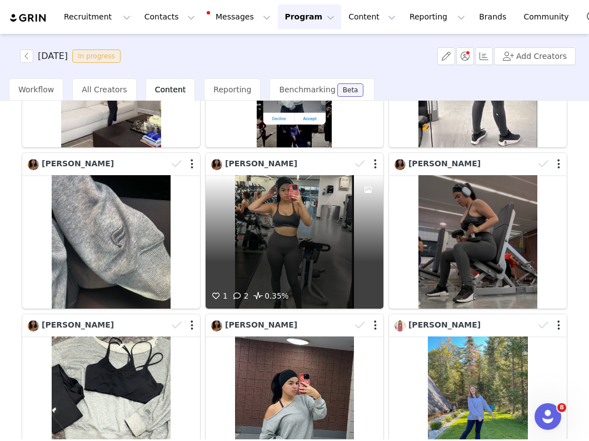
click at [254, 236] on div "1 2 0.35%" at bounding box center [295, 241] width 178 height 133
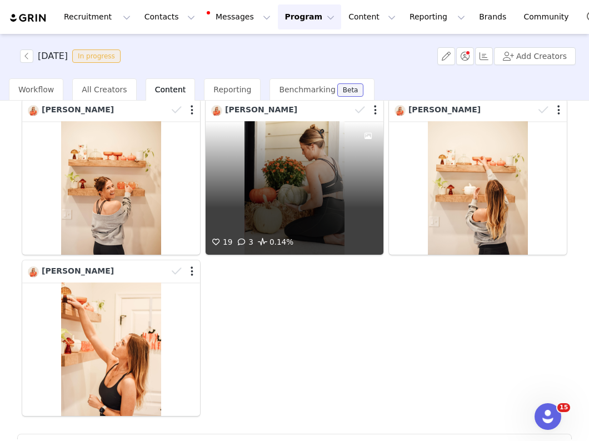
scroll to position [121, 0]
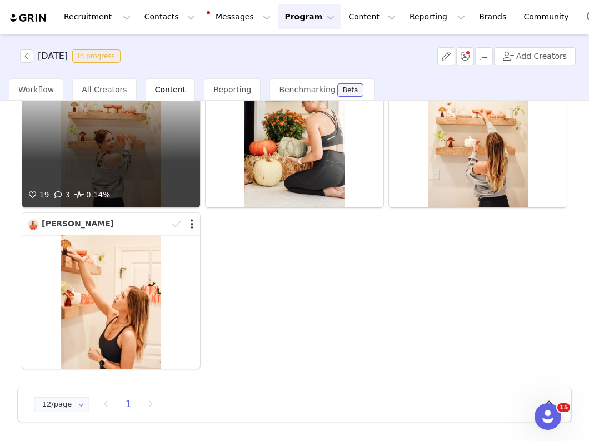
click at [150, 145] on div "19 3 0.14%" at bounding box center [111, 140] width 178 height 133
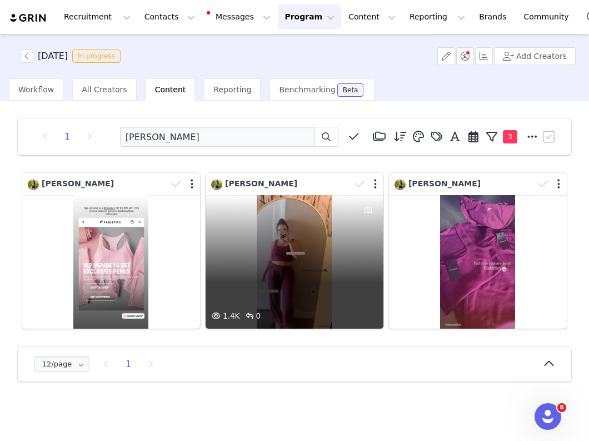
click at [272, 231] on div "1.4K 0" at bounding box center [295, 261] width 178 height 133
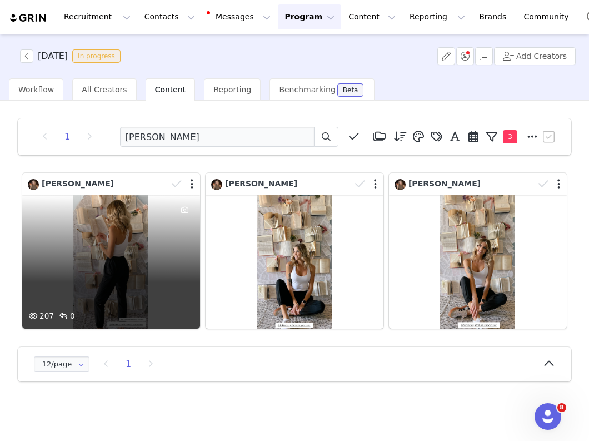
click at [168, 266] on div "207 0" at bounding box center [111, 261] width 178 height 133
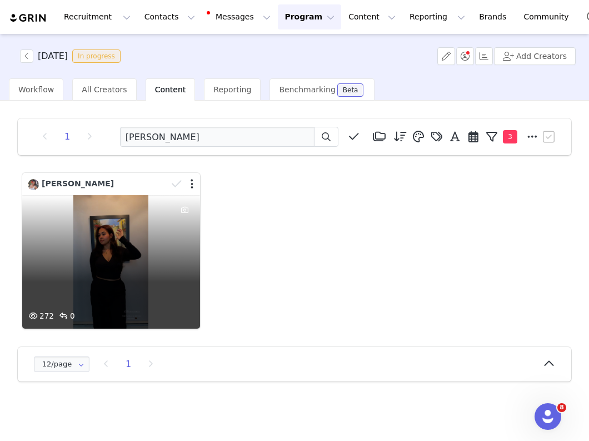
click at [153, 277] on div "272 0" at bounding box center [111, 261] width 178 height 133
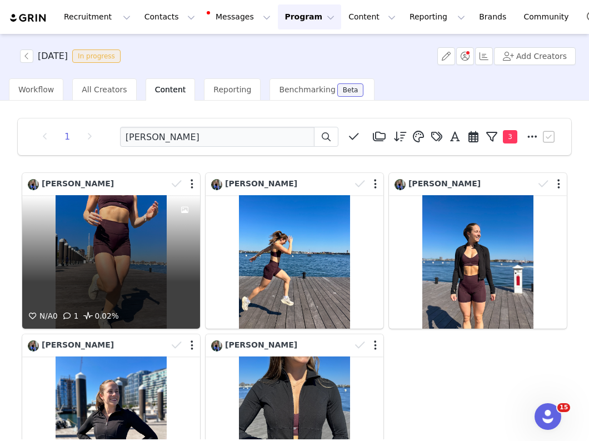
click at [141, 266] on div "N/A 0 1 0.02%" at bounding box center [111, 261] width 178 height 133
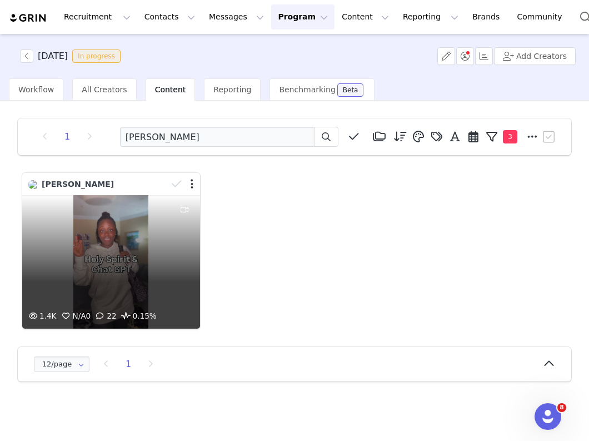
click at [136, 265] on div "1.4K N/A 0 22 0.15%" at bounding box center [111, 261] width 178 height 133
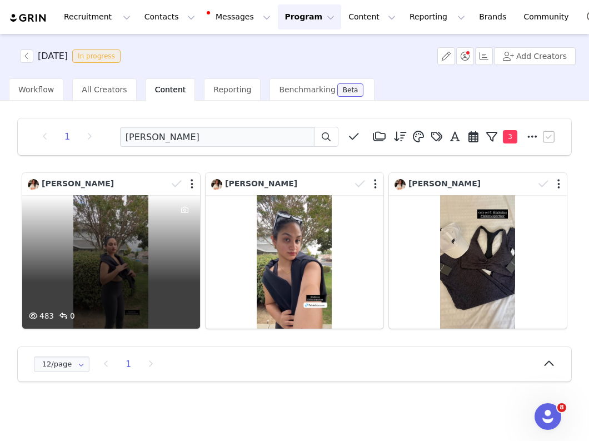
click at [108, 280] on div "483 0" at bounding box center [111, 261] width 178 height 133
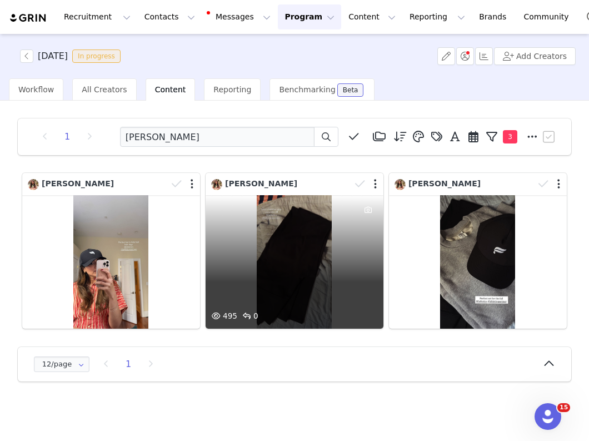
click at [311, 250] on div "495 0" at bounding box center [295, 261] width 178 height 133
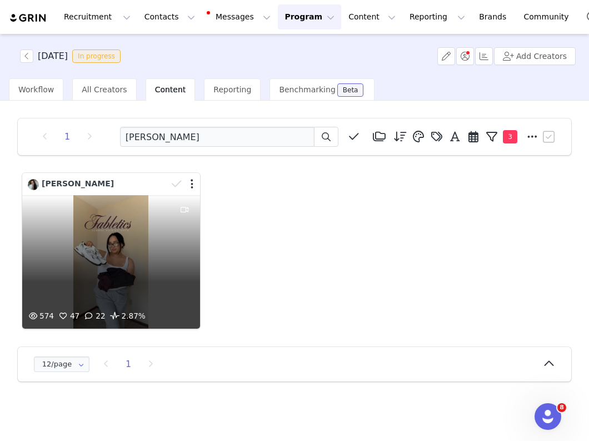
click at [156, 289] on div "574 47 22 2.87%" at bounding box center [111, 261] width 178 height 133
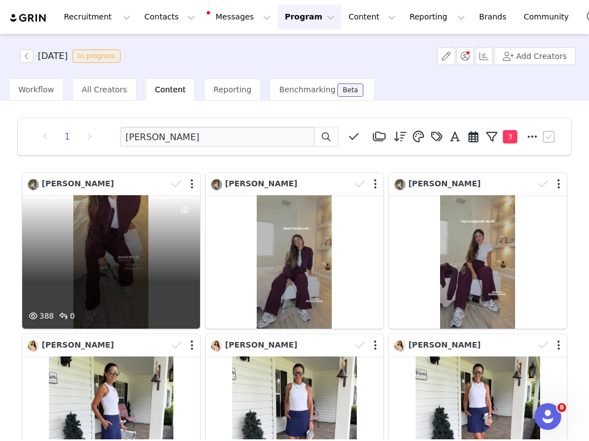
click at [157, 269] on div "388 0" at bounding box center [111, 261] width 178 height 133
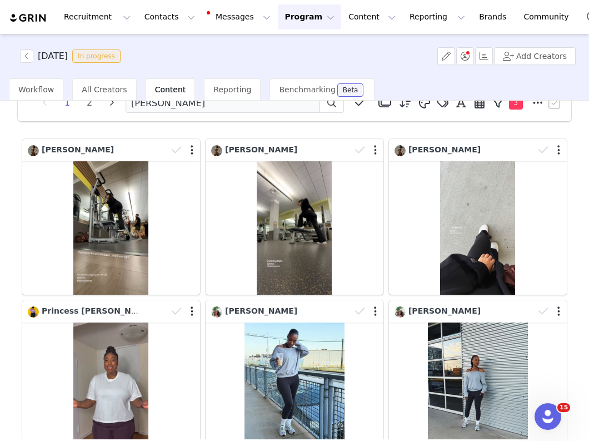
scroll to position [38, 0]
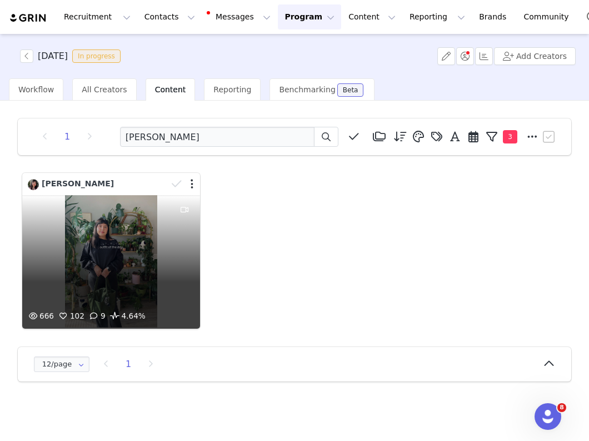
click at [141, 270] on div "666 102 9 4.64%" at bounding box center [111, 261] width 178 height 133
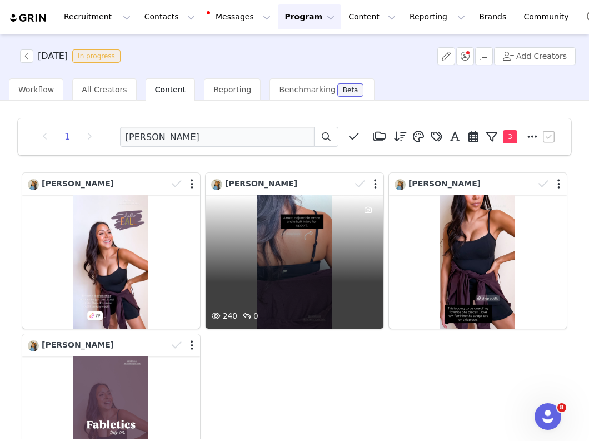
click at [252, 259] on div "240 0" at bounding box center [295, 261] width 178 height 133
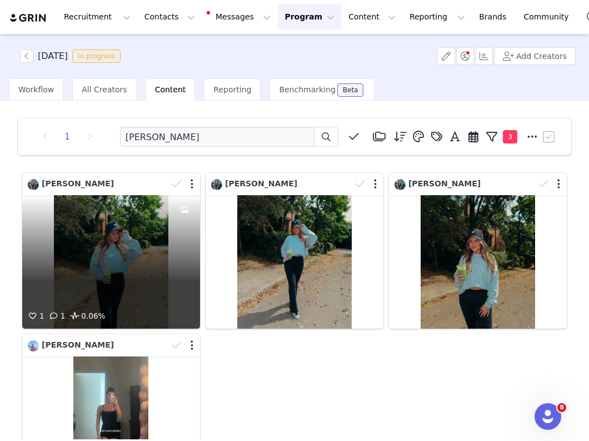
click at [138, 272] on div "1 1 0.06%" at bounding box center [111, 261] width 178 height 133
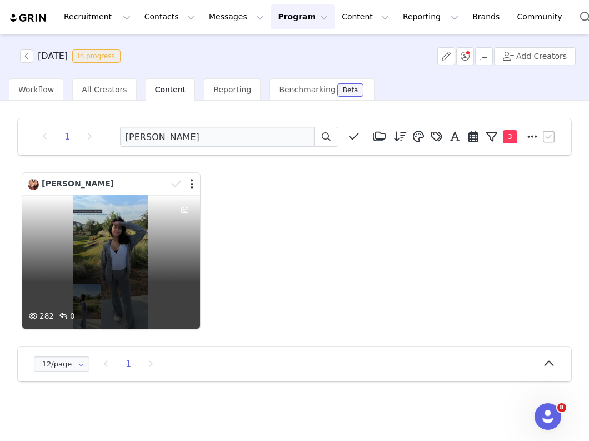
click at [146, 259] on div "282 0" at bounding box center [111, 261] width 178 height 133
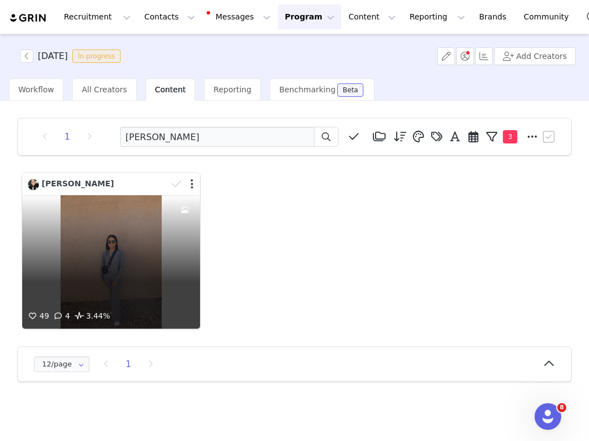
click at [138, 249] on div "49 4 3.44%" at bounding box center [111, 261] width 178 height 133
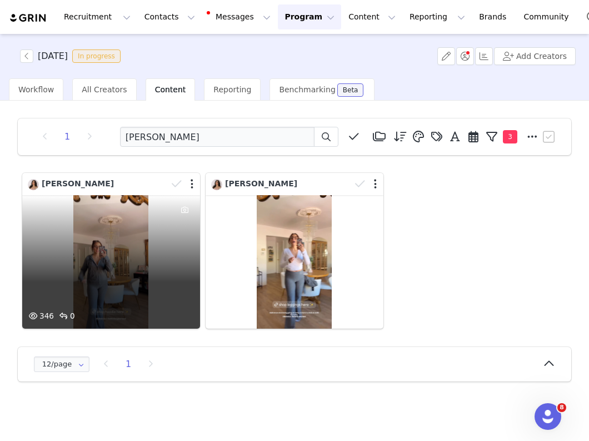
click at [160, 283] on div "346 0" at bounding box center [111, 261] width 178 height 133
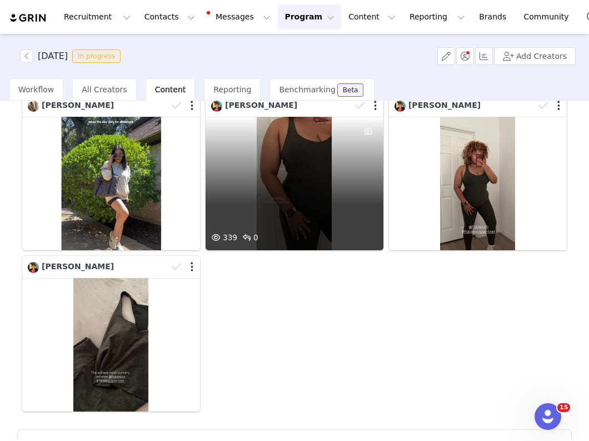
scroll to position [82, 0]
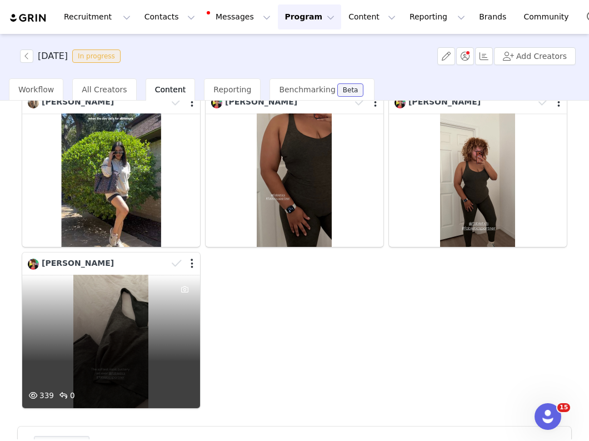
click at [168, 327] on div "339 0" at bounding box center [111, 341] width 178 height 133
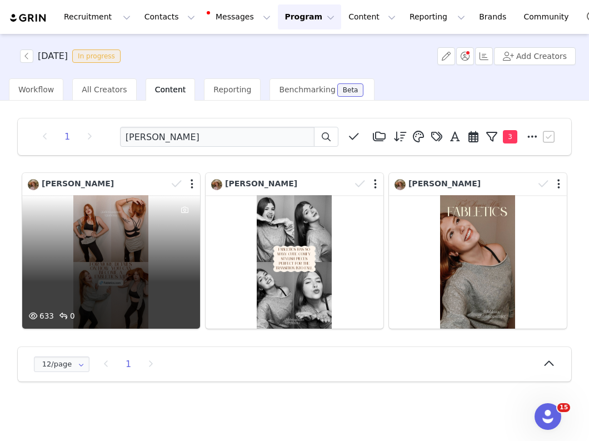
click at [144, 244] on div "633 0" at bounding box center [111, 261] width 178 height 133
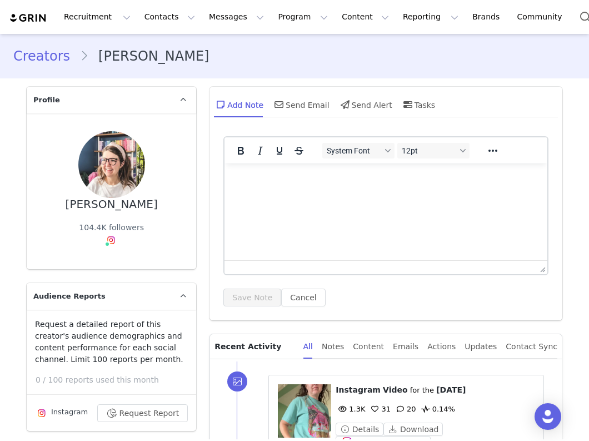
type input "+1 (United States)"
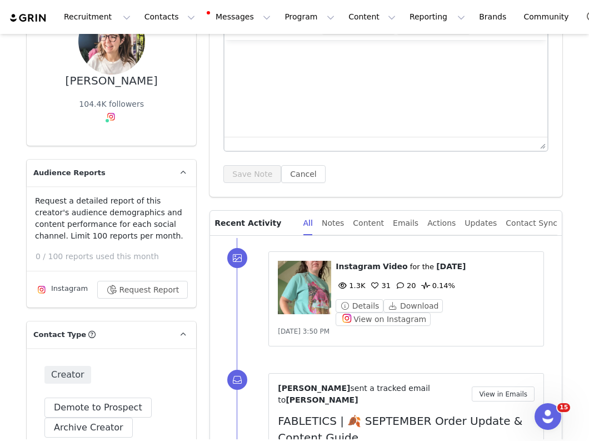
scroll to position [130, 0]
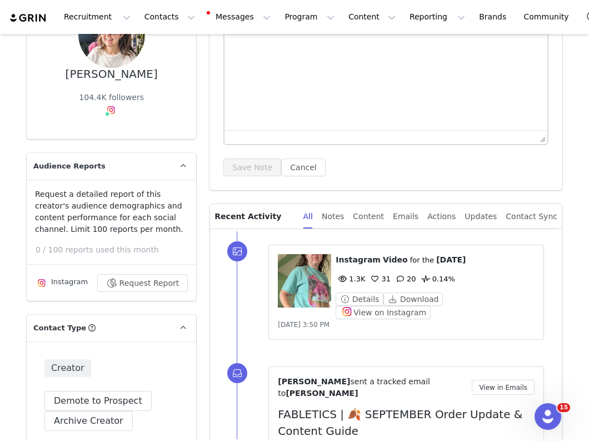
click at [301, 269] on figure at bounding box center [304, 280] width 53 height 53
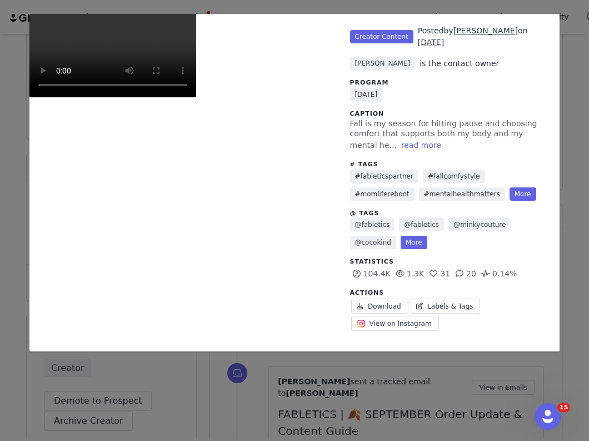
scroll to position [139, 0]
click at [196, 97] on video "Unlabeled" at bounding box center [112, 55] width 167 height 83
click at [132, 97] on video "Unlabeled" at bounding box center [112, 55] width 167 height 83
click at [165, 97] on video "Unlabeled" at bounding box center [112, 55] width 167 height 83
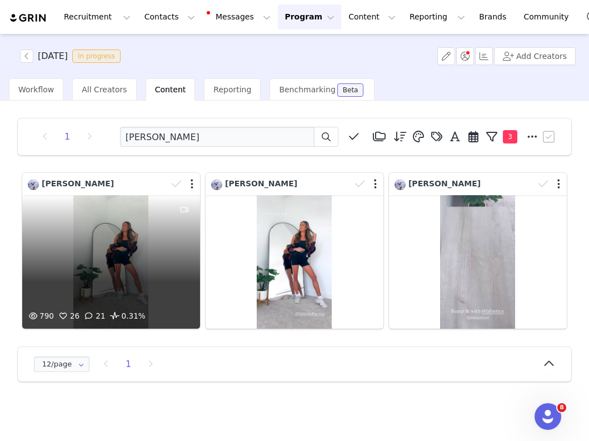
click at [137, 251] on div "790 26 21 0.31%" at bounding box center [111, 261] width 178 height 133
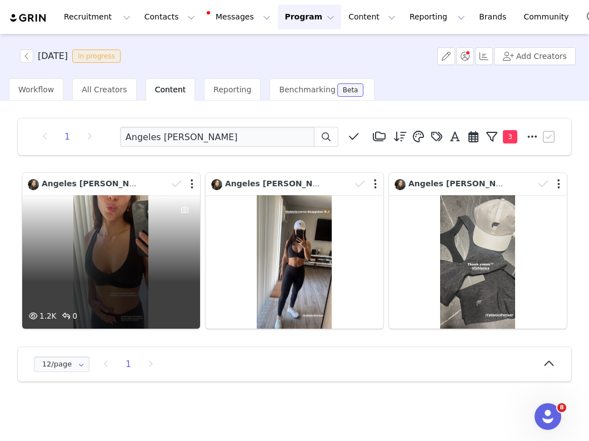
click at [167, 274] on div "1.2K 0" at bounding box center [111, 261] width 178 height 133
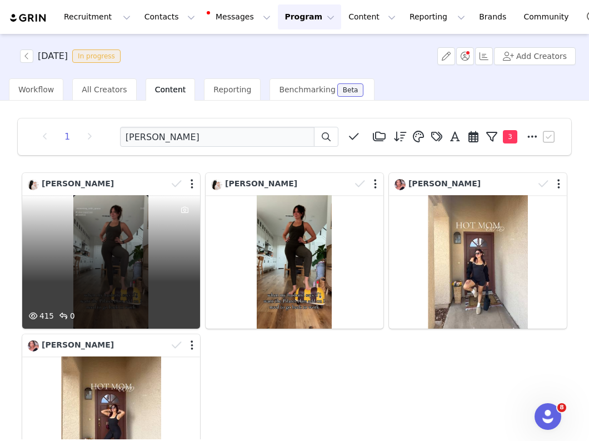
click at [145, 262] on div "415 0" at bounding box center [111, 261] width 178 height 133
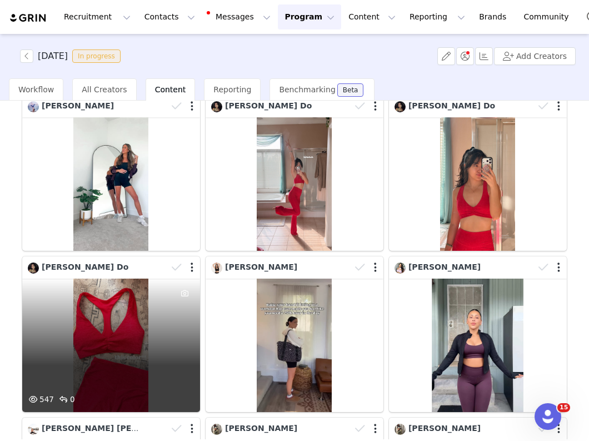
scroll to position [268, 0]
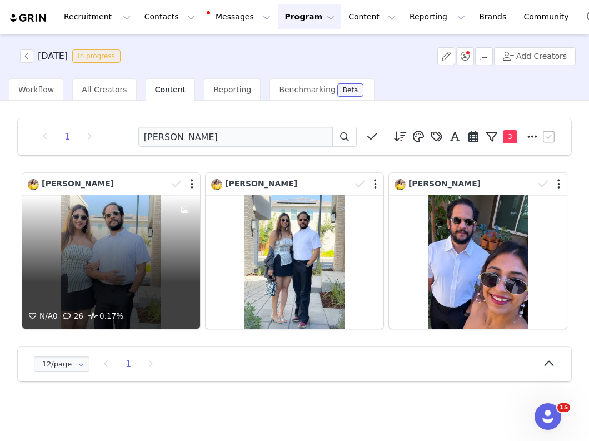
click at [128, 262] on div "N/A 0 26 0.17%" at bounding box center [111, 261] width 178 height 133
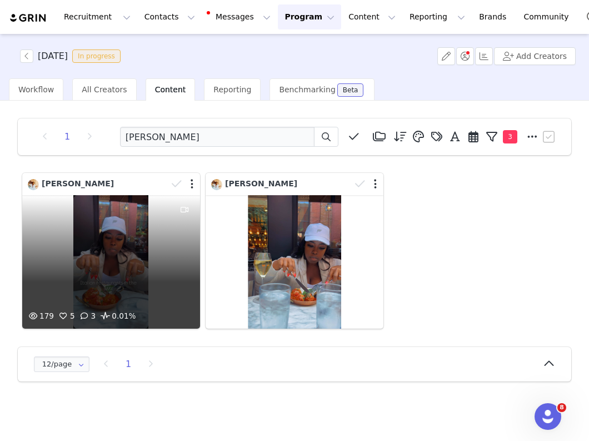
click at [147, 273] on div "179 5 3 0.01%" at bounding box center [111, 261] width 178 height 133
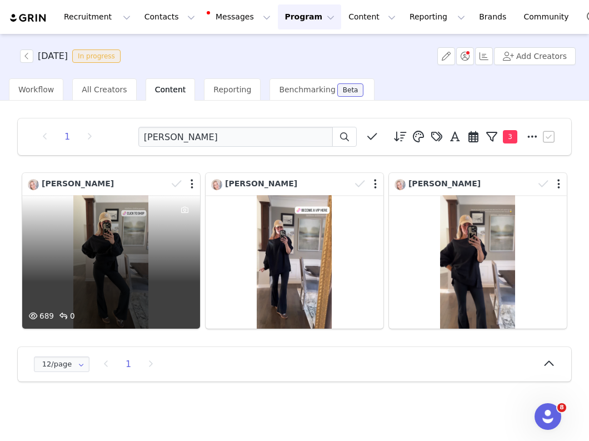
click at [158, 267] on div "689 0" at bounding box center [111, 261] width 178 height 133
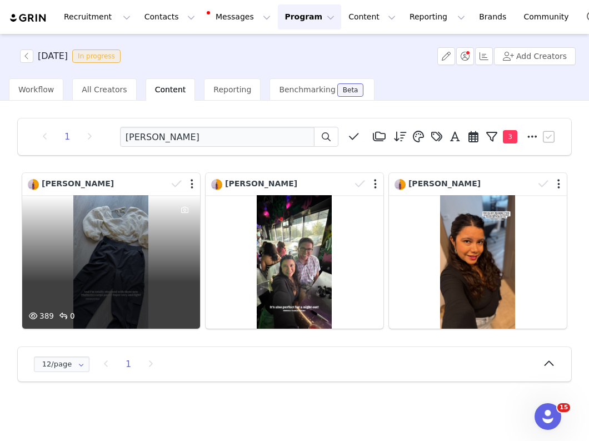
click at [146, 250] on div "389 0" at bounding box center [111, 261] width 178 height 133
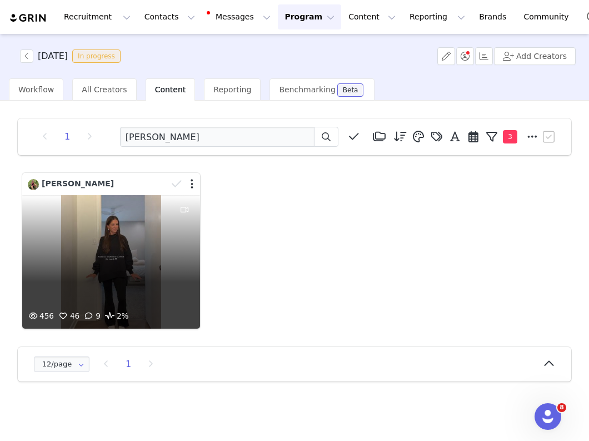
click at [147, 248] on div "456 46 9 2%" at bounding box center [111, 261] width 178 height 133
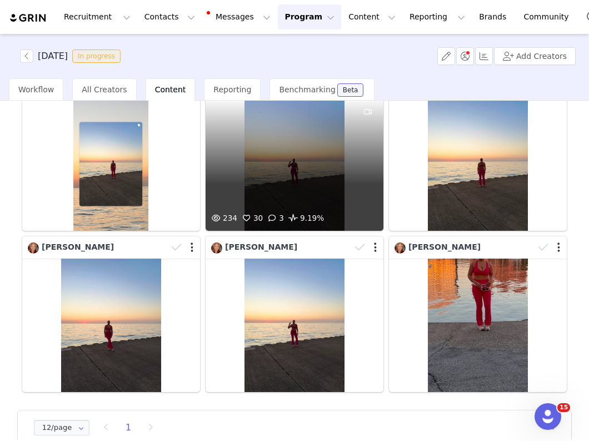
scroll to position [100, 0]
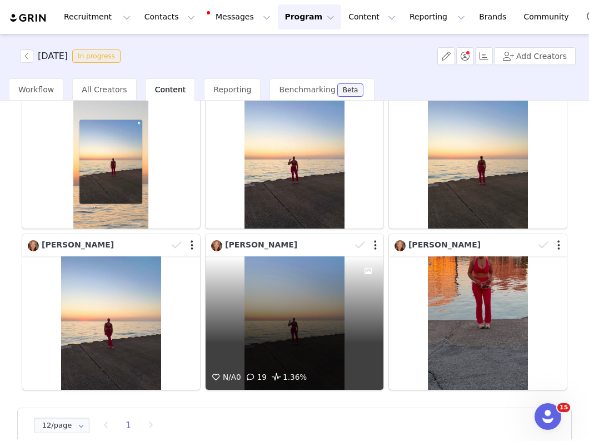
click at [275, 311] on div "N/A 0 19 1.36%" at bounding box center [295, 322] width 178 height 133
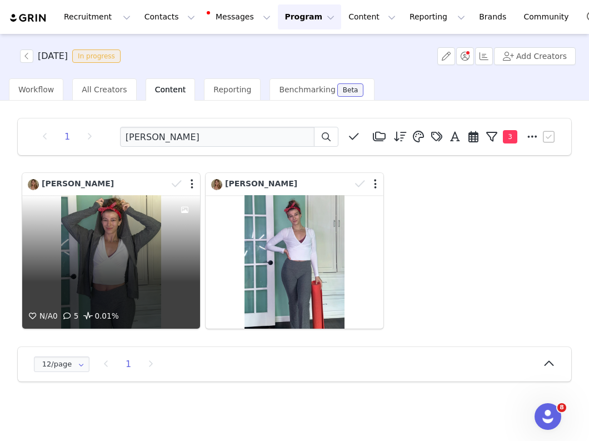
click at [141, 262] on div "N/A 0 5 0.01%" at bounding box center [111, 261] width 178 height 133
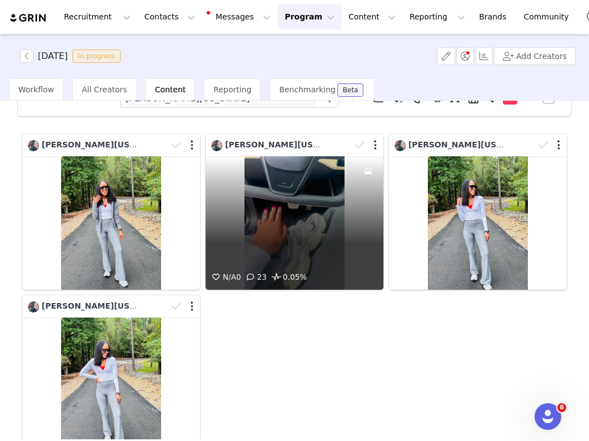
scroll to position [39, 0]
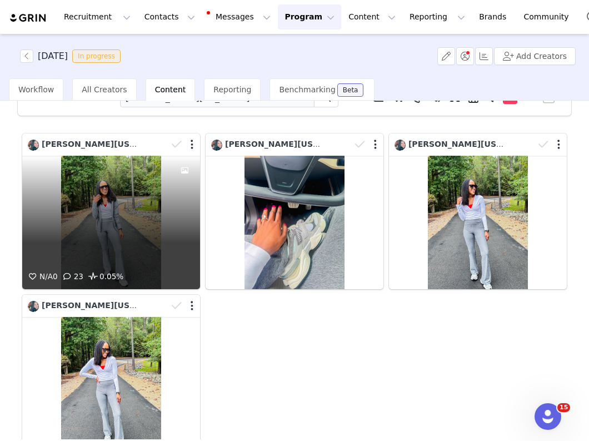
click at [106, 232] on div "N/A 0 23 0.05%" at bounding box center [111, 222] width 178 height 133
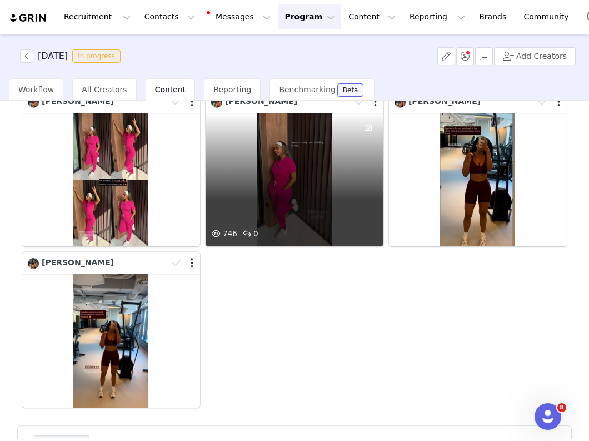
scroll to position [88, 0]
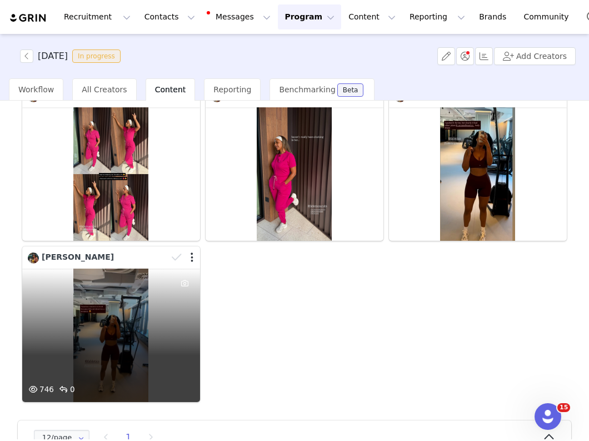
click at [74, 312] on div "746 0" at bounding box center [111, 335] width 178 height 133
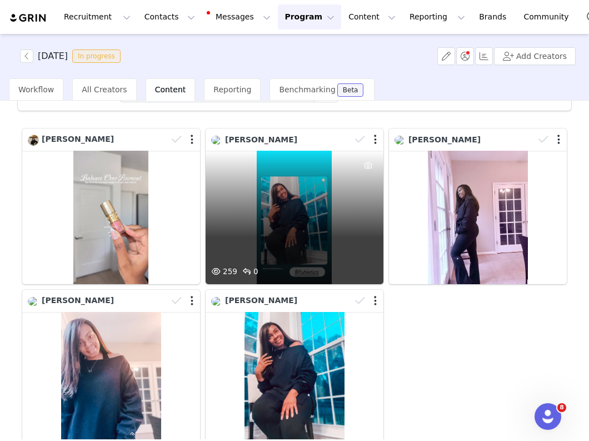
scroll to position [61, 0]
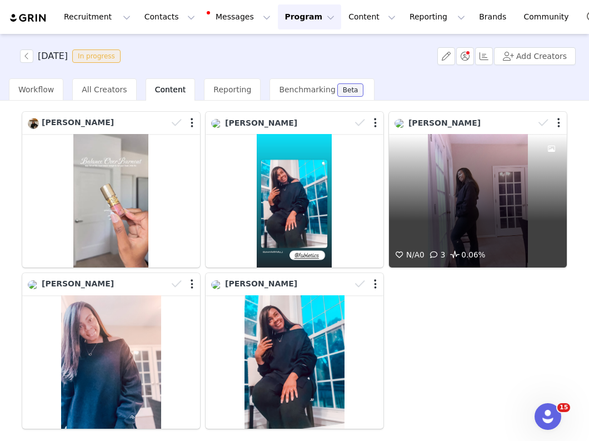
click at [418, 213] on div "N/A 0 3 0.06%" at bounding box center [478, 200] width 178 height 133
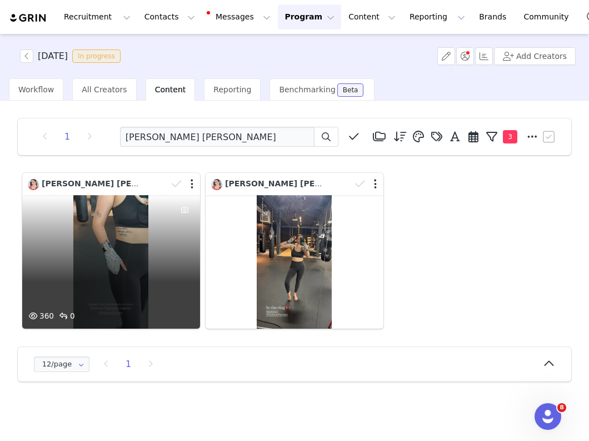
click at [131, 287] on div "360 0" at bounding box center [111, 261] width 178 height 133
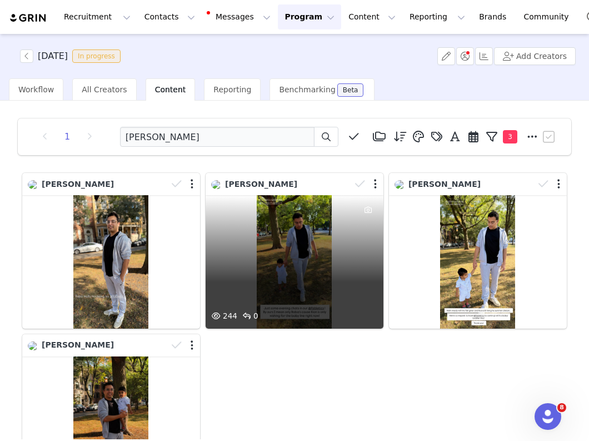
scroll to position [53, 0]
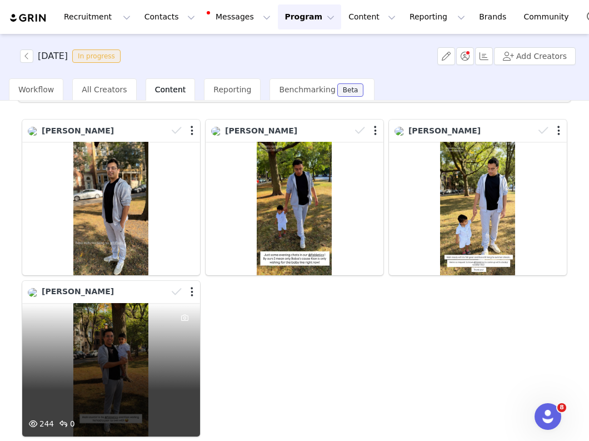
click at [132, 381] on div "244 0" at bounding box center [111, 369] width 178 height 133
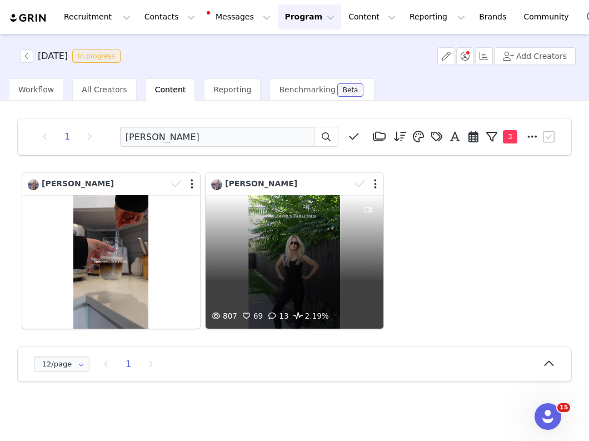
click at [282, 260] on div "807 69 13 2.19%" at bounding box center [295, 261] width 178 height 133
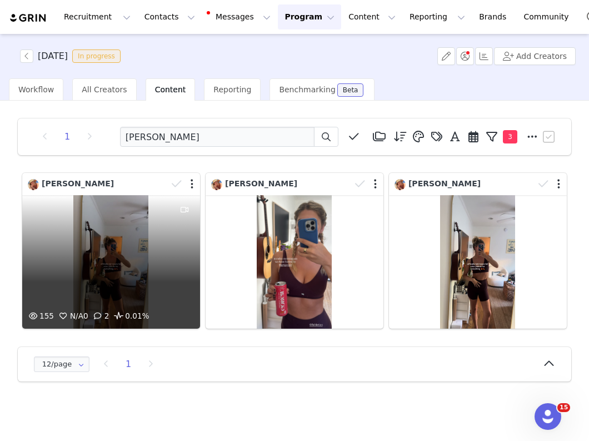
click at [141, 267] on div "155 N/A 0 2 0.01%" at bounding box center [111, 261] width 178 height 133
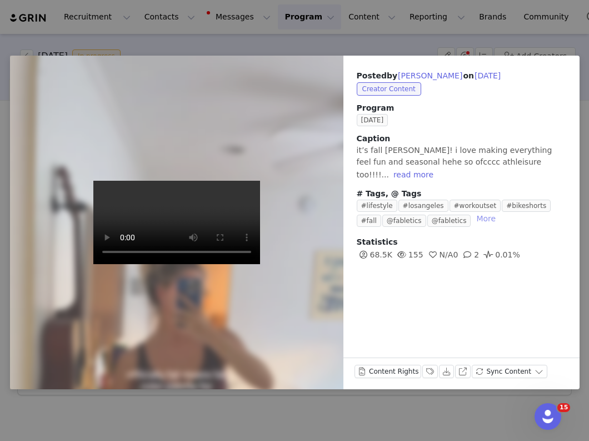
click at [472, 212] on button "More" at bounding box center [486, 218] width 28 height 13
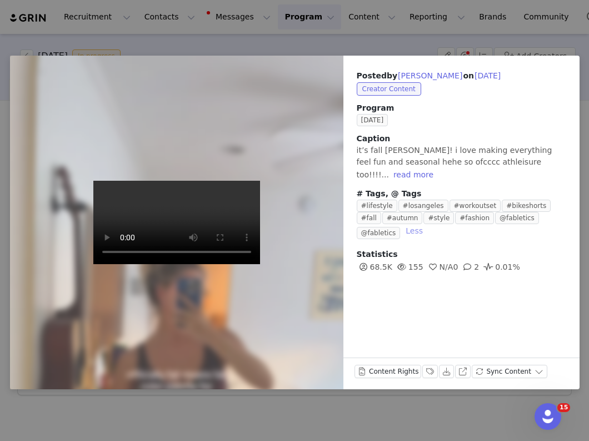
click at [401, 224] on button "Less" at bounding box center [414, 230] width 26 height 13
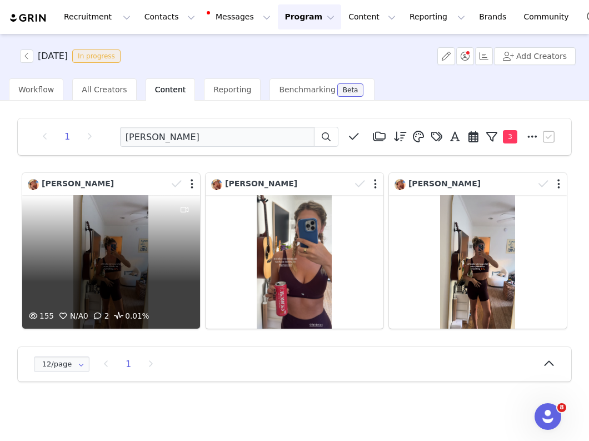
click at [130, 255] on div "155 N/A 0 2 0.01%" at bounding box center [111, 261] width 178 height 133
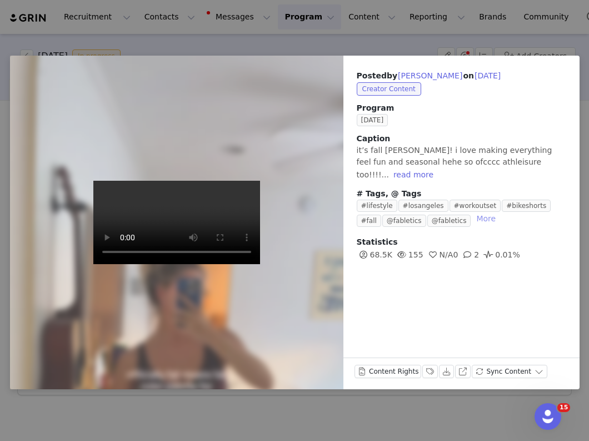
click at [472, 212] on button "More" at bounding box center [486, 218] width 28 height 13
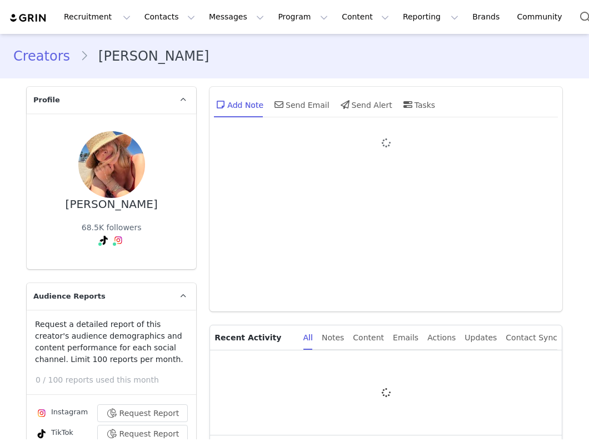
type input "+1 ([GEOGRAPHIC_DATA])"
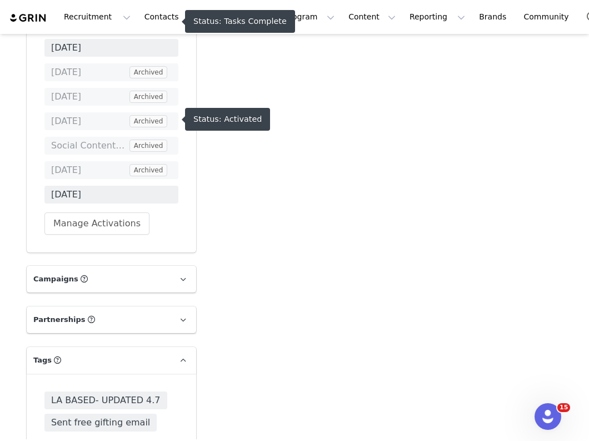
scroll to position [4679, 0]
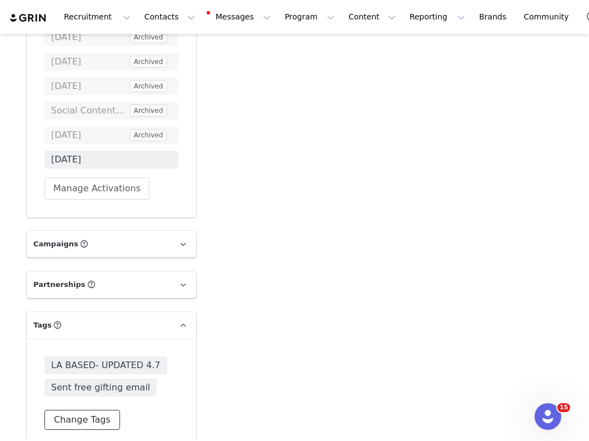
click at [88, 410] on button "Change Tags" at bounding box center [82, 420] width 76 height 20
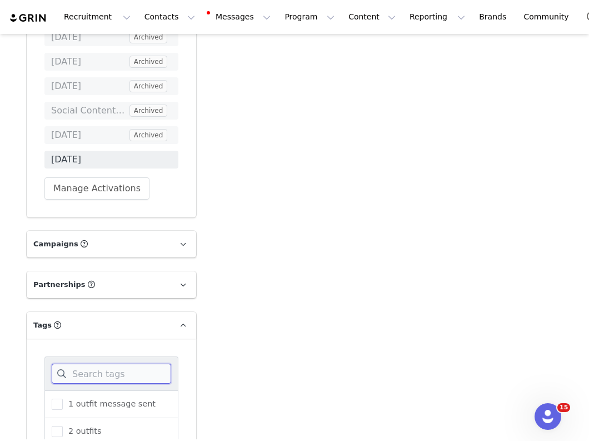
click at [82, 364] on input at bounding box center [112, 374] width 120 height 20
type input "ftc"
click at [88, 426] on span "NOT FTC Compliant" at bounding box center [104, 431] width 83 height 11
click at [63, 426] on input "NOT FTC Compliant" at bounding box center [63, 426] width 0 height 0
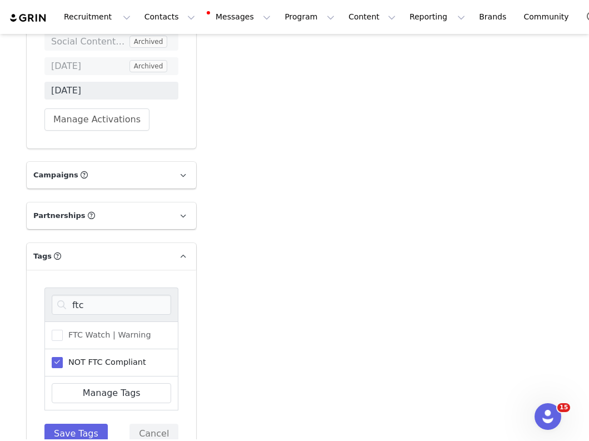
scroll to position [4801, 0]
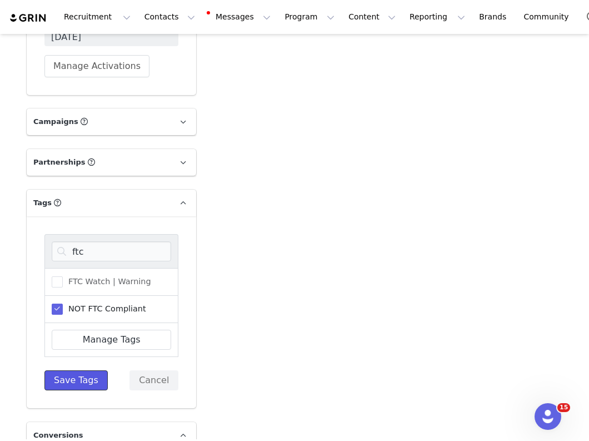
click at [76, 370] on button "Save Tags" at bounding box center [75, 380] width 63 height 20
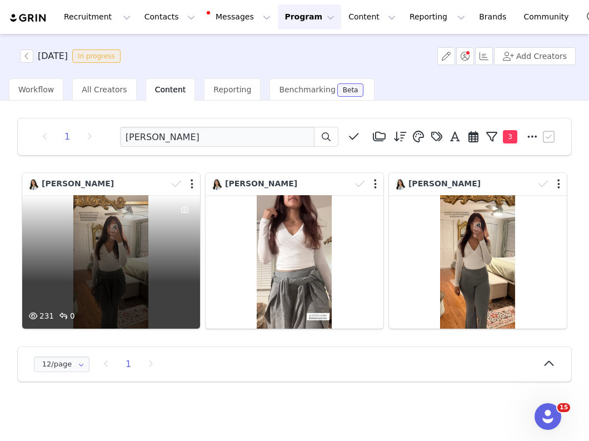
click at [101, 242] on div "231 0" at bounding box center [111, 261] width 178 height 133
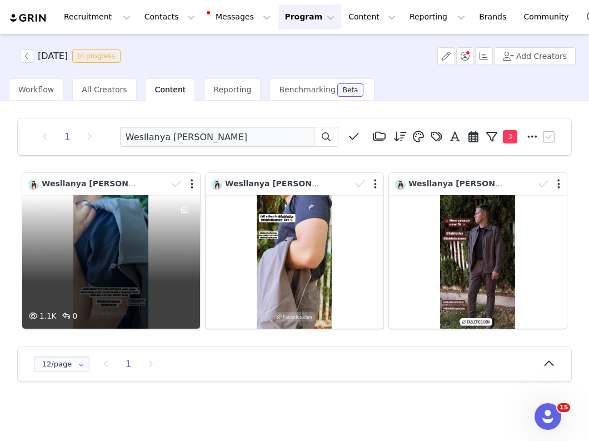
click at [117, 272] on div "1.1K 0" at bounding box center [111, 261] width 178 height 133
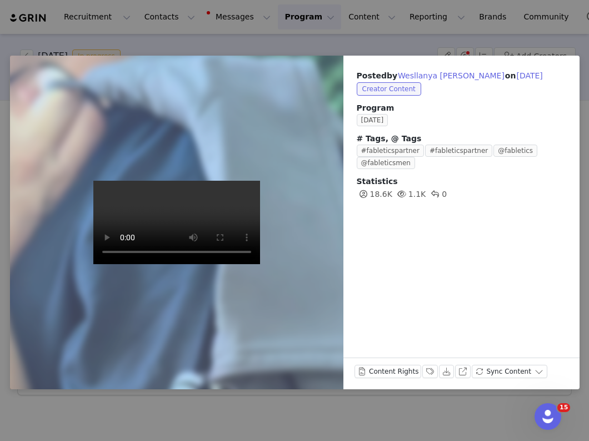
click at [182, 34] on div "Posted by [PERSON_NAME] on [DATE] Creator Content Program [DATE] # Tags, @ Tags…" at bounding box center [294, 220] width 589 height 441
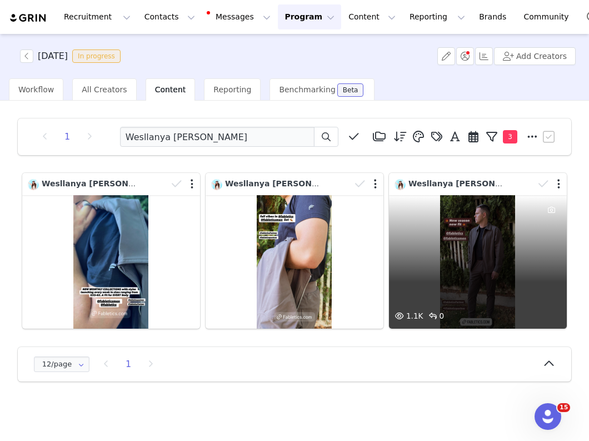
click at [448, 248] on div "1.1K 0" at bounding box center [478, 261] width 178 height 133
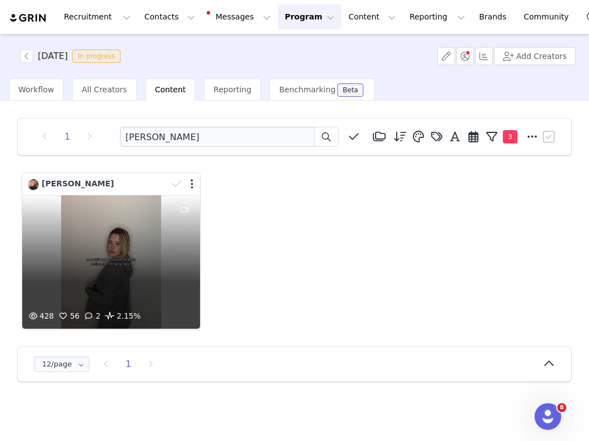
click at [158, 280] on div "428 56 2 2.15%" at bounding box center [111, 261] width 178 height 133
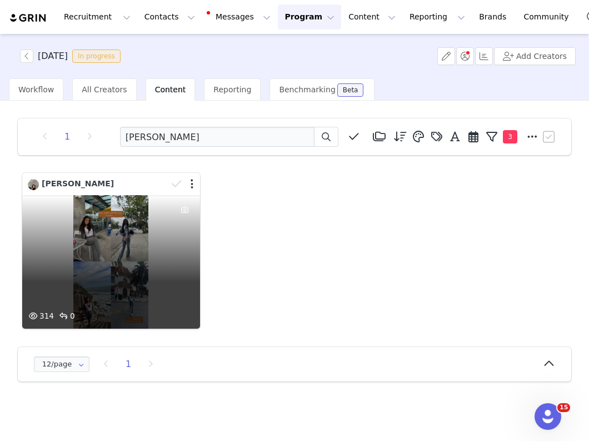
click at [127, 291] on div "314 0" at bounding box center [111, 261] width 178 height 133
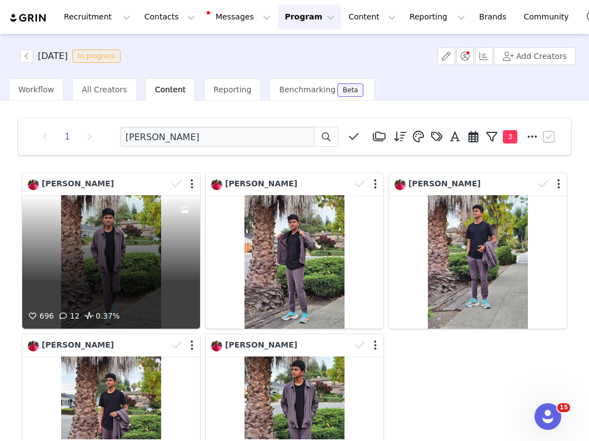
click at [164, 252] on div "696 12 0.37%" at bounding box center [111, 261] width 178 height 133
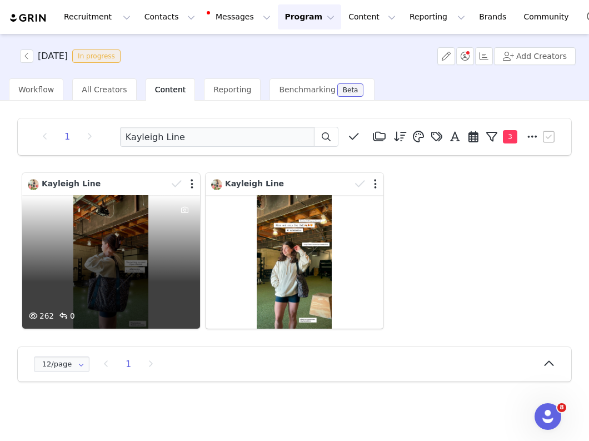
click at [152, 256] on div "262 0" at bounding box center [111, 261] width 178 height 133
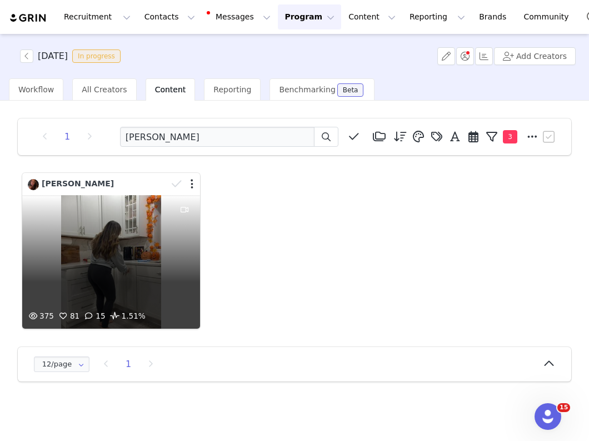
click at [168, 289] on div "375 81 15 1.51%" at bounding box center [111, 261] width 178 height 133
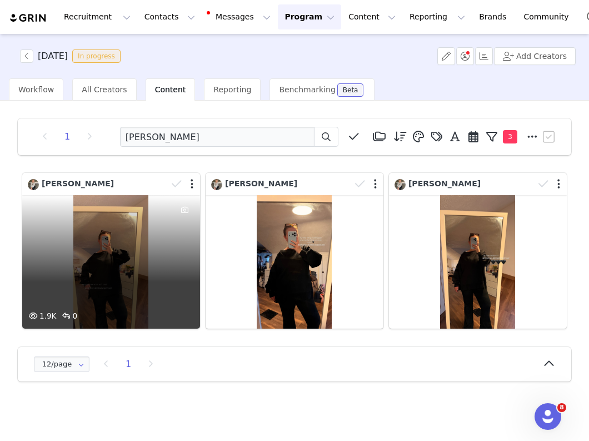
click at [136, 282] on div "1.9K 0" at bounding box center [111, 261] width 178 height 133
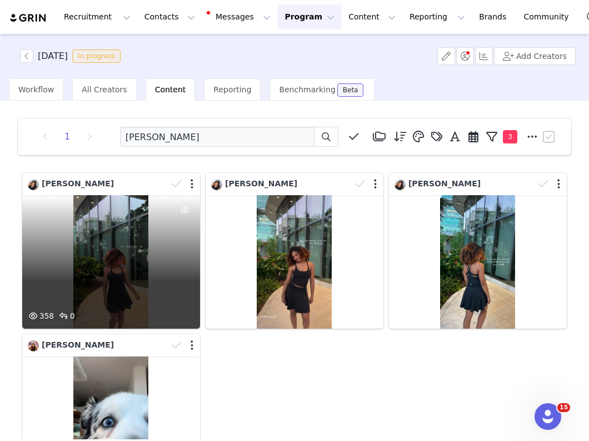
click at [137, 290] on div "358 0" at bounding box center [111, 261] width 178 height 133
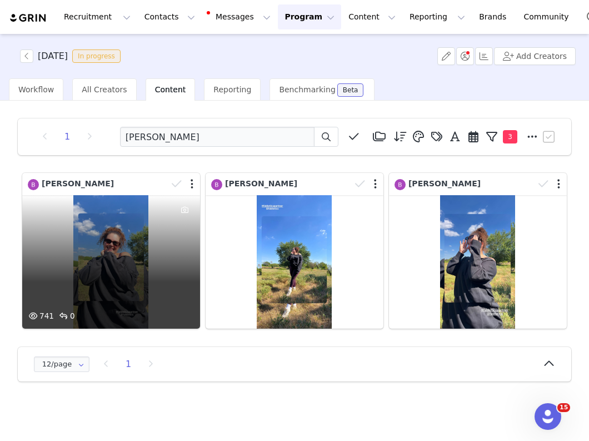
click at [164, 243] on div "741 0" at bounding box center [111, 261] width 178 height 133
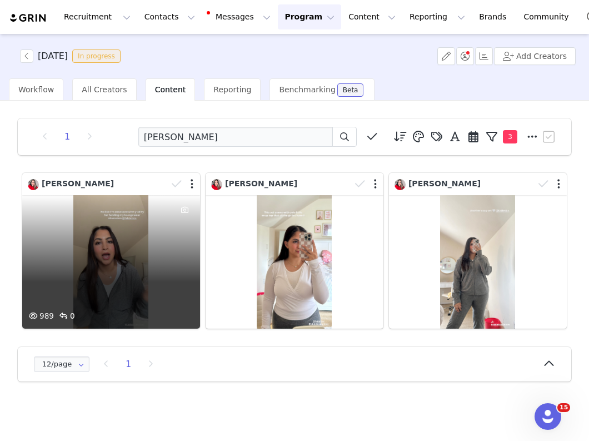
click at [133, 247] on div "989 0" at bounding box center [111, 261] width 178 height 133
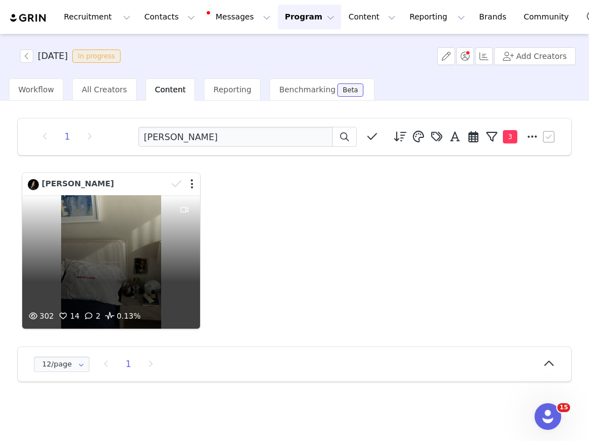
click at [165, 226] on div "302 14 2 0.13%" at bounding box center [111, 261] width 178 height 133
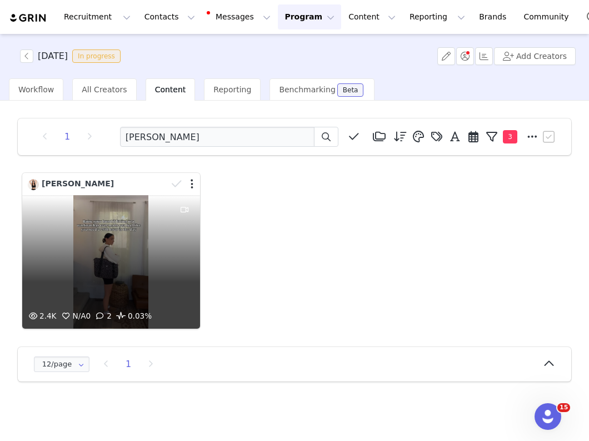
click at [136, 271] on div "2.4K N/A 0 2 0.03%" at bounding box center [111, 261] width 178 height 133
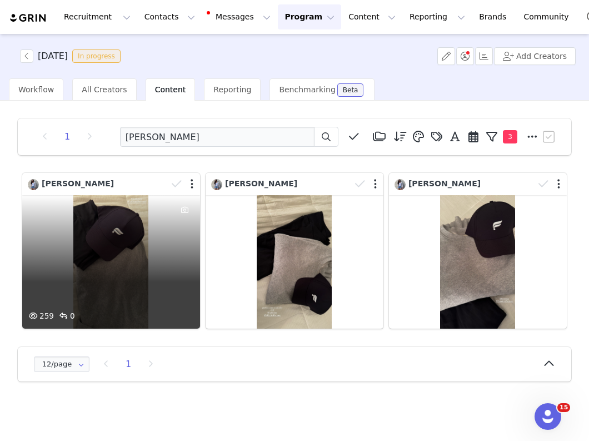
click at [157, 275] on div "259 0" at bounding box center [111, 261] width 178 height 133
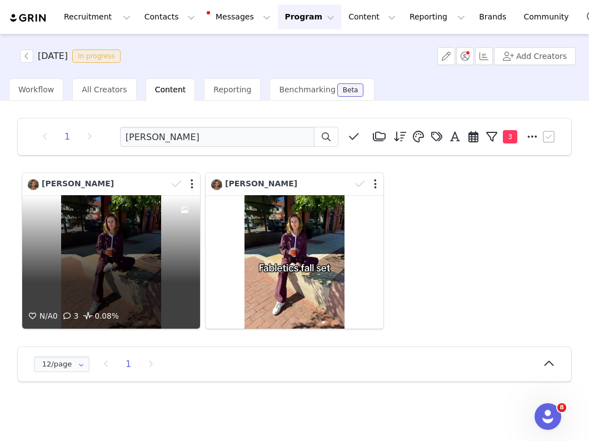
click at [160, 254] on div "N/A 0 3 0.08%" at bounding box center [111, 261] width 178 height 133
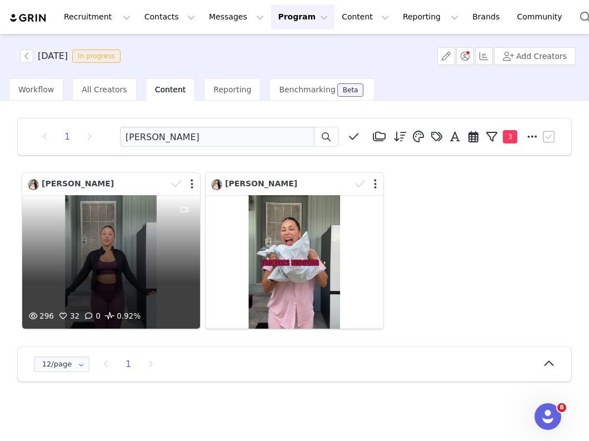
click at [115, 274] on div "296 32 0 0.92%" at bounding box center [111, 261] width 178 height 133
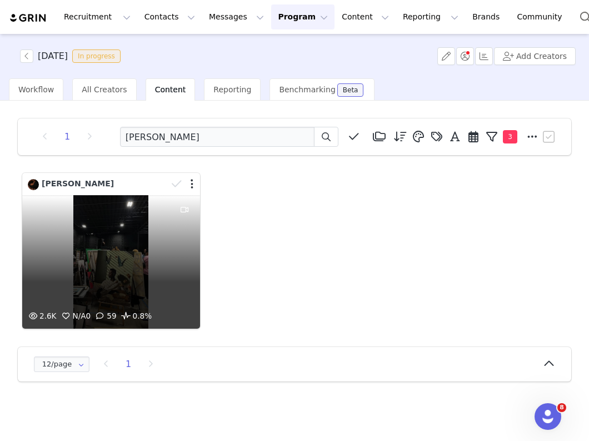
click at [152, 260] on div "2.6K N/A 0 59 0.8%" at bounding box center [111, 261] width 178 height 133
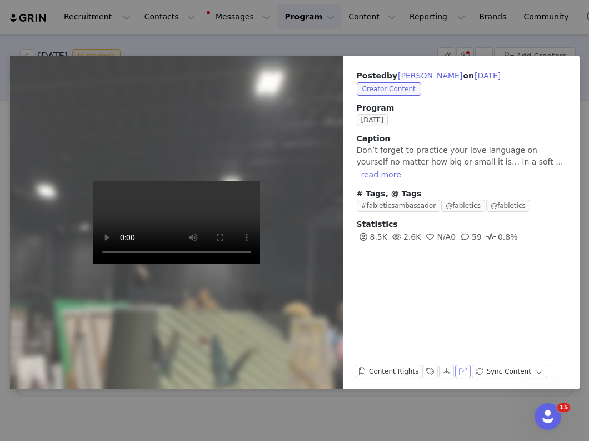
click at [461, 376] on button "View on Instagram" at bounding box center [463, 371] width 16 height 13
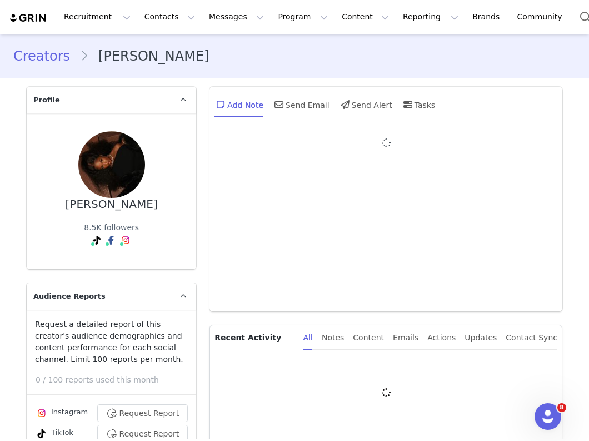
type input "+1 (United States)"
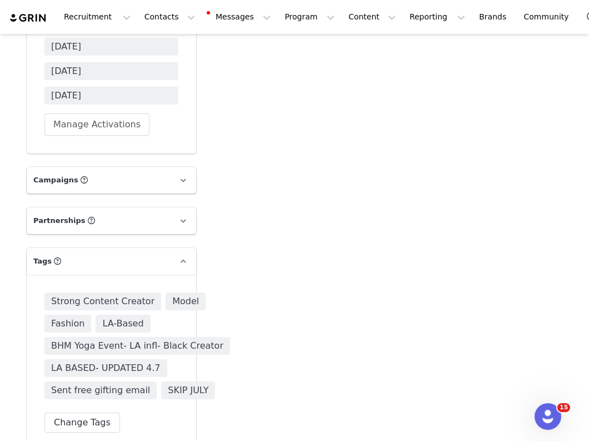
scroll to position [4718, 0]
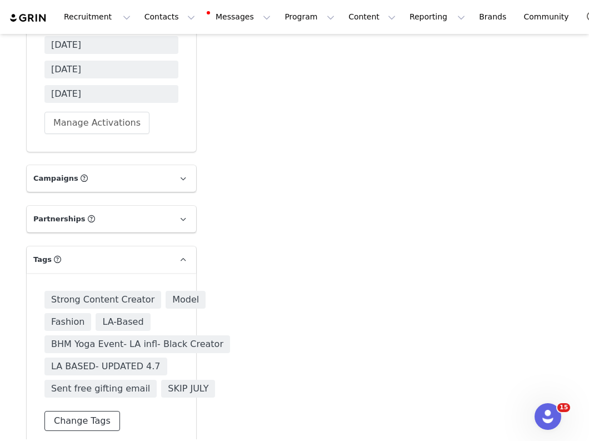
click at [95, 411] on button "Change Tags" at bounding box center [82, 421] width 76 height 20
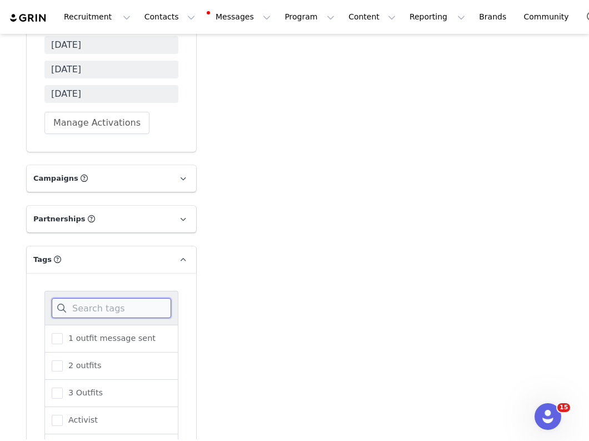
click at [101, 298] on input at bounding box center [112, 308] width 120 height 20
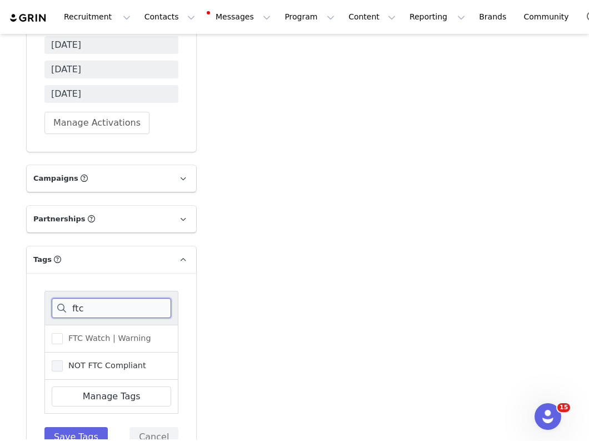
type input "ftc"
click at [74, 360] on span "NOT FTC Compliant" at bounding box center [104, 365] width 83 height 11
click at [63, 360] on input "NOT FTC Compliant" at bounding box center [63, 360] width 0 height 0
click at [73, 427] on button "Save Tags" at bounding box center [75, 437] width 63 height 20
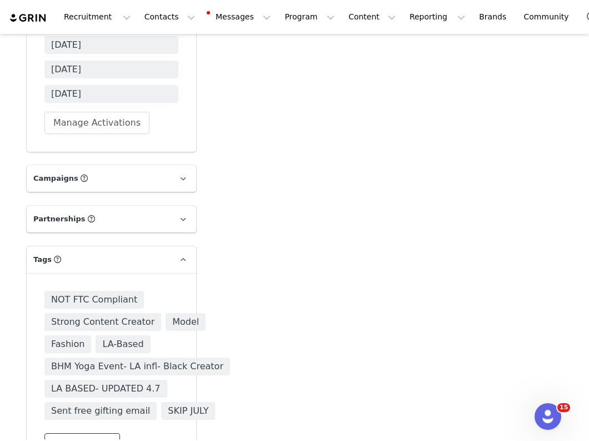
click at [99, 433] on button "Change Tags" at bounding box center [82, 443] width 76 height 20
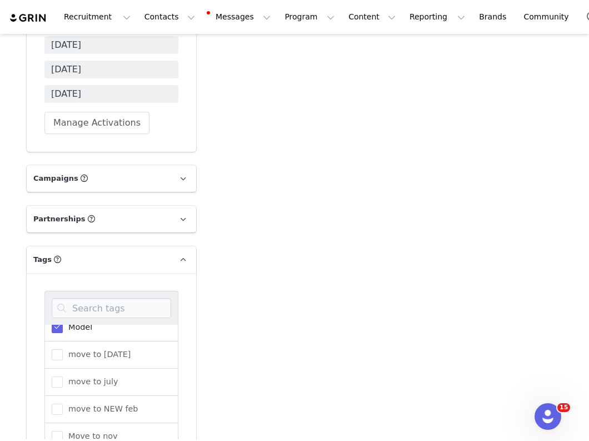
scroll to position [2813, 0]
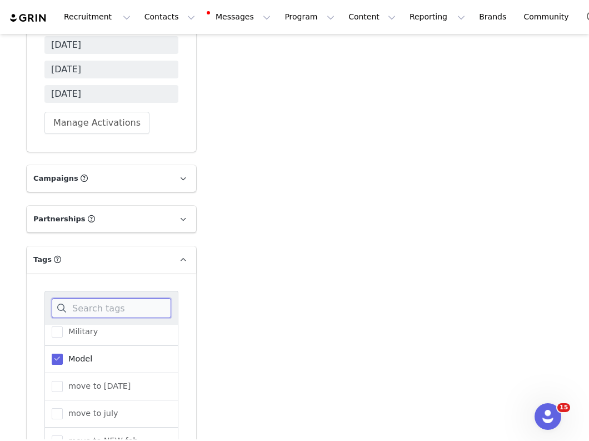
click at [95, 298] on input at bounding box center [112, 308] width 120 height 20
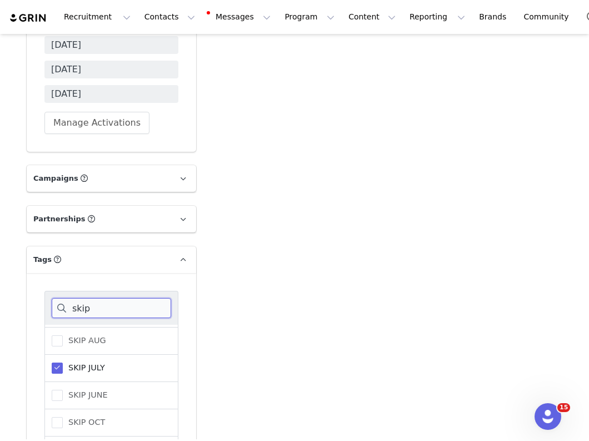
scroll to position [0, 0]
type input "skip"
click at [68, 360] on span "SKIP JULY" at bounding box center [84, 365] width 42 height 11
click at [63, 360] on input "SKIP JULY" at bounding box center [63, 360] width 0 height 0
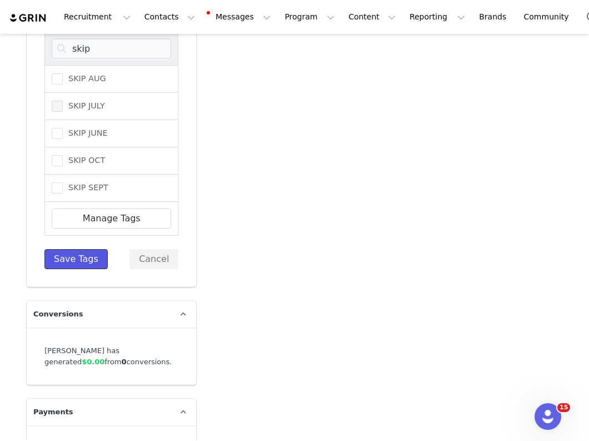
click at [85, 249] on button "Save Tags" at bounding box center [75, 259] width 63 height 20
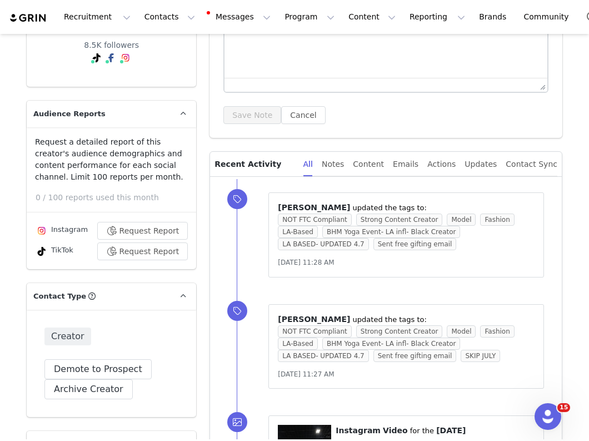
scroll to position [0, 0]
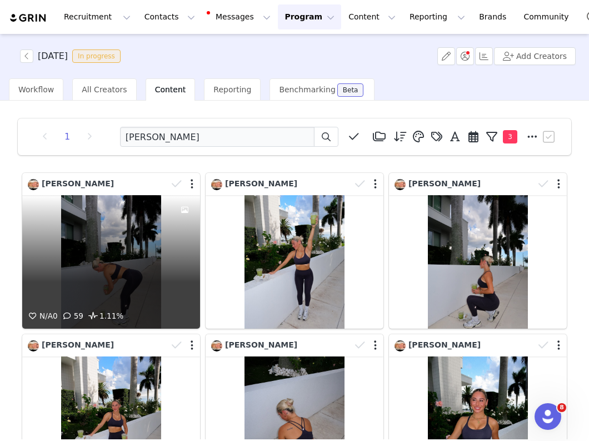
click at [141, 244] on div "N/A 0 59 1.11%" at bounding box center [111, 261] width 178 height 133
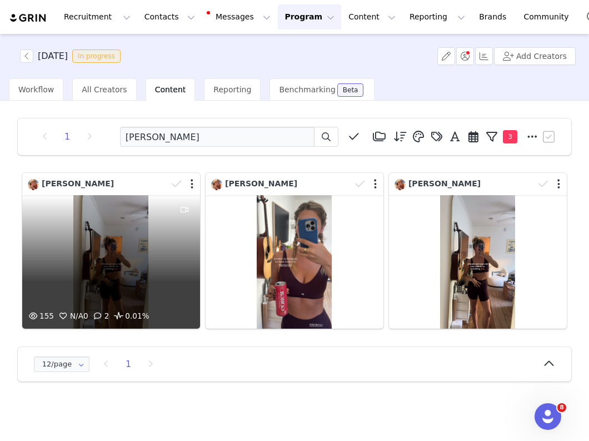
click at [154, 244] on div "155 N/A 0 2 0.01%" at bounding box center [111, 261] width 178 height 133
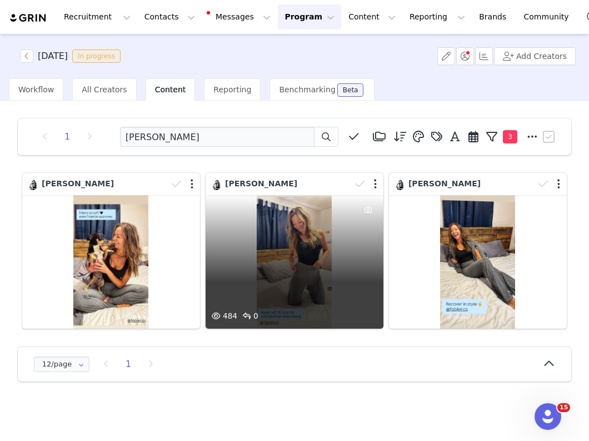
click at [289, 262] on div "484 0" at bounding box center [295, 261] width 178 height 133
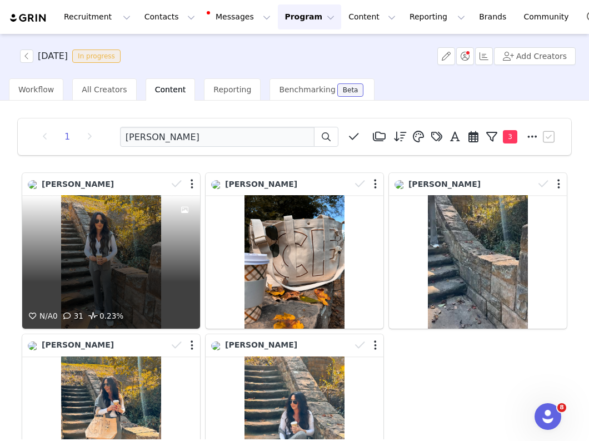
click at [139, 254] on div "N/A 0 31 0.23%" at bounding box center [111, 261] width 178 height 133
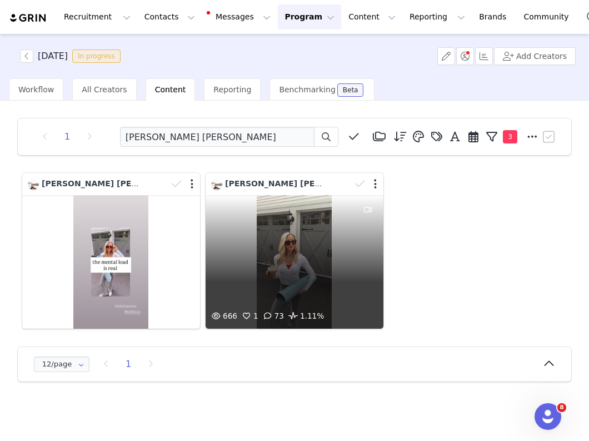
click at [248, 248] on div "666 1 73 1.11%" at bounding box center [295, 261] width 178 height 133
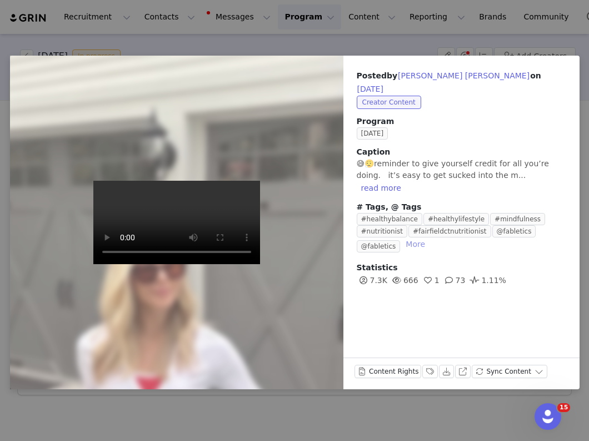
click at [415, 237] on button "More" at bounding box center [415, 243] width 28 height 13
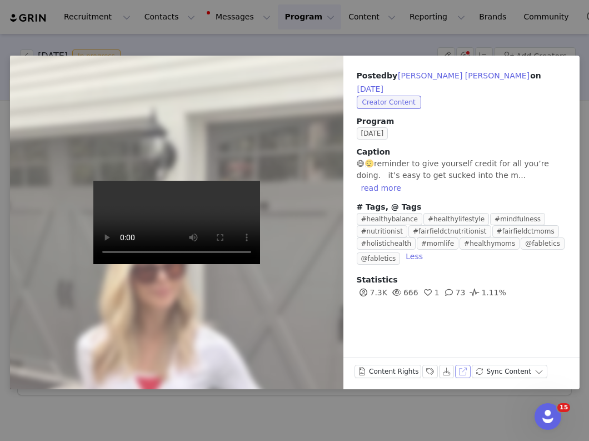
click at [460, 372] on button "View on Instagram" at bounding box center [463, 371] width 16 height 13
click at [461, 374] on button "View on Instagram" at bounding box center [463, 371] width 16 height 13
click at [320, 38] on div "Posted by Beth Funari Sims on Sep 29, 2025 Creator Content Program SEPTEMBER 20…" at bounding box center [294, 220] width 589 height 441
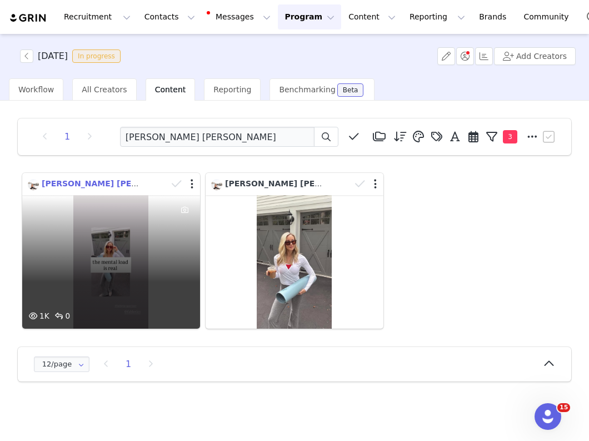
click at [97, 185] on span "[PERSON_NAME] [PERSON_NAME]" at bounding box center [115, 183] width 147 height 9
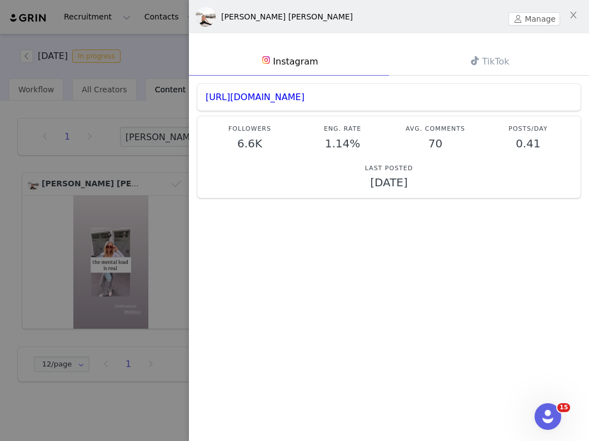
click at [513, 26] on div "Beth Funari Sims Manage" at bounding box center [389, 16] width 400 height 33
click at [525, 17] on button "Manage" at bounding box center [535, 18] width 52 height 13
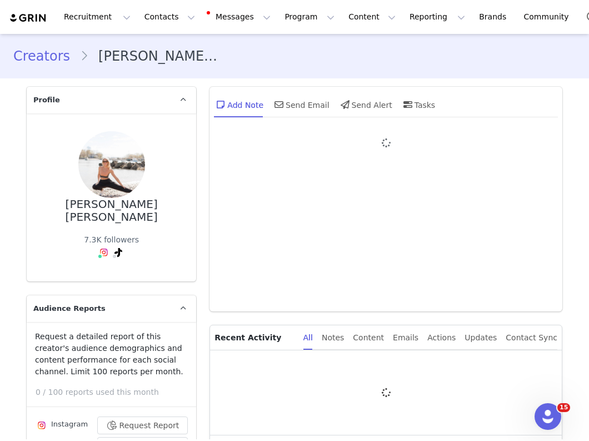
type input "+1 (United States)"
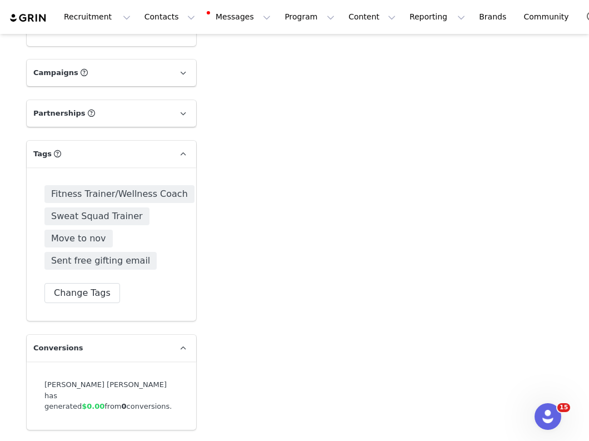
scroll to position [5010, 0]
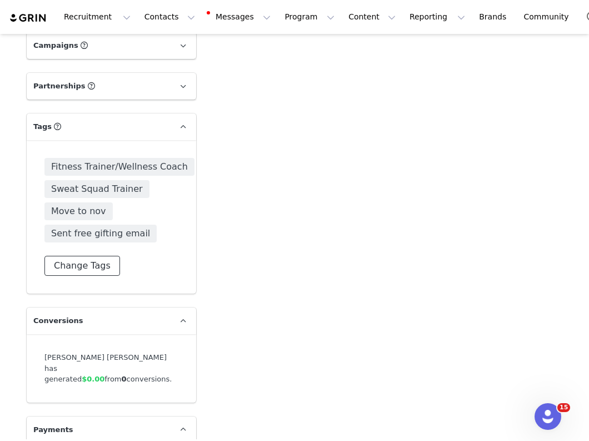
click at [96, 256] on button "Change Tags" at bounding box center [82, 266] width 76 height 20
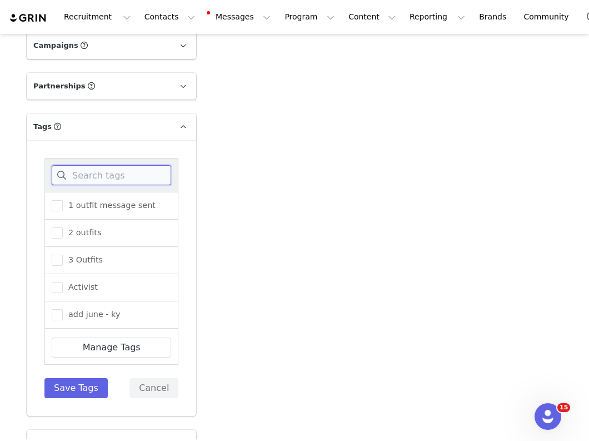
click at [84, 165] on input at bounding box center [112, 175] width 120 height 20
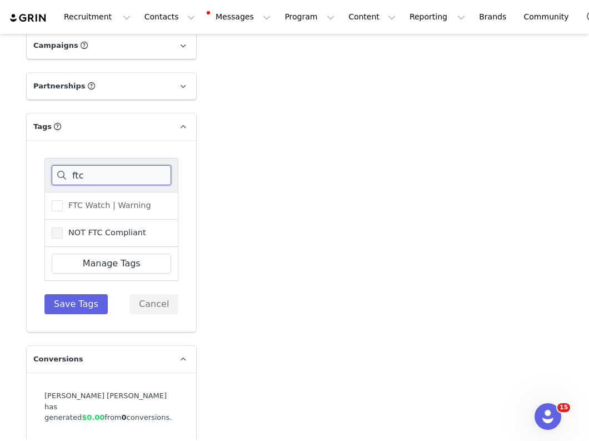
type input "ftc"
click at [88, 227] on span "NOT FTC Compliant" at bounding box center [104, 232] width 83 height 11
click at [63, 227] on input "NOT FTC Compliant" at bounding box center [63, 227] width 0 height 0
click at [83, 294] on button "Save Tags" at bounding box center [75, 304] width 63 height 20
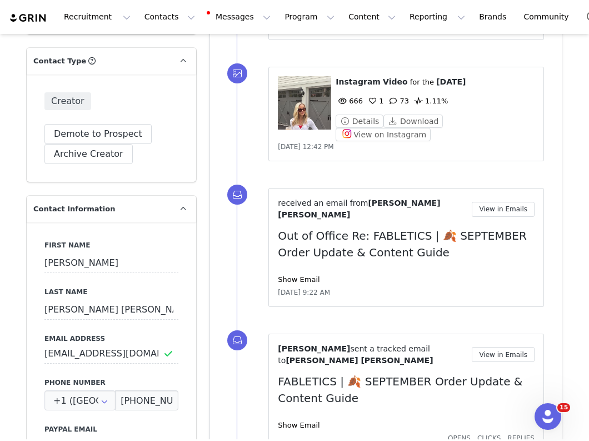
scroll to position [0, 0]
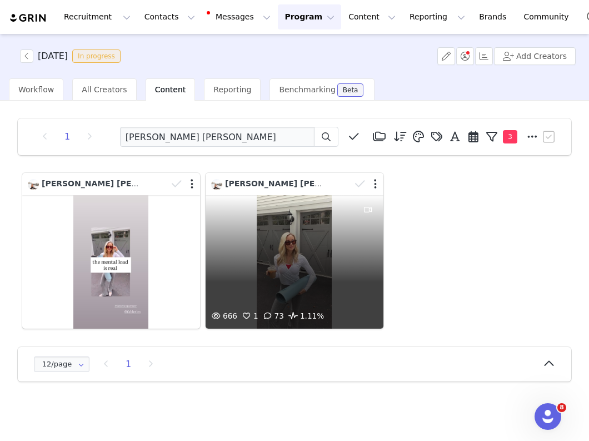
click at [317, 268] on div "666 1 73 1.11%" at bounding box center [295, 261] width 178 height 133
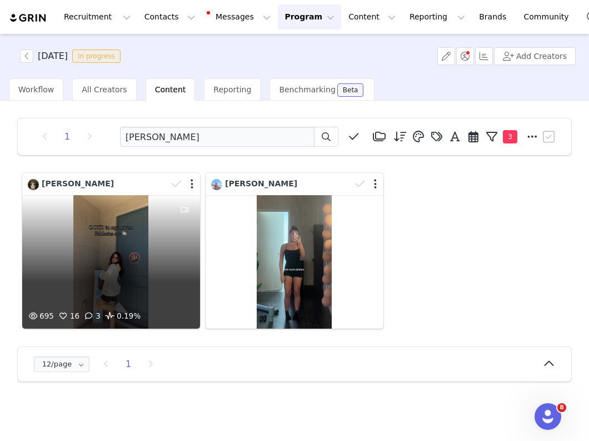
click at [115, 278] on div "695 16 3 0.19%" at bounding box center [111, 261] width 178 height 133
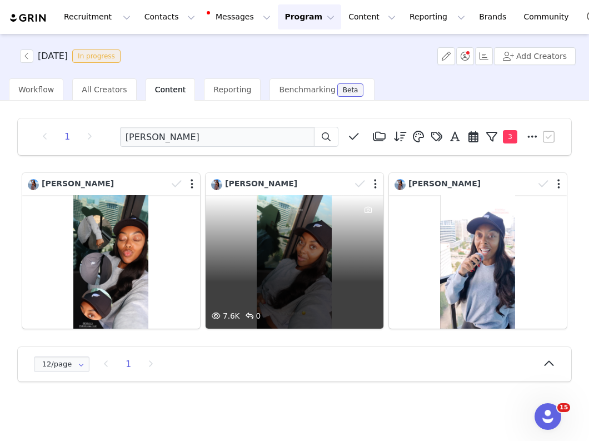
click at [281, 262] on div "7.6K 0" at bounding box center [295, 261] width 178 height 133
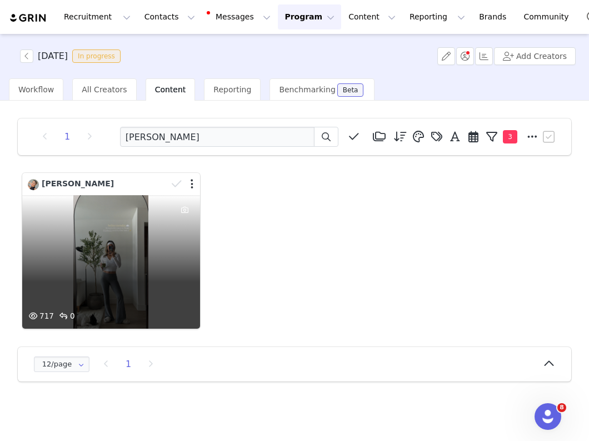
click at [147, 280] on div "717 0" at bounding box center [111, 261] width 178 height 133
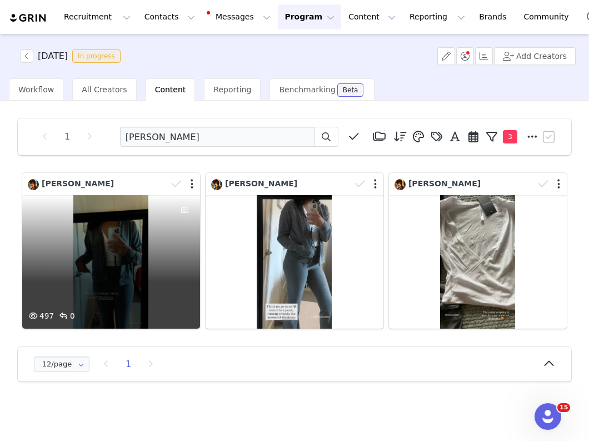
click at [123, 267] on div "497 0" at bounding box center [111, 261] width 178 height 133
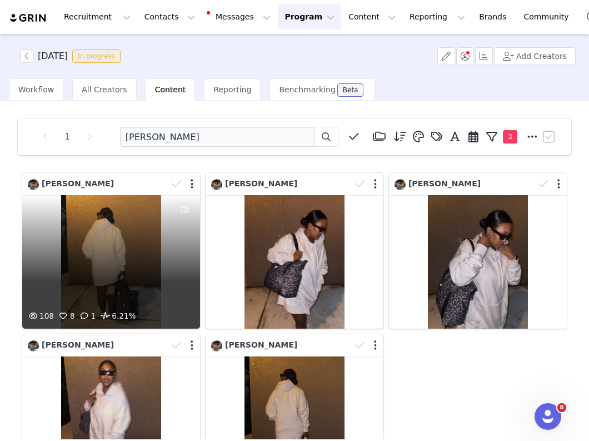
scroll to position [58, 0]
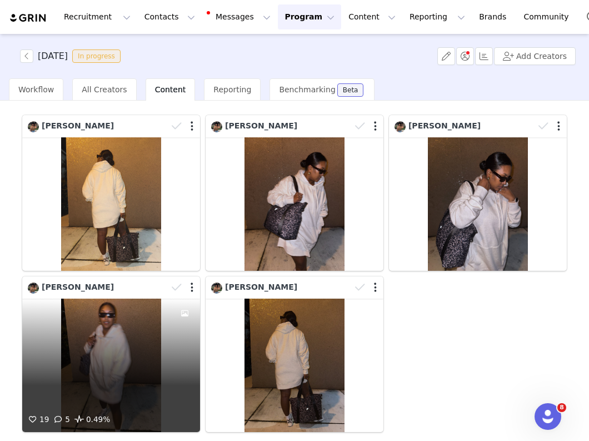
click at [130, 341] on div "19 5 0.49%" at bounding box center [111, 365] width 178 height 133
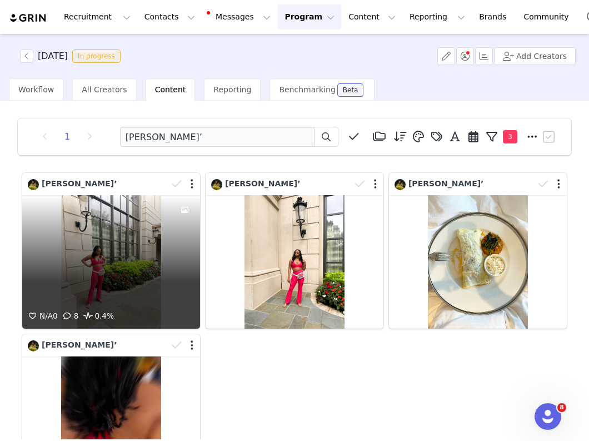
click at [88, 295] on div "N/A 0 8 0.4%" at bounding box center [111, 261] width 178 height 133
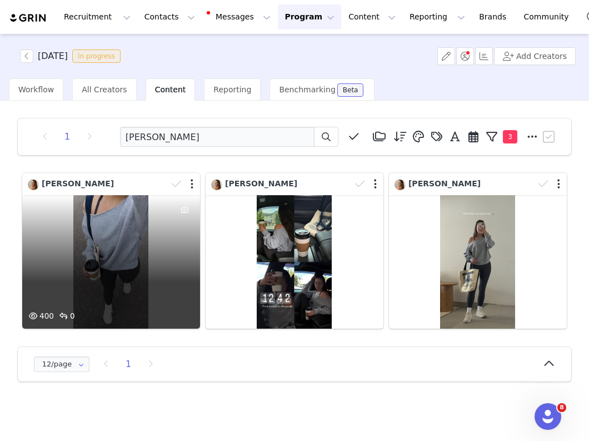
click at [153, 264] on div "400 0" at bounding box center [111, 261] width 178 height 133
click at [111, 239] on div "400 0" at bounding box center [111, 261] width 178 height 133
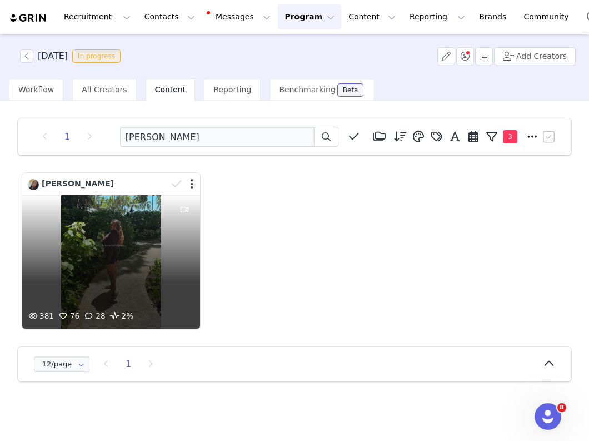
click at [136, 227] on div "381 76 28 2%" at bounding box center [111, 261] width 178 height 133
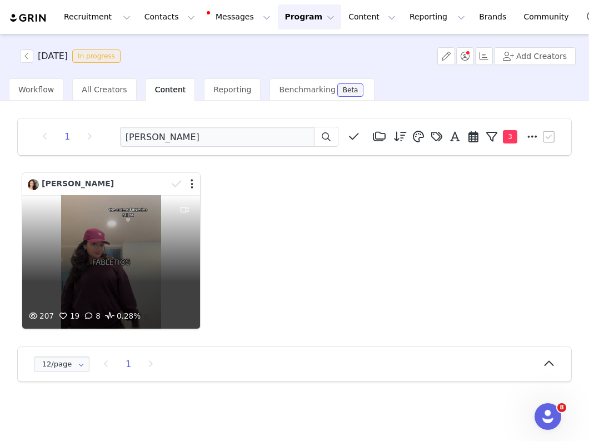
click at [125, 238] on div "207 19 8 0.28%" at bounding box center [111, 261] width 178 height 133
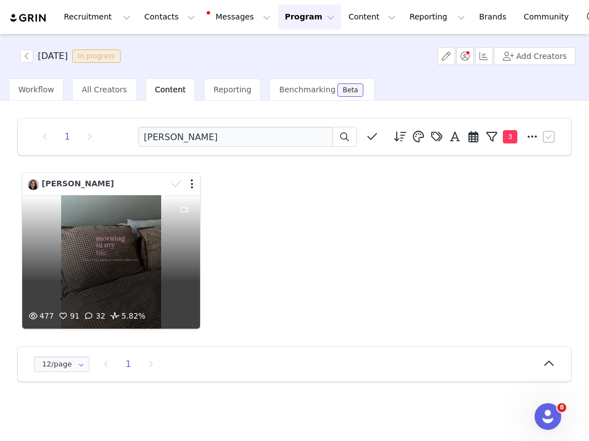
click at [161, 247] on div "477 91 32 5.82%" at bounding box center [111, 261] width 178 height 133
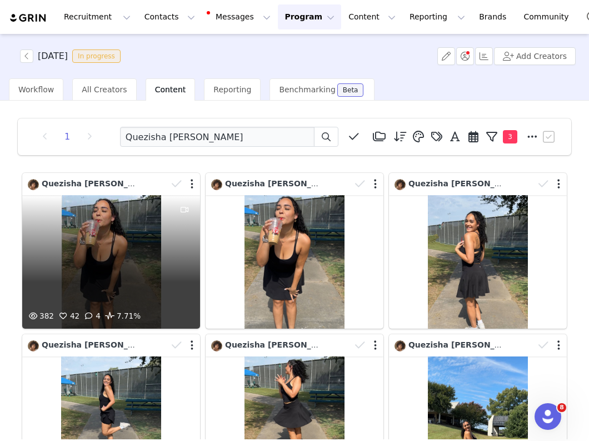
click at [128, 293] on div "382 42 4 7.71%" at bounding box center [111, 261] width 178 height 133
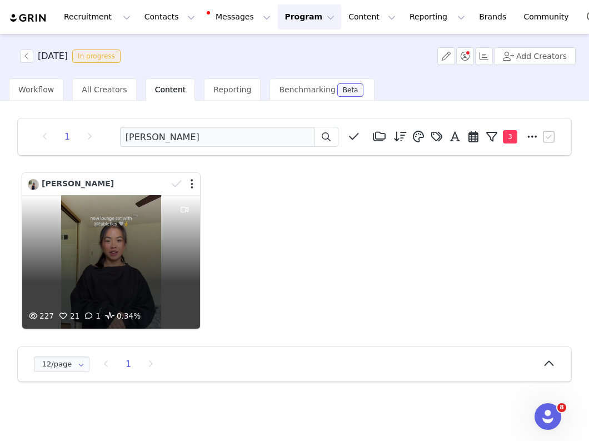
click at [162, 237] on div "227 21 1 0.34%" at bounding box center [111, 261] width 178 height 133
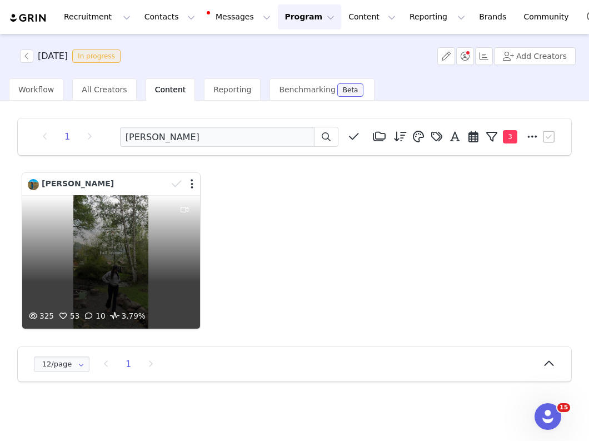
click at [126, 244] on div "325 53 10 3.79%" at bounding box center [111, 261] width 178 height 133
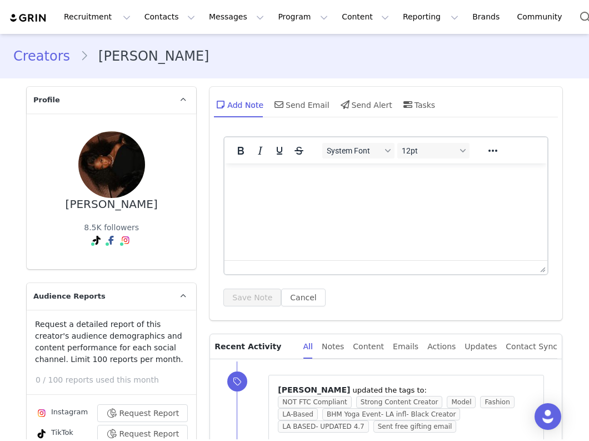
type input "+1 ([GEOGRAPHIC_DATA])"
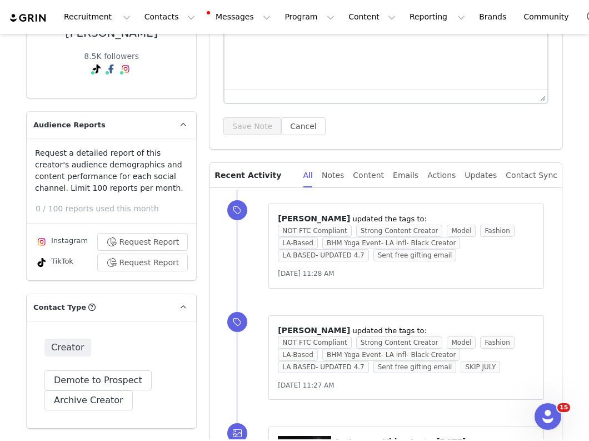
scroll to position [175, 0]
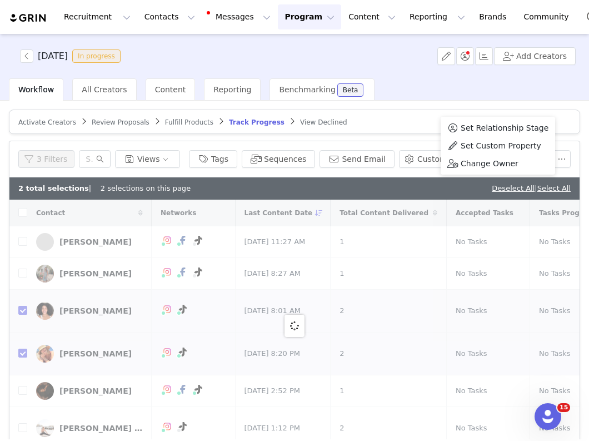
scroll to position [210, 0]
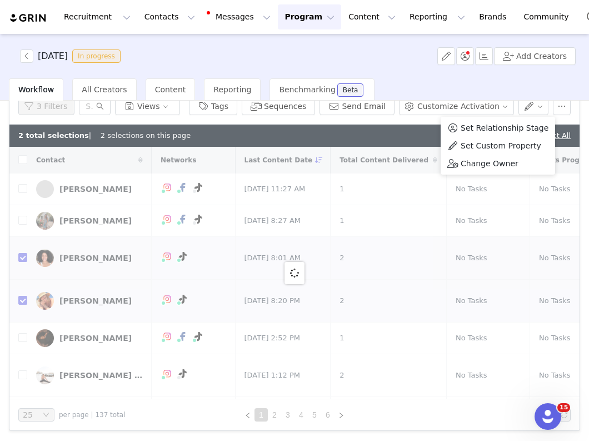
checkbox input "false"
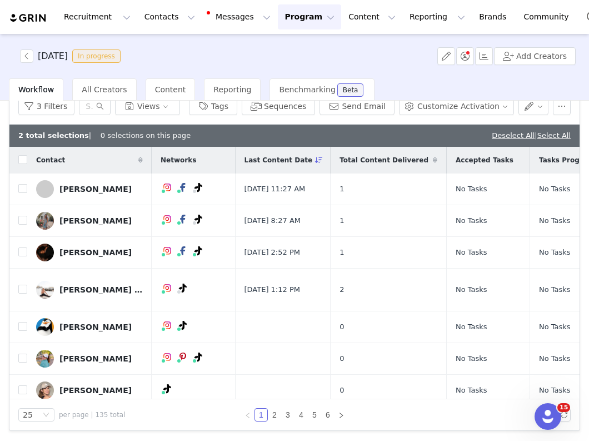
click at [416, 141] on div "2 total selections | 0 selections on this page Deselect All | Select All" at bounding box center [294, 136] width 570 height 22
click at [492, 134] on link "Deselect All" at bounding box center [513, 135] width 43 height 8
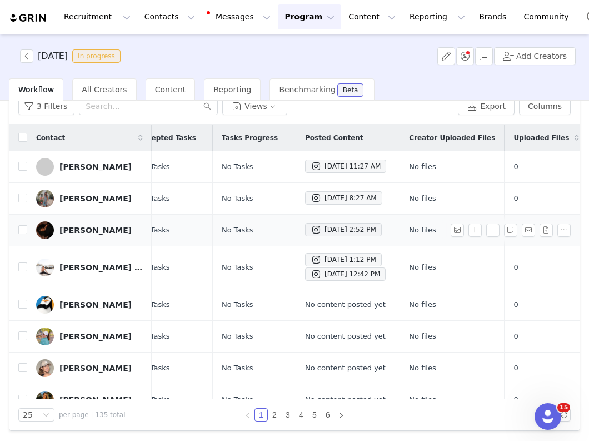
scroll to position [0, 0]
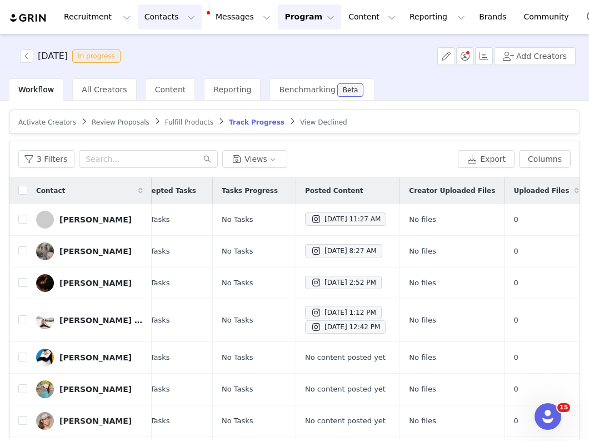
click at [162, 12] on button "Contacts Contacts" at bounding box center [170, 16] width 64 height 25
click at [167, 49] on p "Creators" at bounding box center [155, 49] width 33 height 12
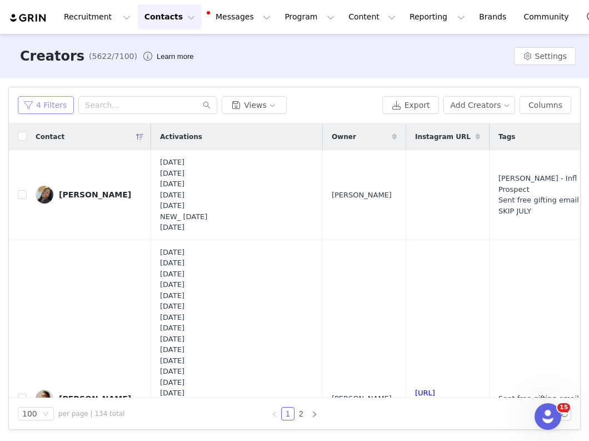
click at [42, 105] on button "4 Filters" at bounding box center [46, 105] width 56 height 18
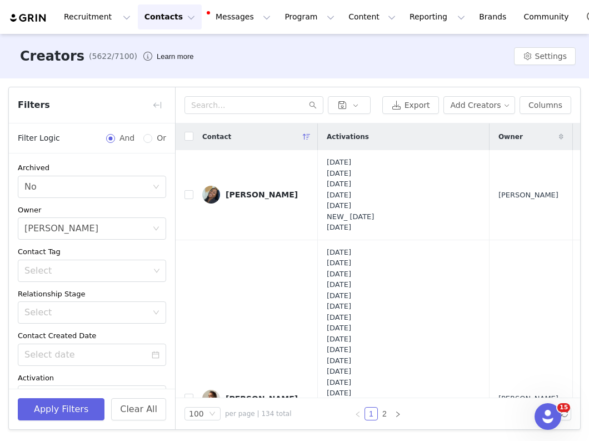
scroll to position [408, 0]
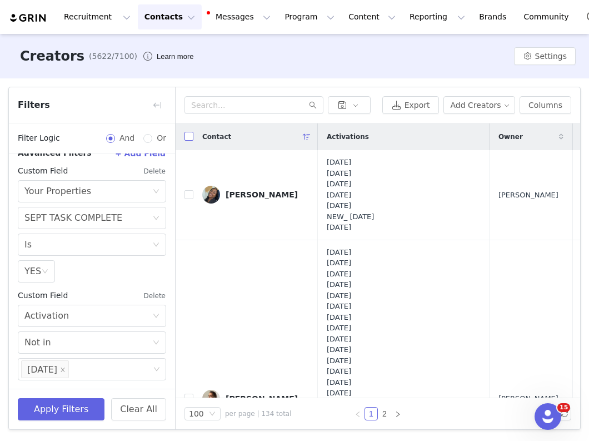
click at [187, 135] on input "checkbox" at bounding box center [189, 136] width 9 height 9
checkbox input "true"
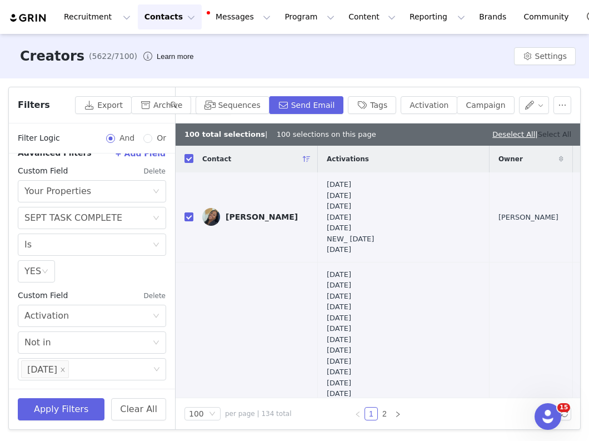
click at [557, 131] on link "Select All" at bounding box center [554, 134] width 33 height 8
click at [440, 106] on button "Activation" at bounding box center [429, 105] width 57 height 18
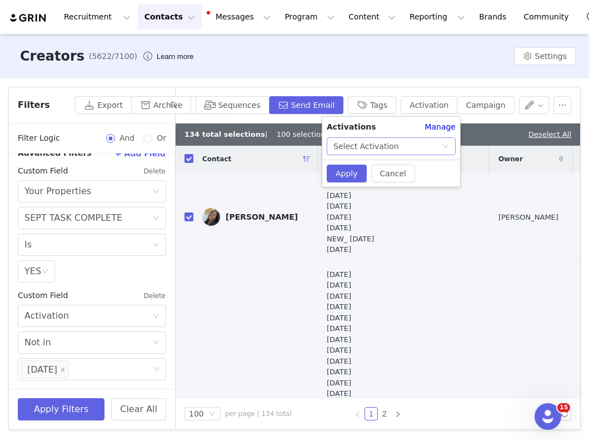
click at [378, 145] on div "Select Activation" at bounding box center [367, 146] width 66 height 17
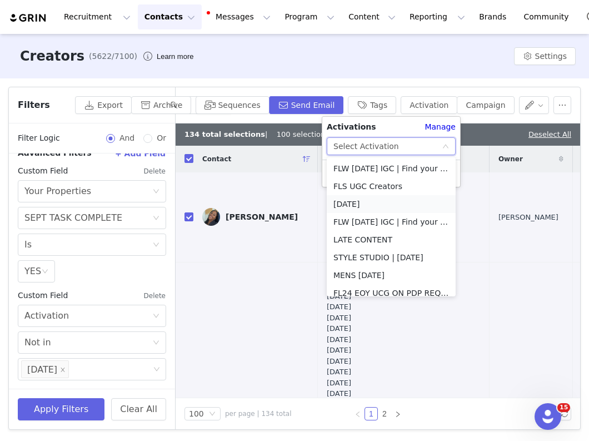
click at [380, 202] on li "[DATE]" at bounding box center [391, 204] width 129 height 18
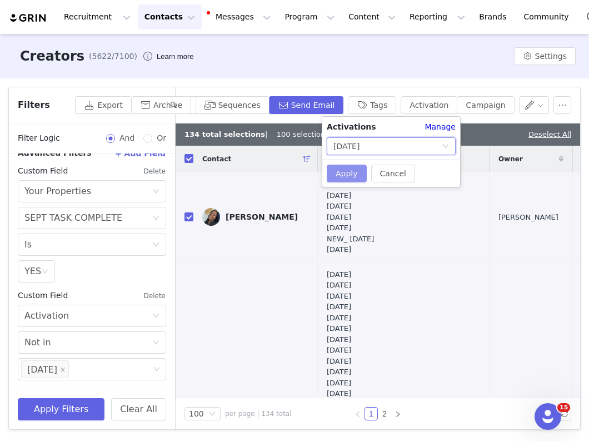
click at [347, 173] on button "Apply" at bounding box center [347, 174] width 40 height 18
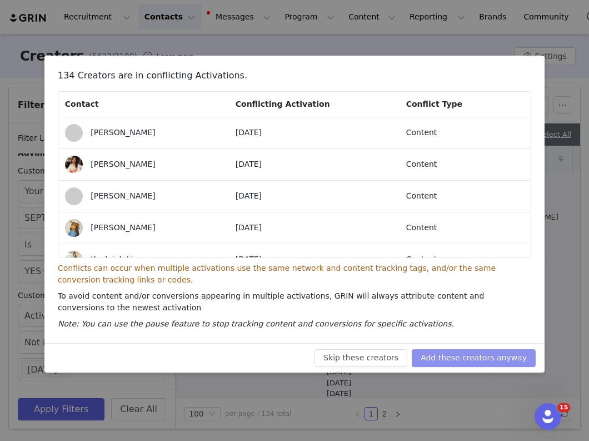
click at [460, 361] on button "Add these creators anyway" at bounding box center [474, 358] width 124 height 18
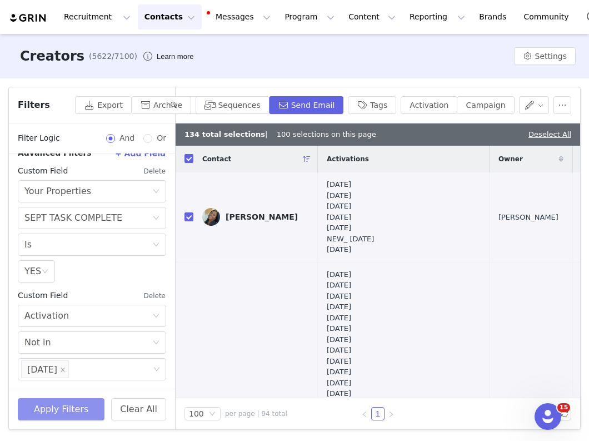
click at [71, 413] on button "Apply Filters" at bounding box center [61, 409] width 87 height 22
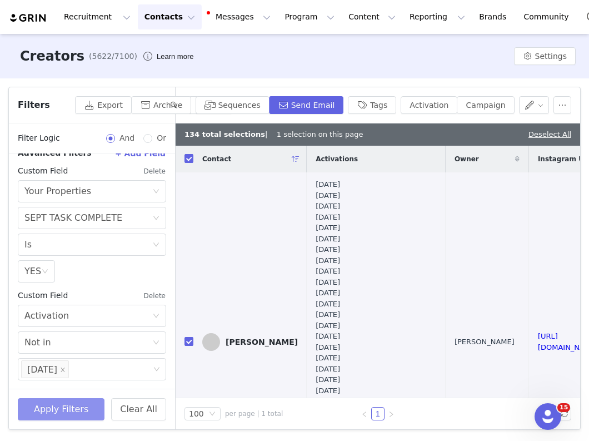
click at [71, 413] on button "Apply Filters" at bounding box center [61, 409] width 87 height 22
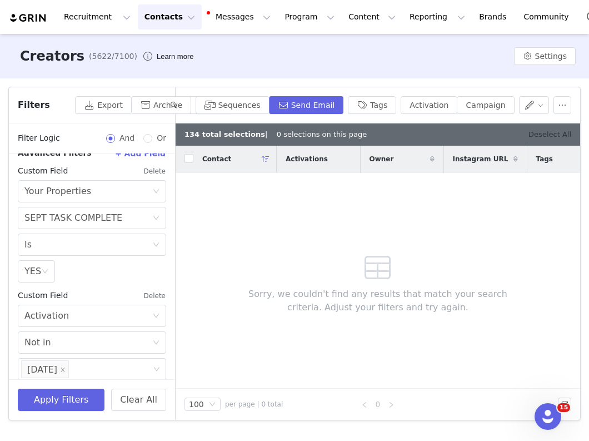
click at [537, 135] on link "Deselect All" at bounding box center [550, 134] width 43 height 8
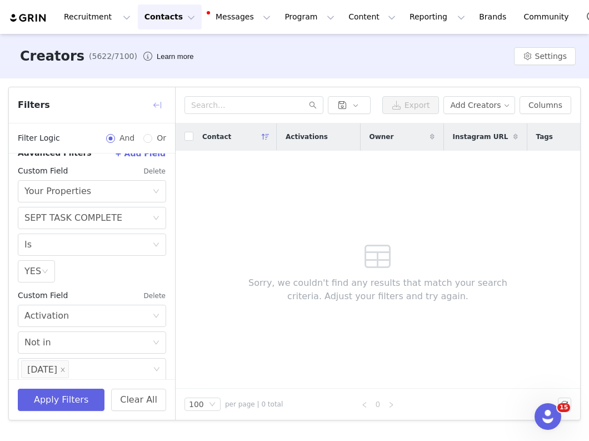
click at [154, 107] on button "button" at bounding box center [157, 105] width 18 height 18
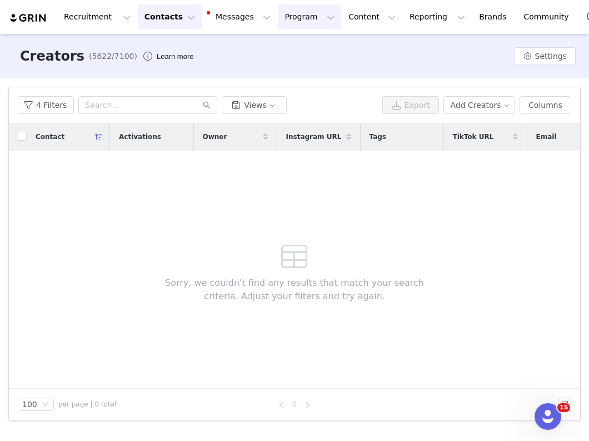
click at [282, 16] on button "Program Program" at bounding box center [309, 16] width 63 height 25
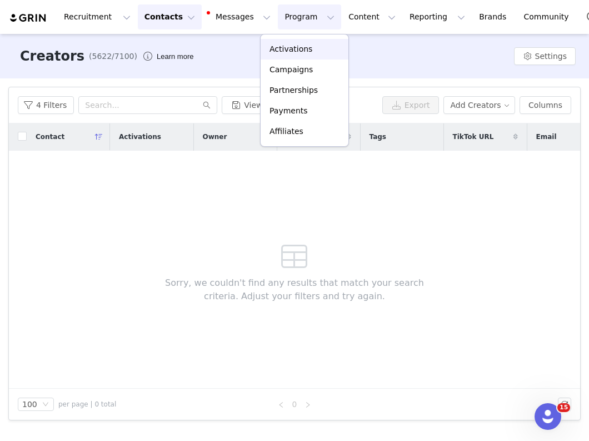
click at [282, 42] on link "Activations" at bounding box center [305, 49] width 88 height 21
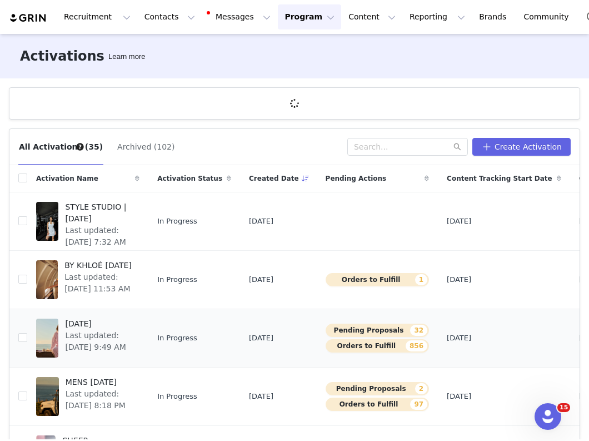
click at [95, 325] on span "[DATE]" at bounding box center [99, 324] width 68 height 12
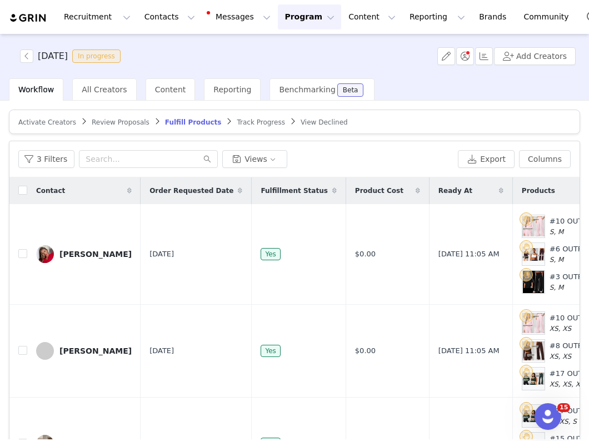
click at [46, 122] on span "Activate Creators" at bounding box center [47, 122] width 58 height 8
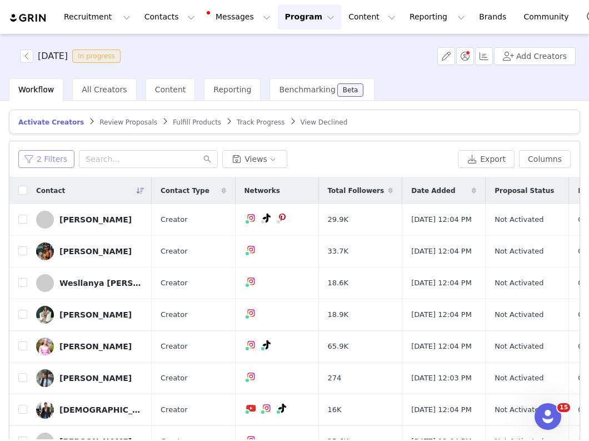
click at [52, 161] on button "2 Filters" at bounding box center [46, 159] width 56 height 18
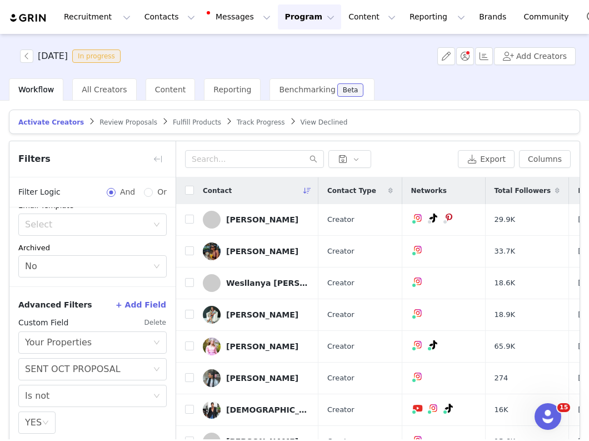
scroll to position [53, 0]
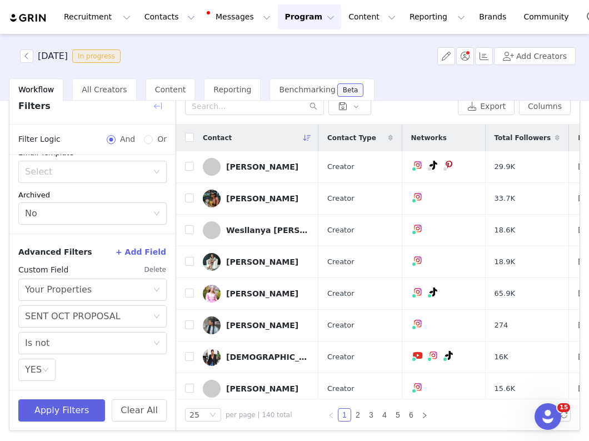
click at [158, 107] on button "button" at bounding box center [158, 106] width 18 height 18
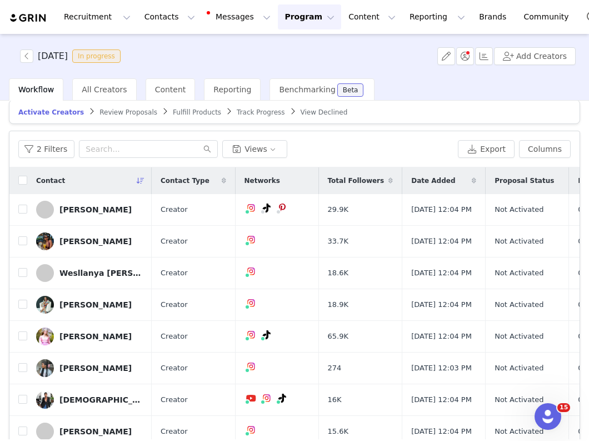
scroll to position [4, 0]
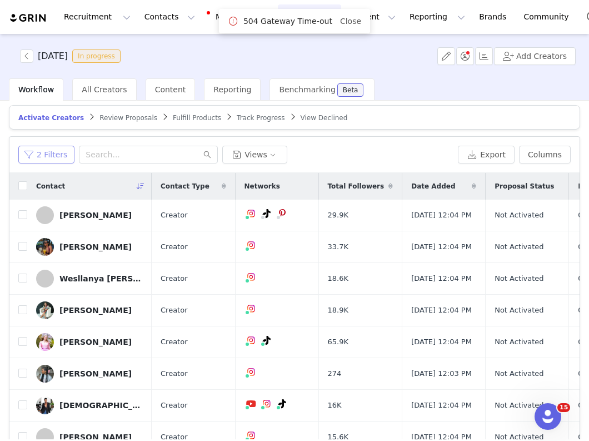
click at [49, 159] on button "2 Filters" at bounding box center [46, 155] width 56 height 18
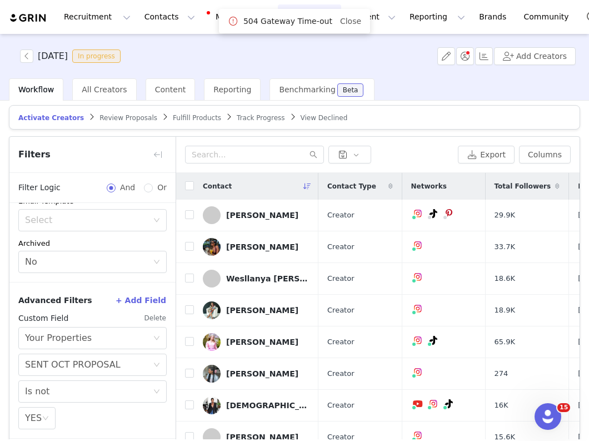
scroll to position [53, 0]
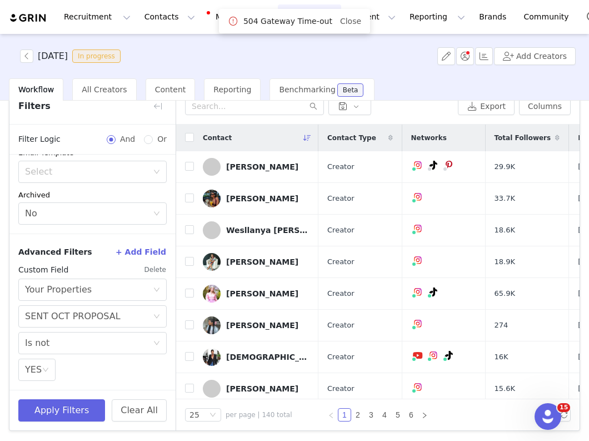
click at [137, 252] on button "+ Add Field" at bounding box center [141, 252] width 52 height 18
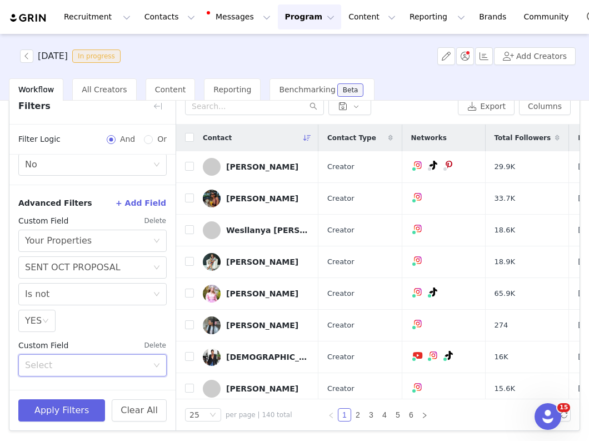
click at [82, 372] on div "Select" at bounding box center [89, 365] width 128 height 21
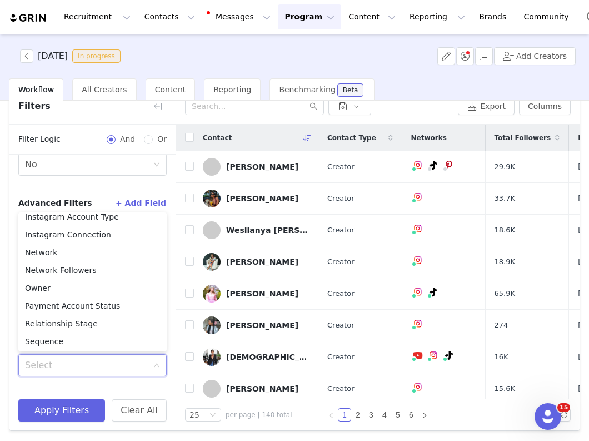
scroll to position [544, 0]
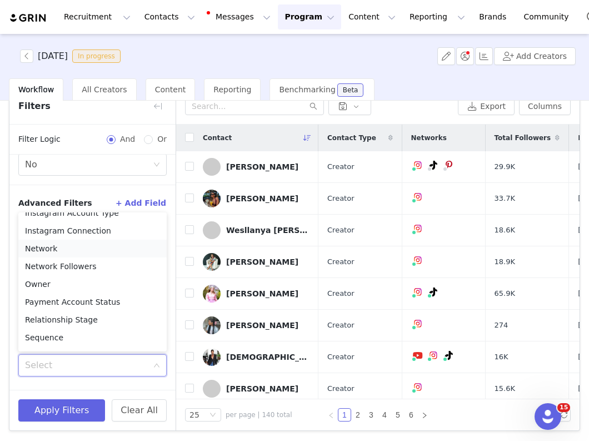
click at [51, 247] on li "Network" at bounding box center [92, 249] width 148 height 18
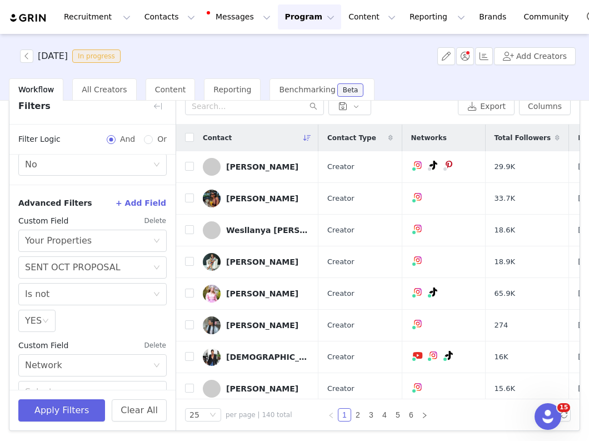
scroll to position [282, 0]
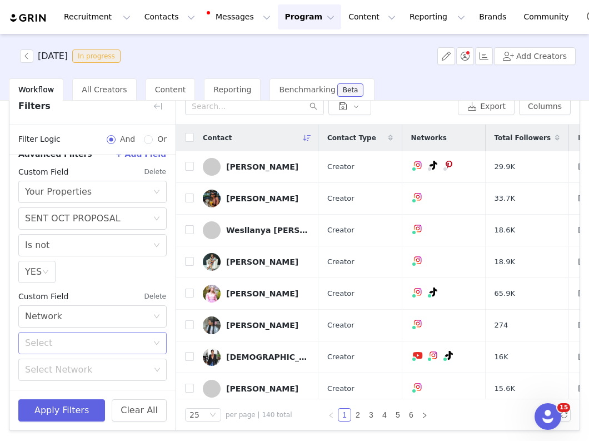
click at [61, 344] on div "Select" at bounding box center [86, 342] width 123 height 11
click at [56, 385] on li "Not in" at bounding box center [92, 385] width 148 height 18
click at [56, 372] on div "Select Network" at bounding box center [87, 369] width 125 height 11
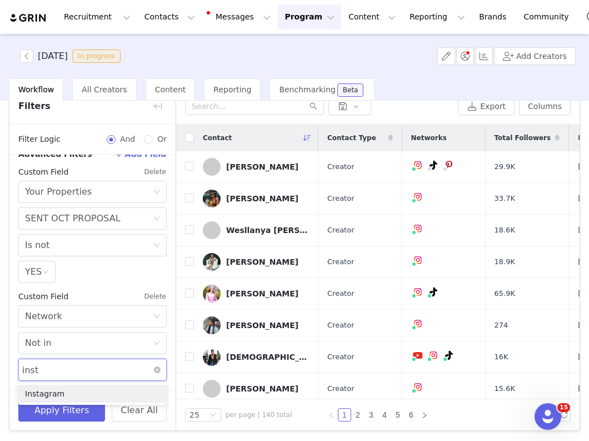
type input "insta"
click at [51, 389] on li "Instagram" at bounding box center [92, 394] width 148 height 18
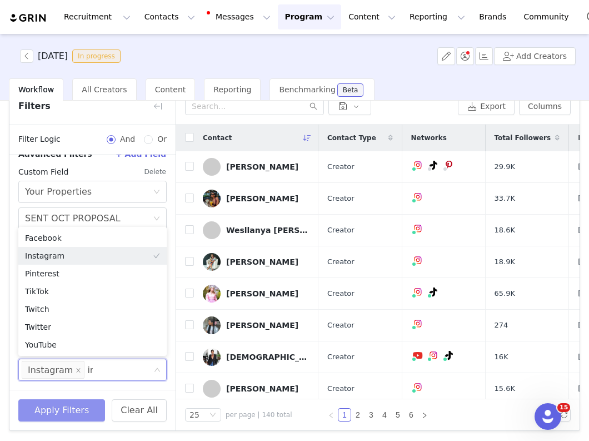
click at [62, 409] on button "Apply Filters" at bounding box center [61, 410] width 87 height 22
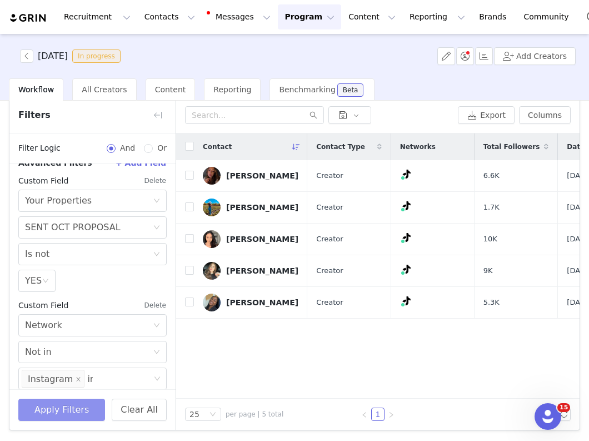
scroll to position [43, 0]
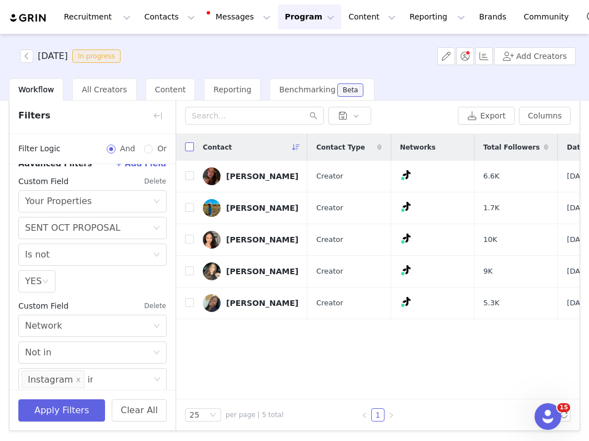
click at [187, 143] on input "checkbox" at bounding box center [189, 146] width 9 height 9
checkbox input "true"
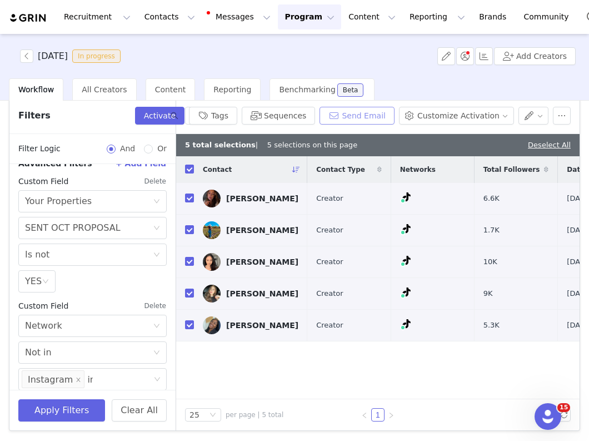
click at [367, 117] on button "Send Email" at bounding box center [357, 116] width 75 height 18
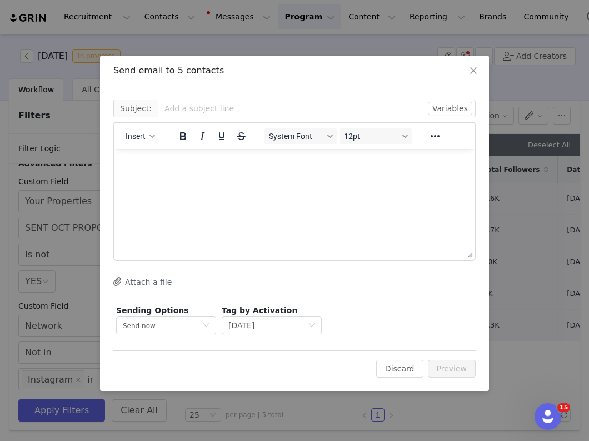
scroll to position [0, 0]
click at [137, 138] on span "Insert" at bounding box center [136, 136] width 20 height 9
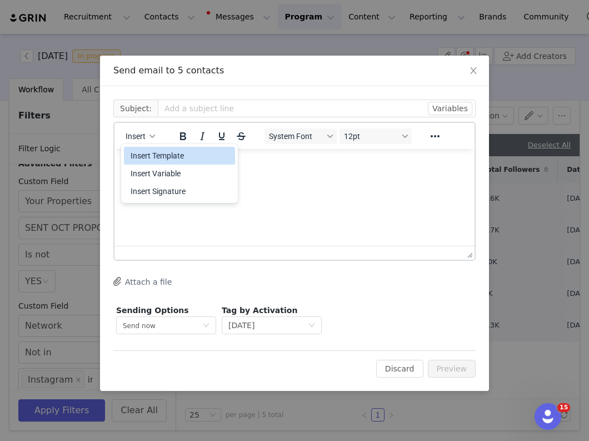
click at [137, 157] on div "Insert Template" at bounding box center [181, 155] width 100 height 13
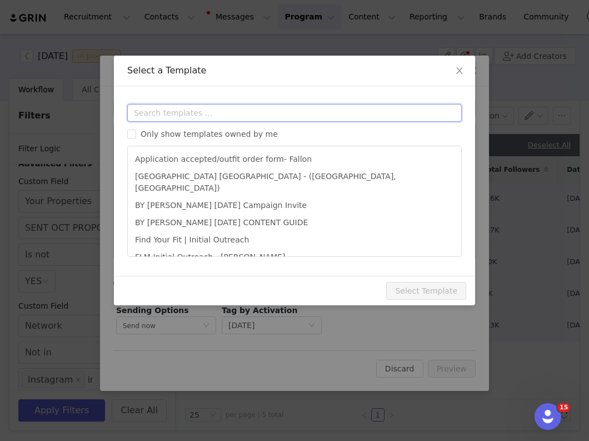
click at [156, 105] on input "text" at bounding box center [294, 113] width 335 height 18
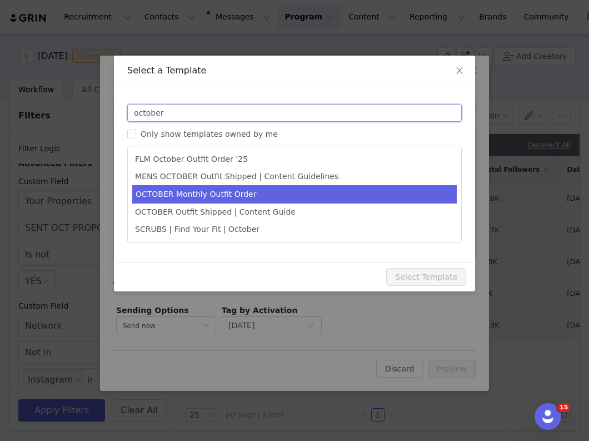
type input "october"
click at [175, 191] on li "OCTOBER Monthly Outfit Order" at bounding box center [294, 194] width 325 height 18
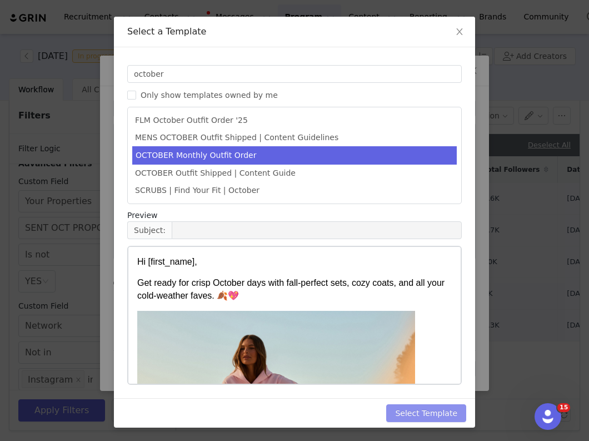
click at [419, 409] on button "Select Template" at bounding box center [426, 413] width 80 height 18
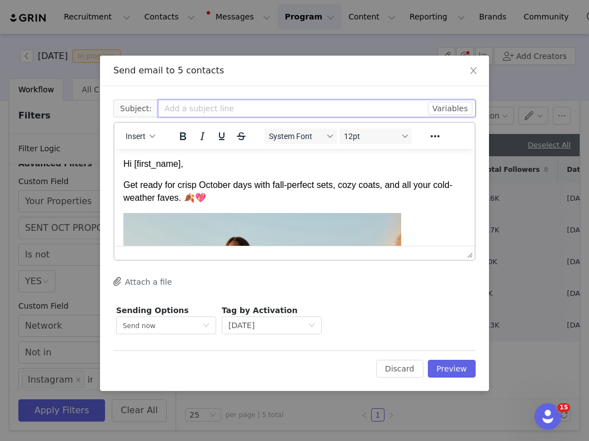
click at [323, 105] on input "text" at bounding box center [317, 109] width 318 height 18
click at [406, 108] on input "FABLETICS | 🎃 [DATE] Outfit Order x [instagram_username] + Exciting update!" at bounding box center [317, 109] width 318 height 18
type input "FABLETICS | 🎃 OCTOBER '25 Outfit Order x + Exciting update!"
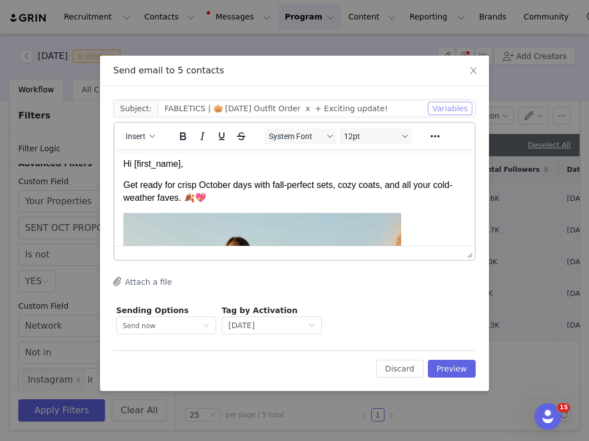
click at [454, 103] on button "Variables" at bounding box center [450, 108] width 44 height 13
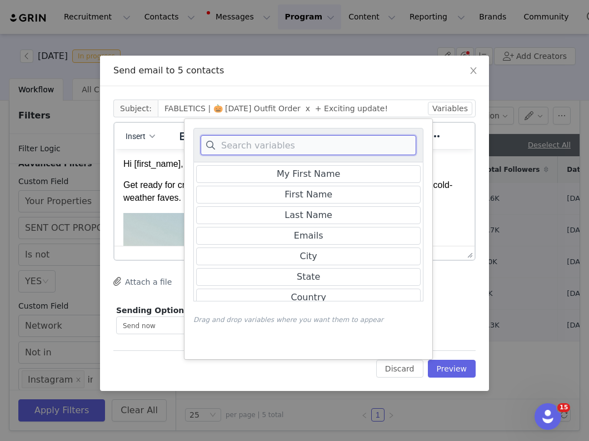
click at [325, 141] on input at bounding box center [309, 145] width 216 height 20
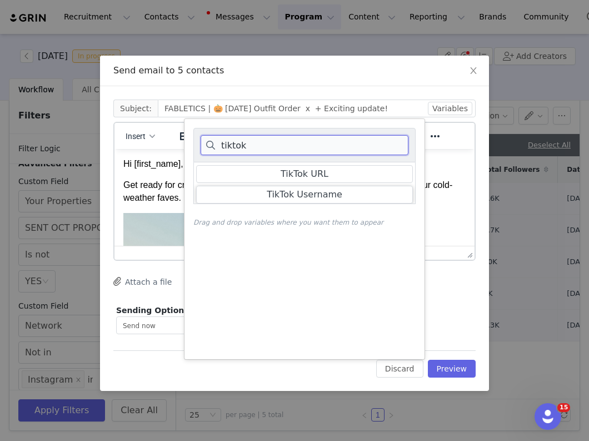
type input "tiktok"
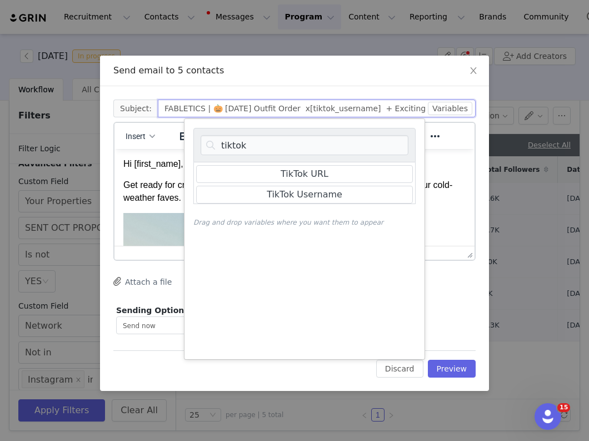
click at [320, 111] on input "FABLETICS | 🎃 OCTOBER '25 Outfit Order x[tiktok_username] + Exciting update!" at bounding box center [317, 109] width 318 height 18
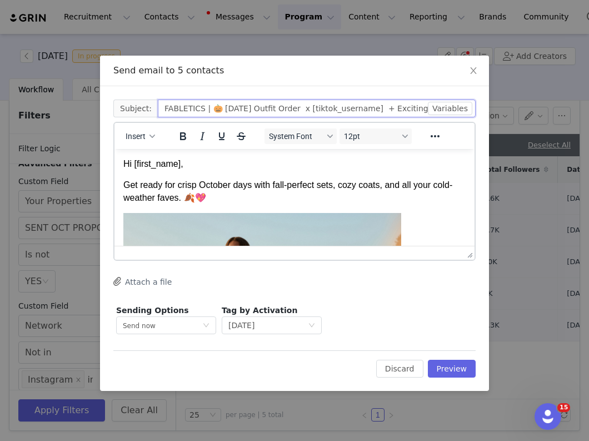
click at [397, 107] on input "FABLETICS | 🎃 OCTOBER '25 Outfit Order x [tiktok_username] + Exciting update!" at bounding box center [317, 109] width 318 height 18
type input "FABLETICS | 🎃 OCTOBER '25 Outfit Order x [tiktok_username] + Exciting update!"
click at [395, 166] on div "Hi [first_name]," at bounding box center [294, 164] width 342 height 12
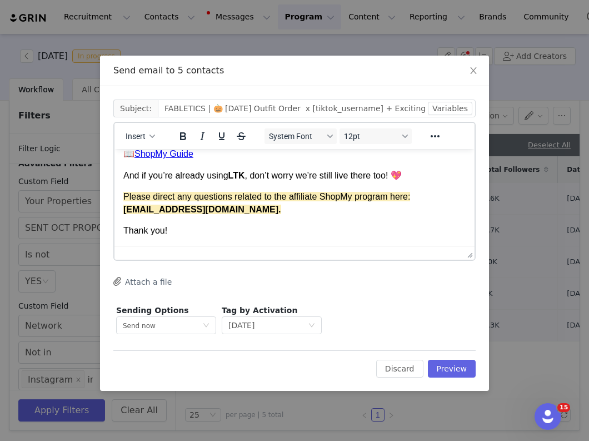
click at [230, 235] on div "Thank you!" at bounding box center [294, 231] width 342 height 12
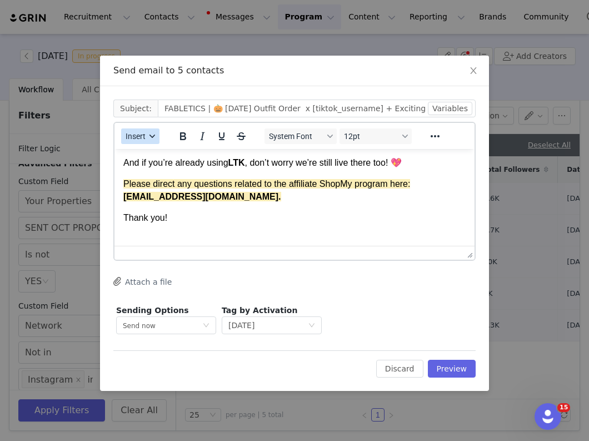
click at [136, 130] on button "Insert" at bounding box center [140, 136] width 38 height 16
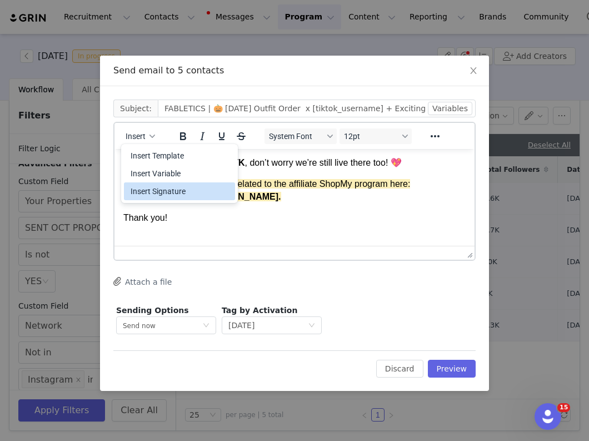
click at [149, 183] on div "Insert Signature" at bounding box center [179, 191] width 111 height 18
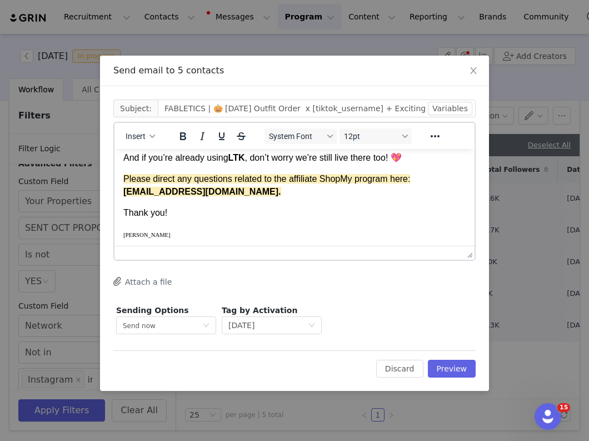
scroll to position [811, 0]
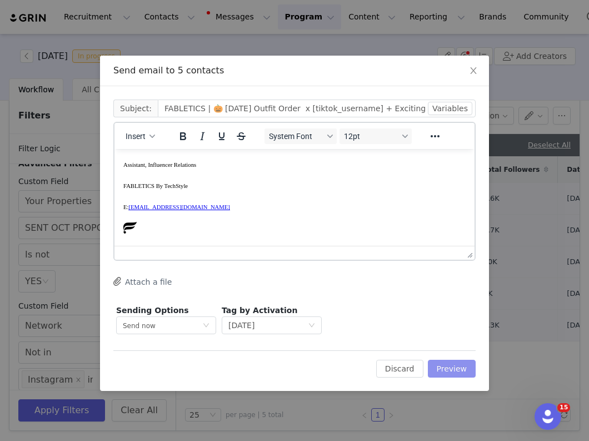
click at [451, 373] on button "Preview" at bounding box center [452, 369] width 48 height 18
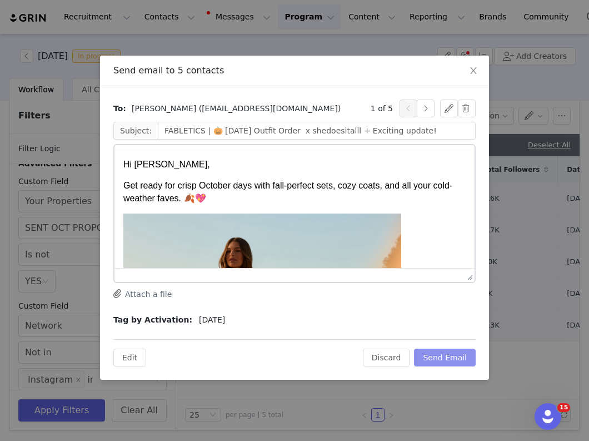
scroll to position [0, 0]
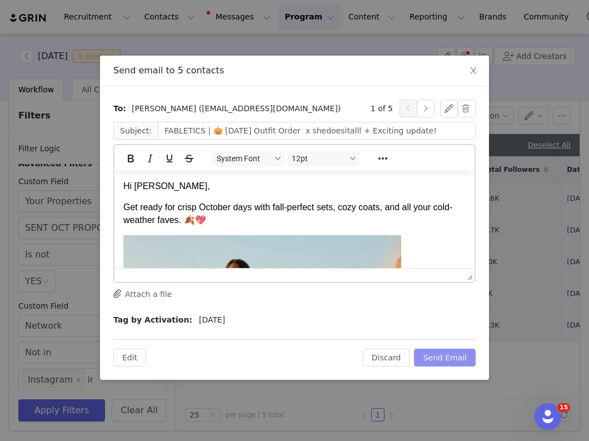
click at [446, 359] on button "Send Email" at bounding box center [445, 358] width 62 height 18
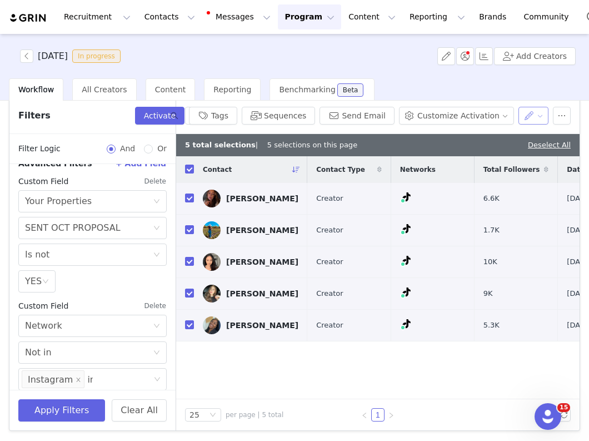
click at [526, 120] on button "button" at bounding box center [534, 116] width 31 height 18
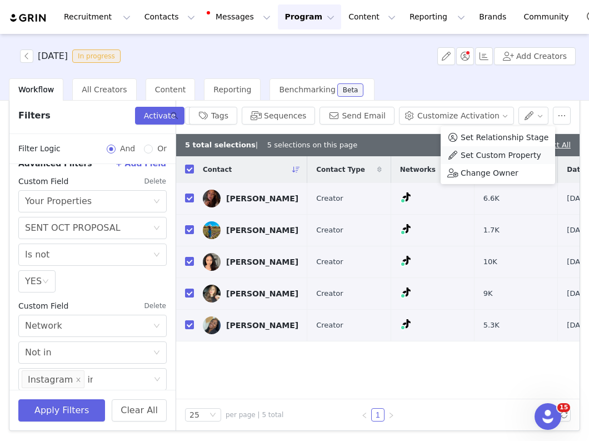
click at [491, 157] on span "Set Custom Property" at bounding box center [501, 155] width 81 height 12
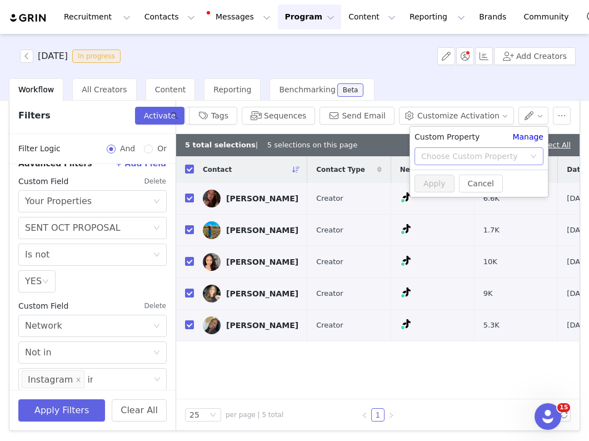
click at [470, 154] on div "Choose Custom Property" at bounding box center [472, 156] width 103 height 11
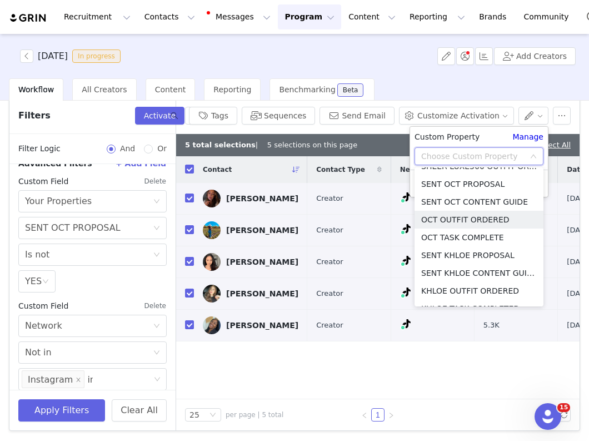
scroll to position [604, 0]
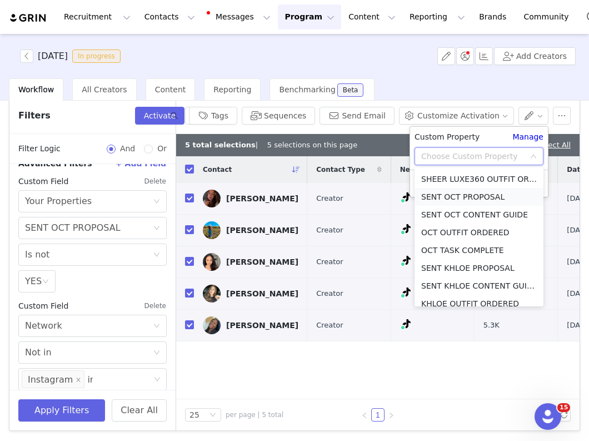
click at [454, 196] on li "SENT OCT PROPOSAL" at bounding box center [479, 197] width 129 height 18
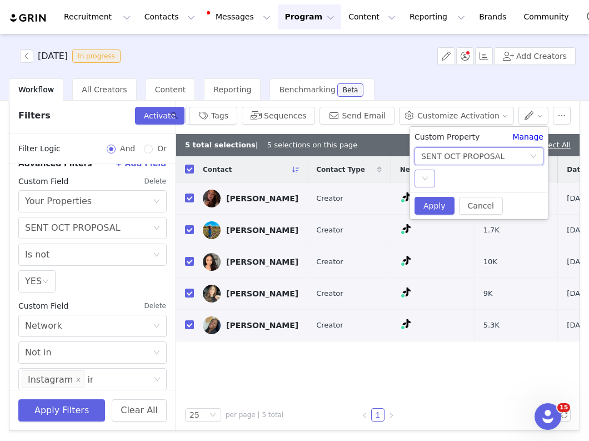
click at [425, 173] on div "Select" at bounding box center [425, 179] width 21 height 18
click at [438, 201] on li "YES" at bounding box center [479, 201] width 129 height 18
click at [431, 202] on button "Apply" at bounding box center [435, 206] width 40 height 18
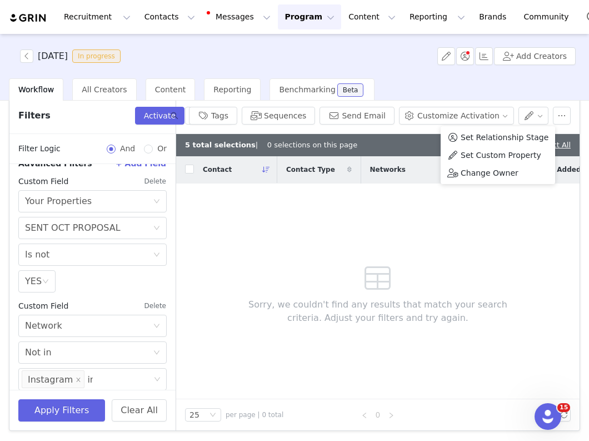
click at [358, 145] on div "5 total selections | 0 selections on this page Deselect All" at bounding box center [378, 145] width 404 height 22
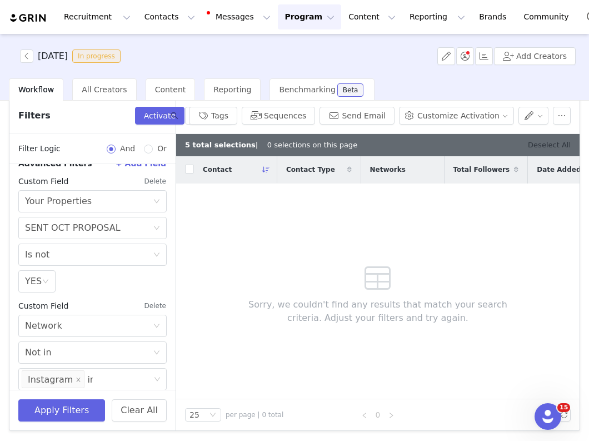
click at [549, 145] on link "Deselect All" at bounding box center [549, 145] width 43 height 8
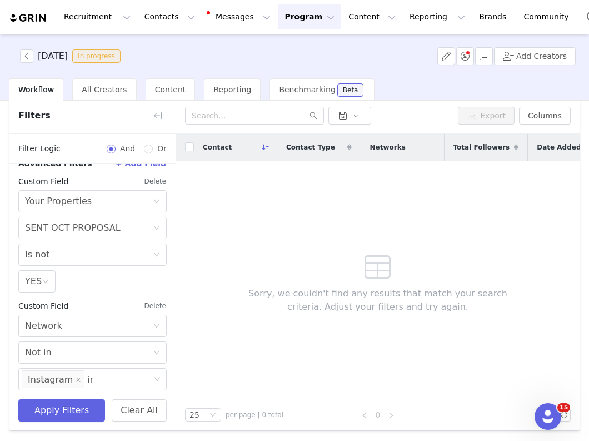
click at [153, 302] on button "Delete" at bounding box center [155, 306] width 23 height 18
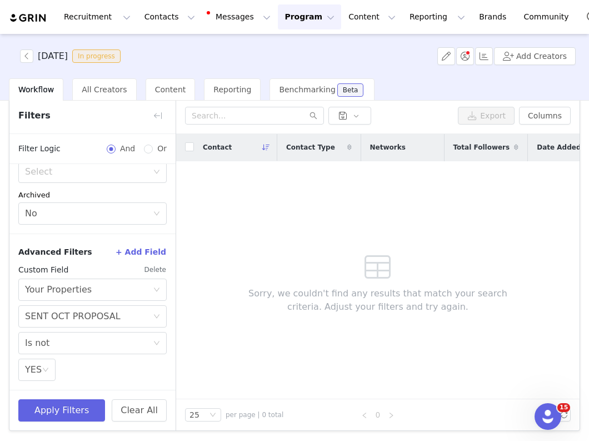
scroll to position [193, 0]
click at [46, 416] on button "Apply Filters" at bounding box center [61, 410] width 87 height 22
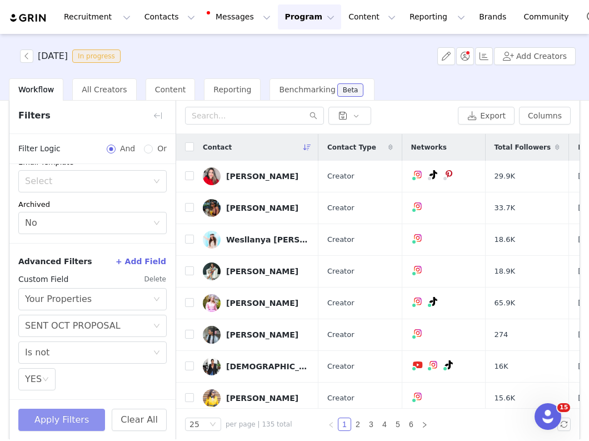
scroll to position [184, 0]
click at [46, 416] on button "Apply Filters" at bounding box center [61, 420] width 87 height 22
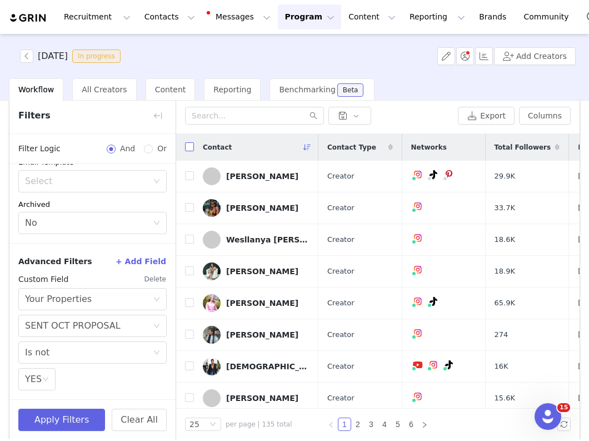
click at [188, 147] on input "checkbox" at bounding box center [189, 146] width 9 height 9
checkbox input "true"
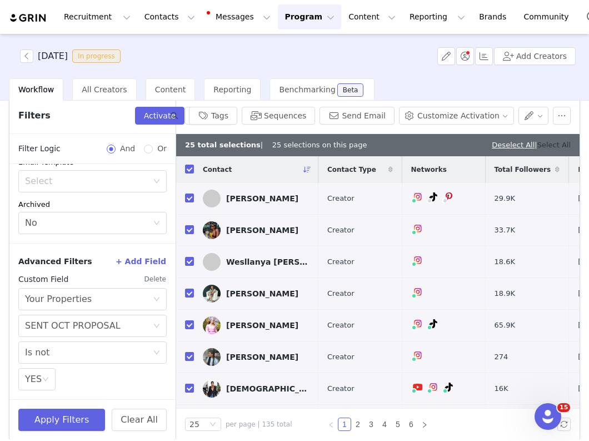
click at [546, 142] on link "Select All" at bounding box center [554, 145] width 33 height 8
click at [369, 112] on button "Send Email" at bounding box center [357, 116] width 75 height 18
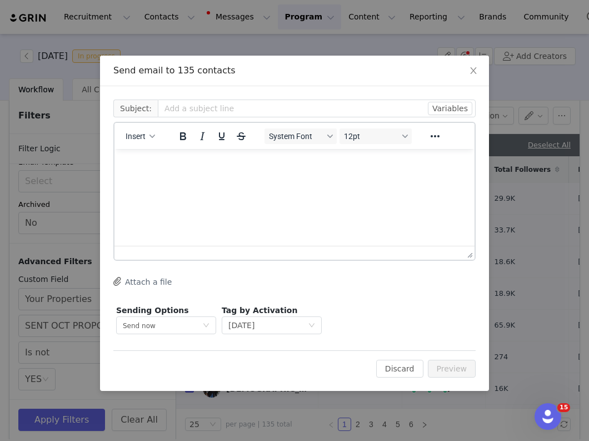
scroll to position [0, 0]
click at [144, 133] on span "Insert" at bounding box center [136, 136] width 20 height 9
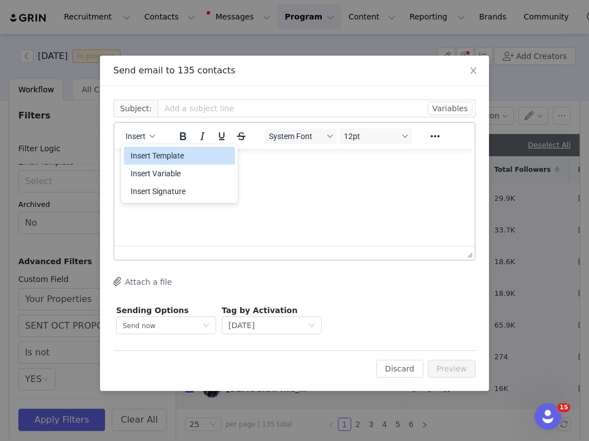
click at [146, 152] on div "Insert Template" at bounding box center [181, 155] width 100 height 13
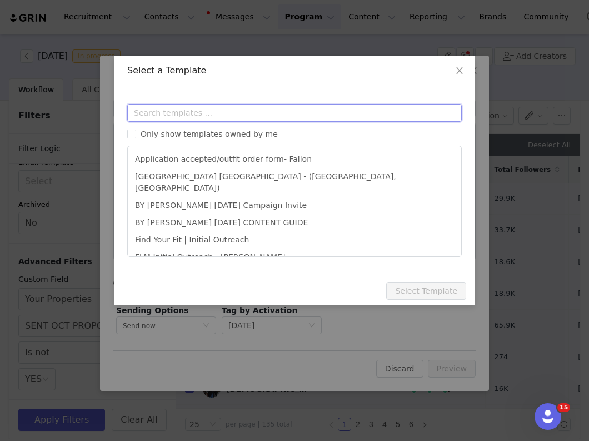
click at [182, 112] on input "text" at bounding box center [294, 113] width 335 height 18
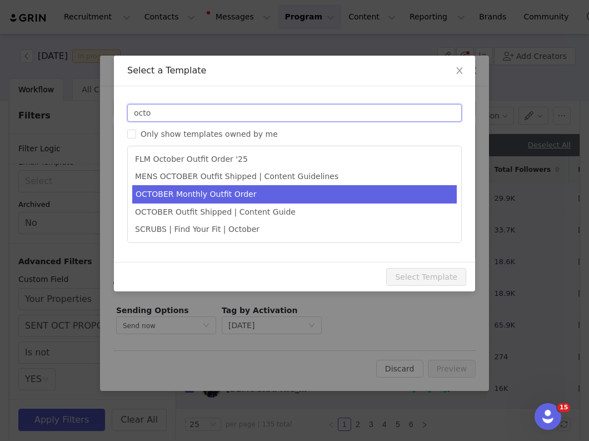
type input "octo"
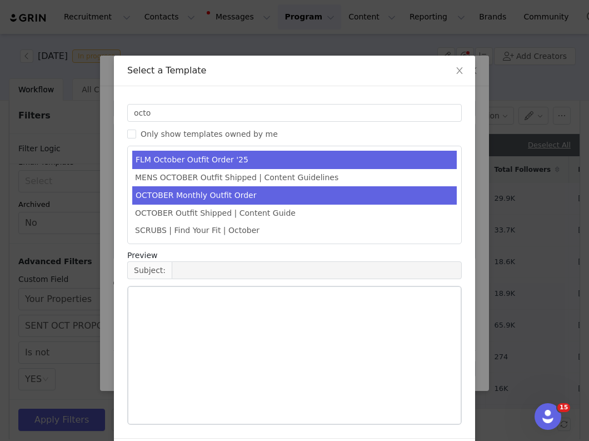
click at [200, 192] on li "OCTOBER Monthly Outfit Order" at bounding box center [294, 195] width 325 height 18
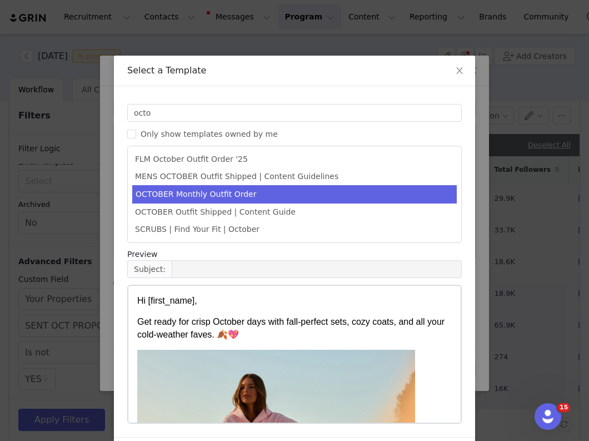
click at [318, 282] on div "Preview Subject:" at bounding box center [294, 336] width 335 height 175
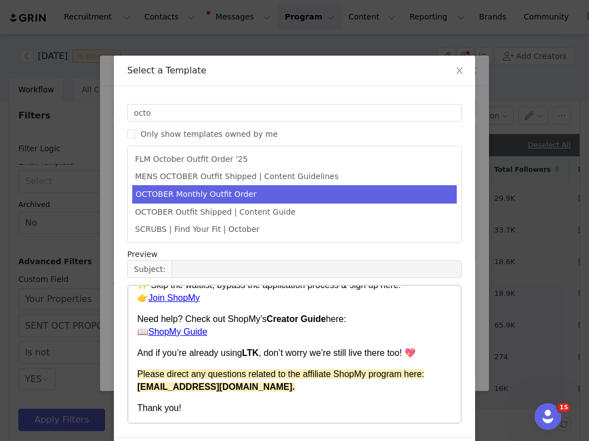
scroll to position [39, 0]
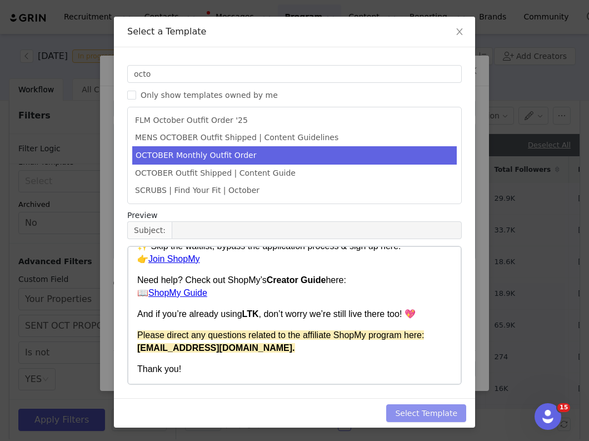
click at [424, 410] on button "Select Template" at bounding box center [426, 413] width 80 height 18
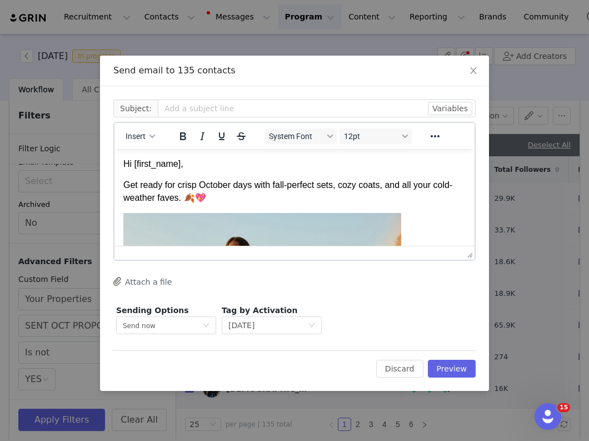
scroll to position [0, 0]
click at [277, 168] on div "Hi [first_name]," at bounding box center [294, 164] width 342 height 12
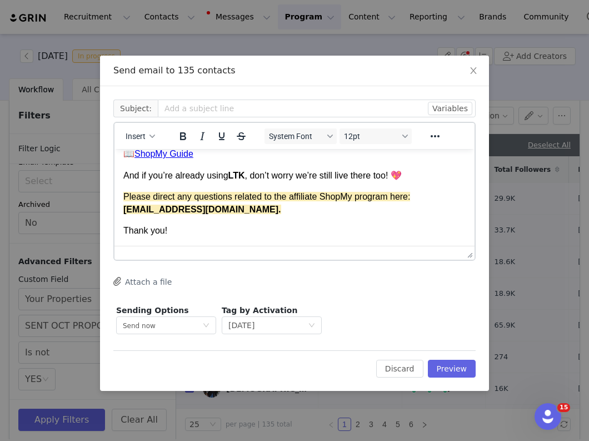
click at [217, 233] on div "Thank you!" at bounding box center [294, 231] width 342 height 12
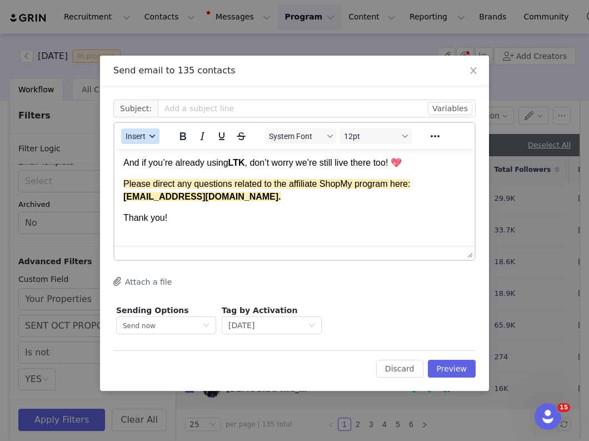
click at [141, 130] on button "Insert" at bounding box center [140, 136] width 38 height 16
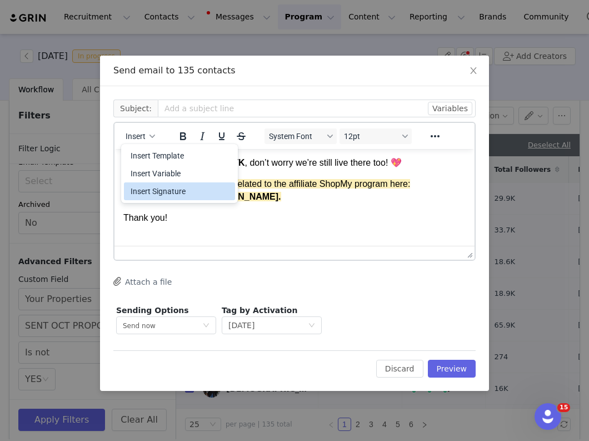
click at [156, 195] on div "Insert Signature" at bounding box center [181, 191] width 100 height 13
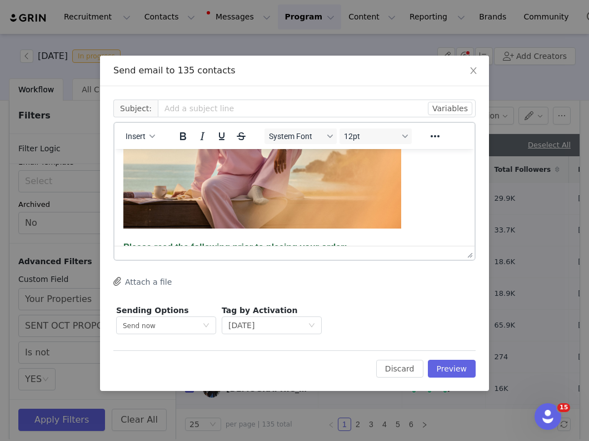
scroll to position [133, 0]
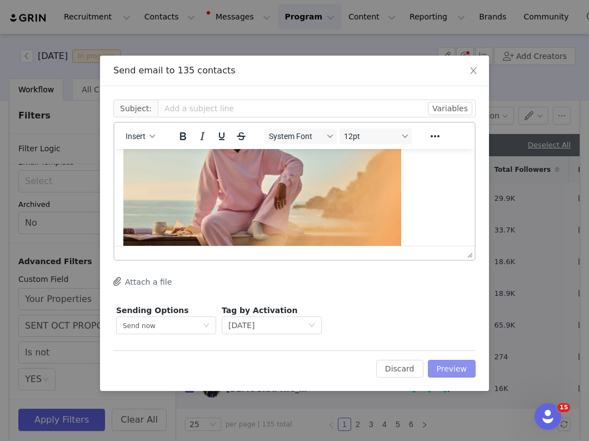
click at [453, 370] on button "Preview" at bounding box center [452, 369] width 48 height 18
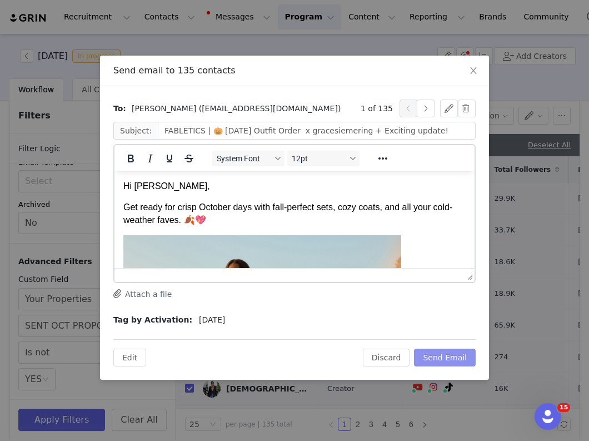
scroll to position [0, 0]
click at [434, 352] on button "Send Email" at bounding box center [445, 358] width 62 height 18
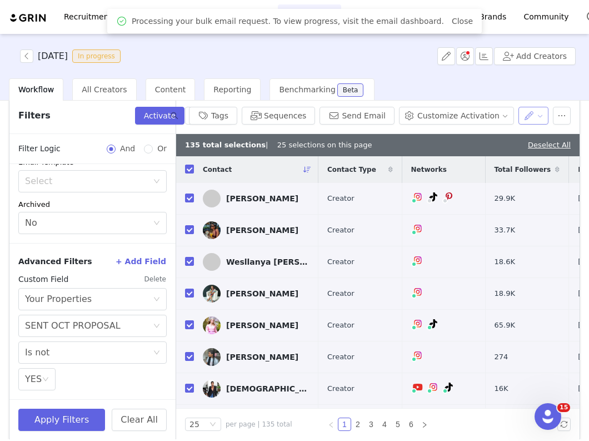
click at [533, 110] on button "button" at bounding box center [534, 116] width 31 height 18
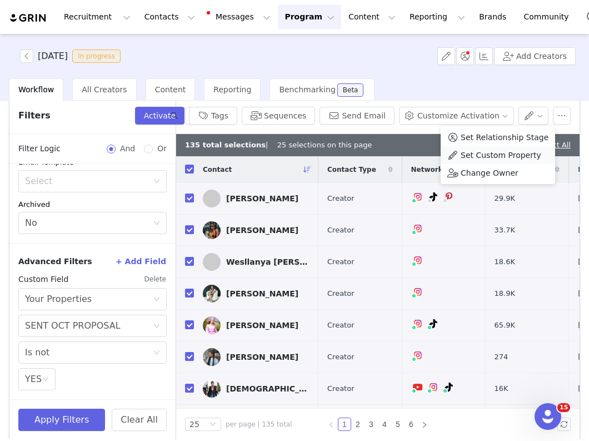
click at [513, 162] on li "Set Custom Property" at bounding box center [498, 155] width 115 height 18
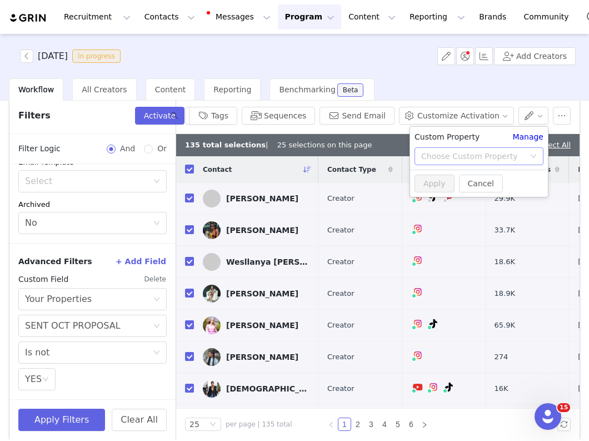
click at [501, 155] on div "Choose Custom Property" at bounding box center [472, 156] width 103 height 11
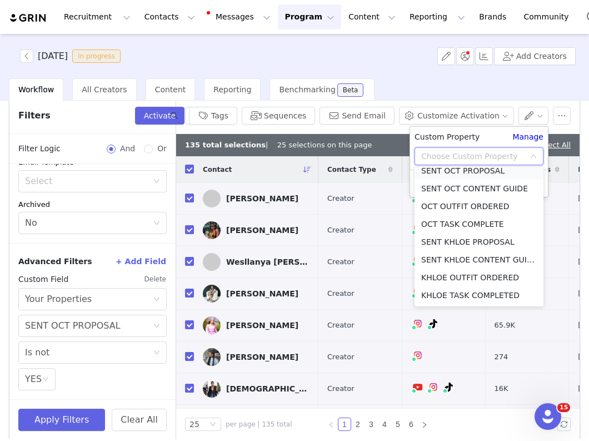
scroll to position [625, 0]
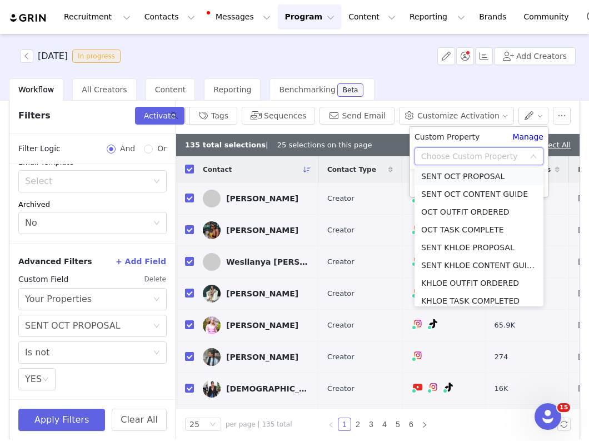
click at [484, 173] on li "SENT OCT PROPOSAL" at bounding box center [479, 176] width 129 height 18
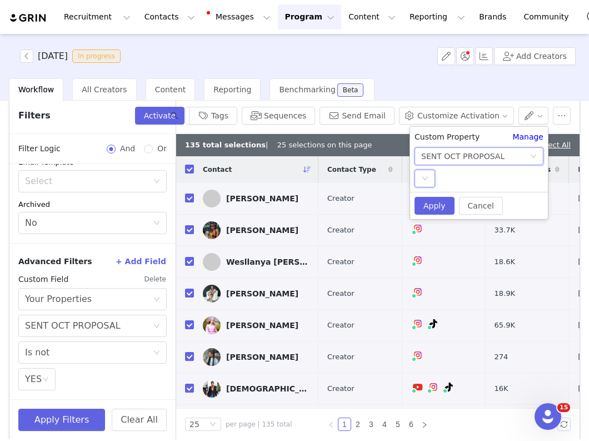
click at [423, 178] on icon "icon: down" at bounding box center [425, 178] width 7 height 7
click at [433, 205] on li "YES" at bounding box center [479, 201] width 129 height 18
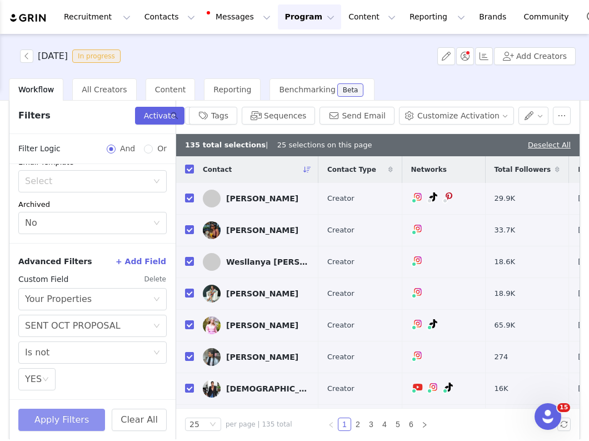
click at [74, 418] on button "Apply Filters" at bounding box center [61, 420] width 87 height 22
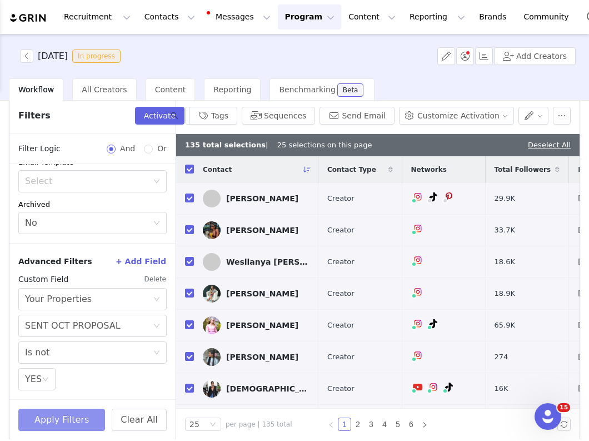
click at [74, 418] on button "Apply Filters" at bounding box center [61, 420] width 87 height 22
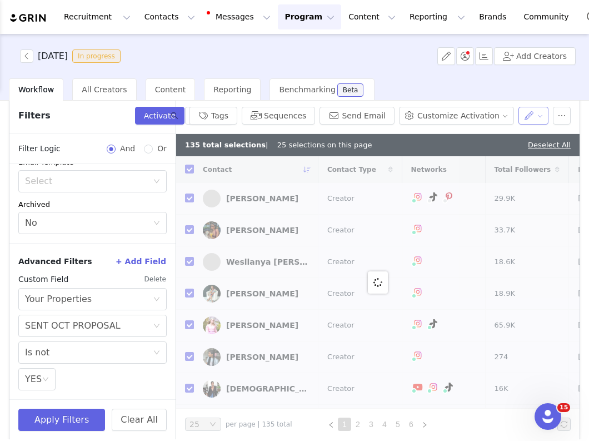
click at [528, 115] on button "button" at bounding box center [534, 116] width 31 height 18
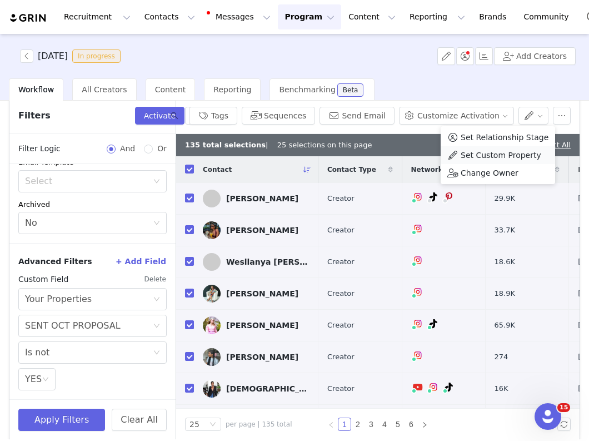
click at [477, 152] on span "Set Custom Property" at bounding box center [501, 155] width 81 height 12
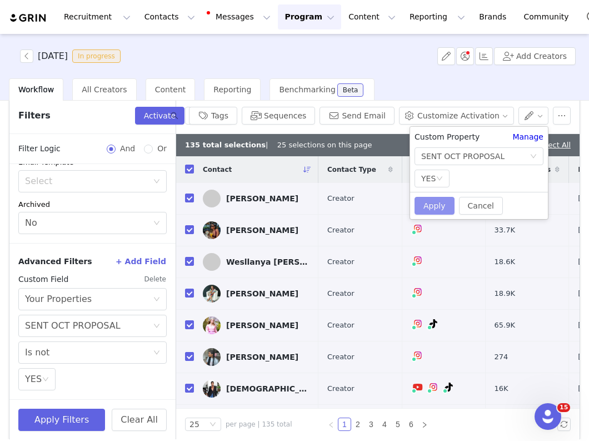
click at [432, 207] on button "Apply" at bounding box center [435, 206] width 40 height 18
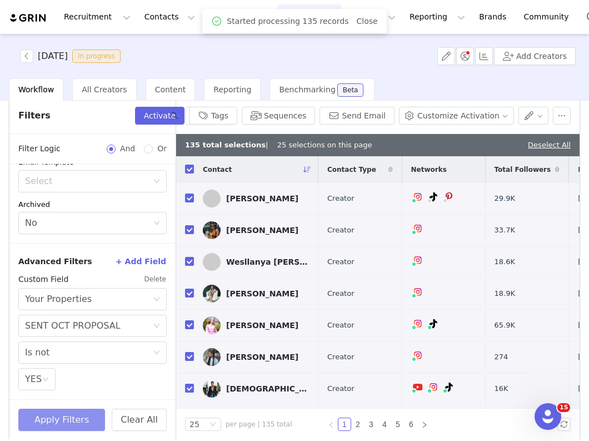
click at [50, 410] on button "Apply Filters" at bounding box center [61, 420] width 87 height 22
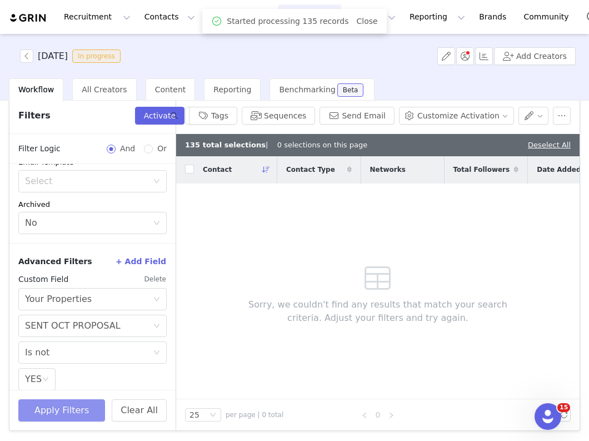
scroll to position [193, 0]
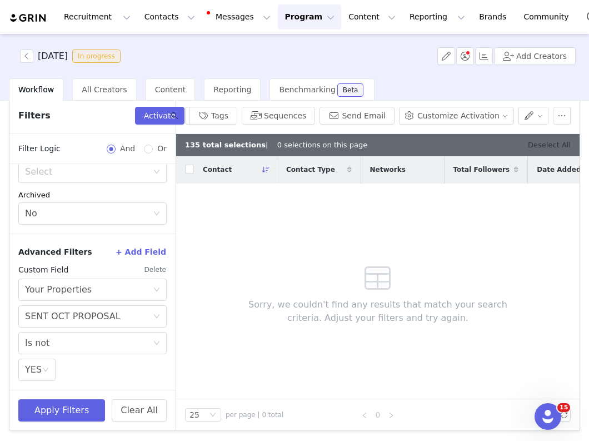
click at [540, 146] on link "Deselect All" at bounding box center [549, 145] width 43 height 8
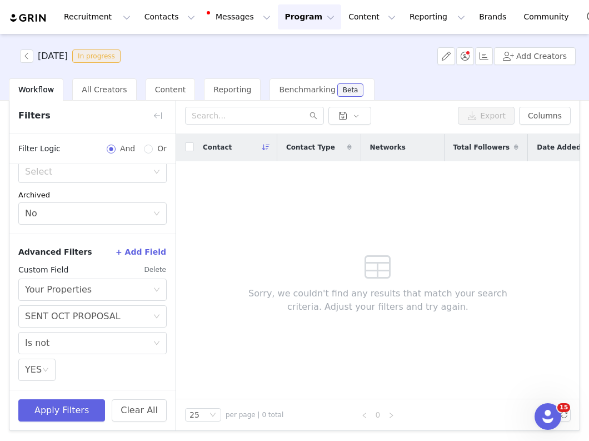
scroll to position [0, 0]
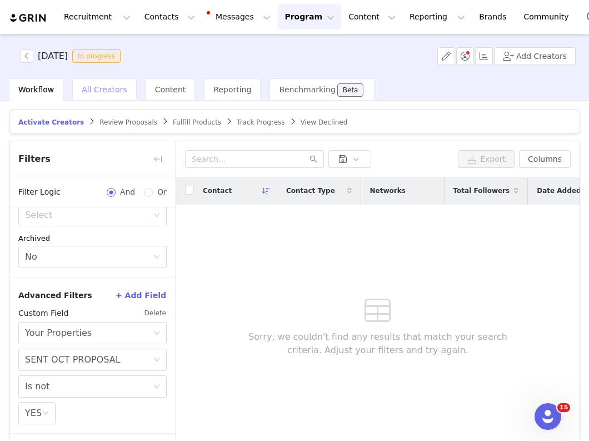
click at [107, 88] on span "All Creators" at bounding box center [104, 89] width 45 height 9
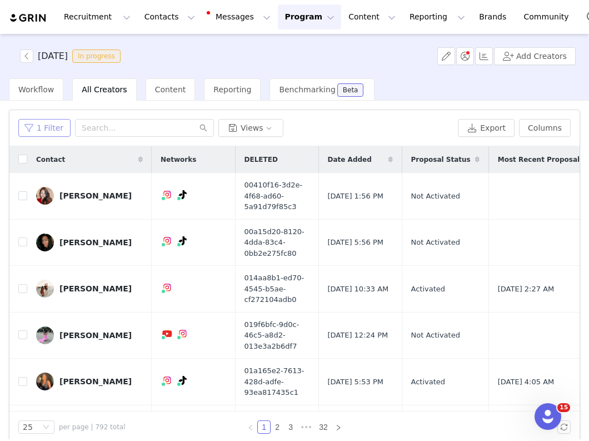
click at [48, 131] on button "1 Filter" at bounding box center [44, 128] width 52 height 18
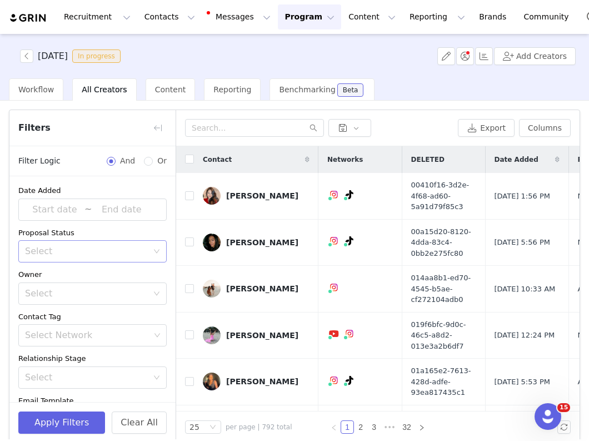
click at [81, 254] on div "Select" at bounding box center [86, 251] width 123 height 11
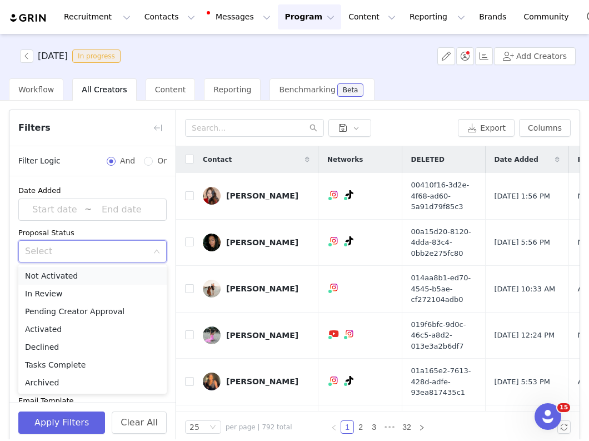
click at [80, 276] on li "Not Activated" at bounding box center [92, 276] width 148 height 18
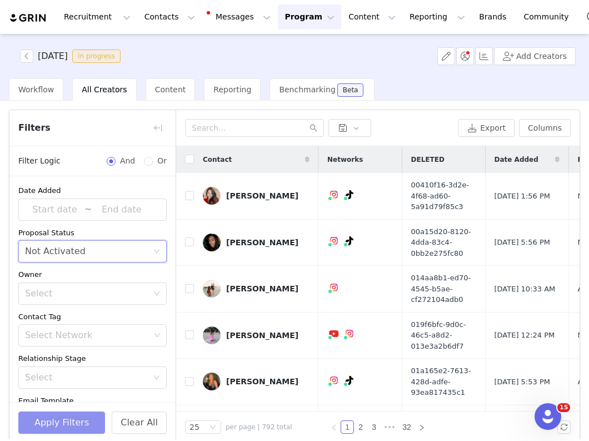
click at [79, 421] on button "Apply Filters" at bounding box center [61, 422] width 87 height 22
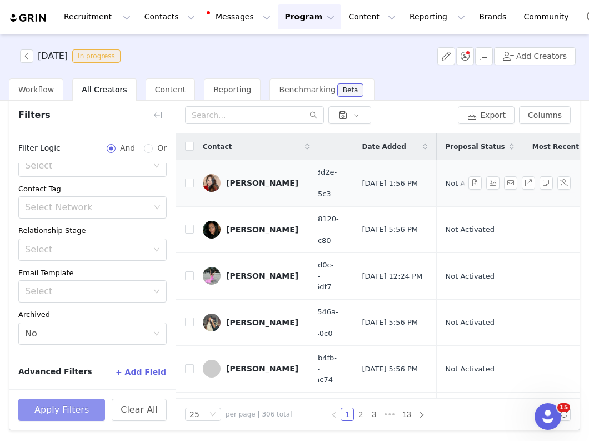
scroll to position [0, 147]
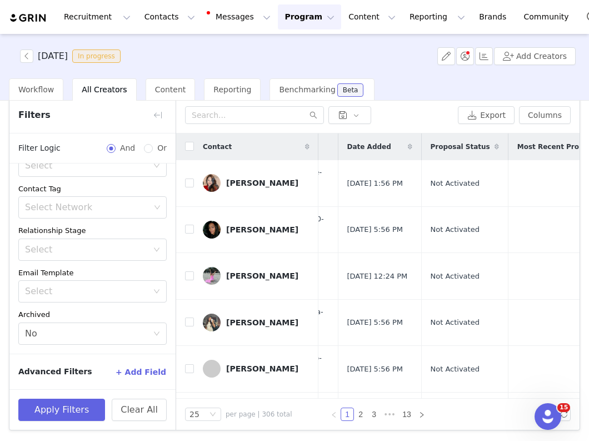
click at [410, 147] on icon at bounding box center [410, 146] width 4 height 7
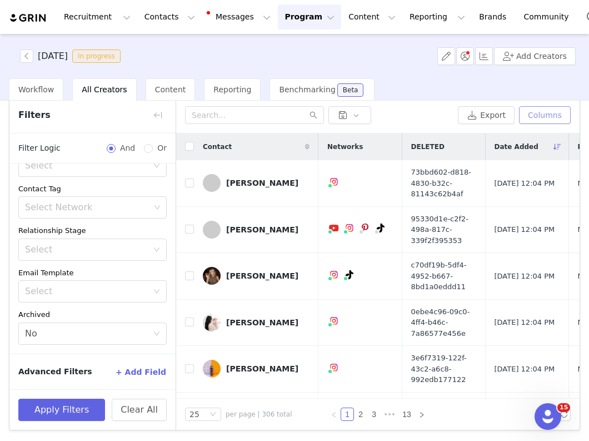
click at [537, 120] on button "Columns" at bounding box center [545, 115] width 52 height 18
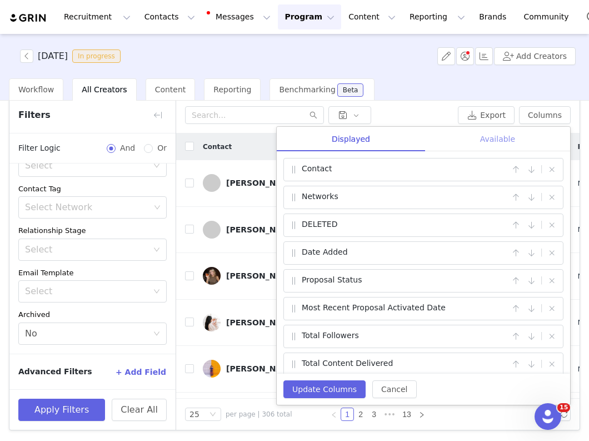
click at [504, 138] on div "Available" at bounding box center [497, 139] width 145 height 25
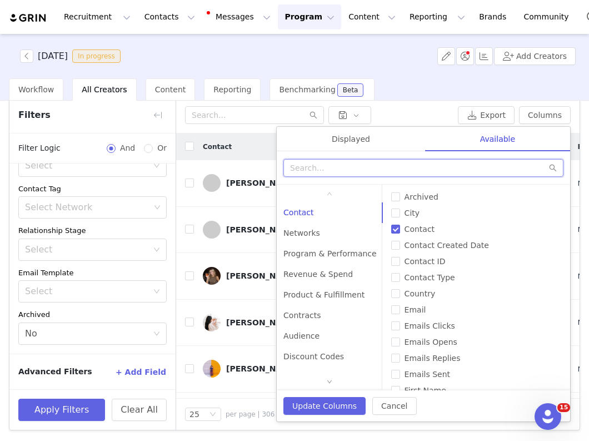
click at [473, 165] on input "text" at bounding box center [424, 168] width 280 height 18
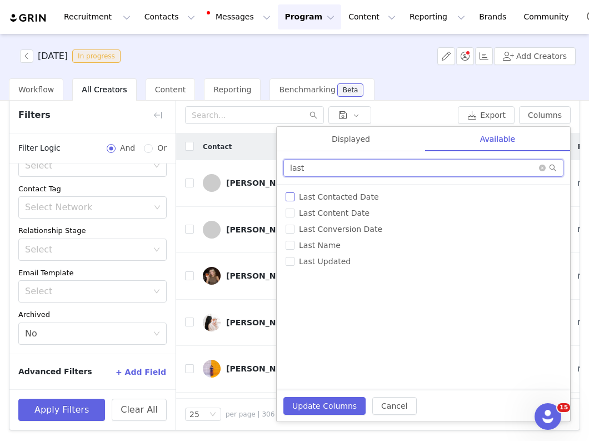
type input "last"
click at [353, 198] on span "Last Contacted Date" at bounding box center [339, 196] width 89 height 9
click at [295, 198] on input "Last Contacted Date" at bounding box center [290, 196] width 9 height 9
checkbox input "true"
click at [336, 137] on div "Displayed" at bounding box center [351, 139] width 148 height 25
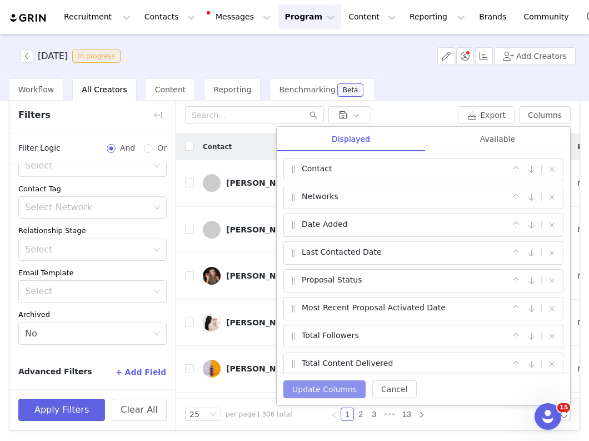
click at [320, 392] on button "Update Columns" at bounding box center [325, 389] width 82 height 18
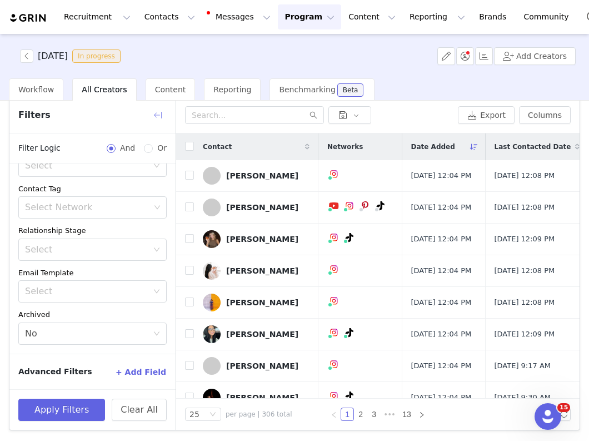
click at [158, 116] on button "button" at bounding box center [158, 115] width 18 height 18
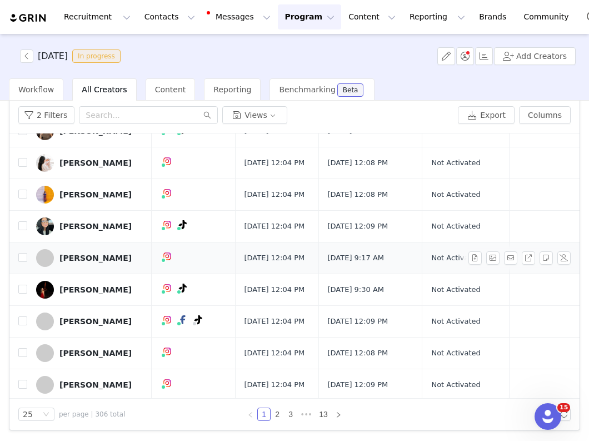
scroll to position [112, 0]
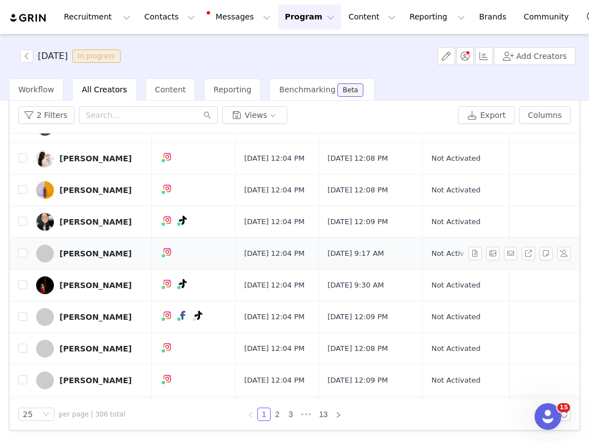
click at [110, 258] on div "[PERSON_NAME]" at bounding box center [95, 253] width 72 height 9
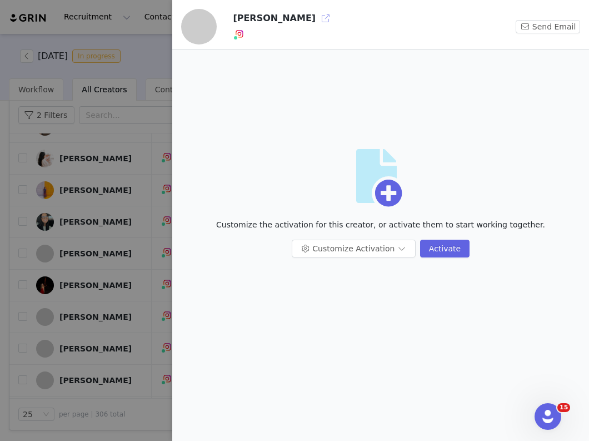
click at [317, 17] on button "button" at bounding box center [326, 18] width 18 height 18
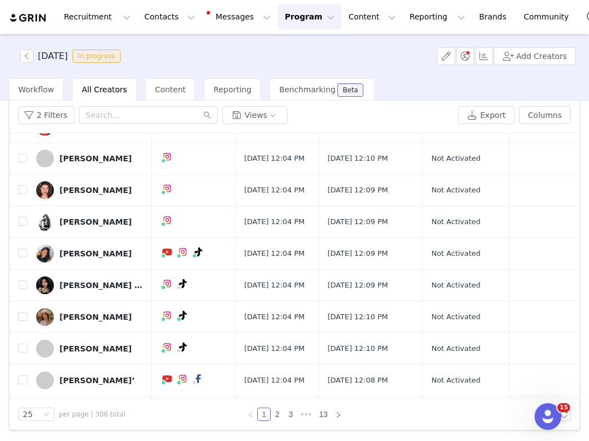
scroll to position [651, 0]
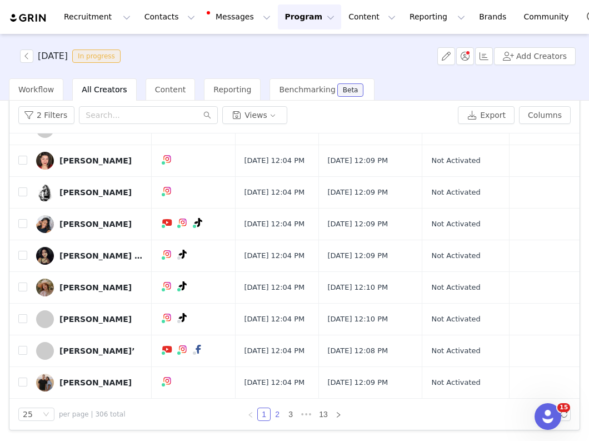
click at [276, 417] on link "2" at bounding box center [277, 414] width 12 height 12
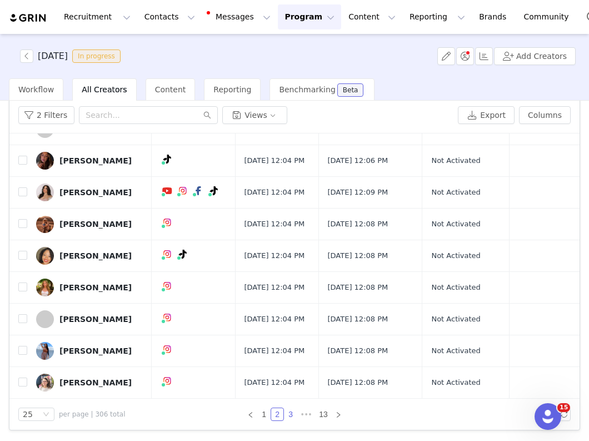
click at [289, 413] on link "3" at bounding box center [291, 414] width 12 height 12
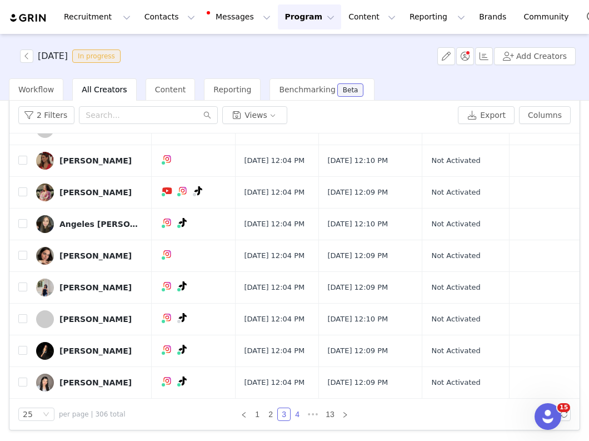
click at [299, 411] on link "4" at bounding box center [297, 414] width 12 height 12
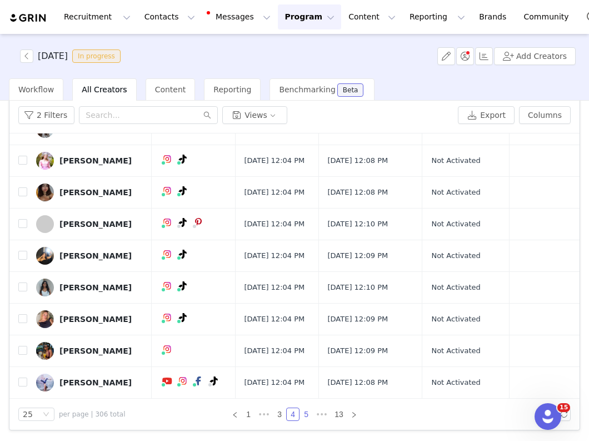
click at [307, 416] on link "5" at bounding box center [306, 414] width 12 height 12
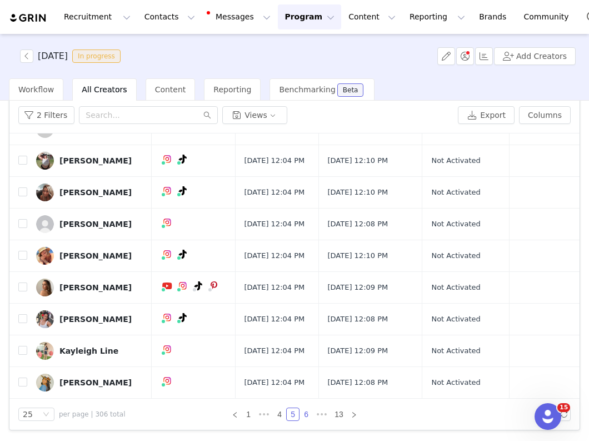
click at [304, 416] on link "6" at bounding box center [306, 414] width 12 height 12
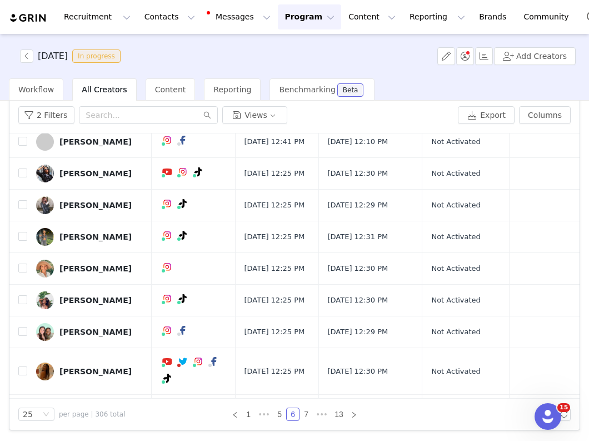
scroll to position [460, 0]
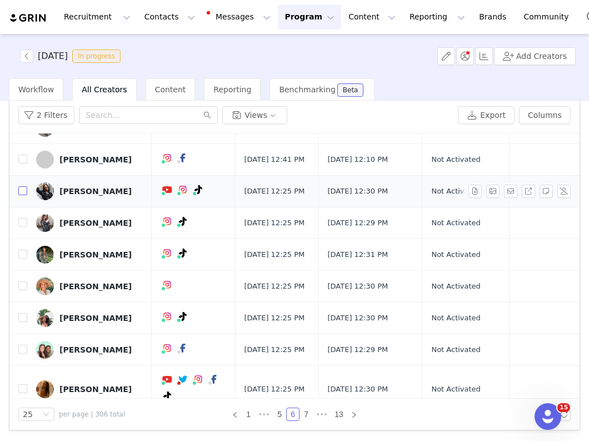
click at [23, 195] on input "checkbox" at bounding box center [22, 190] width 9 height 9
checkbox input "true"
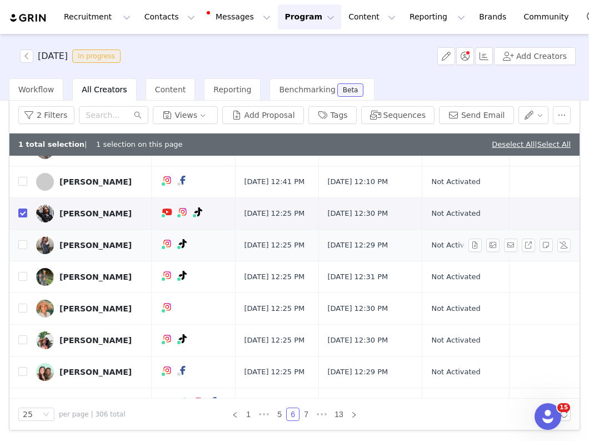
click at [19, 261] on td at bounding box center [18, 246] width 18 height 32
click at [21, 249] on input "checkbox" at bounding box center [22, 244] width 9 height 9
checkbox input "true"
click at [21, 281] on input "checkbox" at bounding box center [22, 276] width 9 height 9
checkbox input "true"
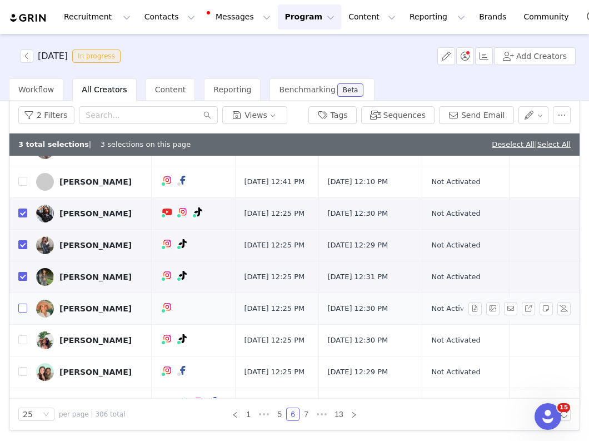
click at [18, 312] on input "checkbox" at bounding box center [22, 308] width 9 height 9
checkbox input "true"
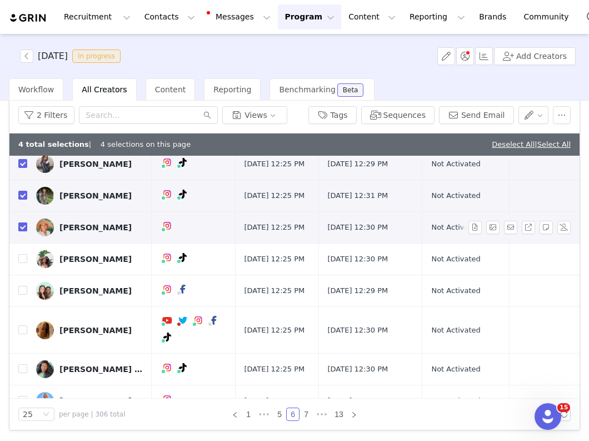
scroll to position [569, 0]
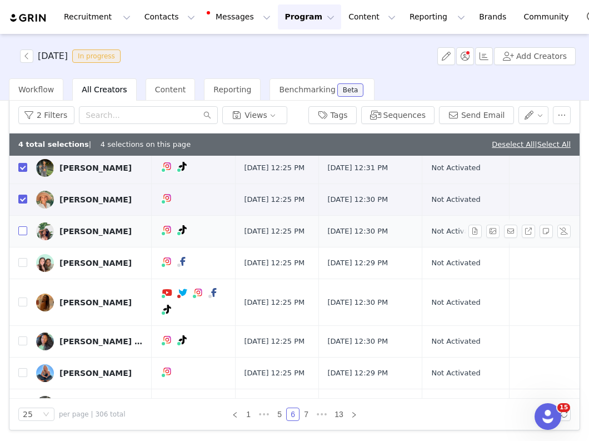
click at [22, 235] on input "checkbox" at bounding box center [22, 230] width 9 height 9
checkbox input "true"
click at [22, 267] on input "checkbox" at bounding box center [22, 262] width 9 height 9
checkbox input "true"
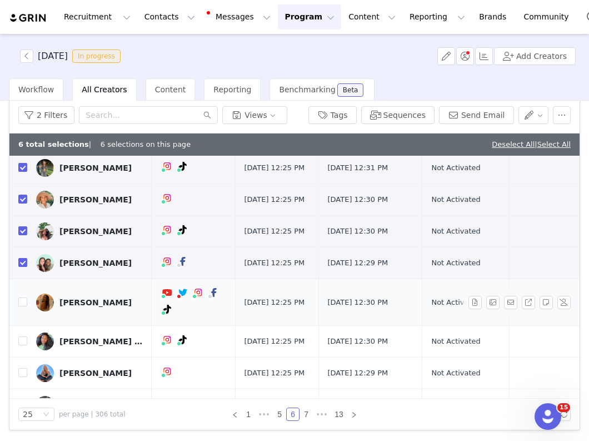
click at [18, 326] on td at bounding box center [18, 302] width 18 height 47
click at [23, 306] on input "checkbox" at bounding box center [22, 301] width 9 height 9
checkbox input "true"
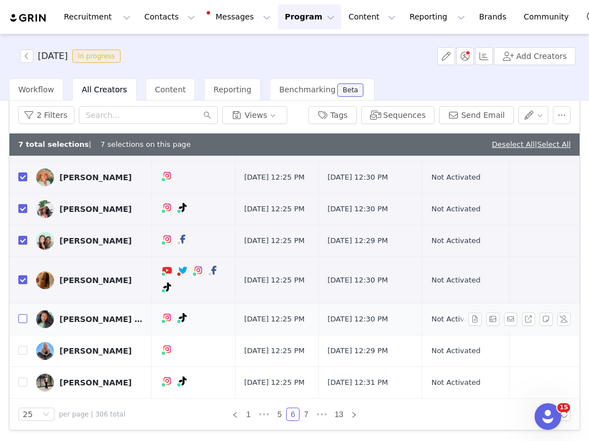
drag, startPoint x: 19, startPoint y: 311, endPoint x: 19, endPoint y: 321, distance: 10.6
click at [19, 314] on input "checkbox" at bounding box center [22, 318] width 9 height 9
checkbox input "true"
click at [19, 347] on input "checkbox" at bounding box center [22, 350] width 9 height 9
checkbox input "true"
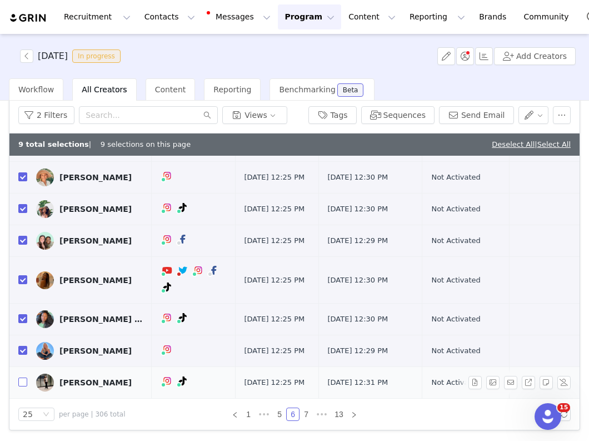
click at [19, 378] on input "checkbox" at bounding box center [22, 381] width 9 height 9
checkbox input "true"
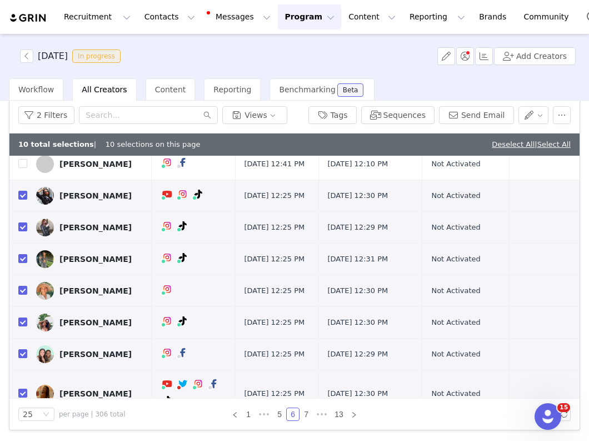
scroll to position [473, 0]
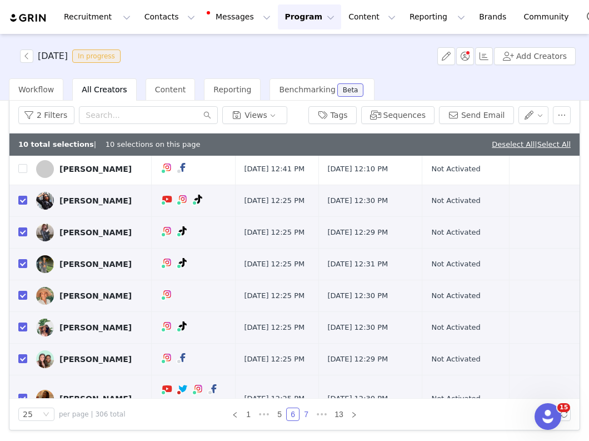
click at [306, 414] on link "7" at bounding box center [306, 414] width 12 height 12
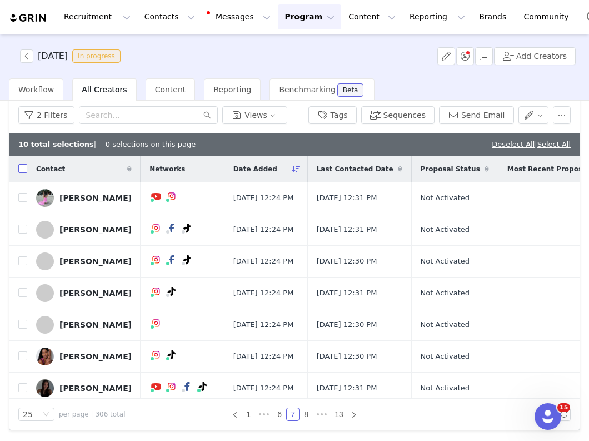
click at [22, 169] on input "checkbox" at bounding box center [22, 168] width 9 height 9
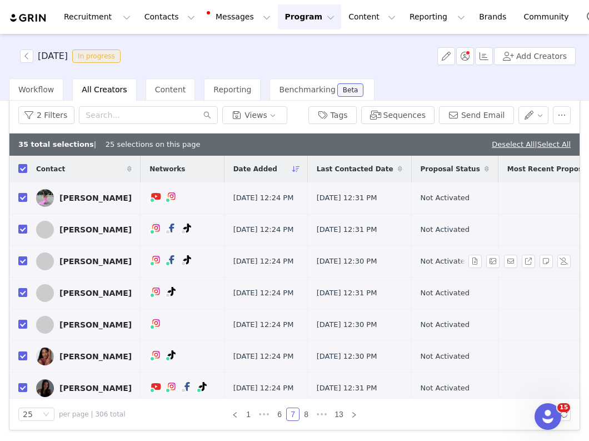
scroll to position [673, 0]
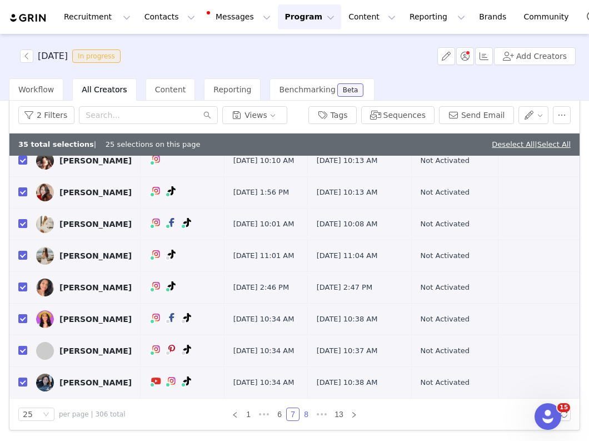
click at [306, 412] on link "8" at bounding box center [306, 414] width 12 height 12
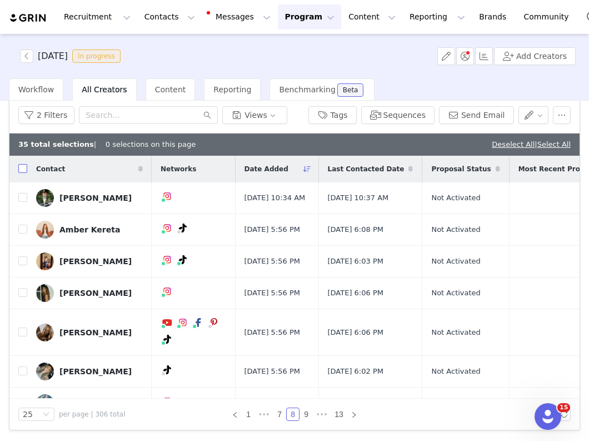
click at [21, 166] on input "checkbox" at bounding box center [22, 168] width 9 height 9
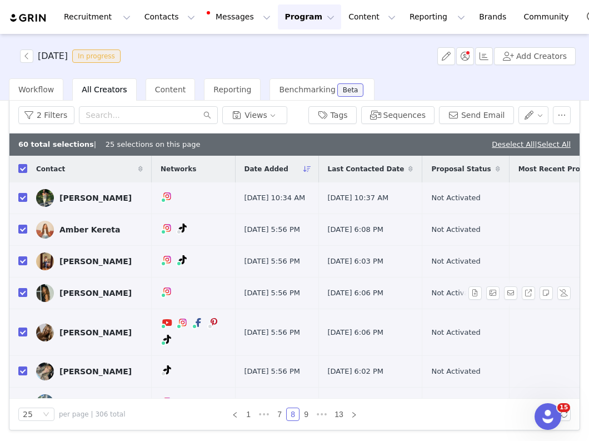
scroll to position [684, 0]
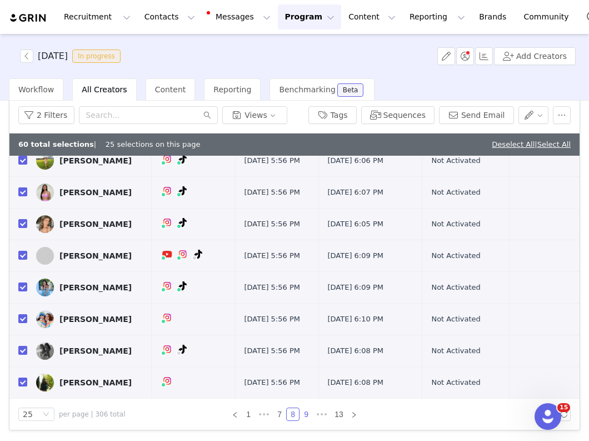
click at [307, 414] on link "9" at bounding box center [306, 414] width 12 height 12
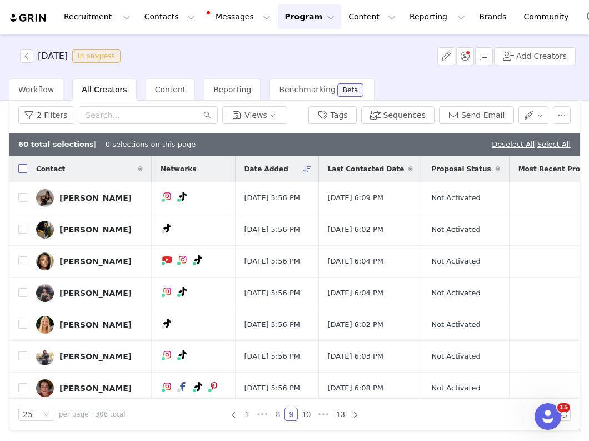
click at [23, 170] on input "checkbox" at bounding box center [22, 168] width 9 height 9
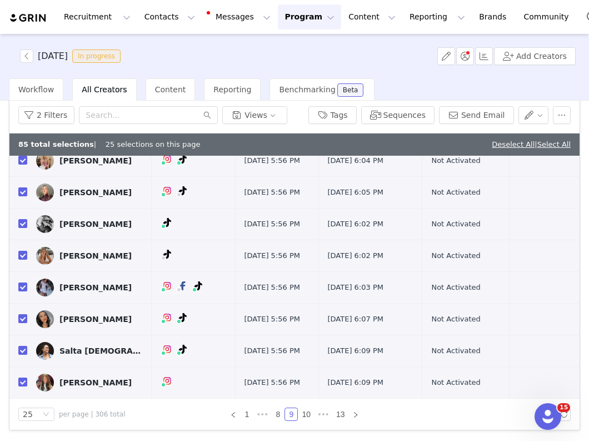
scroll to position [673, 0]
click at [306, 413] on link "10" at bounding box center [307, 414] width 16 height 12
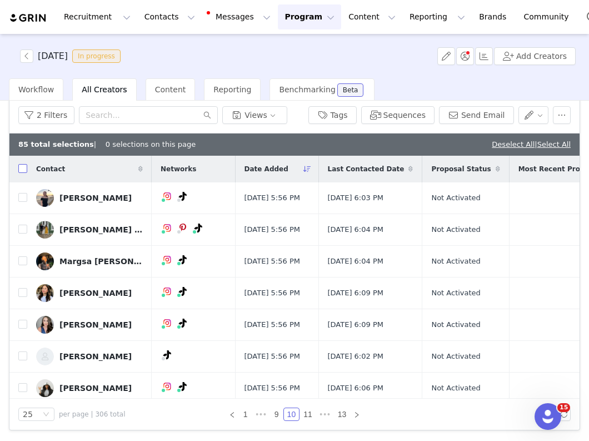
click at [22, 168] on input "checkbox" at bounding box center [22, 168] width 9 height 9
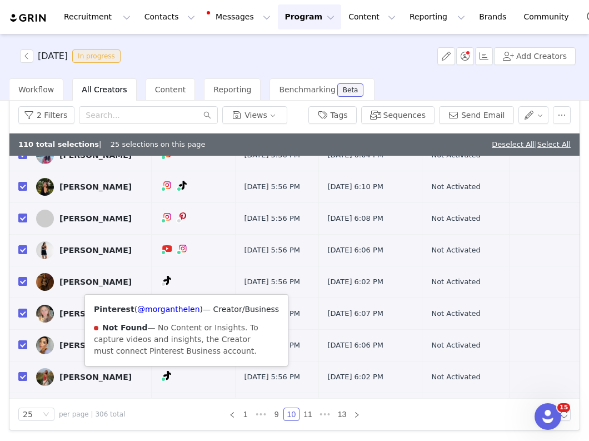
scroll to position [673, 0]
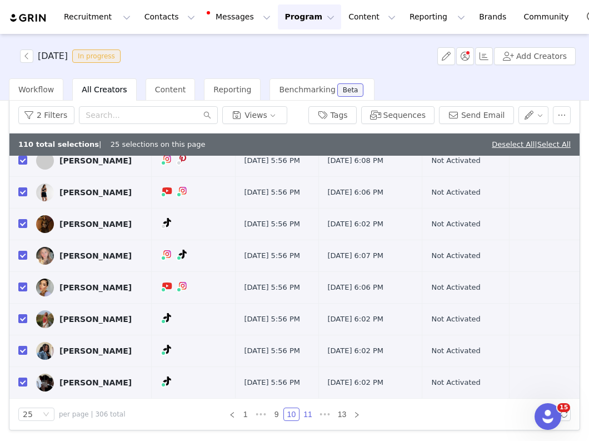
click at [308, 416] on link "11" at bounding box center [308, 414] width 16 height 12
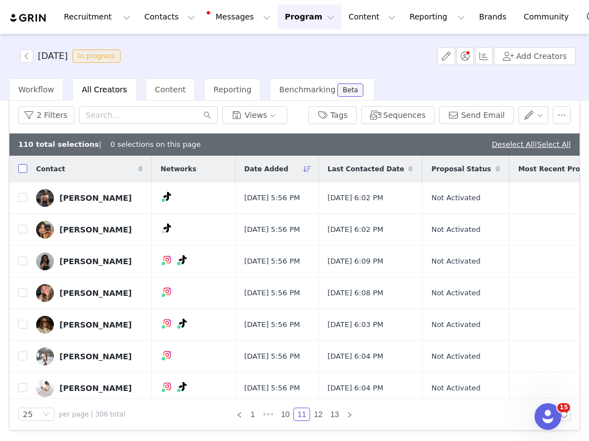
click at [23, 170] on input "checkbox" at bounding box center [22, 168] width 9 height 9
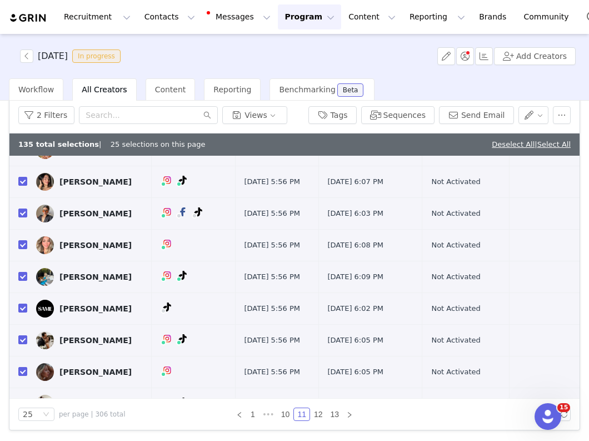
scroll to position [673, 0]
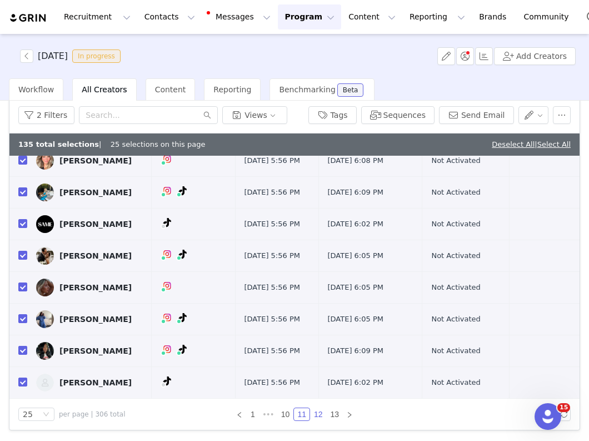
click at [317, 413] on link "12" at bounding box center [319, 414] width 16 height 12
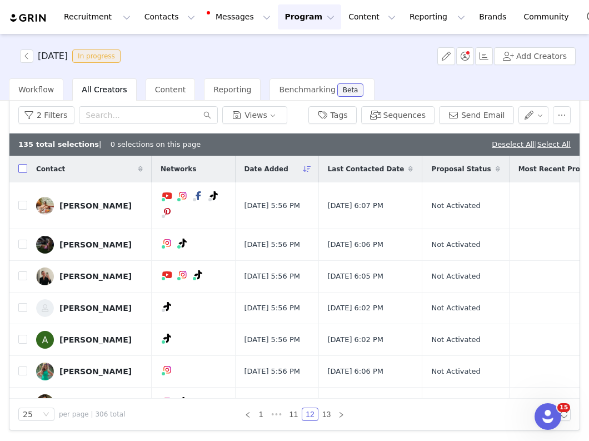
click at [24, 171] on input "checkbox" at bounding box center [22, 168] width 9 height 9
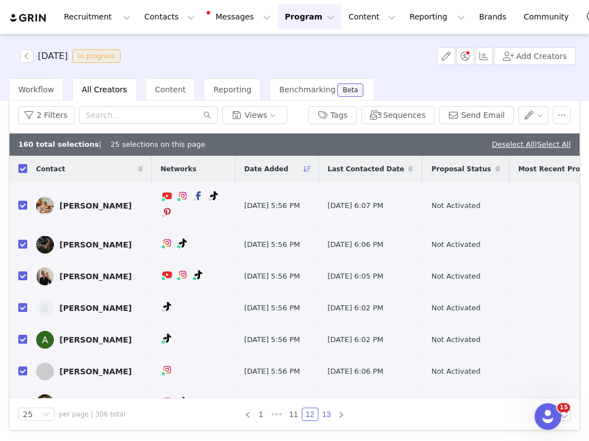
click at [324, 412] on link "13" at bounding box center [327, 414] width 16 height 12
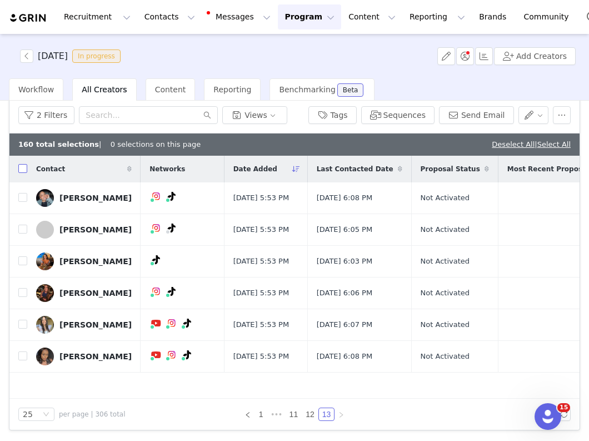
click at [21, 168] on input "checkbox" at bounding box center [22, 168] width 9 height 9
checkbox input "true"
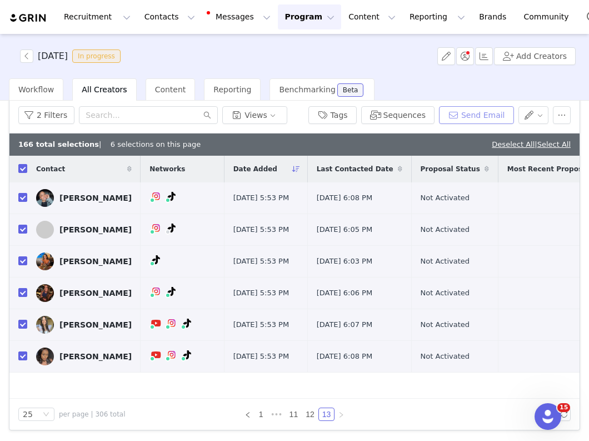
click at [481, 115] on button "Send Email" at bounding box center [476, 115] width 75 height 18
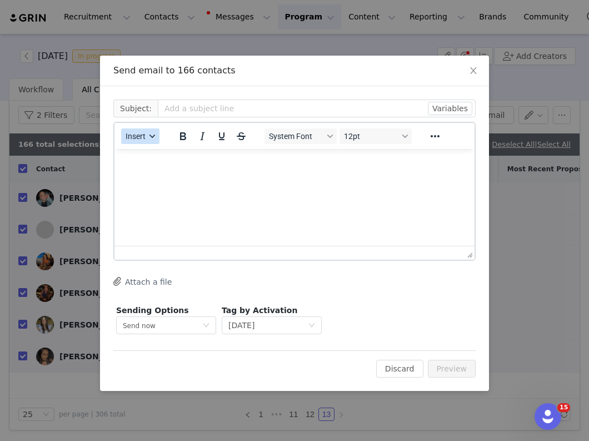
click at [125, 134] on button "Insert" at bounding box center [140, 136] width 38 height 16
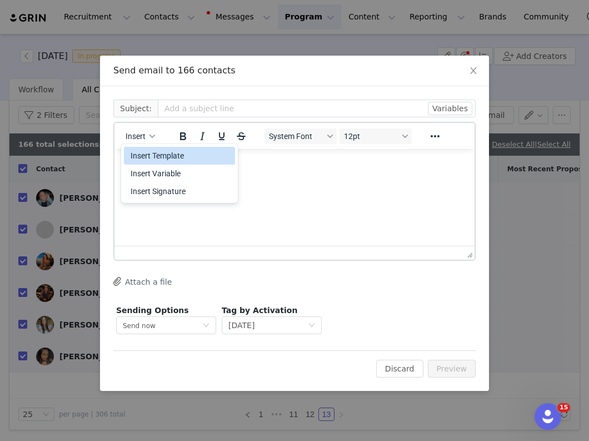
click at [148, 157] on div "Insert Template" at bounding box center [181, 155] width 100 height 13
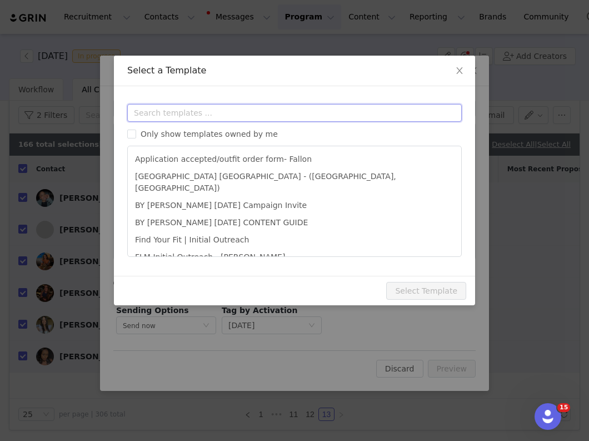
click at [198, 111] on input "text" at bounding box center [294, 113] width 335 height 18
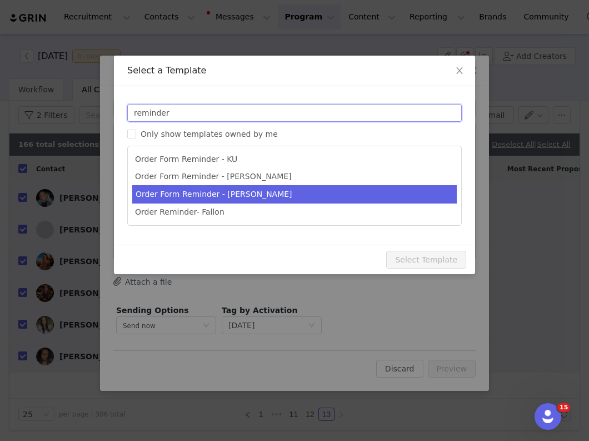
type input "reminder"
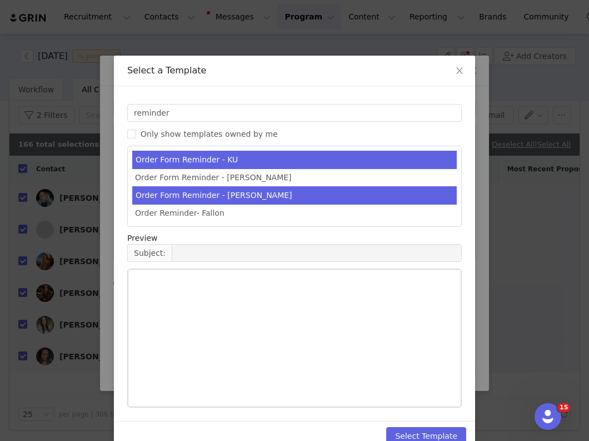
click at [191, 191] on li "Order Form Reminder - Sandra" at bounding box center [294, 195] width 325 height 18
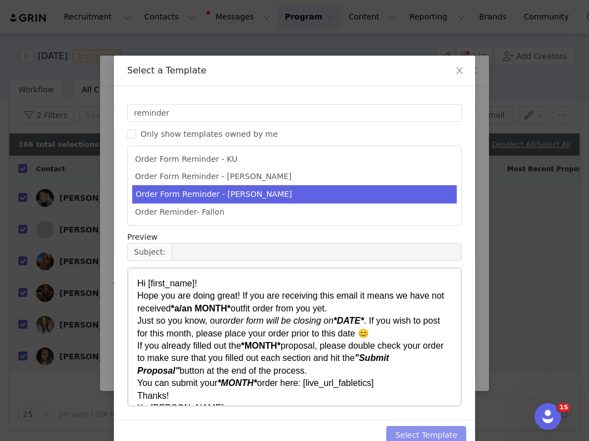
click at [416, 435] on button "Select Template" at bounding box center [426, 435] width 80 height 18
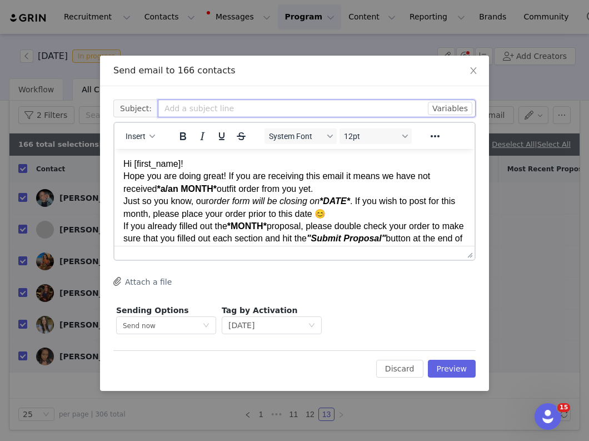
drag, startPoint x: 242, startPoint y: 106, endPoint x: 202, endPoint y: 106, distance: 39.5
click at [202, 106] on input "text" at bounding box center [317, 109] width 318 height 18
type input "Fabletics | October Outfit Order Reminder"
click at [217, 162] on p "Hi [first_name]! Hope you are doing great! If you are receiving this email it m…" at bounding box center [294, 226] width 342 height 137
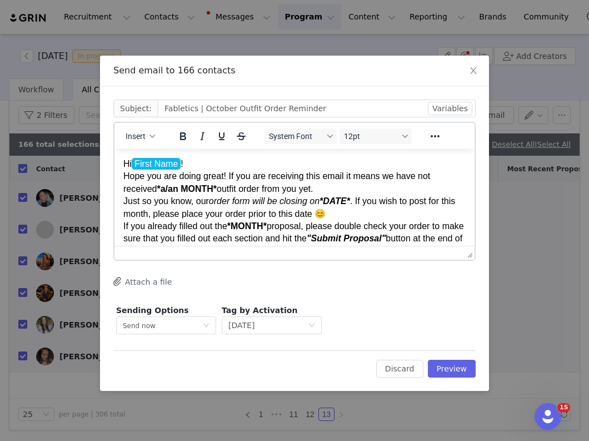
click at [155, 190] on p "Hi First Name ! Hope you are doing great! If you are receiving this email it me…" at bounding box center [294, 226] width 342 height 137
click at [326, 199] on em "order form will be closing on *DATE*" at bounding box center [279, 200] width 141 height 9
click at [345, 195] on p "Hi First Name ! Hope you are doing great! If you are receiving this email it me…" at bounding box center [294, 226] width 342 height 137
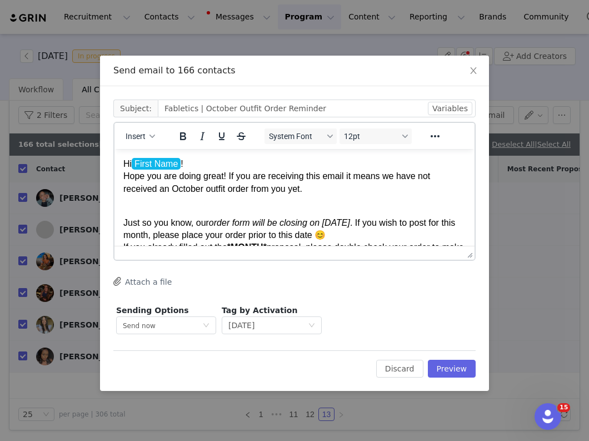
click at [296, 161] on p "Hi First Name ! Hope you are doing great! If you are receiving this email it me…" at bounding box center [294, 176] width 342 height 37
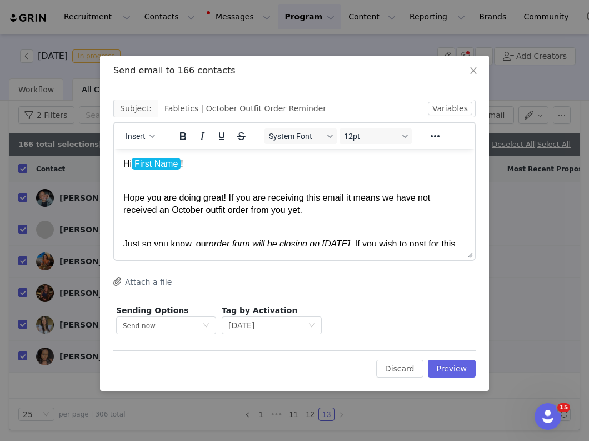
scroll to position [49, 0]
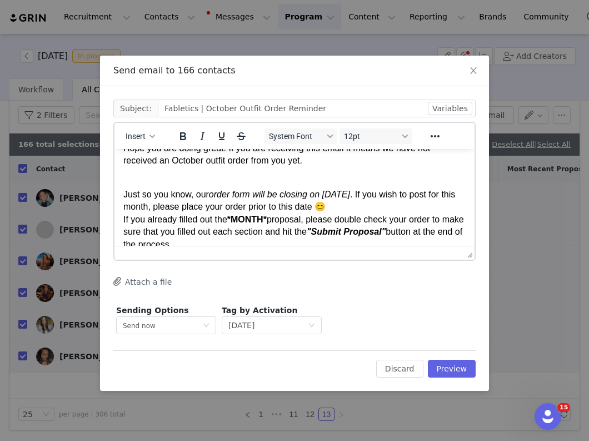
click at [376, 210] on p "Just so you know, our order form will be closing on October 11th . If you wish …" at bounding box center [294, 232] width 342 height 112
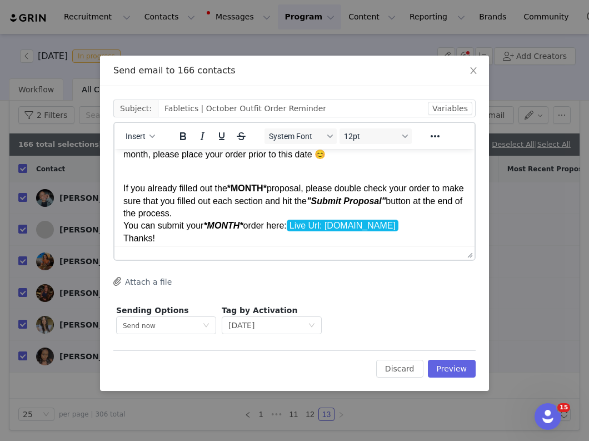
scroll to position [113, 0]
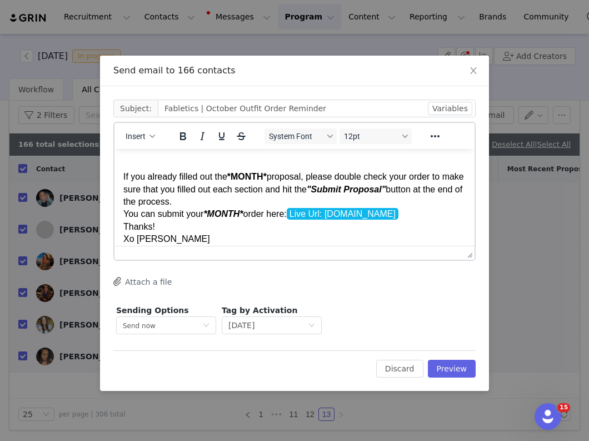
click at [228, 178] on p "If you already filled out the *MONTH* proposal, please double check your order …" at bounding box center [294, 201] width 342 height 87
click at [245, 201] on p "If you already filled out the October proposal, please double check your order …" at bounding box center [294, 201] width 342 height 87
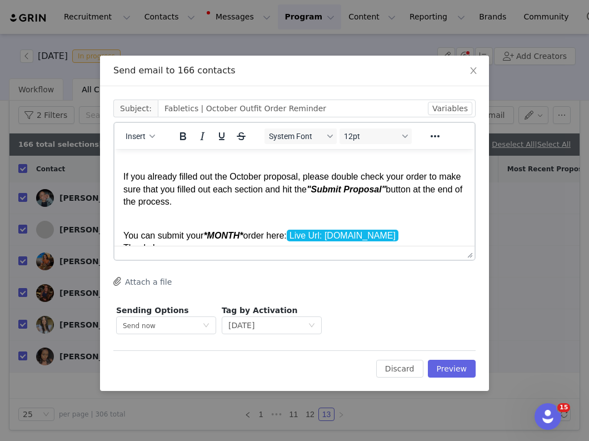
click at [205, 239] on p "You can submit your *MONTH* order here: Live Url: fabletics.grin.live Thanks! X…" at bounding box center [294, 242] width 342 height 50
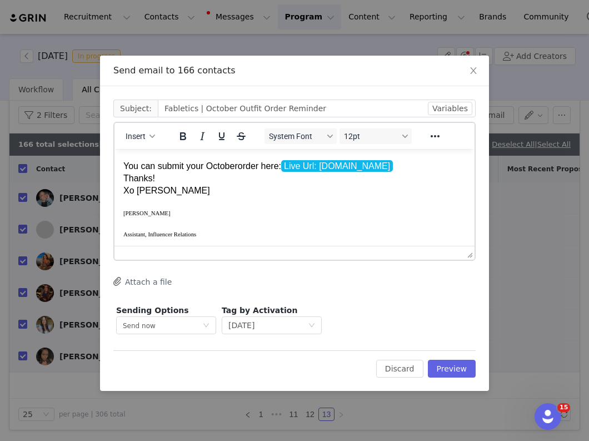
scroll to position [173, 0]
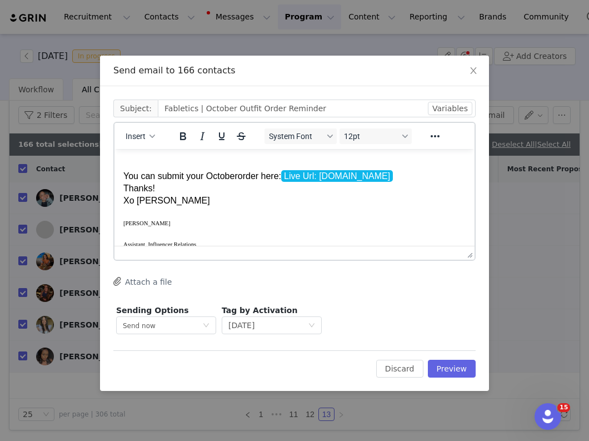
click at [163, 193] on p "You can submit your October order here: Live Url: fabletics.grin.live Thanks! X…" at bounding box center [294, 182] width 342 height 50
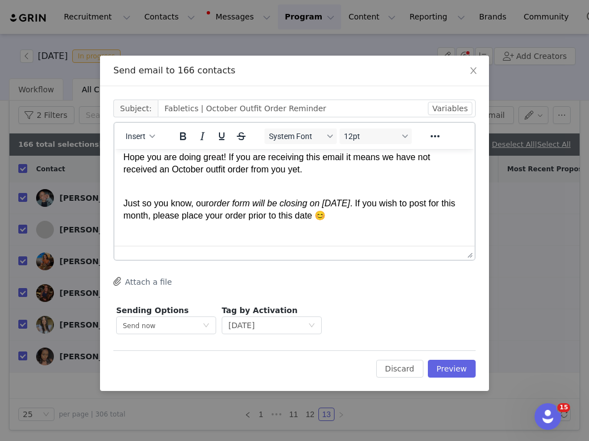
scroll to position [0, 0]
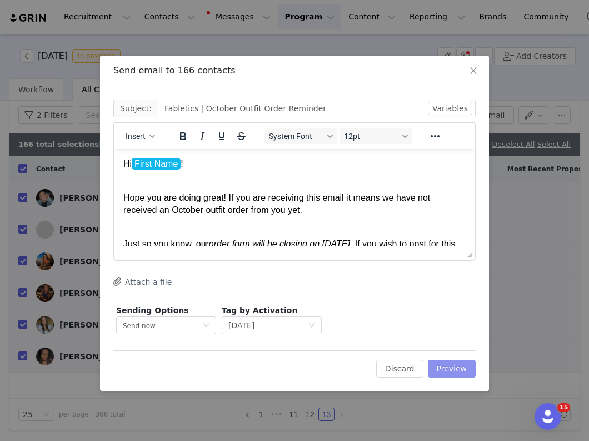
click at [452, 372] on button "Preview" at bounding box center [452, 369] width 48 height 18
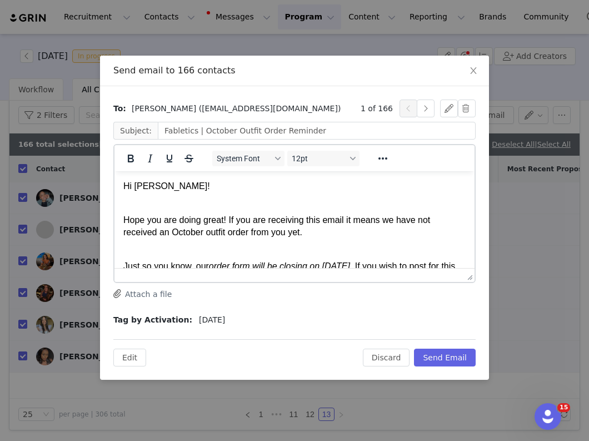
click at [195, 209] on p "Hope you are doing great! If you are receiving this email it means we have not …" at bounding box center [294, 219] width 342 height 37
click at [189, 200] on body "Hi Joyce! Hope you are doing great! If you are receiving this email it means we…" at bounding box center [294, 355] width 342 height 350
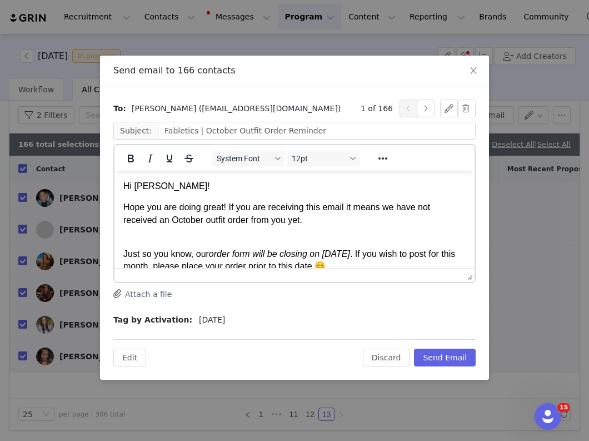
click at [143, 240] on p "Just so you know, our order form will be closing on October 11th . If you wish …" at bounding box center [294, 253] width 342 height 37
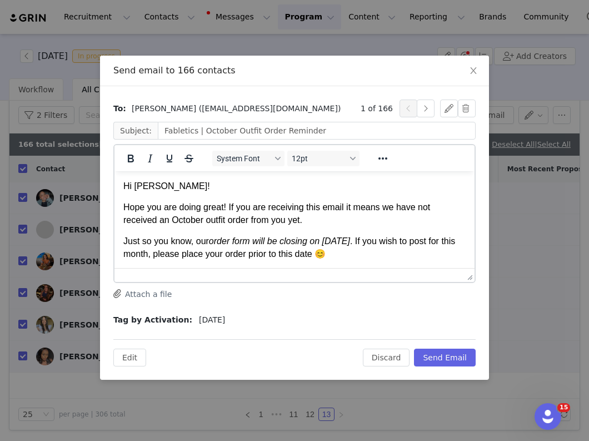
scroll to position [43, 0]
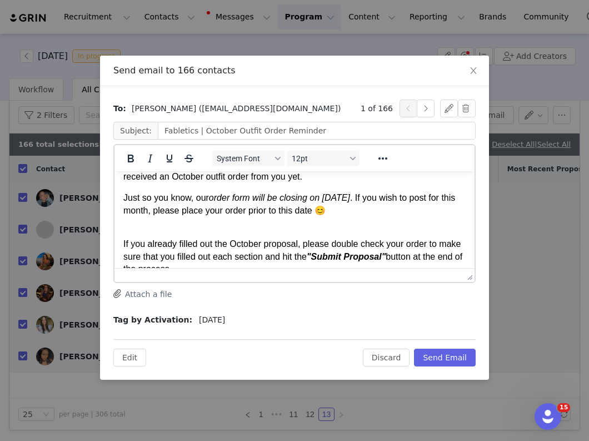
click at [135, 232] on p "If you already filled out the October proposal, please double check your order …" at bounding box center [294, 251] width 342 height 50
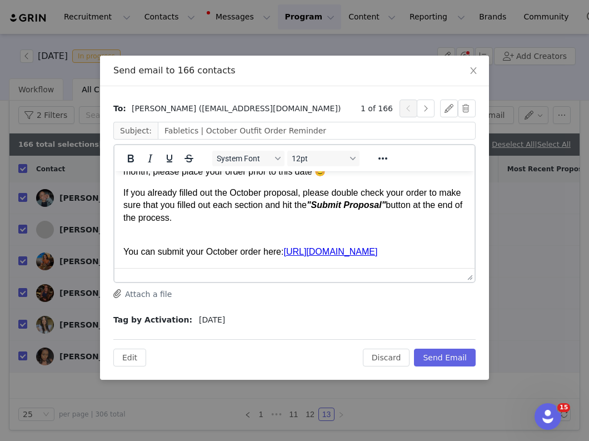
scroll to position [84, 0]
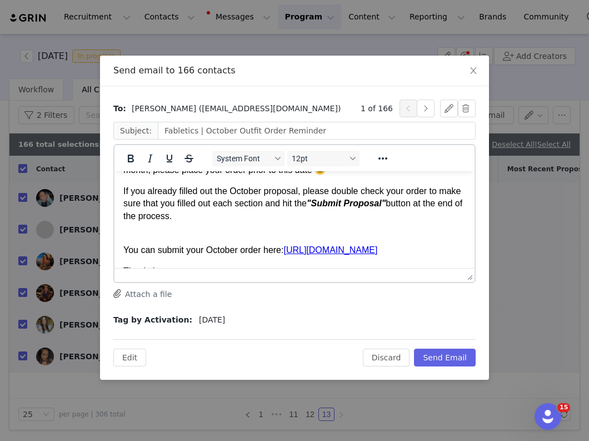
click at [131, 234] on p "You can submit your October order here: https://fabletics.grin.live/7d4009bf-12…" at bounding box center [294, 243] width 342 height 25
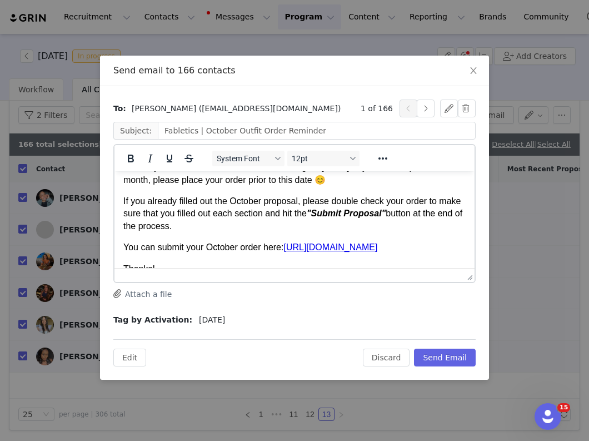
scroll to position [0, 0]
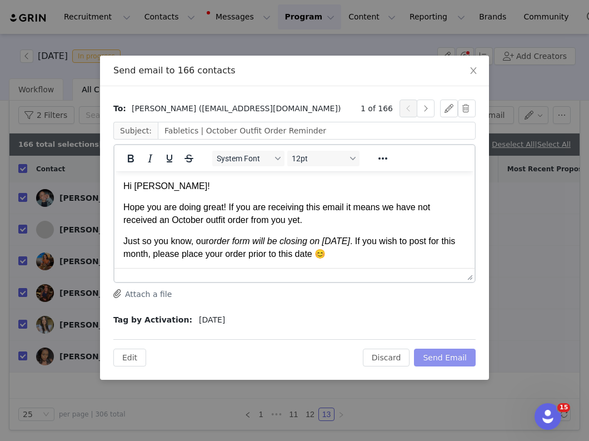
click at [455, 362] on button "Send Email" at bounding box center [445, 358] width 62 height 18
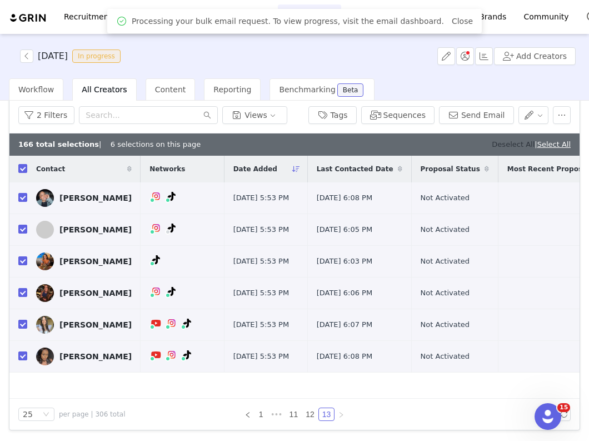
click at [499, 146] on link "Deselect All" at bounding box center [513, 144] width 43 height 8
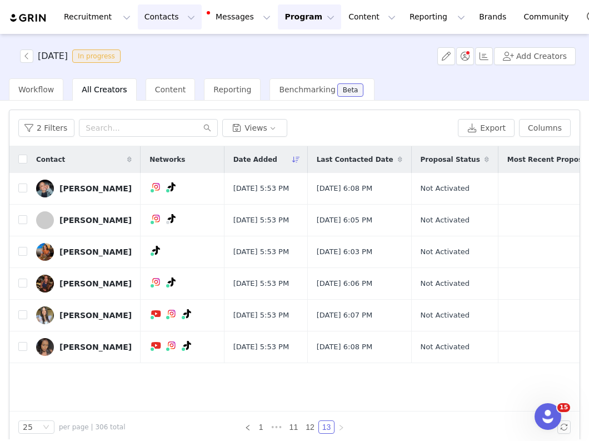
click at [142, 14] on button "Contacts Contacts" at bounding box center [170, 16] width 64 height 25
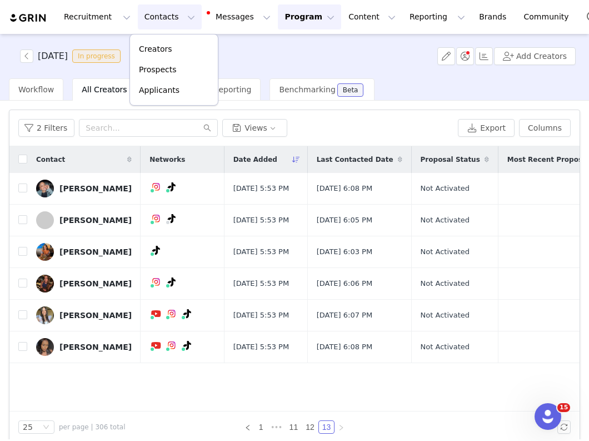
click at [272, 69] on div "OCTOBER 2025 In progress Add Creators" at bounding box center [294, 56] width 589 height 44
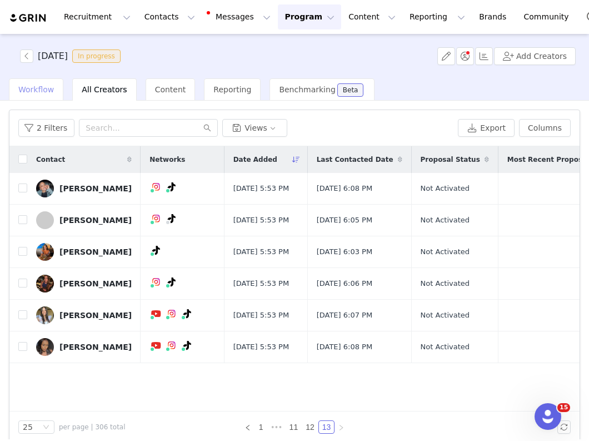
click at [44, 92] on span "Workflow" at bounding box center [36, 89] width 36 height 9
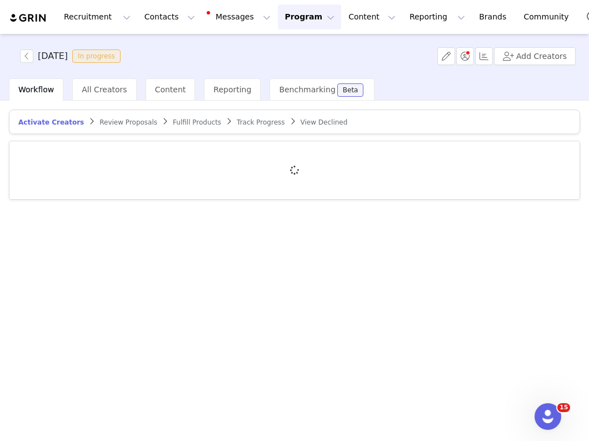
click at [192, 126] on span "Fulfill Products" at bounding box center [197, 122] width 48 height 8
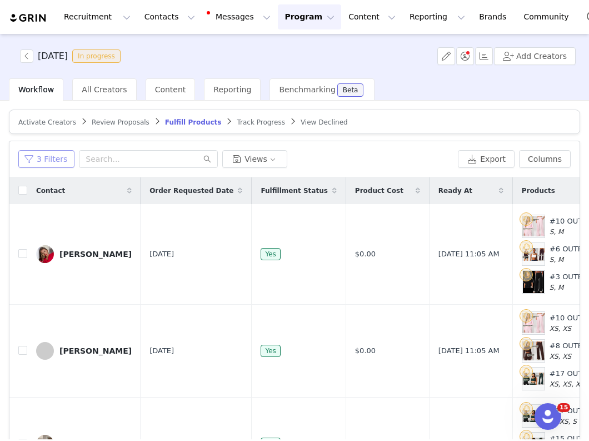
click at [42, 161] on button "3 Filters" at bounding box center [46, 159] width 56 height 18
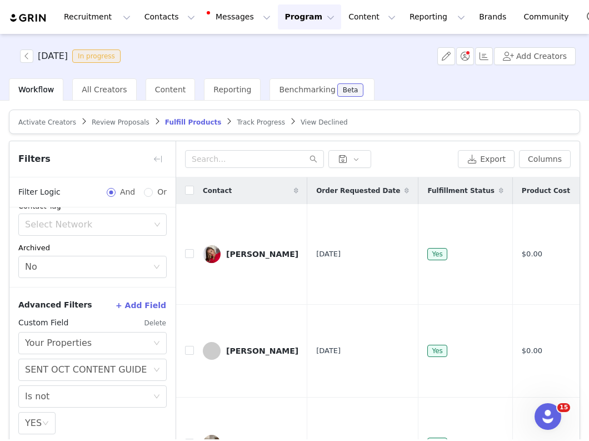
scroll to position [53, 0]
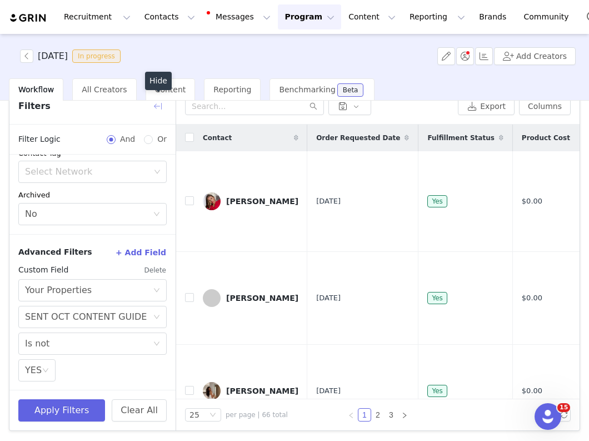
click at [160, 105] on button "button" at bounding box center [158, 106] width 18 height 18
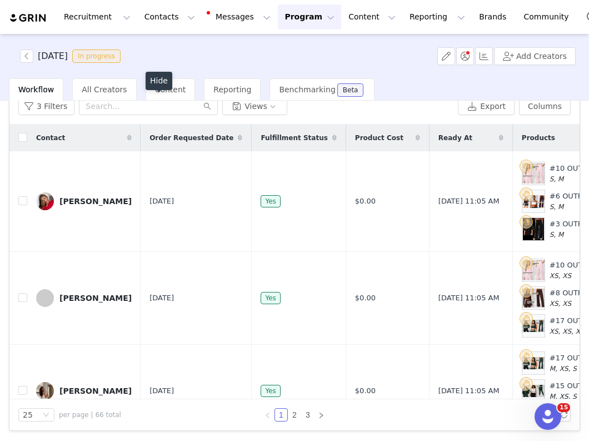
scroll to position [250, 0]
click at [22, 140] on input "checkbox" at bounding box center [22, 137] width 9 height 9
checkbox input "true"
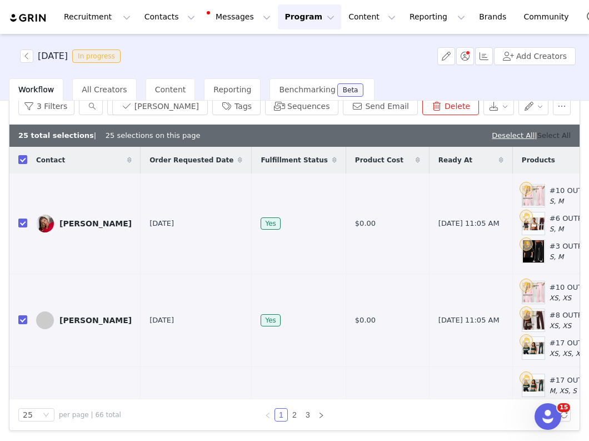
click at [561, 136] on link "Select All" at bounding box center [554, 135] width 33 height 8
click at [373, 110] on button "Send Email" at bounding box center [380, 106] width 75 height 18
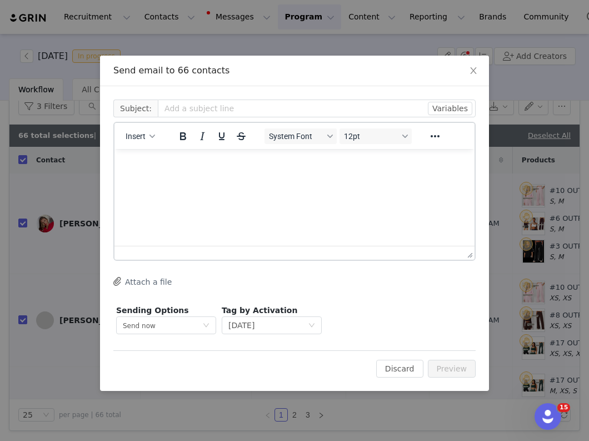
scroll to position [0, 0]
click at [146, 132] on button "Insert" at bounding box center [140, 136] width 38 height 16
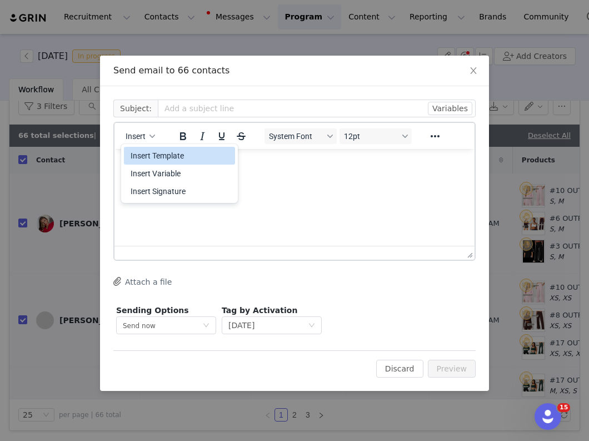
click at [159, 158] on div "Insert Template" at bounding box center [181, 155] width 100 height 13
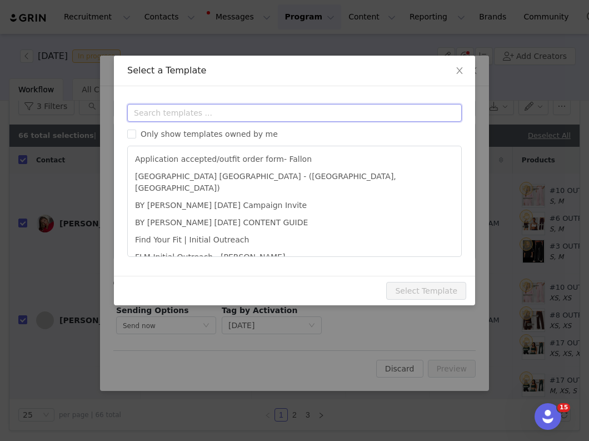
click at [187, 111] on input "text" at bounding box center [294, 113] width 335 height 18
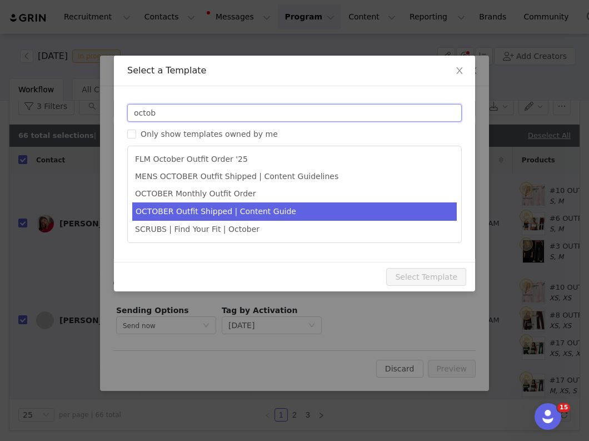
type input "octob"
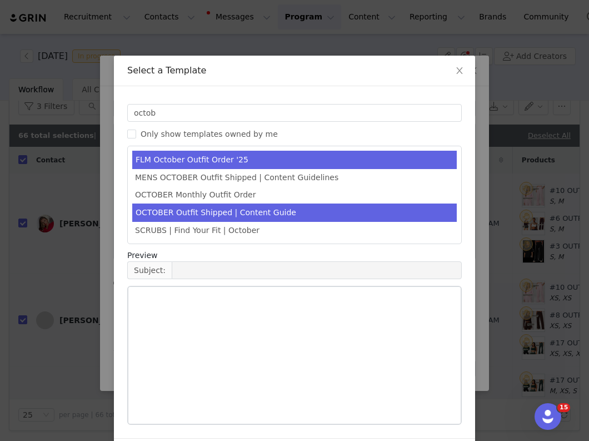
click at [200, 214] on li "OCTOBER Outfit Shipped | Content Guide" at bounding box center [294, 212] width 325 height 18
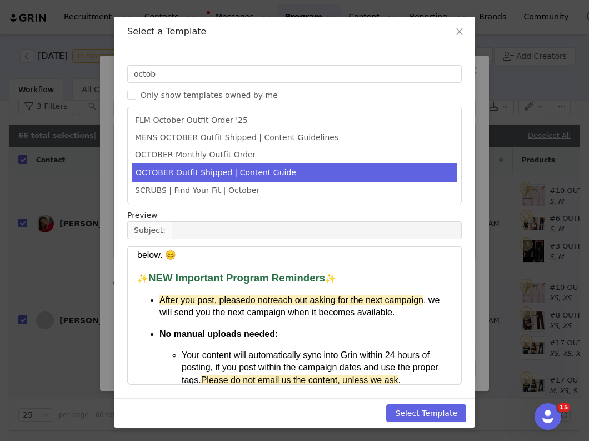
scroll to position [199, 0]
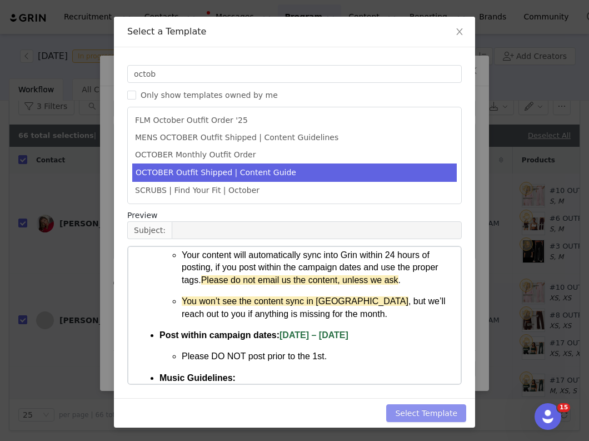
click at [399, 408] on button "Select Template" at bounding box center [426, 413] width 80 height 18
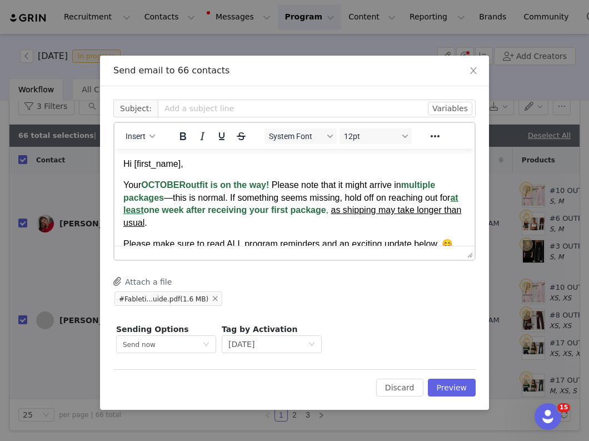
scroll to position [0, 0]
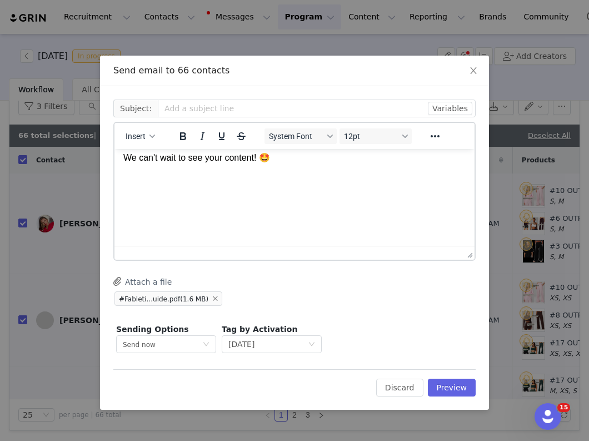
scroll to position [1244, 0]
drag, startPoint x: 142, startPoint y: 186, endPoint x: 154, endPoint y: 279, distance: 93.0
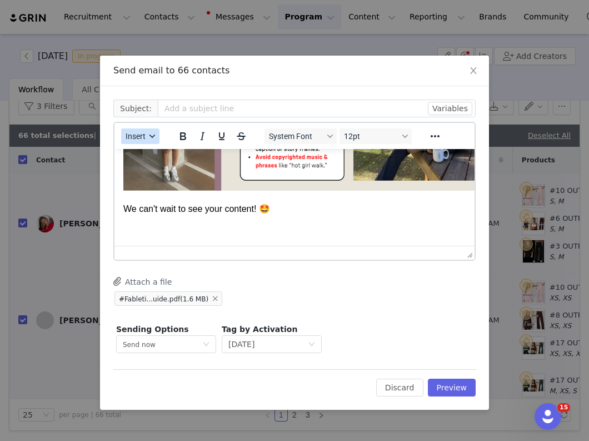
click at [131, 140] on span "Insert" at bounding box center [136, 136] width 20 height 9
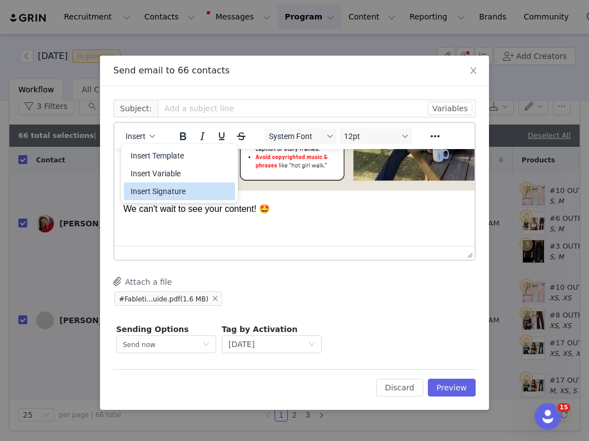
click at [146, 190] on div "Insert Signature" at bounding box center [181, 191] width 100 height 13
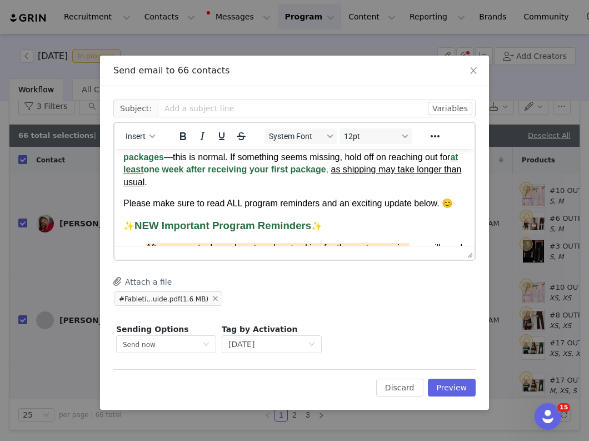
scroll to position [0, 0]
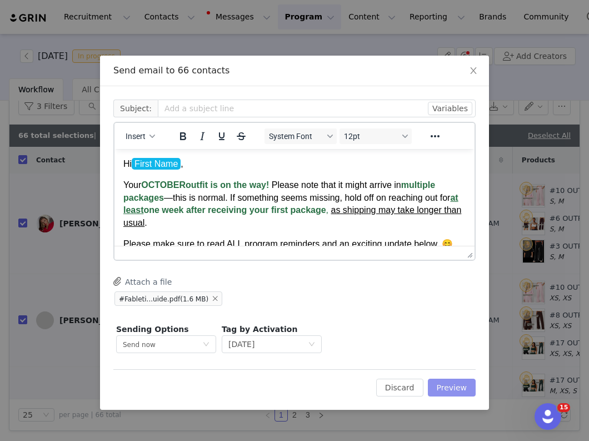
click at [458, 387] on button "Preview" at bounding box center [452, 388] width 48 height 18
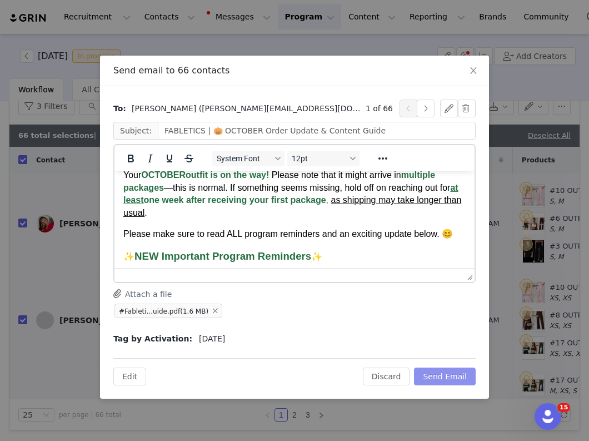
scroll to position [33, 0]
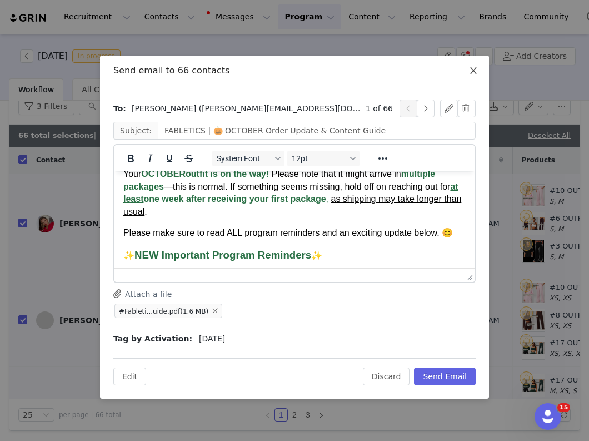
click at [472, 67] on icon "icon: close" at bounding box center [473, 70] width 9 height 9
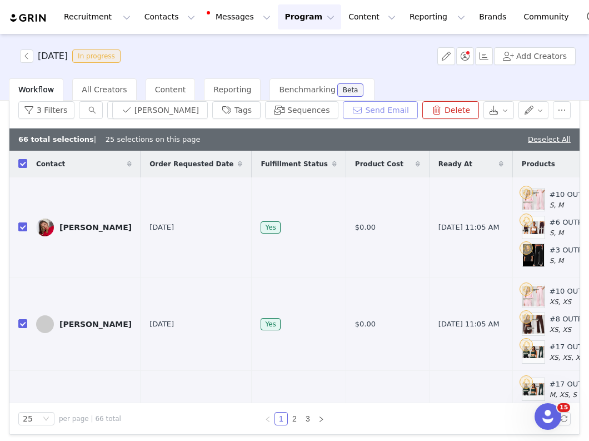
scroll to position [0, 0]
click at [543, 141] on link "Deselect All" at bounding box center [549, 139] width 43 height 8
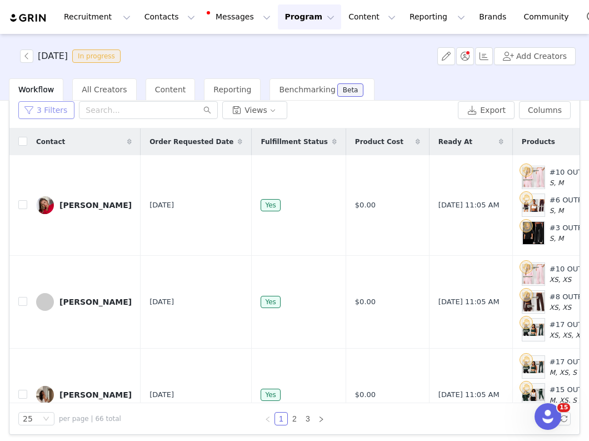
click at [39, 110] on button "3 Filters" at bounding box center [46, 110] width 56 height 18
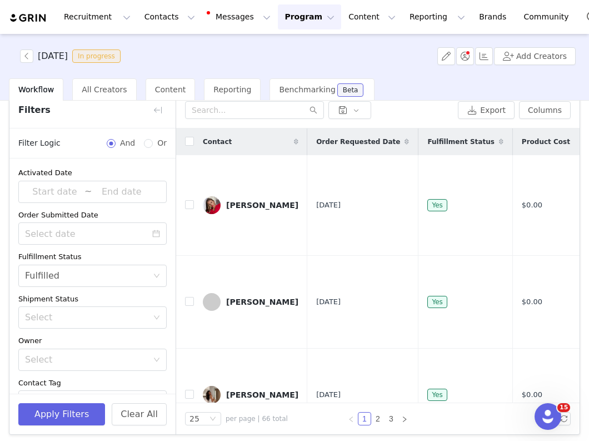
scroll to position [226, 0]
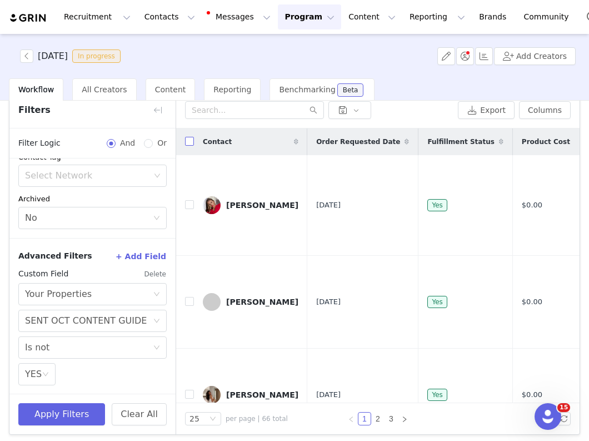
click at [186, 142] on input "checkbox" at bounding box center [189, 141] width 9 height 9
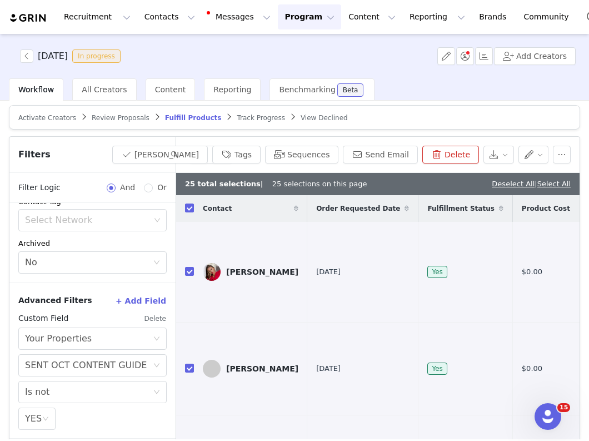
scroll to position [1, 0]
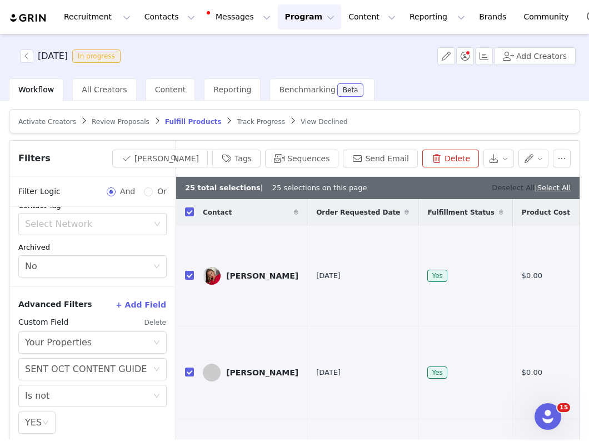
click at [504, 190] on link "Deselect All" at bounding box center [513, 187] width 43 height 8
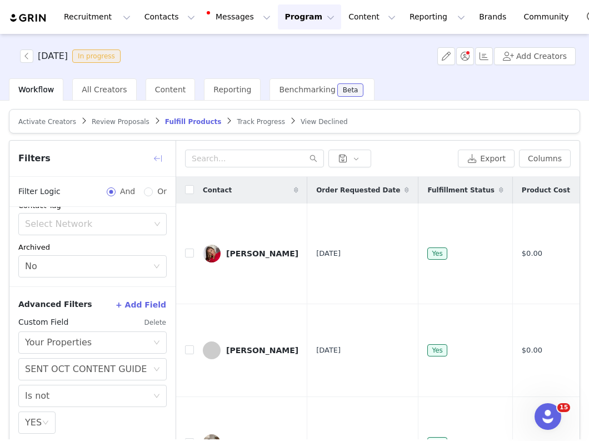
click at [157, 157] on button "button" at bounding box center [158, 159] width 18 height 18
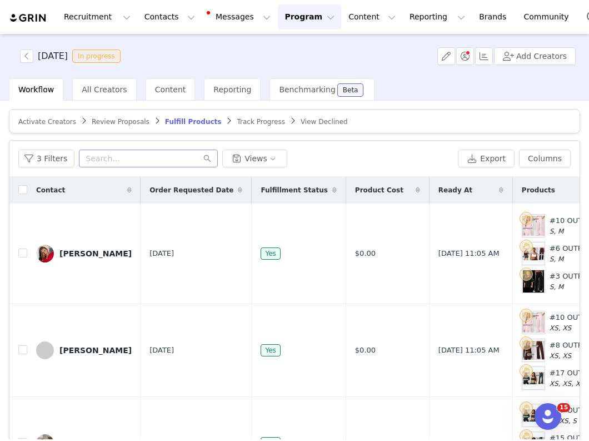
scroll to position [250, 0]
click at [22, 191] on input "checkbox" at bounding box center [22, 189] width 9 height 9
checkbox input "true"
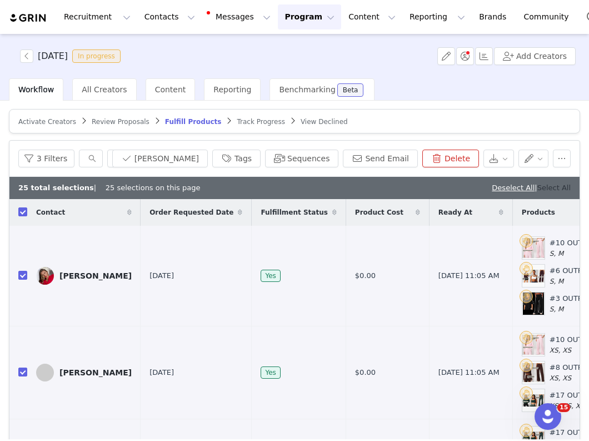
click at [558, 188] on link "Select All" at bounding box center [554, 187] width 33 height 8
click at [391, 160] on button "Send Email" at bounding box center [380, 159] width 75 height 18
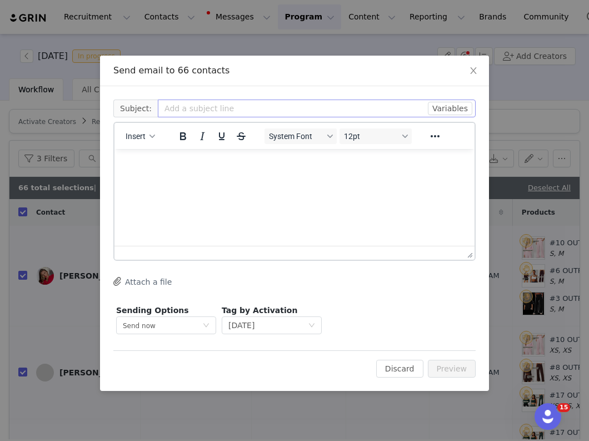
scroll to position [0, 0]
click at [146, 138] on span "Insert" at bounding box center [136, 136] width 20 height 9
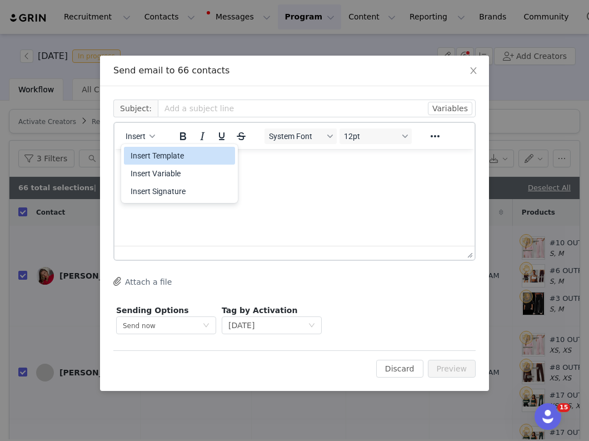
click at [148, 150] on div "Insert Template" at bounding box center [181, 155] width 100 height 13
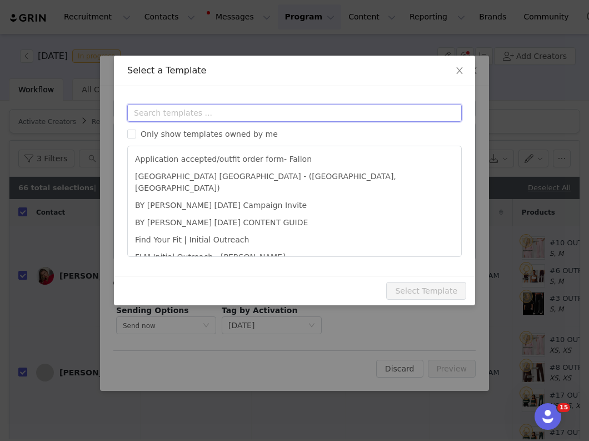
click at [168, 117] on input "text" at bounding box center [294, 113] width 335 height 18
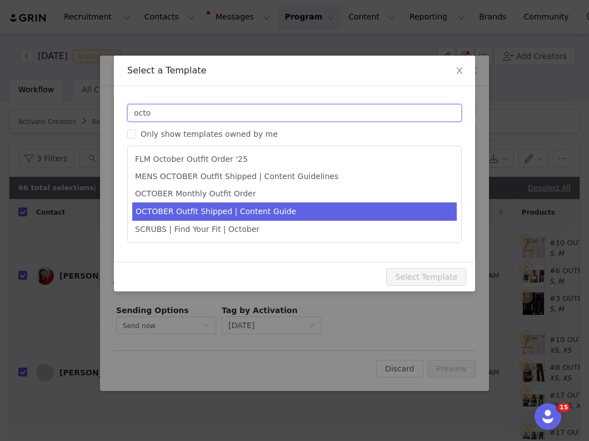
type input "octo"
click at [193, 212] on li "OCTOBER Outfit Shipped | Content Guide" at bounding box center [294, 211] width 325 height 18
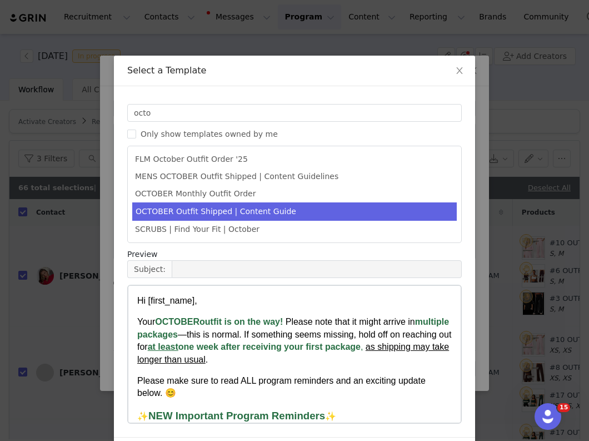
click at [293, 253] on div "Preview" at bounding box center [294, 255] width 335 height 12
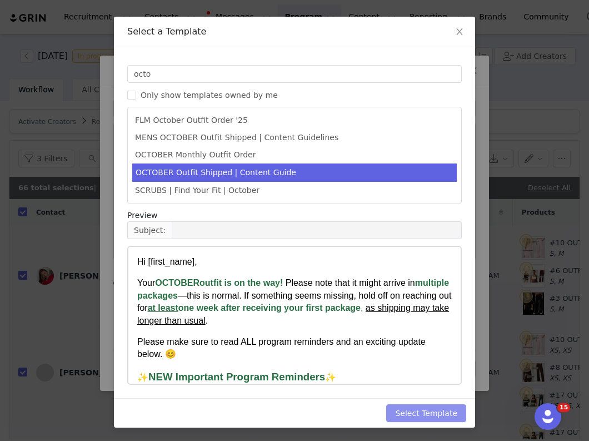
click at [419, 414] on button "Select Template" at bounding box center [426, 413] width 80 height 18
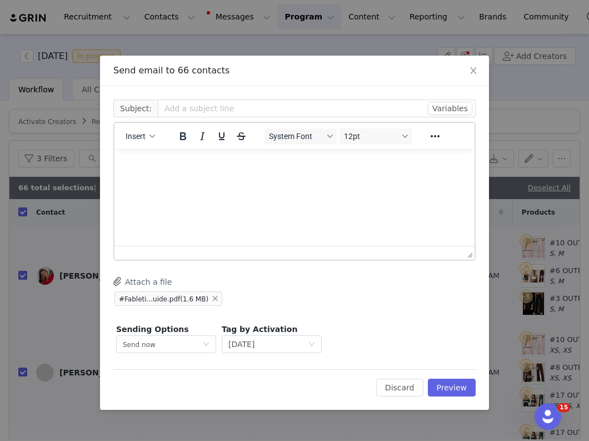
scroll to position [0, 0]
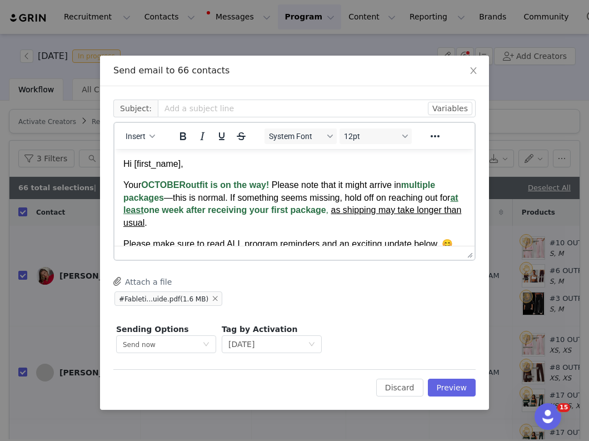
click at [290, 192] on span "Your OCTOBER outfit is on the way! Please note that it might arrive in multiple…" at bounding box center [292, 203] width 338 height 47
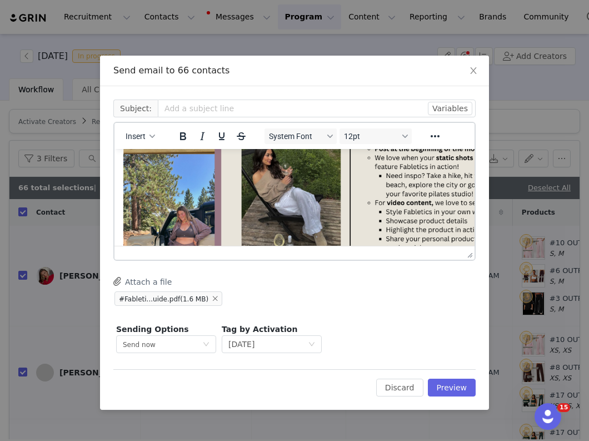
scroll to position [1311, 0]
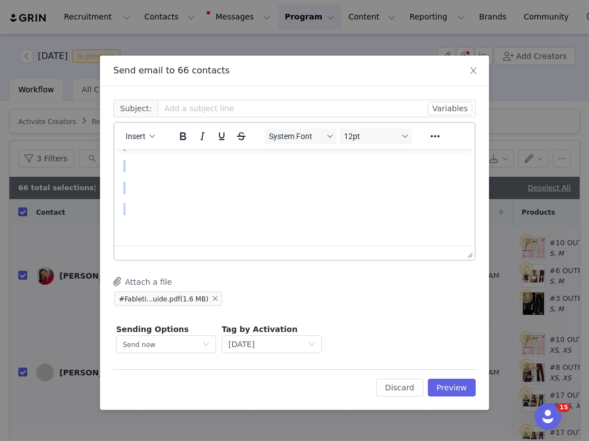
drag, startPoint x: 134, startPoint y: 183, endPoint x: 151, endPoint y: 264, distance: 82.3
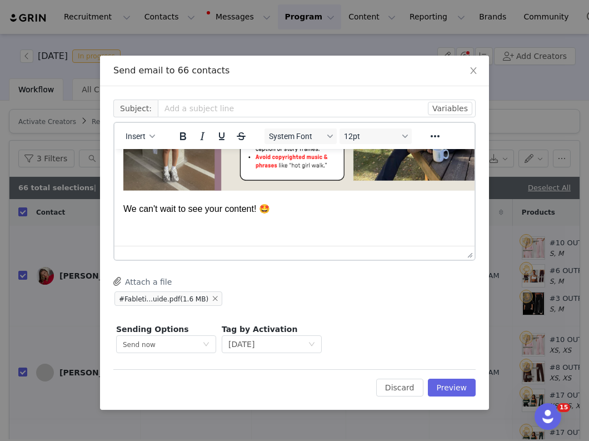
scroll to position [1205, 0]
click at [143, 142] on button "Insert" at bounding box center [140, 136] width 38 height 16
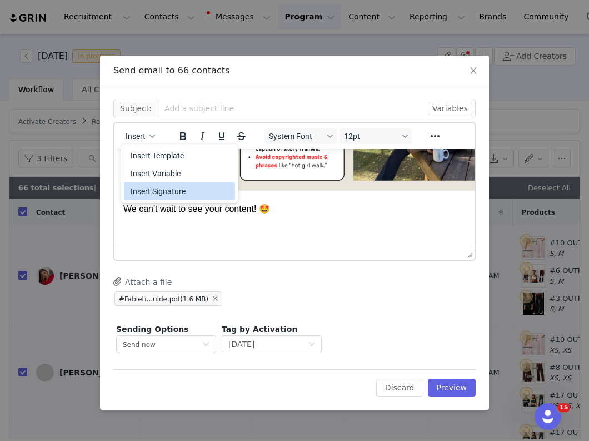
click at [151, 191] on div "Insert Signature" at bounding box center [181, 191] width 100 height 13
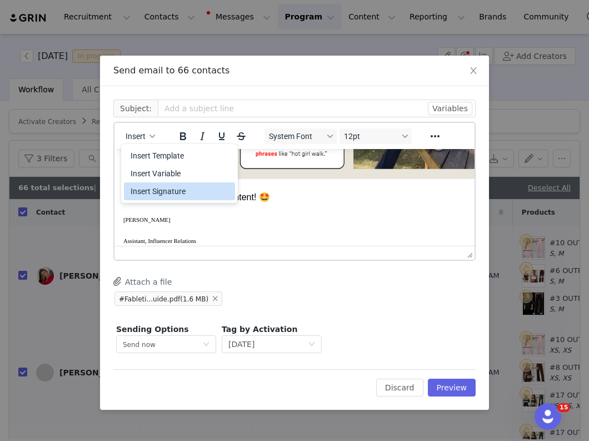
scroll to position [1283, 0]
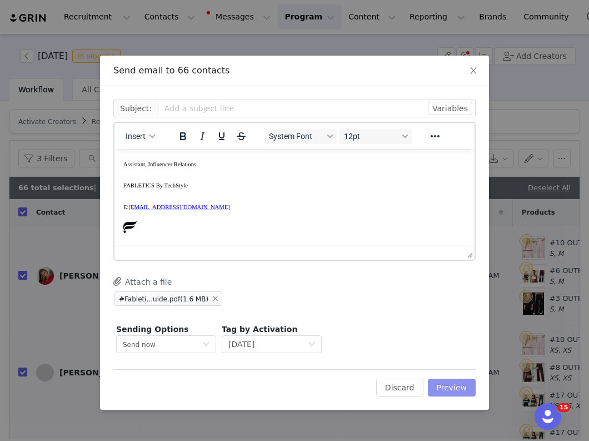
click at [449, 387] on button "Preview" at bounding box center [452, 388] width 48 height 18
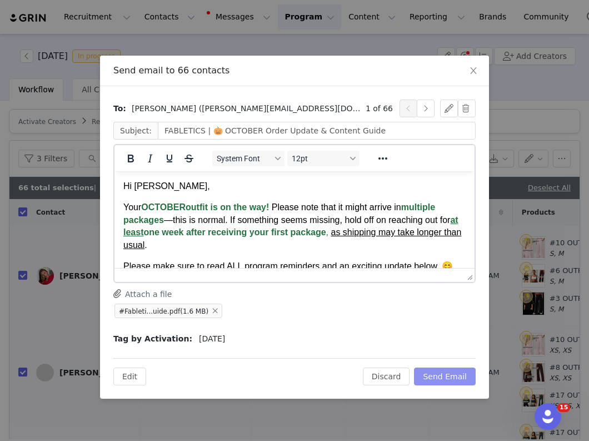
scroll to position [0, 0]
click at [457, 375] on button "Send Email" at bounding box center [445, 376] width 62 height 18
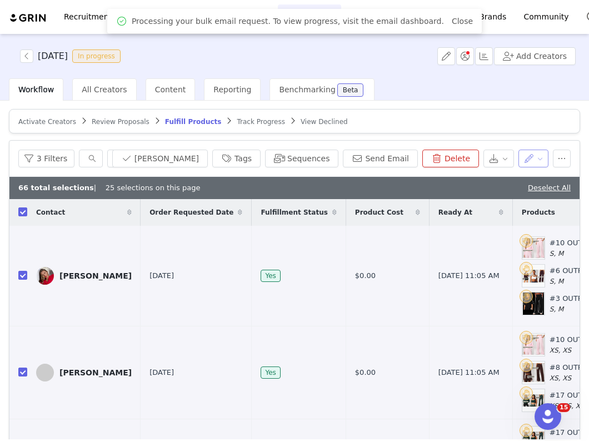
click at [534, 155] on button "button" at bounding box center [534, 159] width 31 height 18
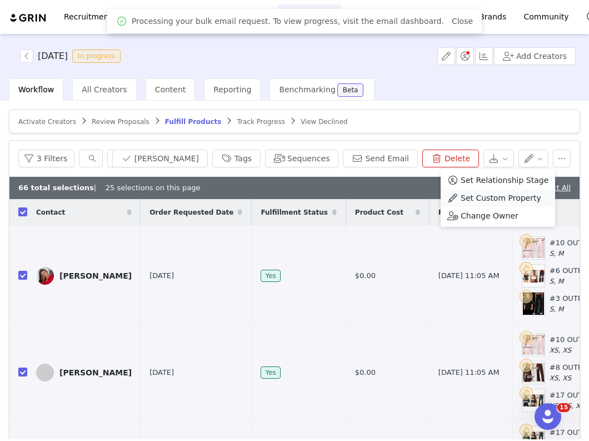
click at [501, 196] on span "Set Custom Property" at bounding box center [501, 198] width 81 height 12
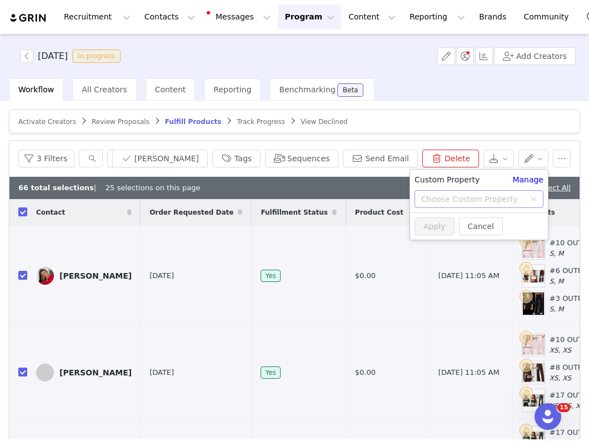
click at [486, 200] on div "Choose Custom Property" at bounding box center [472, 198] width 103 height 11
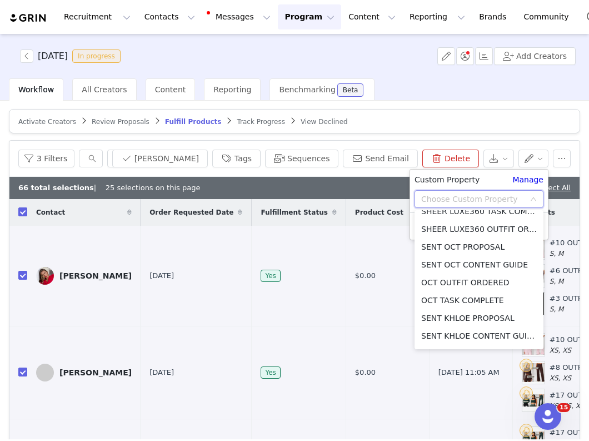
scroll to position [630, 0]
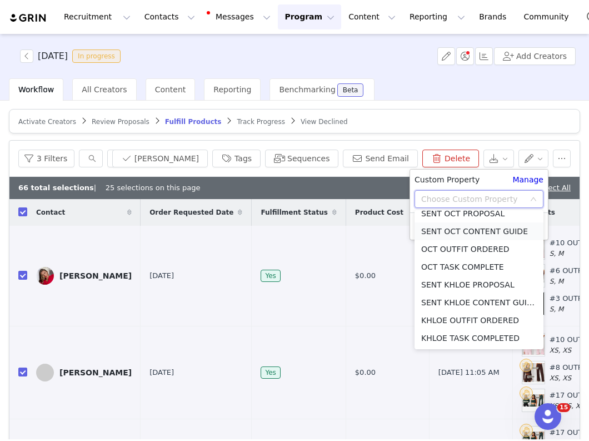
click at [457, 233] on li "SENT OCT CONTENT GUIDE" at bounding box center [479, 231] width 129 height 18
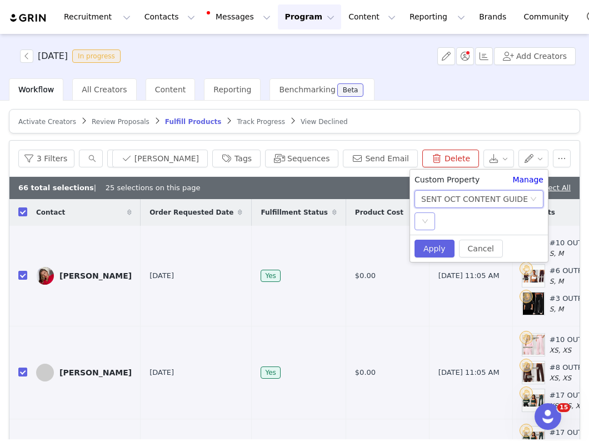
click at [424, 218] on icon "icon: down" at bounding box center [425, 221] width 7 height 7
click at [428, 240] on li "YES" at bounding box center [479, 244] width 129 height 18
click at [431, 250] on button "Apply" at bounding box center [435, 249] width 40 height 18
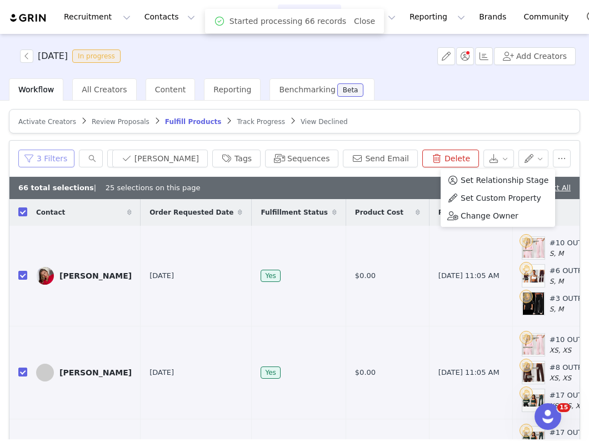
click at [58, 153] on button "3 Filters" at bounding box center [46, 159] width 56 height 18
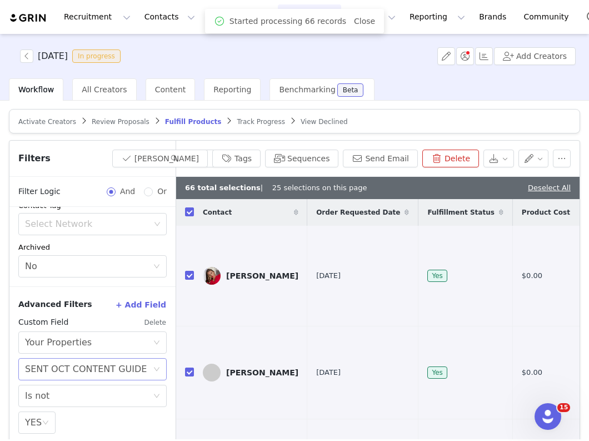
scroll to position [53, 0]
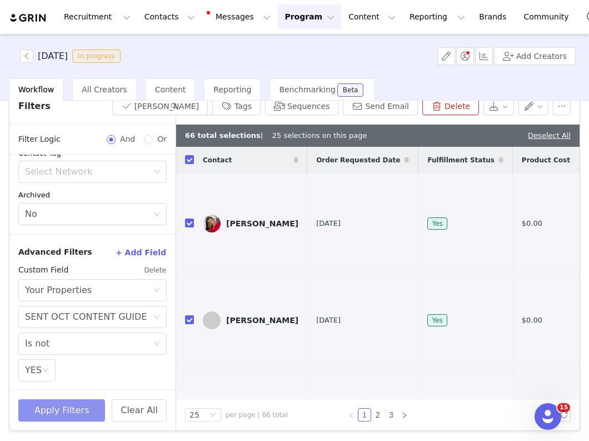
click at [66, 404] on button "Apply Filters" at bounding box center [61, 410] width 87 height 22
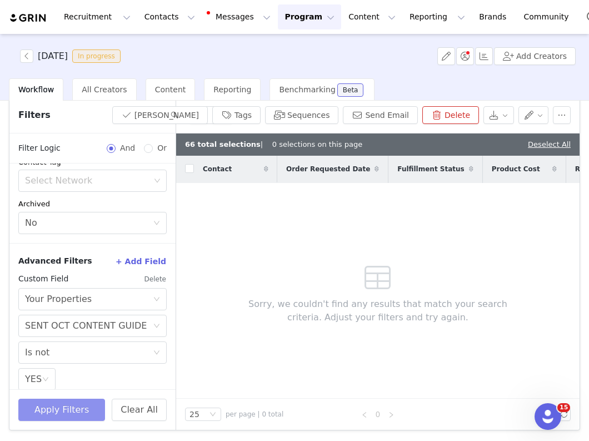
scroll to position [43, 0]
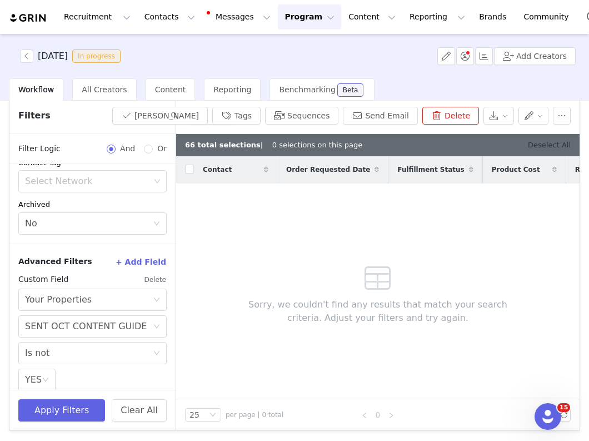
click at [538, 143] on link "Deselect All" at bounding box center [549, 145] width 43 height 8
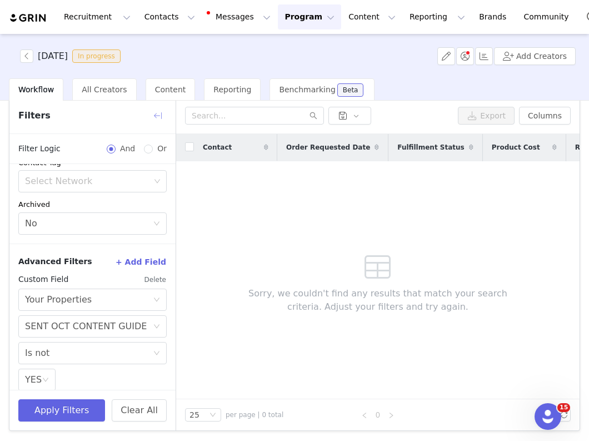
click at [155, 116] on button "button" at bounding box center [158, 116] width 18 height 18
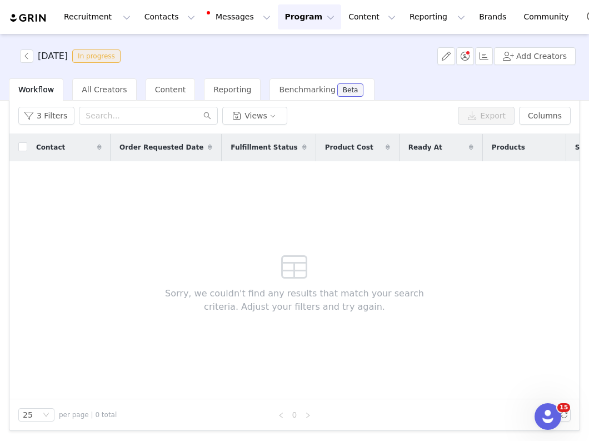
scroll to position [0, 0]
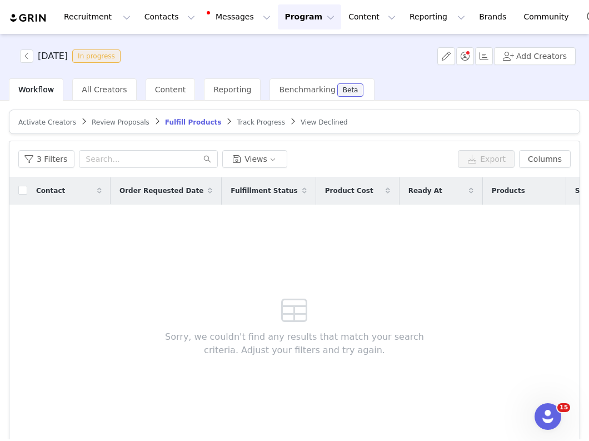
click at [251, 121] on span "Track Progress" at bounding box center [261, 122] width 48 height 8
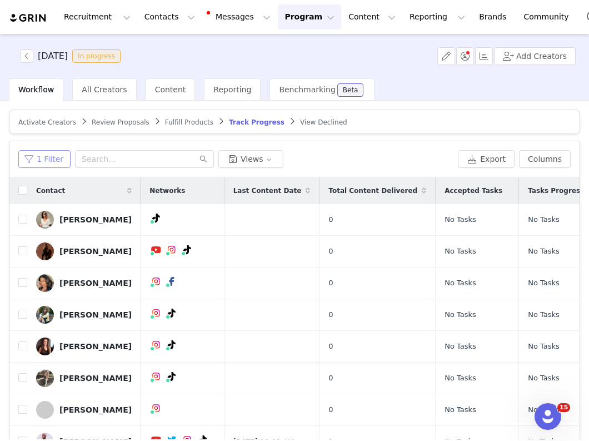
click at [33, 158] on button "1 Filter" at bounding box center [44, 159] width 52 height 18
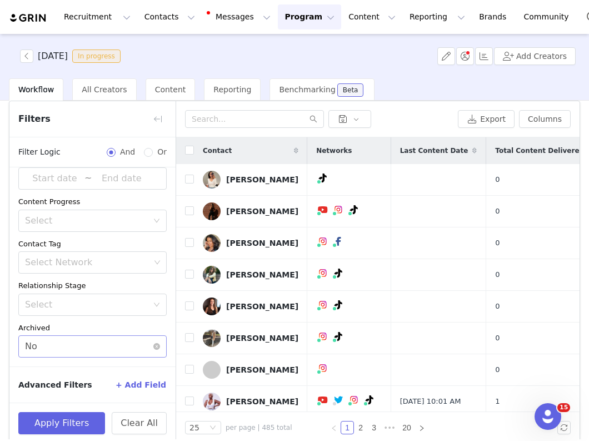
scroll to position [53, 0]
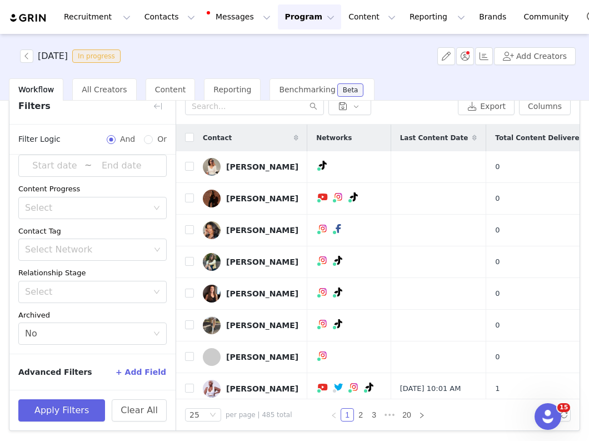
click at [144, 370] on button "+ Add Field" at bounding box center [141, 372] width 52 height 18
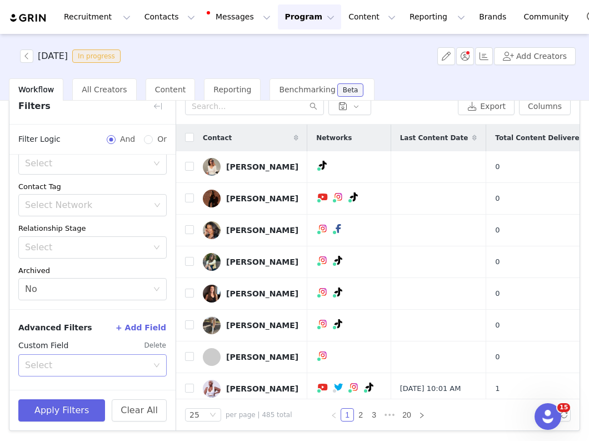
click at [98, 365] on div "Select" at bounding box center [86, 365] width 123 height 11
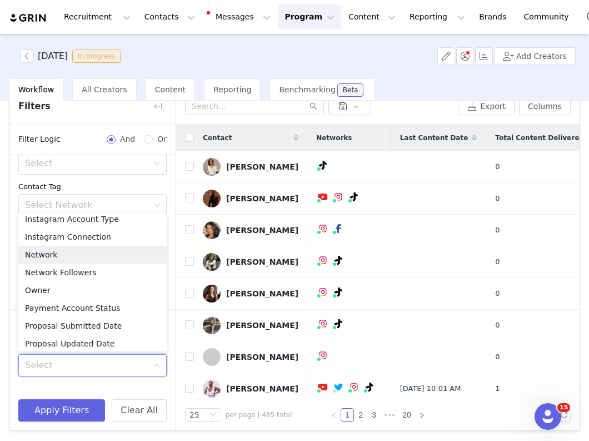
scroll to position [702, 0]
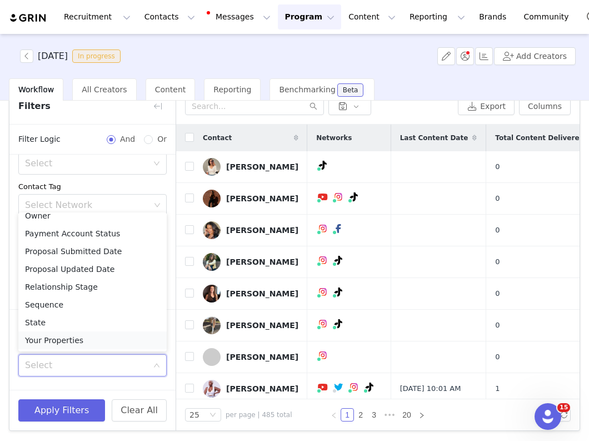
click at [82, 343] on li "Your Properties" at bounding box center [92, 340] width 148 height 18
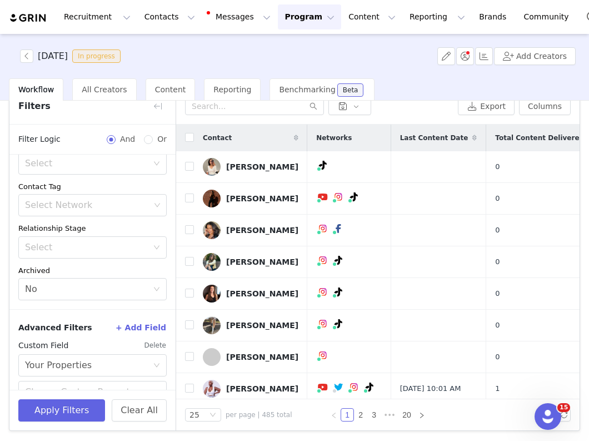
scroll to position [162, 0]
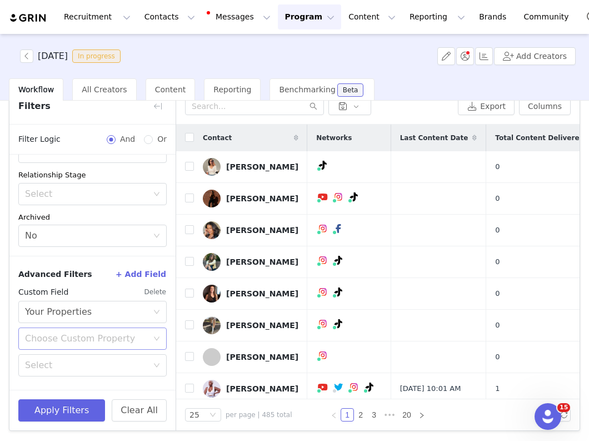
click at [71, 336] on div "Choose Custom Property" at bounding box center [86, 338] width 123 height 11
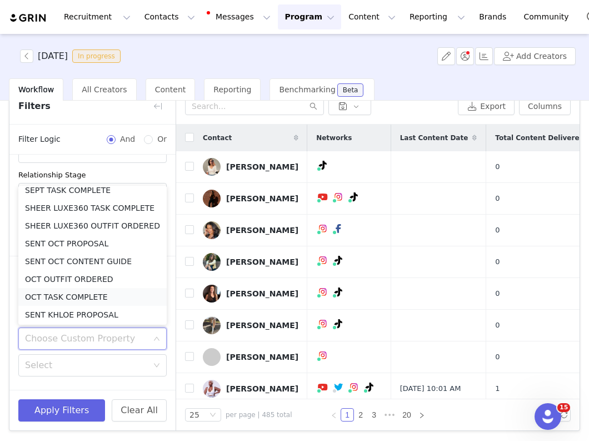
scroll to position [560, 0]
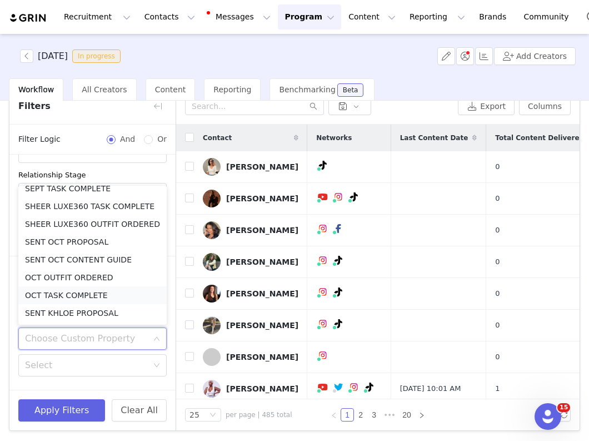
click at [74, 292] on li "OCT TASK COMPLETE" at bounding box center [92, 295] width 148 height 18
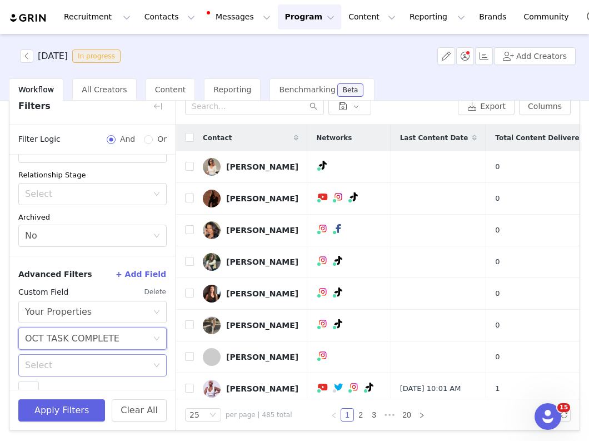
scroll to position [184, 0]
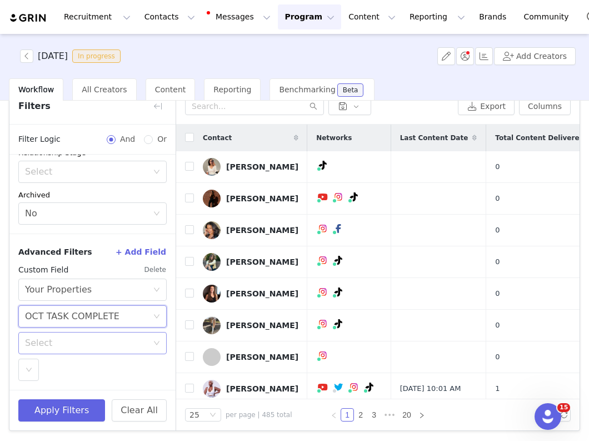
click at [67, 346] on div "Select" at bounding box center [86, 342] width 123 height 11
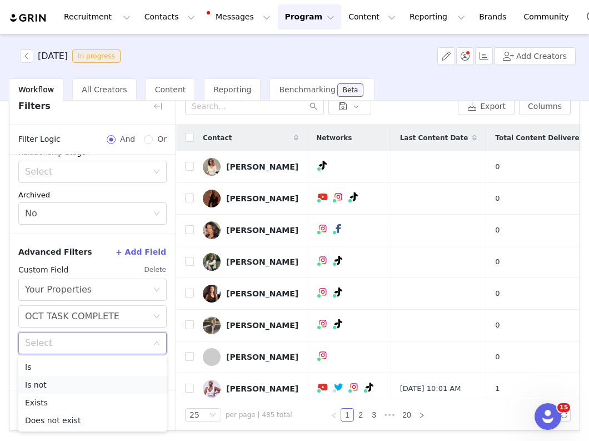
click at [54, 384] on li "Is not" at bounding box center [92, 385] width 148 height 18
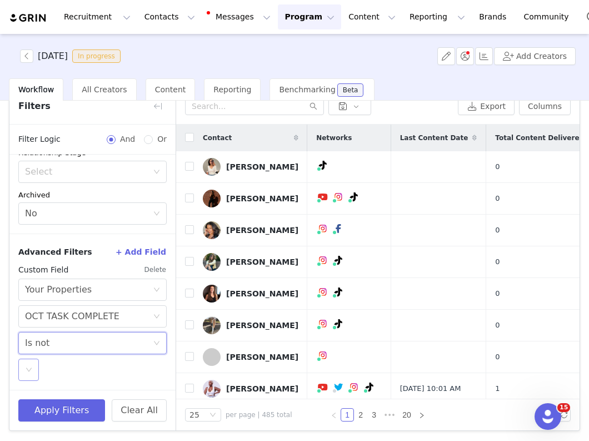
click at [28, 366] on icon "icon: down" at bounding box center [29, 369] width 7 height 7
click at [41, 401] on li "YES" at bounding box center [92, 394] width 148 height 18
click at [58, 415] on button "Apply Filters" at bounding box center [61, 410] width 87 height 22
click at [445, 137] on span "Last Content Date" at bounding box center [434, 138] width 68 height 10
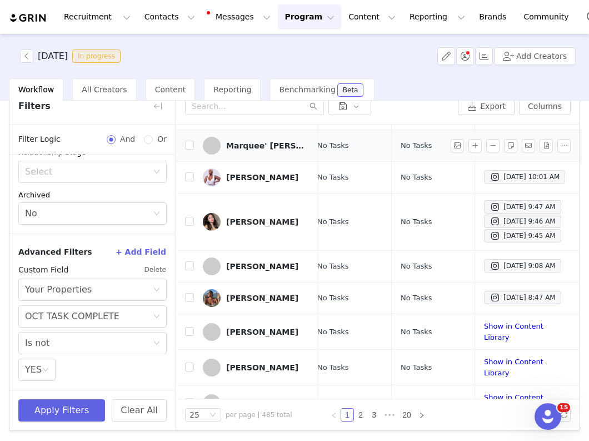
scroll to position [0, 305]
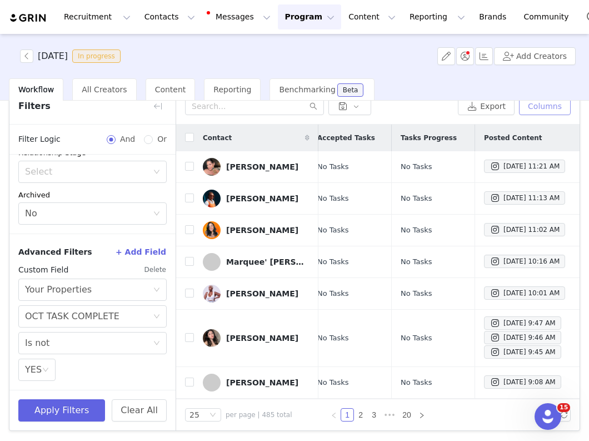
click at [553, 113] on button "Columns" at bounding box center [545, 106] width 52 height 18
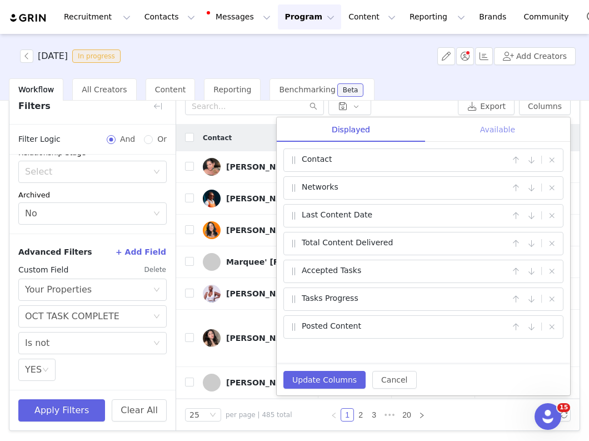
click at [496, 132] on div "Available" at bounding box center [497, 129] width 145 height 25
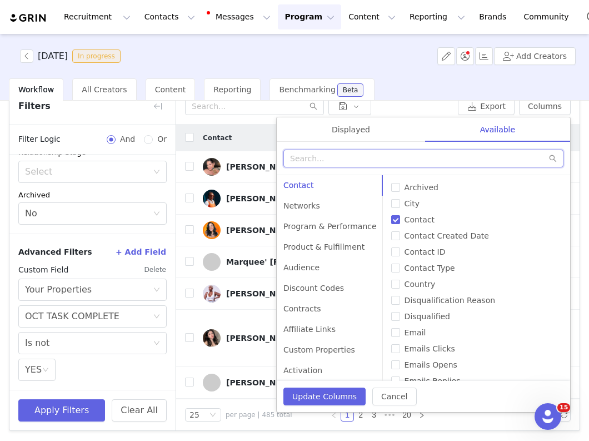
click at [434, 155] on input "text" at bounding box center [424, 159] width 280 height 18
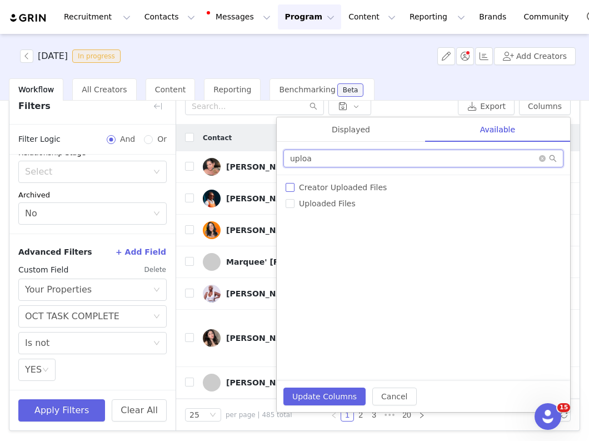
type input "uploa"
click at [339, 187] on span "Creator Uploaded Files" at bounding box center [343, 187] width 97 height 9
click at [295, 187] on input "Creator Uploaded Files" at bounding box center [290, 187] width 9 height 9
checkbox input "true"
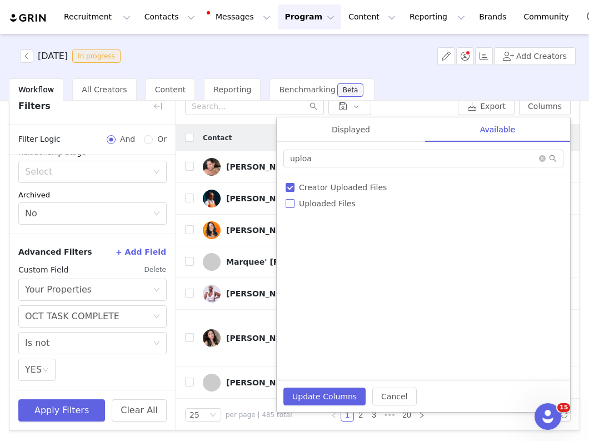
click at [336, 209] on label "Uploaded Files" at bounding box center [424, 204] width 276 height 12
click at [295, 208] on input "Uploaded Files" at bounding box center [290, 203] width 9 height 9
checkbox input "true"
click at [327, 396] on button "Update Columns" at bounding box center [325, 396] width 82 height 18
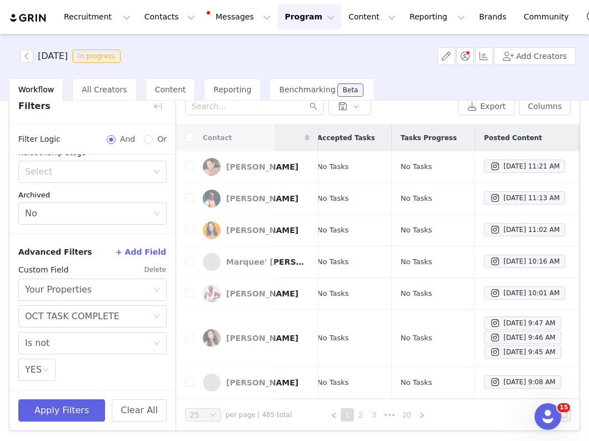
scroll to position [0, 0]
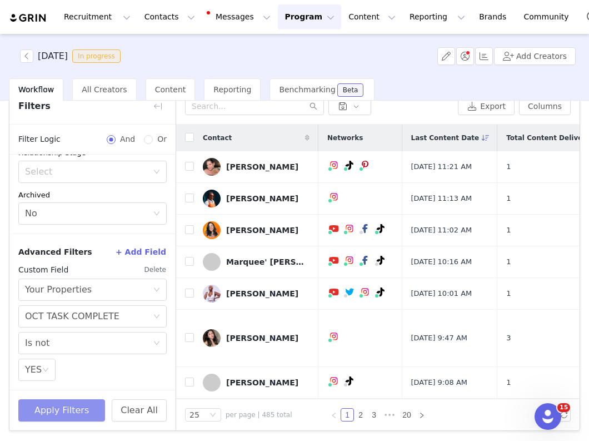
click at [83, 401] on button "Apply Filters" at bounding box center [61, 410] width 87 height 22
click at [153, 106] on button "button" at bounding box center [158, 106] width 18 height 18
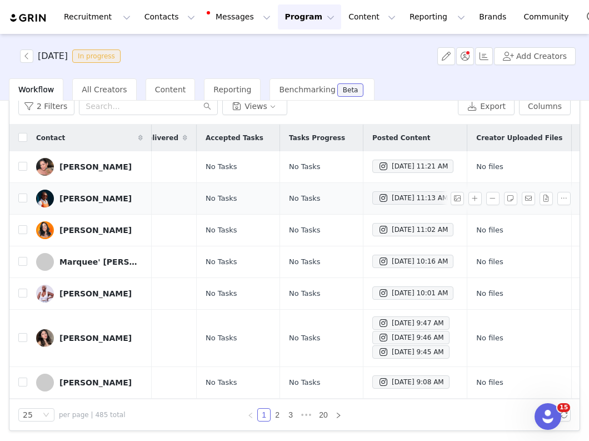
scroll to position [0, 313]
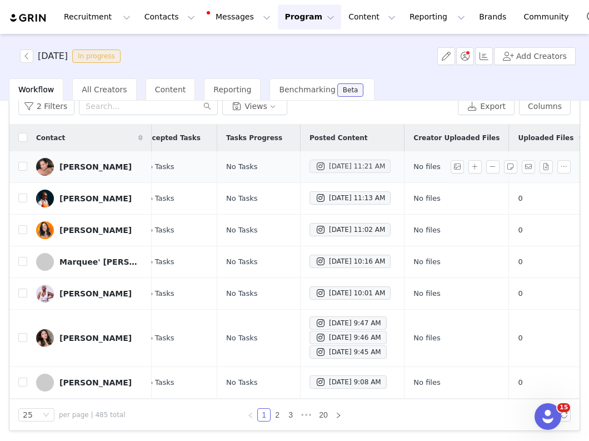
click at [346, 164] on div "Oct 1, 2025 11:21 AM" at bounding box center [350, 166] width 70 height 13
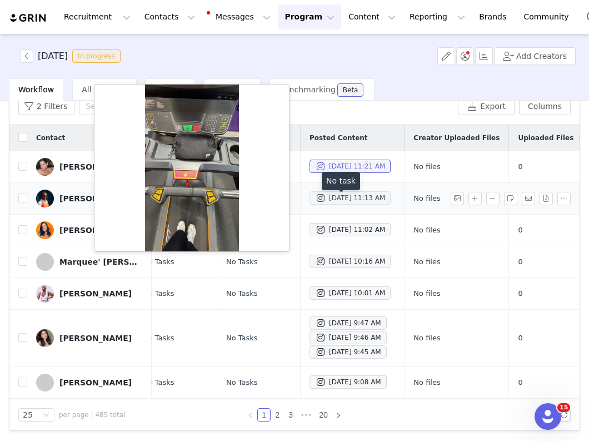
click at [334, 203] on div "Oct 1, 2025 11:13 AM" at bounding box center [350, 197] width 70 height 13
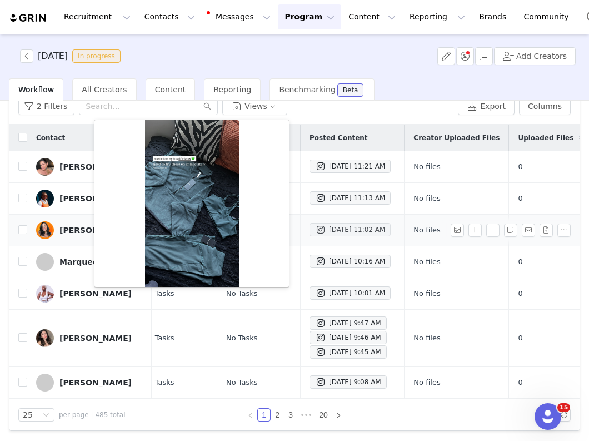
click at [329, 235] on div "Oct 1, 2025 11:02 AM" at bounding box center [350, 229] width 70 height 13
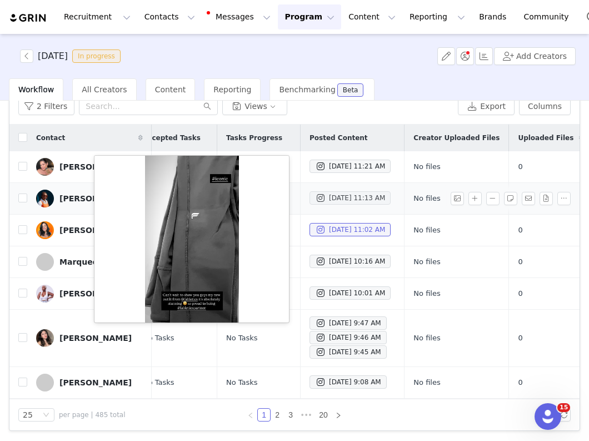
click at [315, 202] on span at bounding box center [320, 197] width 11 height 13
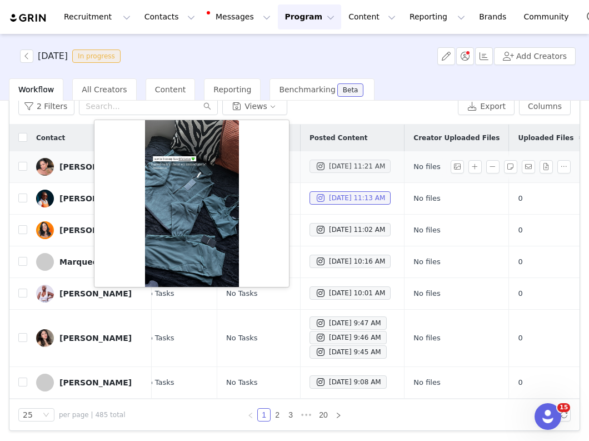
click at [315, 166] on div "Oct 1, 2025 11:21 AM" at bounding box center [350, 166] width 70 height 13
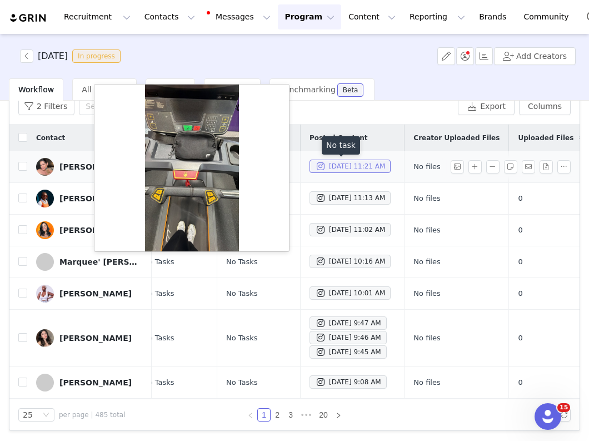
click at [315, 169] on div "Oct 1, 2025 11:21 AM" at bounding box center [350, 166] width 70 height 13
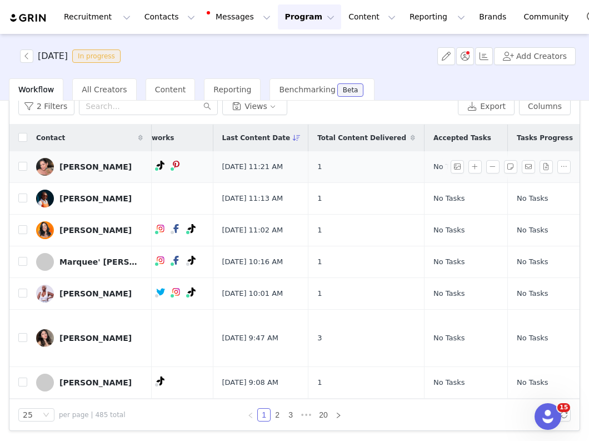
scroll to position [0, 0]
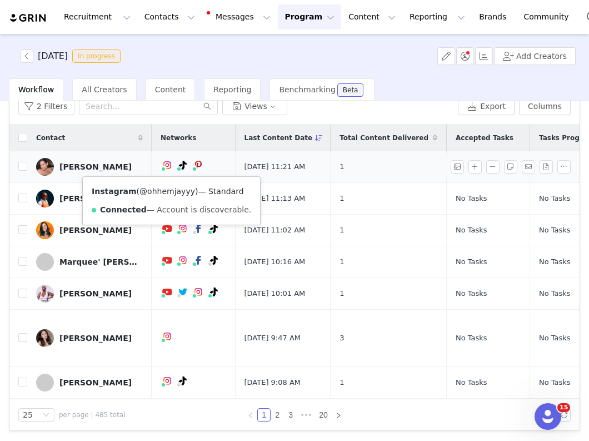
click at [167, 190] on link "@ohhemjayyy" at bounding box center [168, 191] width 56 height 9
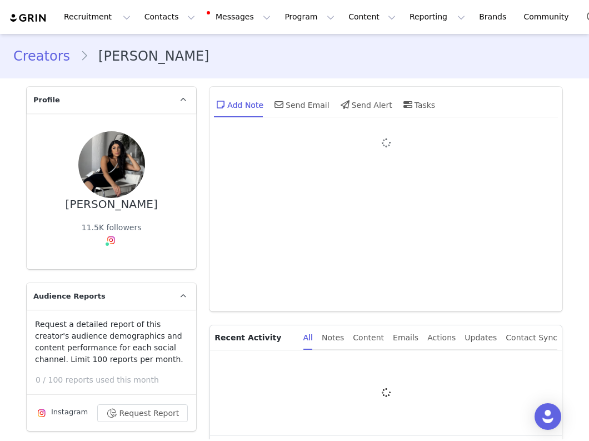
type input "+1 ([GEOGRAPHIC_DATA])"
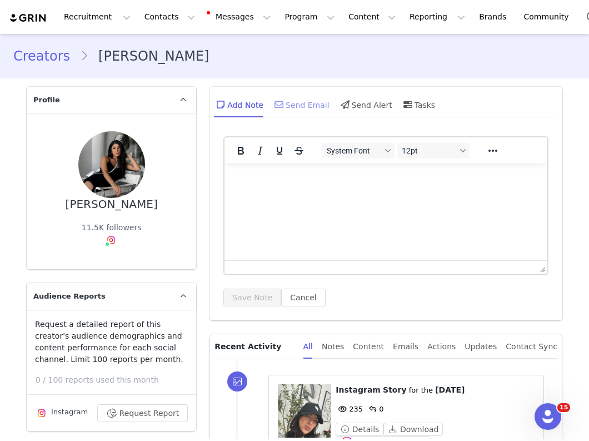
click at [304, 110] on div "Send Email" at bounding box center [300, 104] width 57 height 27
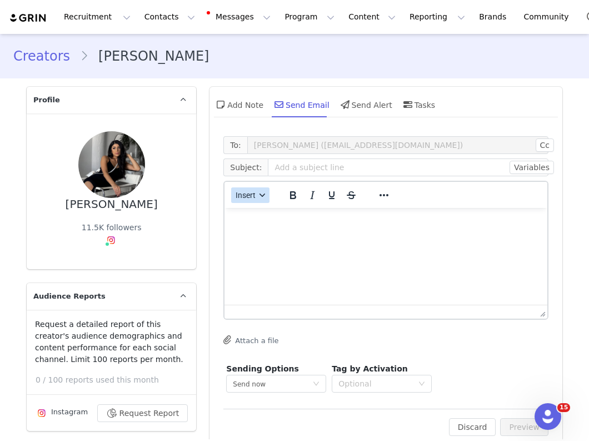
click at [260, 194] on icon "button" at bounding box center [263, 195] width 6 height 6
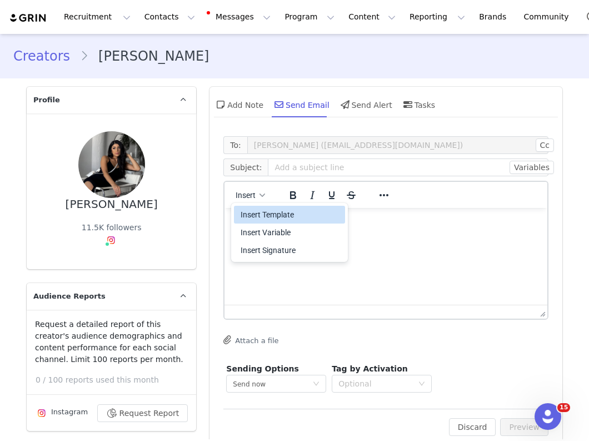
click at [260, 210] on div "Insert Template" at bounding box center [291, 214] width 100 height 13
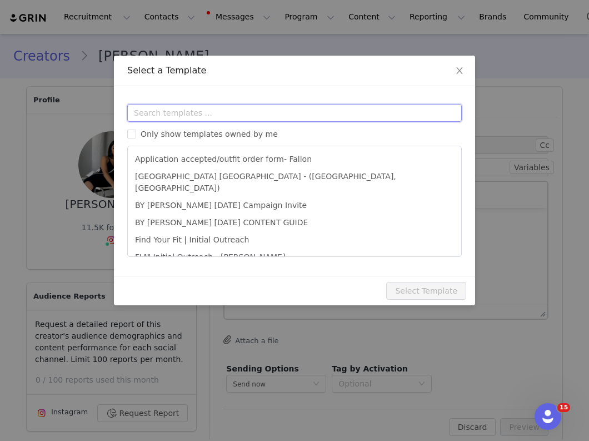
click at [234, 112] on input "text" at bounding box center [294, 113] width 335 height 18
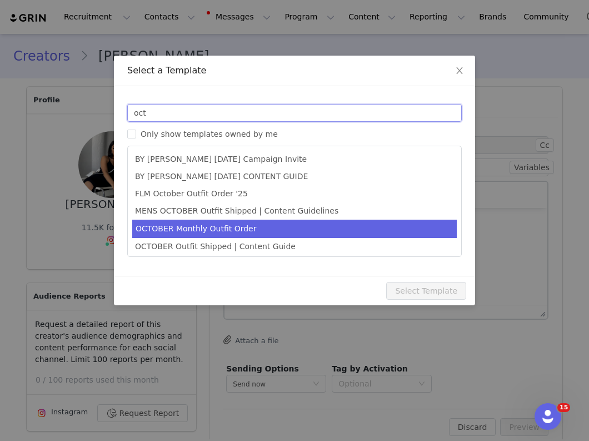
type input "oct"
click at [218, 226] on li "OCTOBER Monthly Outfit Order" at bounding box center [294, 229] width 325 height 18
type input "FABLETICS | 🎃 [DATE] Outfit Order x [instagram_username] + Exciting update!"
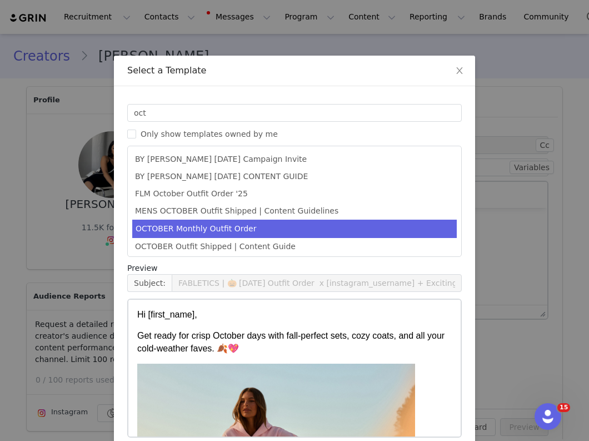
click at [384, 268] on div "Preview" at bounding box center [294, 268] width 335 height 12
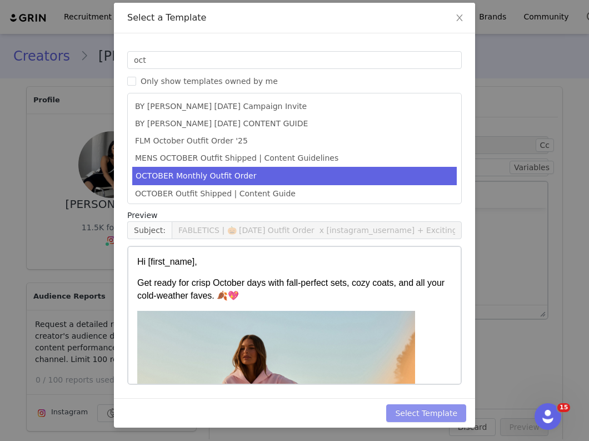
click at [431, 417] on button "Select Template" at bounding box center [426, 413] width 80 height 18
type input "FABLETICS | 🎃 [DATE] Outfit Order x [instagram_username] + Exciting update!"
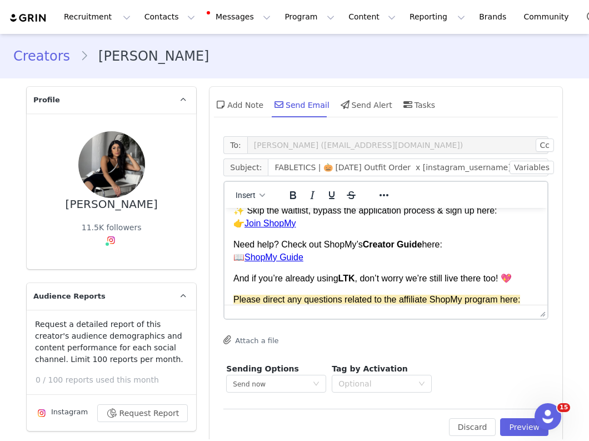
scroll to position [724, 0]
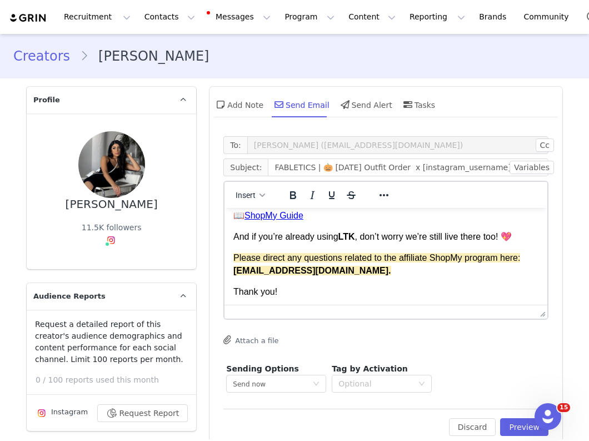
click at [334, 292] on div "Thank you!" at bounding box center [385, 292] width 305 height 12
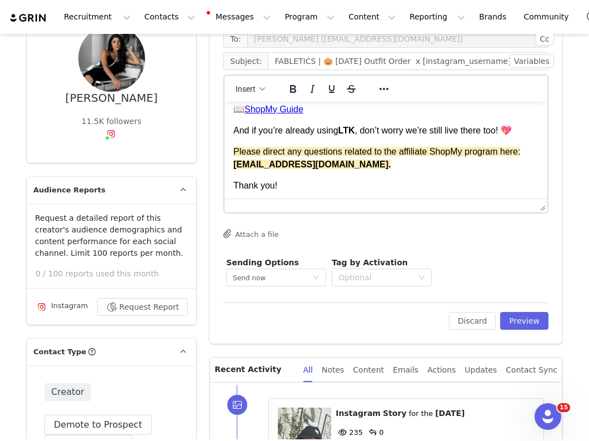
scroll to position [123, 0]
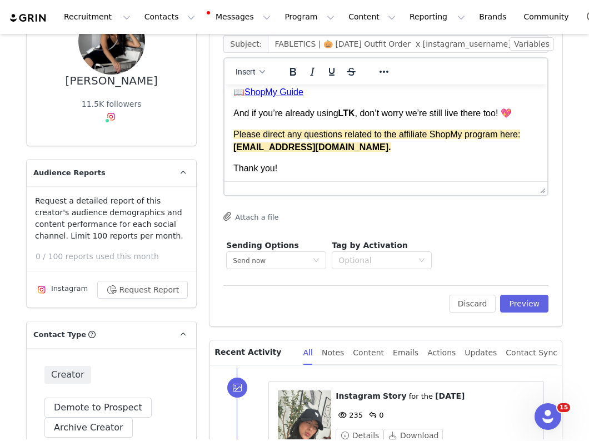
click at [289, 162] on div "Thank you!" at bounding box center [385, 168] width 305 height 12
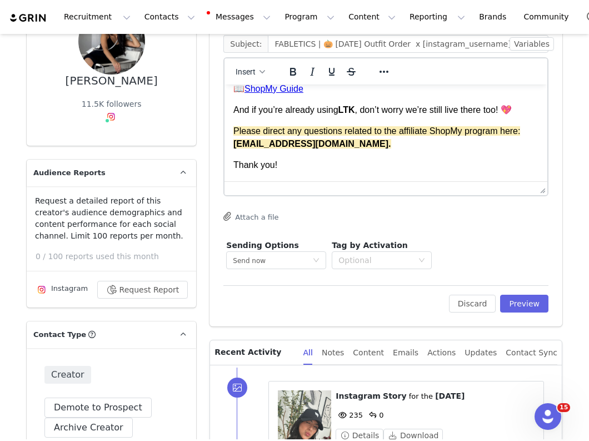
scroll to position [737, 0]
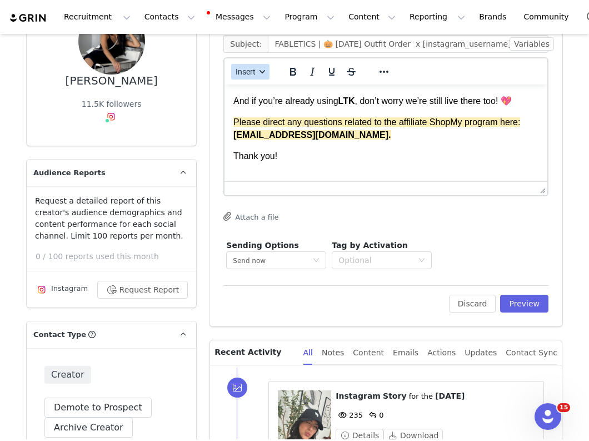
click at [249, 73] on span "Insert" at bounding box center [246, 71] width 20 height 9
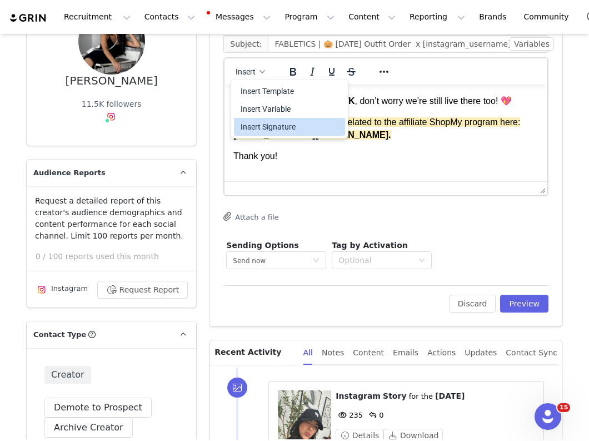
click at [249, 122] on div "Insert Signature" at bounding box center [291, 126] width 100 height 13
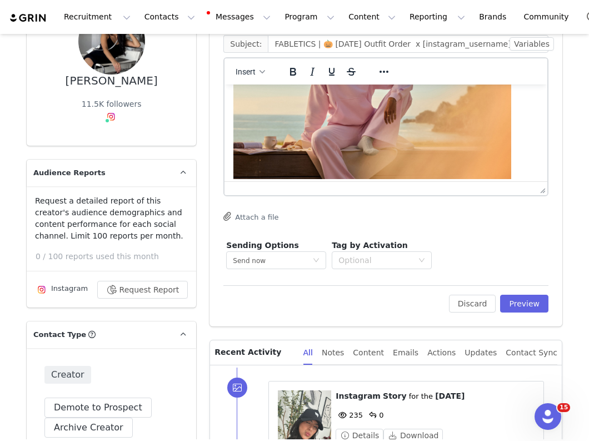
scroll to position [0, 0]
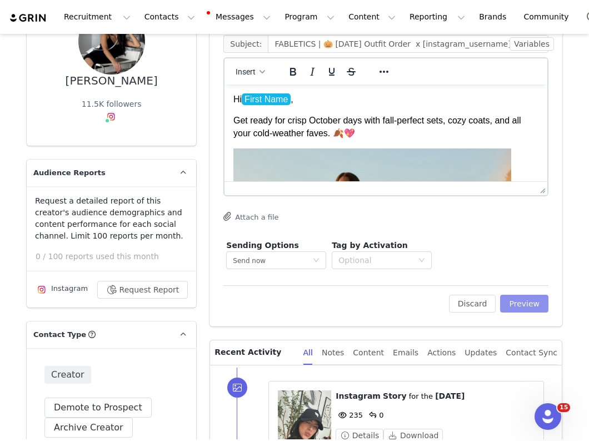
click at [521, 304] on button "Preview" at bounding box center [524, 304] width 48 height 18
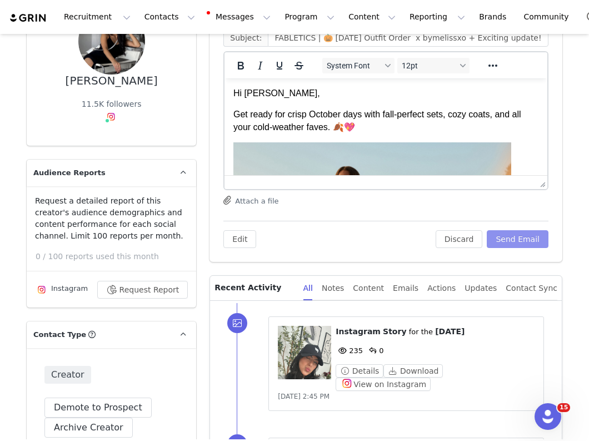
click at [518, 240] on button "Send Email" at bounding box center [518, 239] width 62 height 18
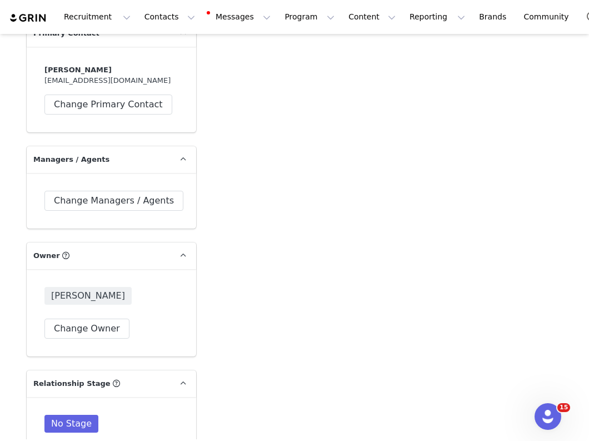
scroll to position [3887, 0]
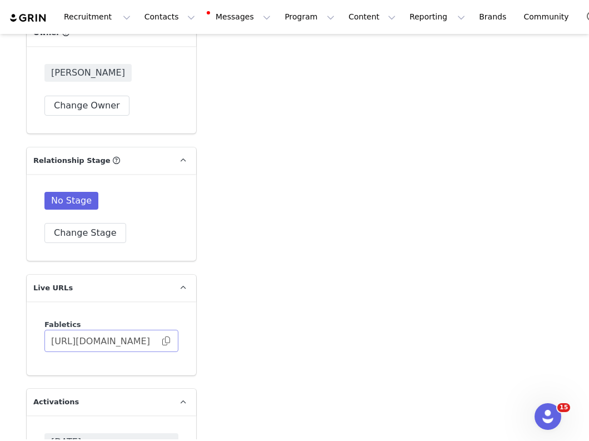
click at [166, 341] on span at bounding box center [166, 341] width 11 height 0
